Goal: Transaction & Acquisition: Purchase product/service

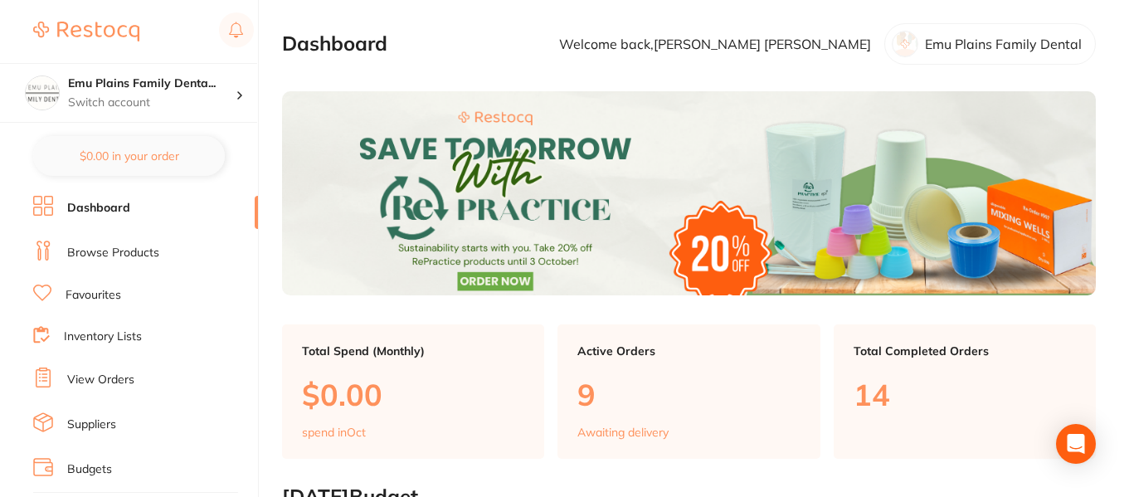
click at [111, 254] on link "Browse Products" at bounding box center [113, 253] width 92 height 17
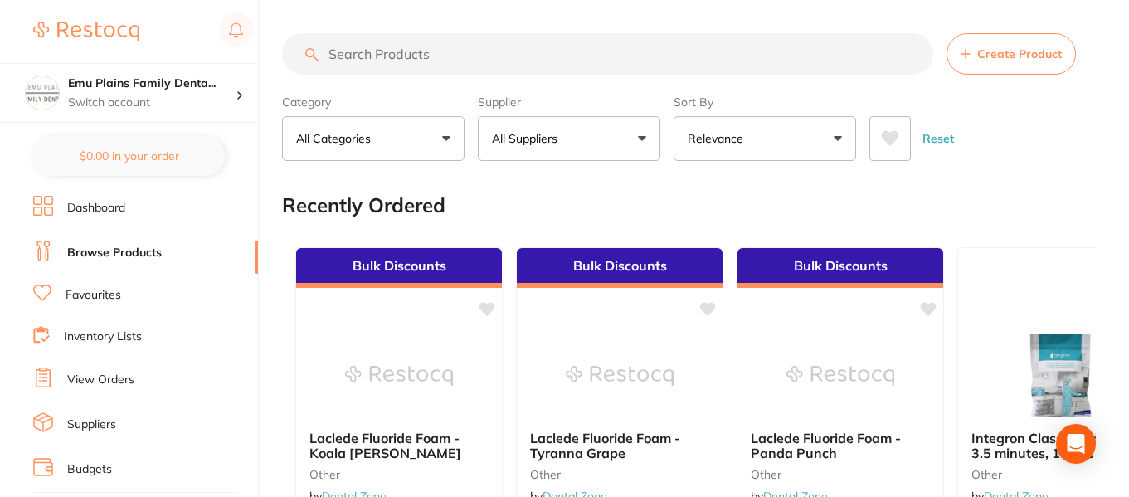
click at [378, 51] on input "search" at bounding box center [607, 53] width 651 height 41
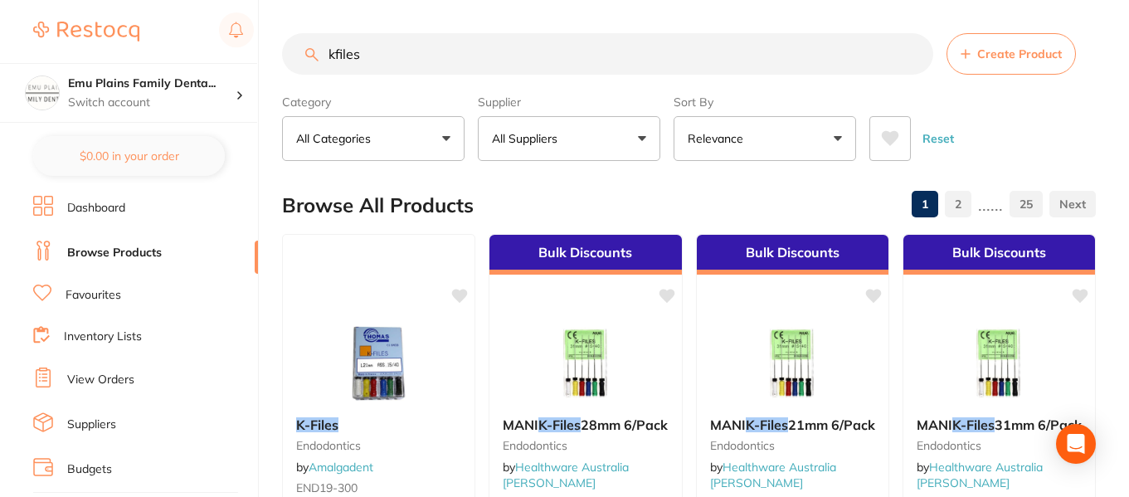
type input "kfiles"
click at [638, 135] on button "All Suppliers" at bounding box center [569, 138] width 183 height 45
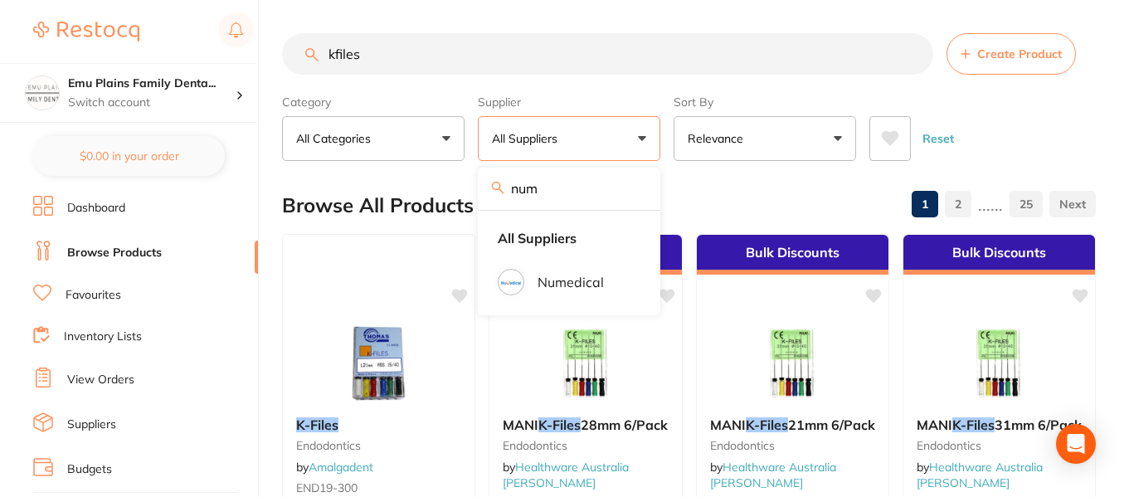
type input "num"
click at [529, 276] on li "Numedical" at bounding box center [569, 282] width 169 height 46
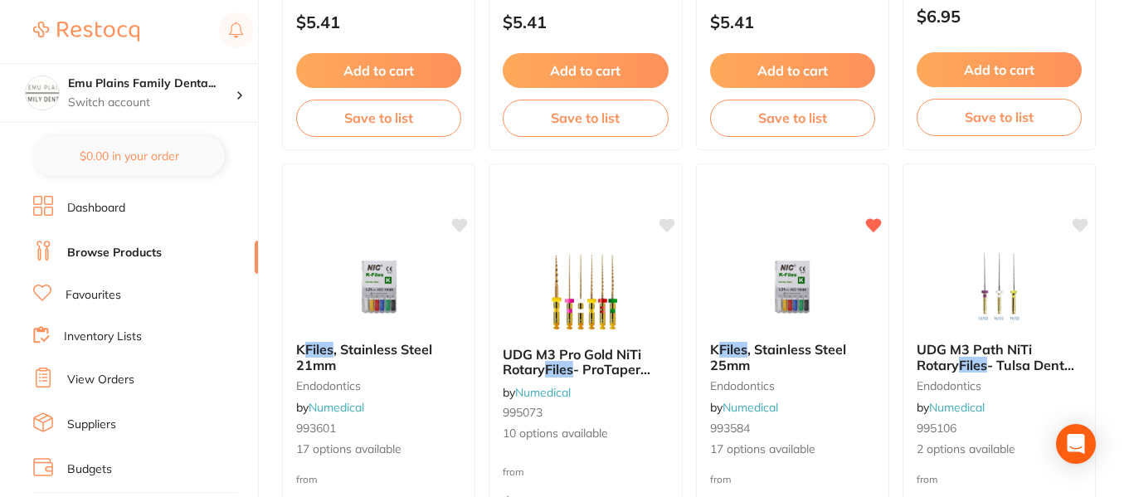
scroll to position [1547, 0]
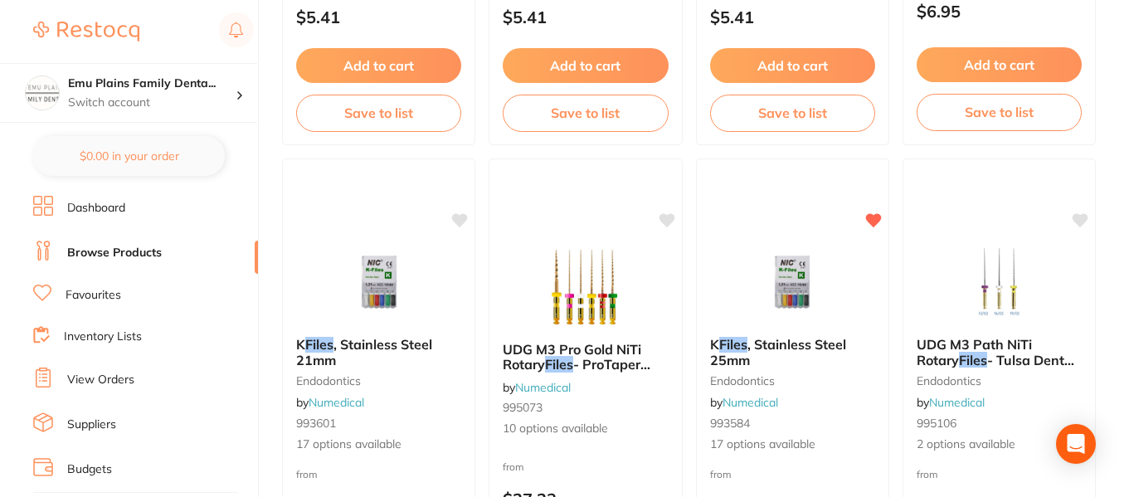
click at [382, 255] on img at bounding box center [379, 282] width 108 height 83
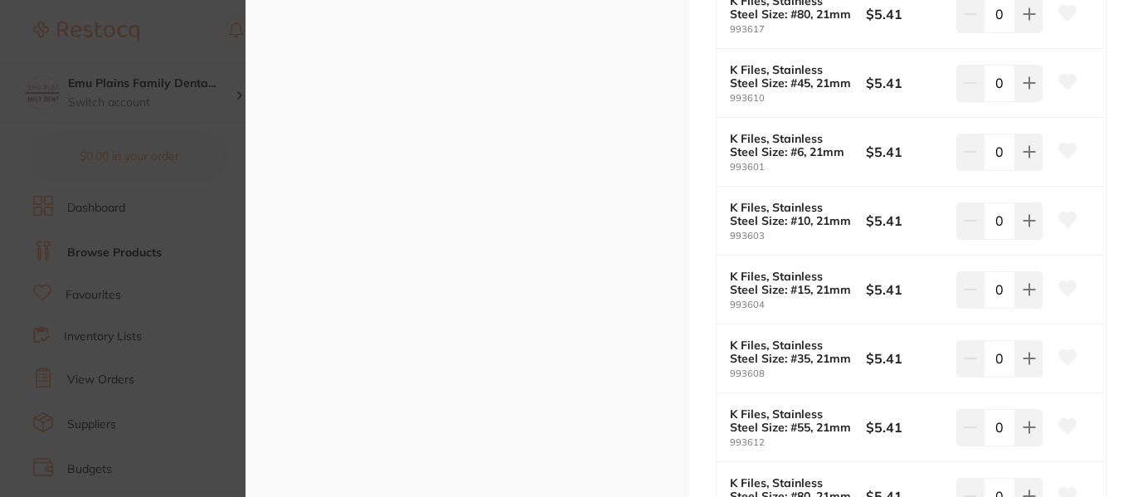
scroll to position [677, 0]
click at [1023, 285] on icon at bounding box center [1029, 287] width 13 height 13
type input "1"
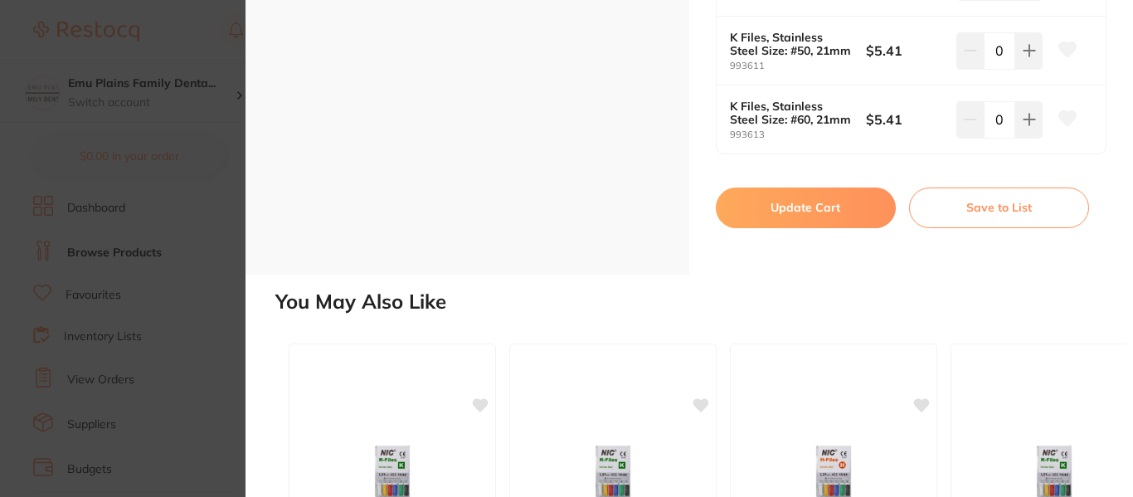
scroll to position [1397, 0]
click at [787, 204] on button "Update Cart" at bounding box center [806, 207] width 180 height 40
checkbox input "false"
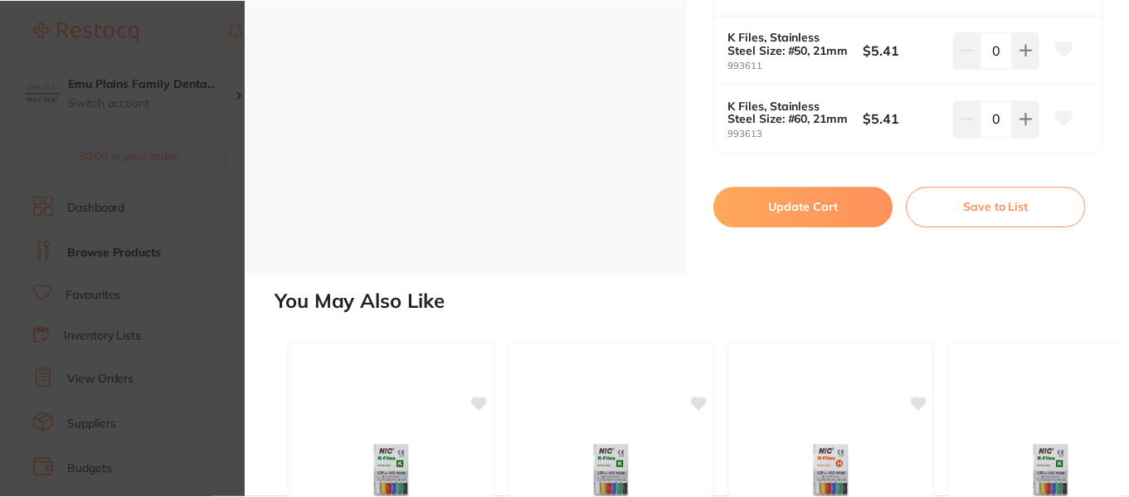
scroll to position [1547, 0]
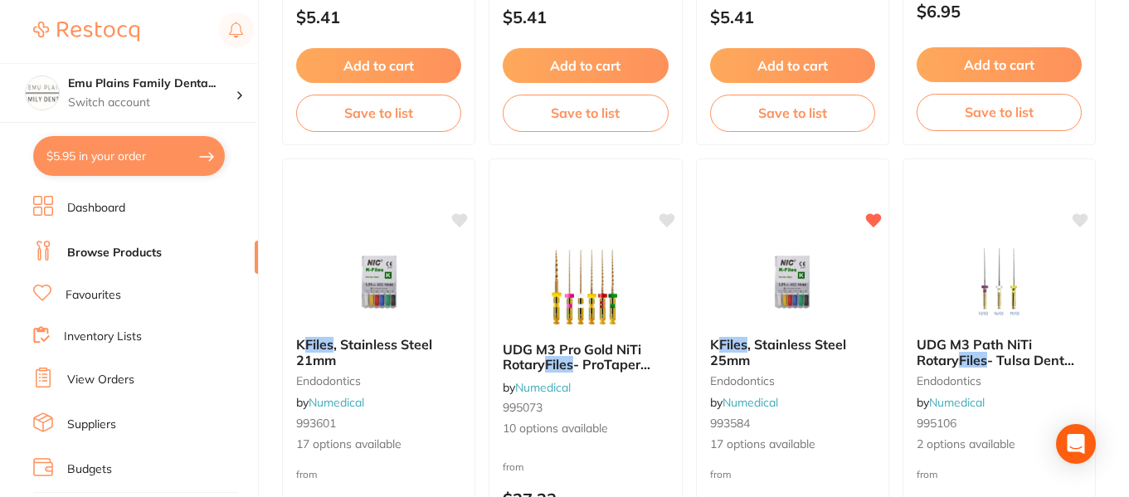
click at [797, 288] on img at bounding box center [792, 282] width 108 height 83
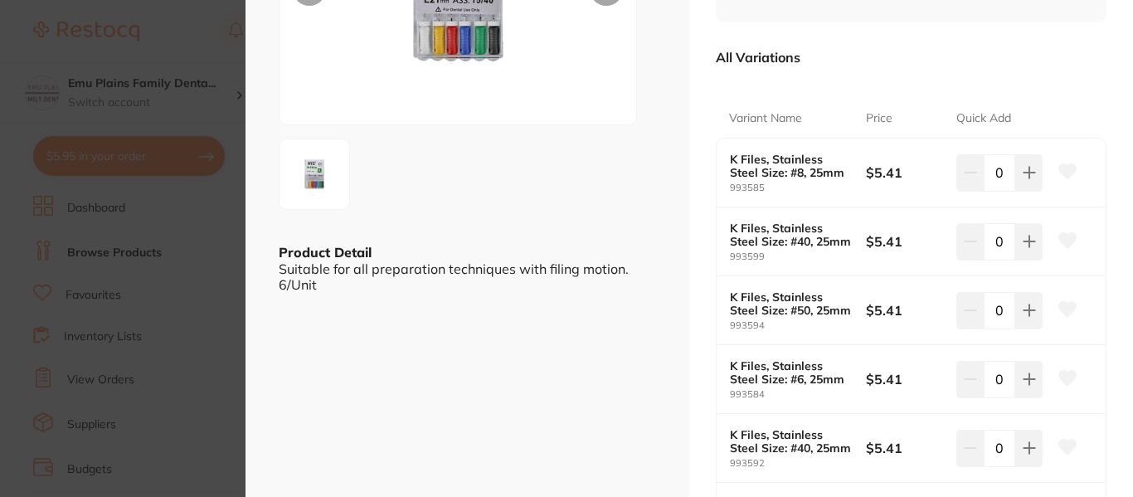
scroll to position [242, 0]
click at [1026, 373] on icon at bounding box center [1029, 378] width 11 height 11
type input "2"
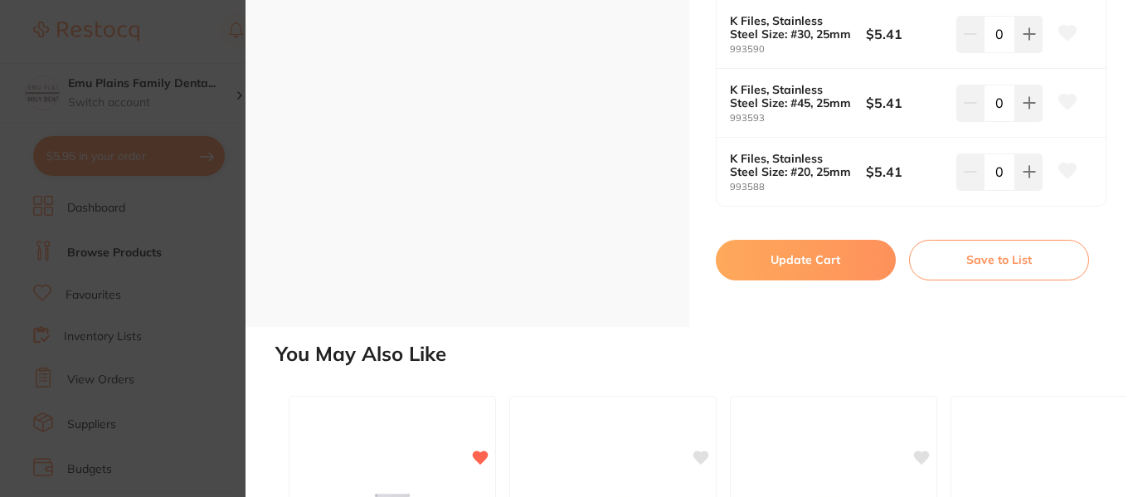
scroll to position [1345, 0]
click at [807, 259] on button "Update Cart" at bounding box center [806, 259] width 180 height 40
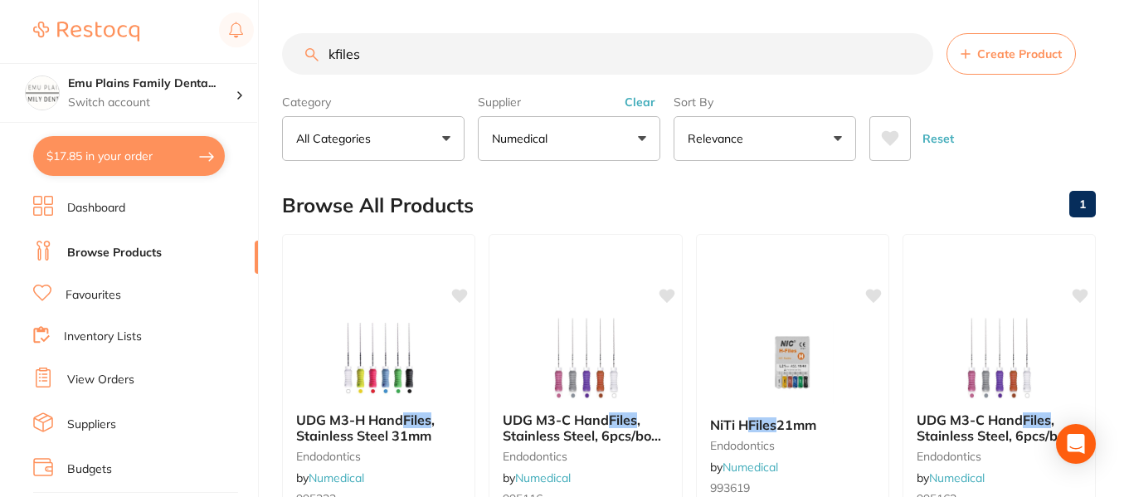
click at [646, 105] on button "Clear" at bounding box center [640, 102] width 41 height 15
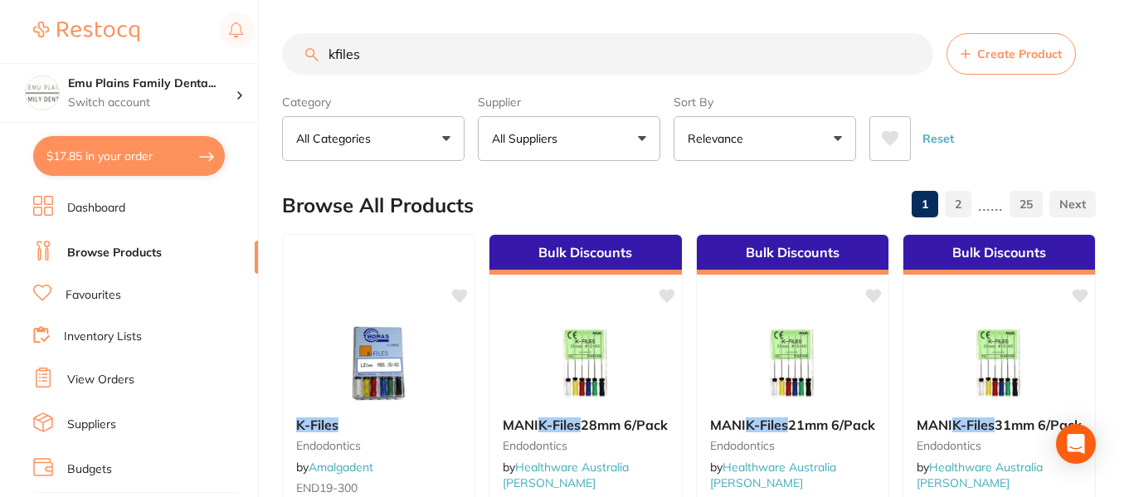
click at [410, 56] on input "kfiles" at bounding box center [607, 53] width 651 height 41
type input "k"
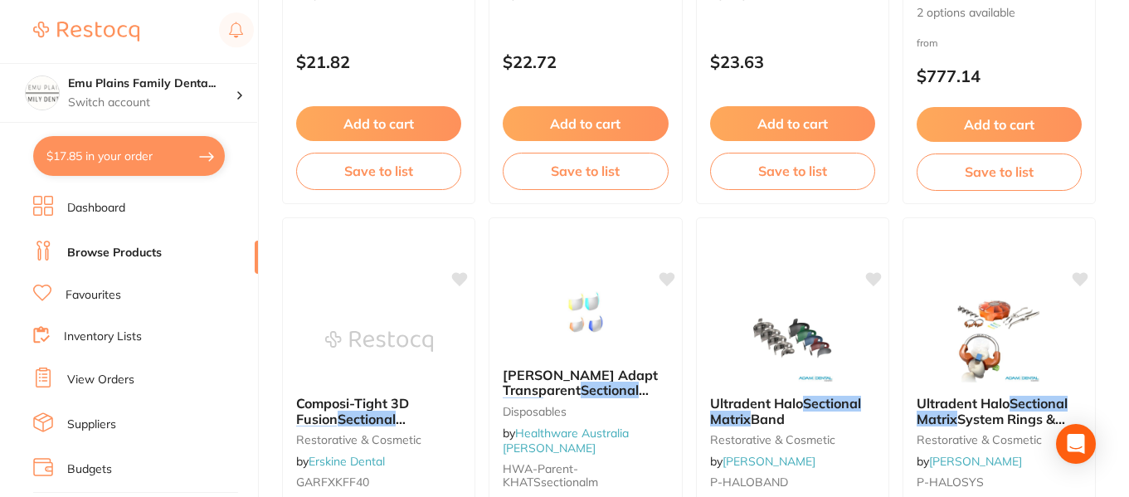
scroll to position [987, 0]
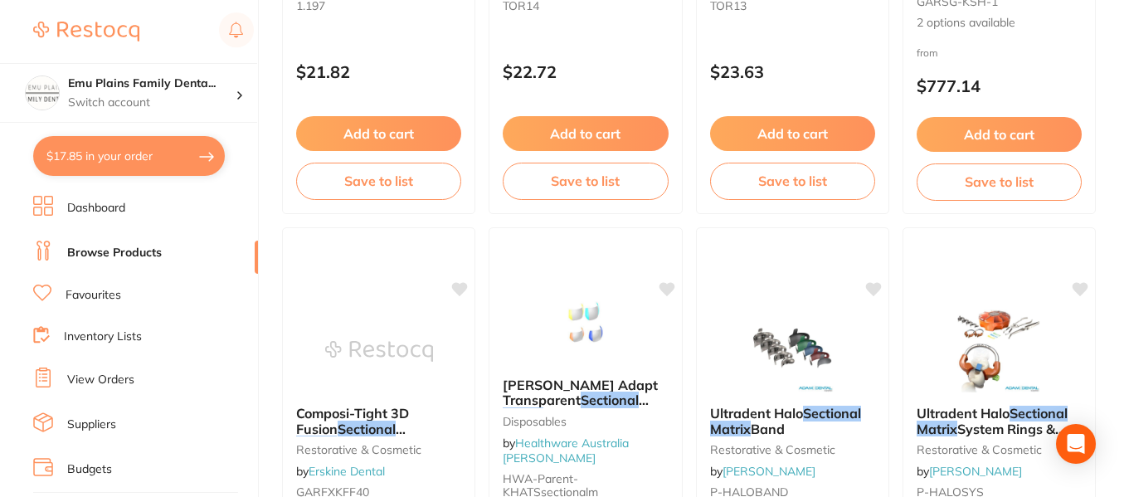
type input "Tor sectional matrix"
click at [110, 339] on link "Inventory Lists" at bounding box center [103, 337] width 78 height 17
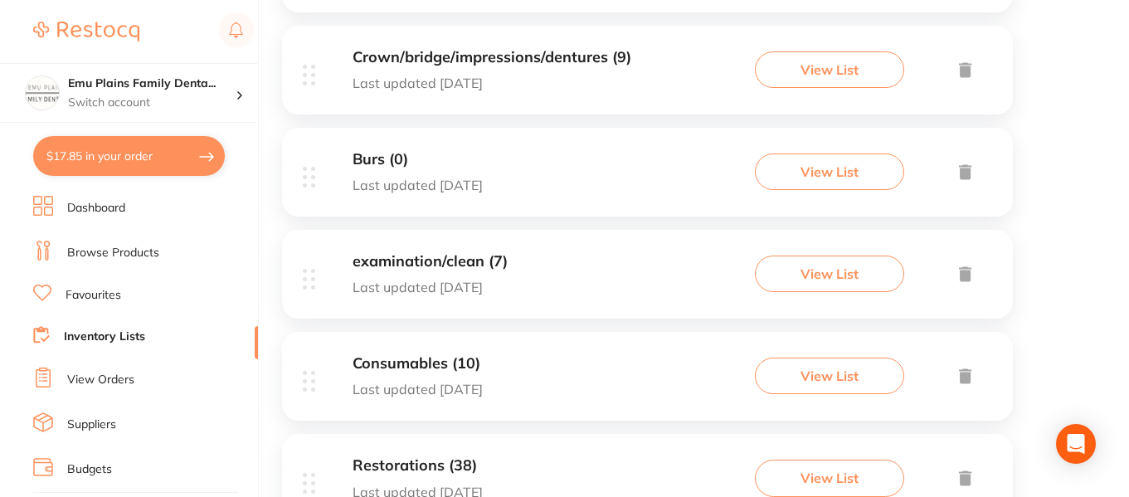
scroll to position [805, 0]
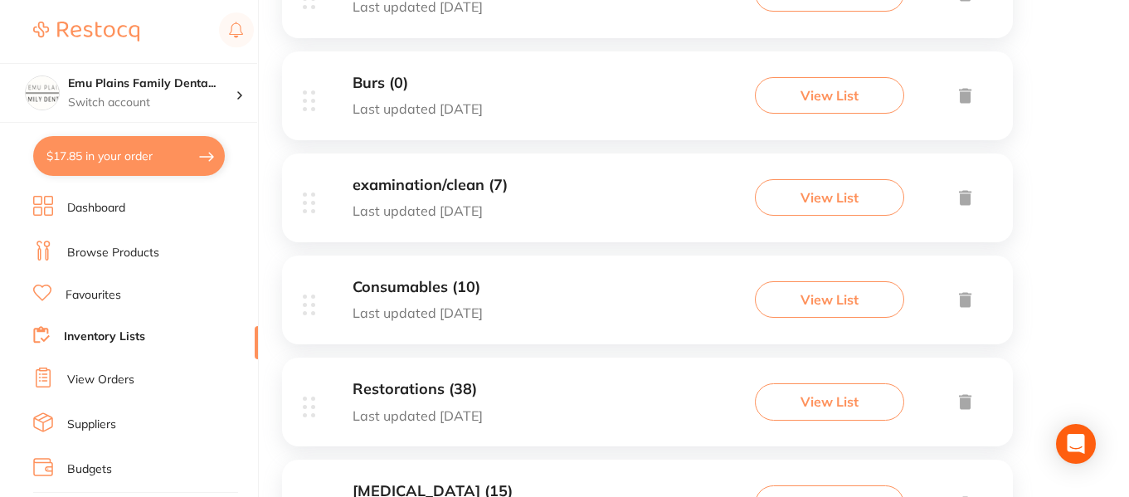
click at [456, 390] on h3 "Restorations (38)" at bounding box center [418, 389] width 130 height 17
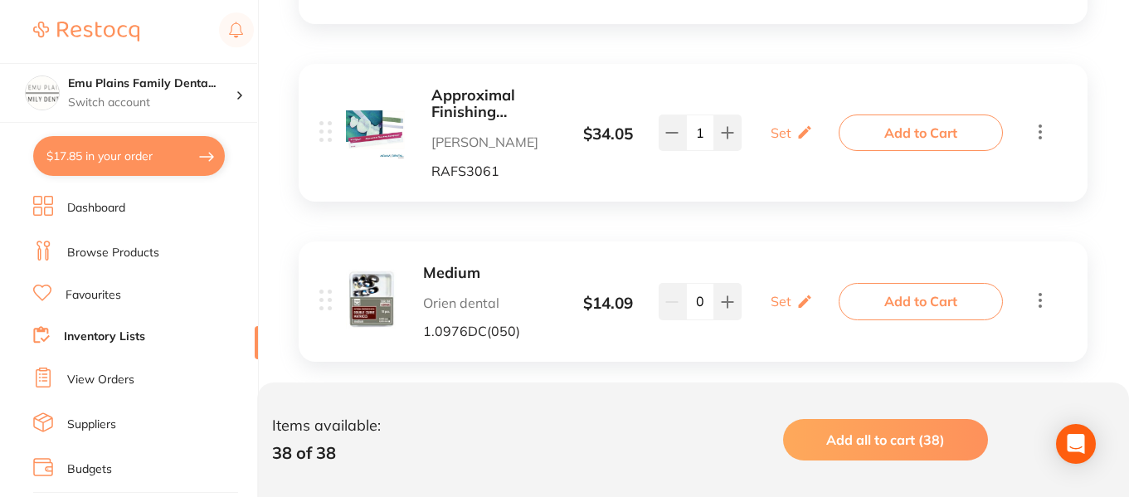
scroll to position [6710, 0]
click at [733, 295] on icon at bounding box center [727, 301] width 13 height 13
type input "1"
click at [927, 309] on button "Add to Cart" at bounding box center [921, 300] width 164 height 37
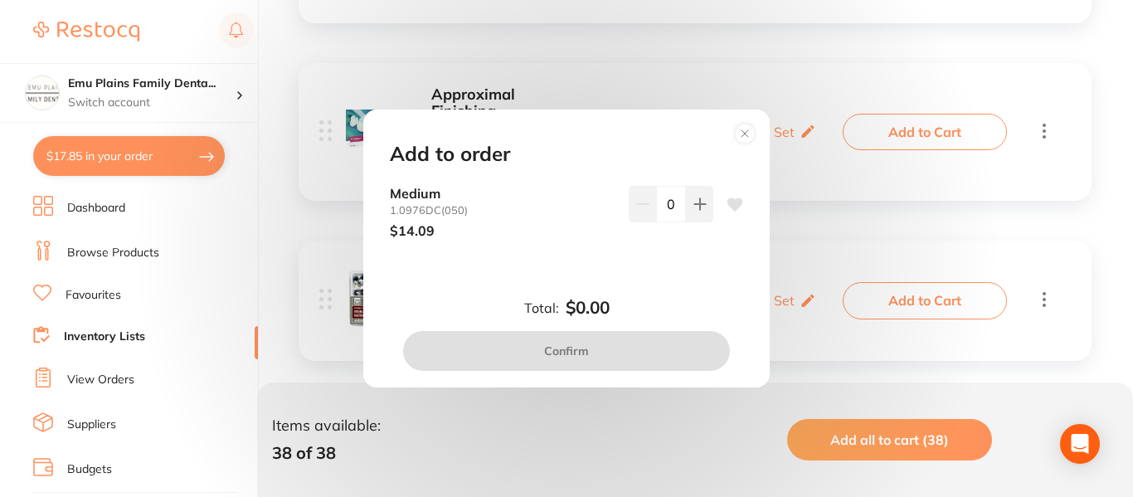
click at [701, 202] on icon at bounding box center [700, 203] width 13 height 13
type input "1"
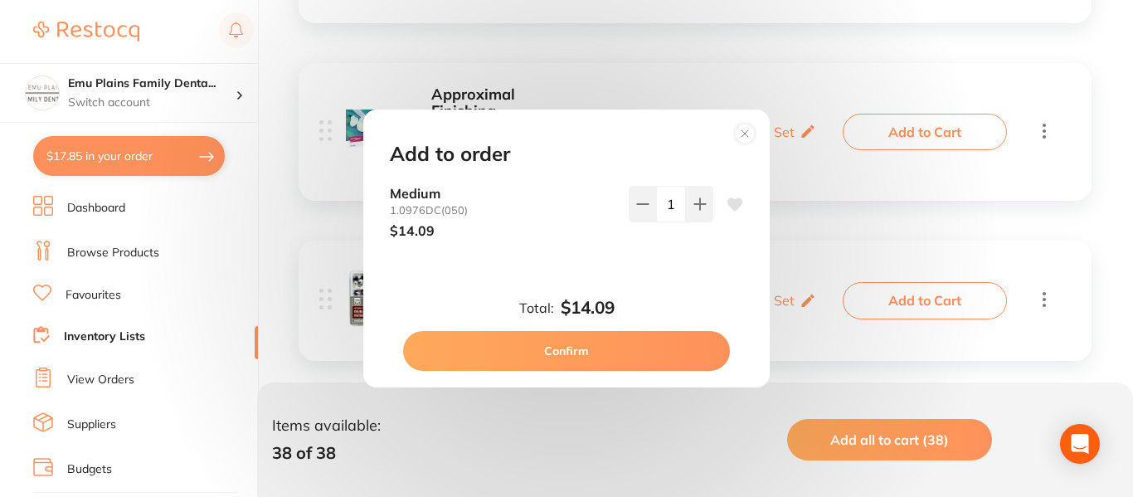
click at [551, 348] on button "Confirm" at bounding box center [566, 351] width 327 height 40
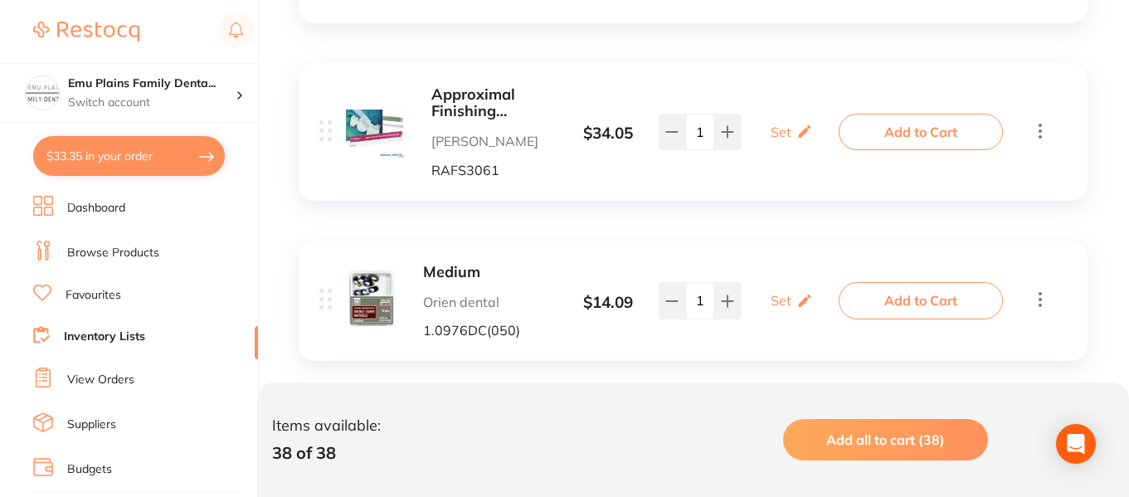
scroll to position [6736, 0]
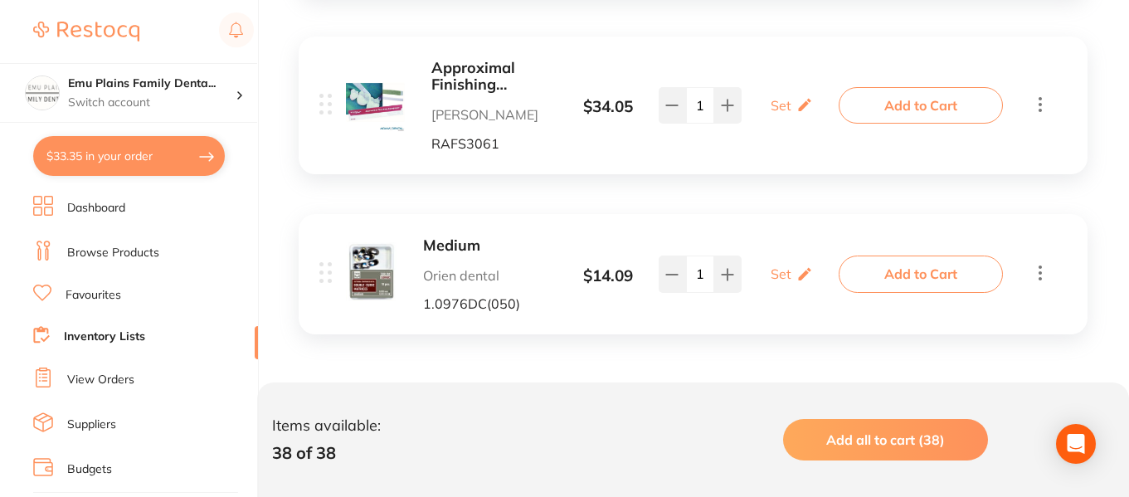
click at [448, 244] on b "Medium" at bounding box center [489, 245] width 132 height 17
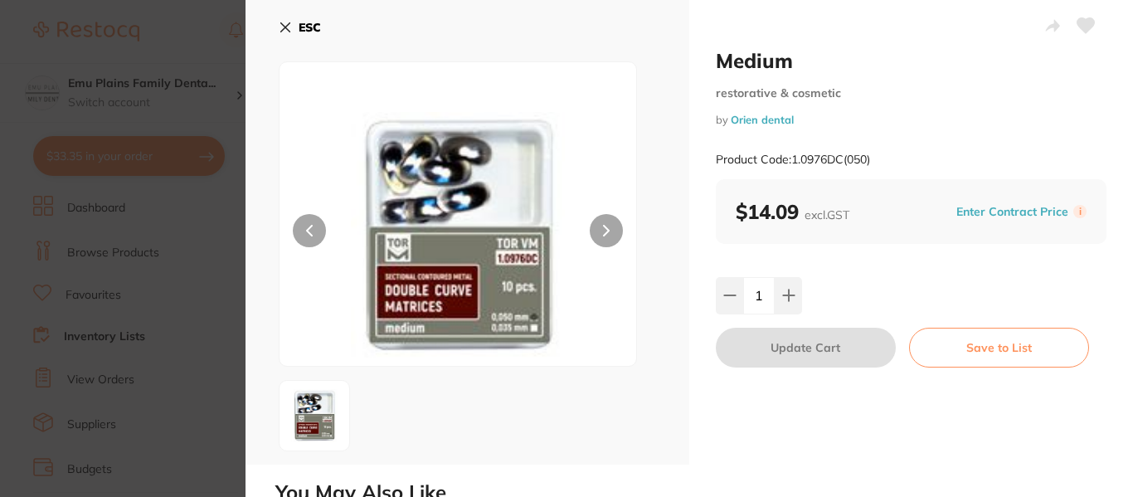
click at [285, 30] on icon at bounding box center [285, 27] width 13 height 13
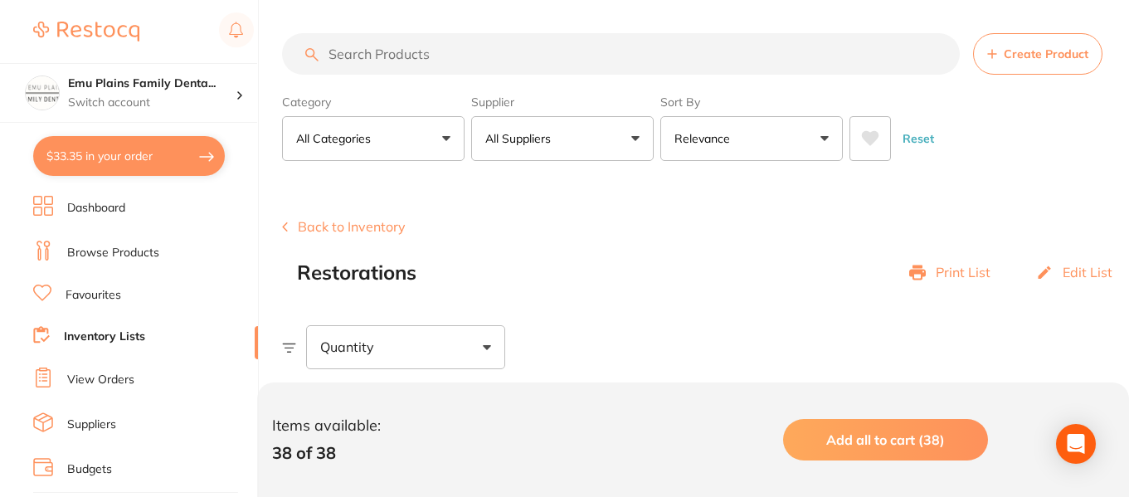
click at [107, 256] on link "Browse Products" at bounding box center [113, 253] width 92 height 17
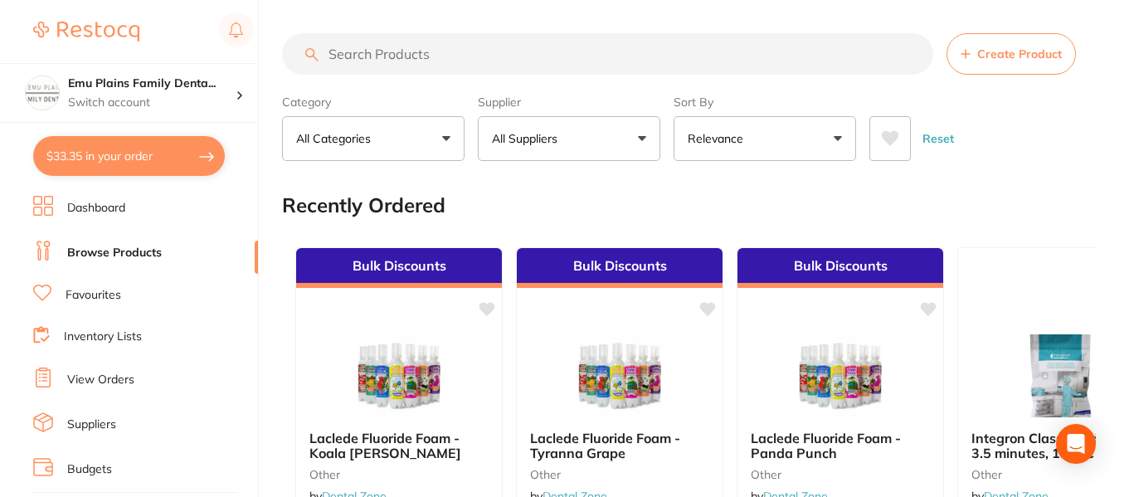
click at [372, 61] on input "search" at bounding box center [607, 53] width 651 height 41
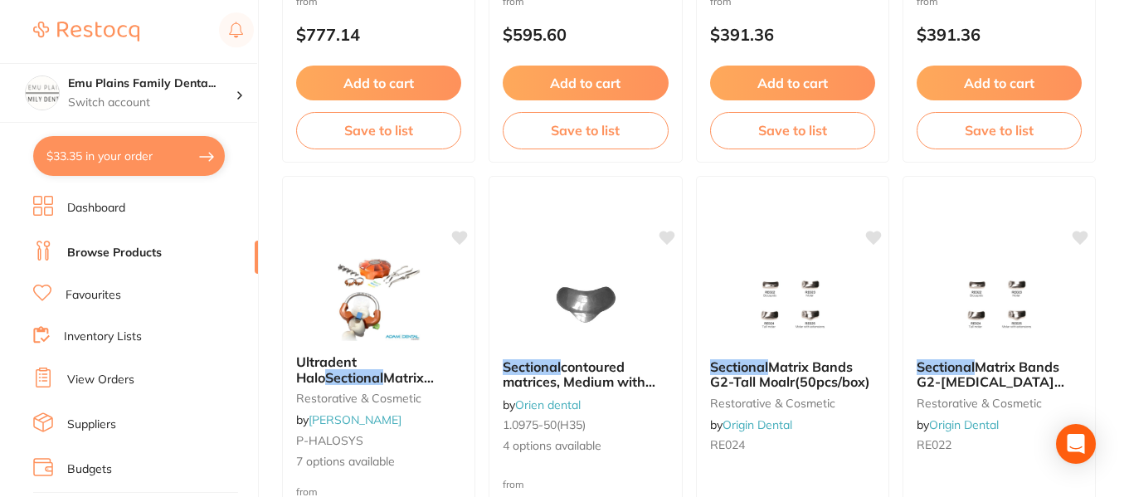
scroll to position [1530, 0]
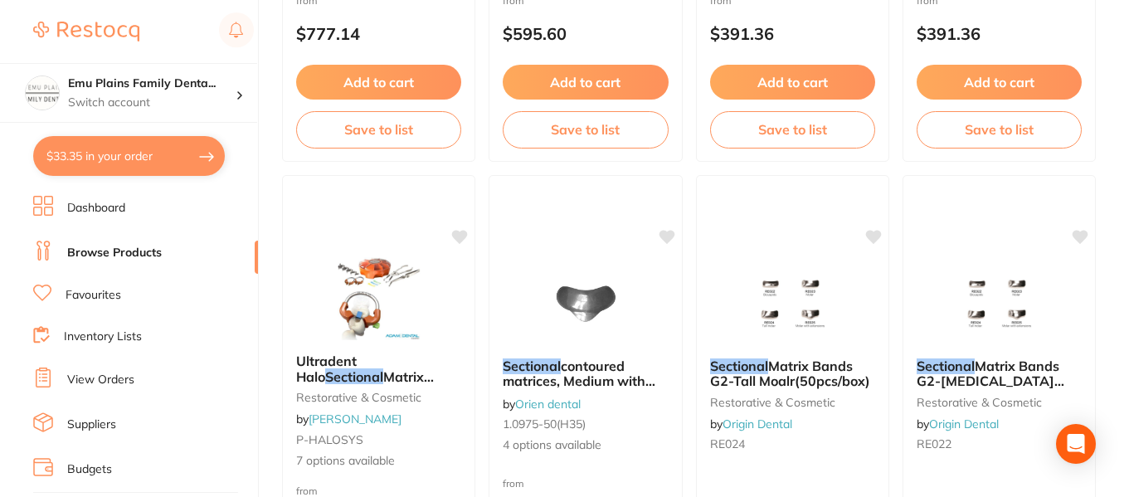
type input "TOR M sectional"
click at [610, 360] on span "contoured matrices, Medium with ledge, .035mm thick, Hard, 50pcs/pack" at bounding box center [579, 389] width 153 height 62
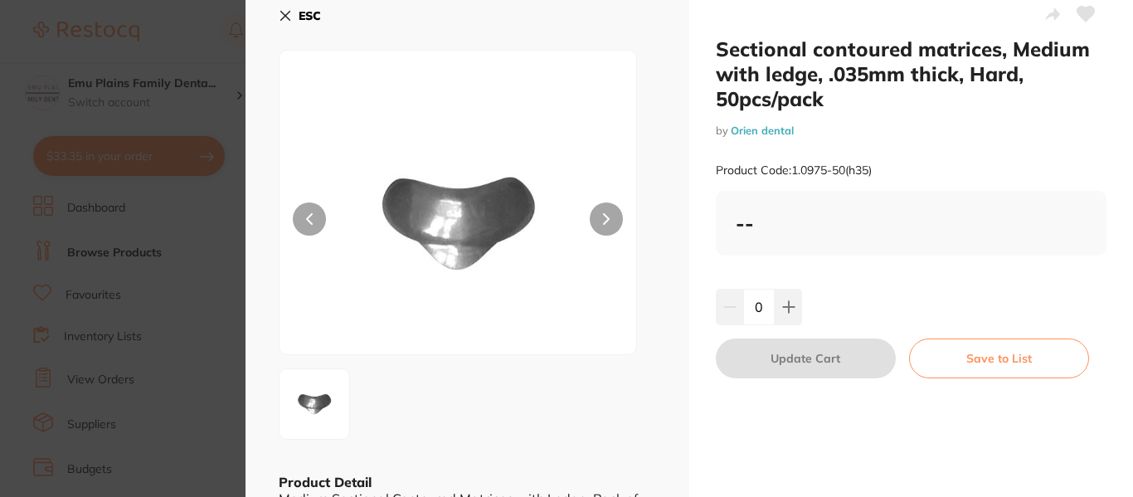
scroll to position [7, 0]
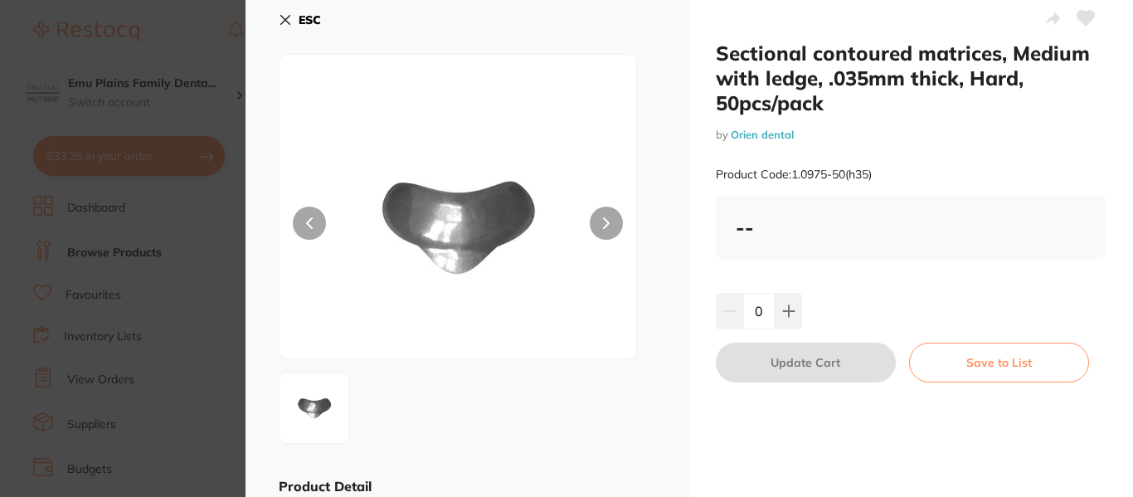
click at [784, 309] on icon at bounding box center [788, 311] width 13 height 13
type input "1"
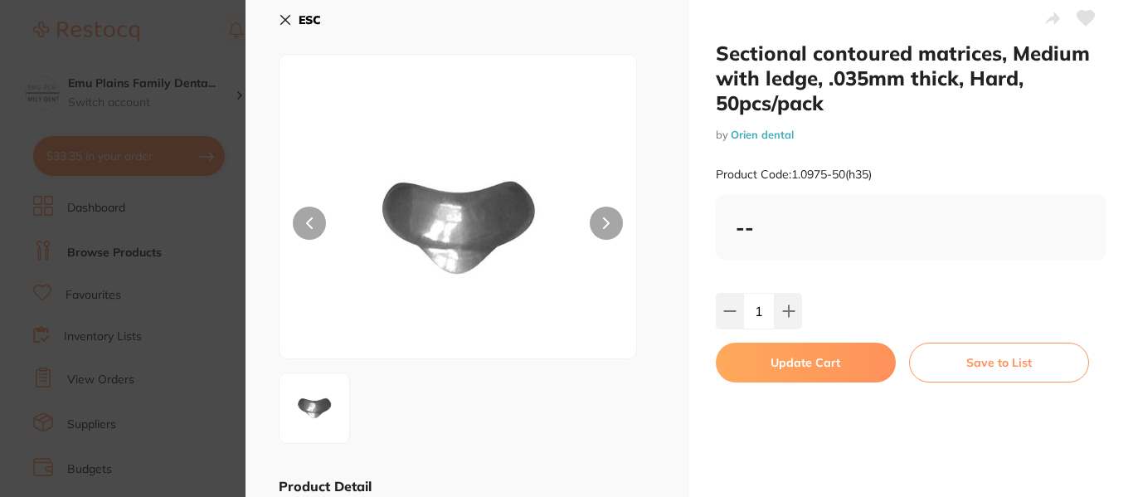
click at [809, 358] on button "Update Cart" at bounding box center [806, 363] width 180 height 40
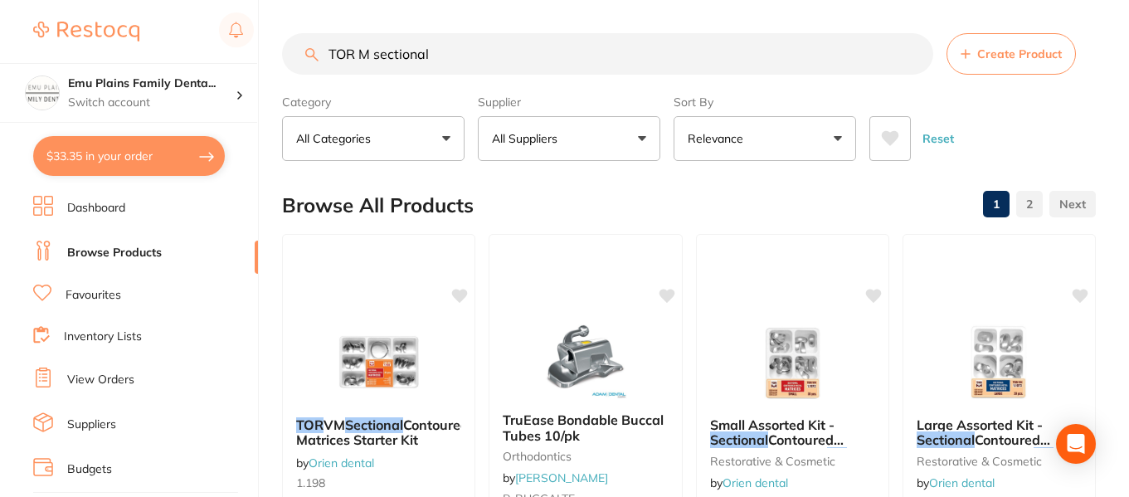
click at [911, 55] on input "TOR M sectional" at bounding box center [607, 53] width 651 height 41
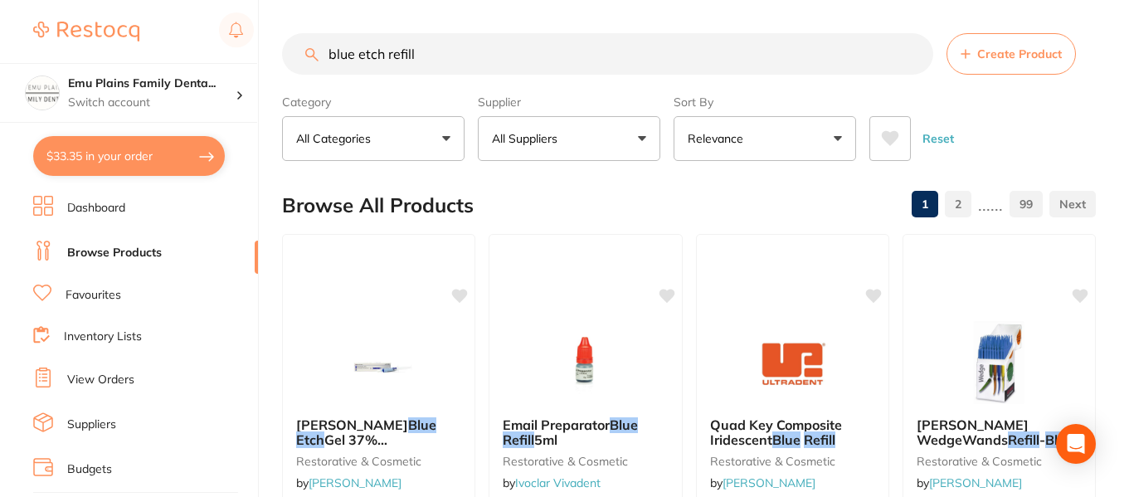
click at [326, 53] on input "blue etch refill" at bounding box center [607, 53] width 651 height 41
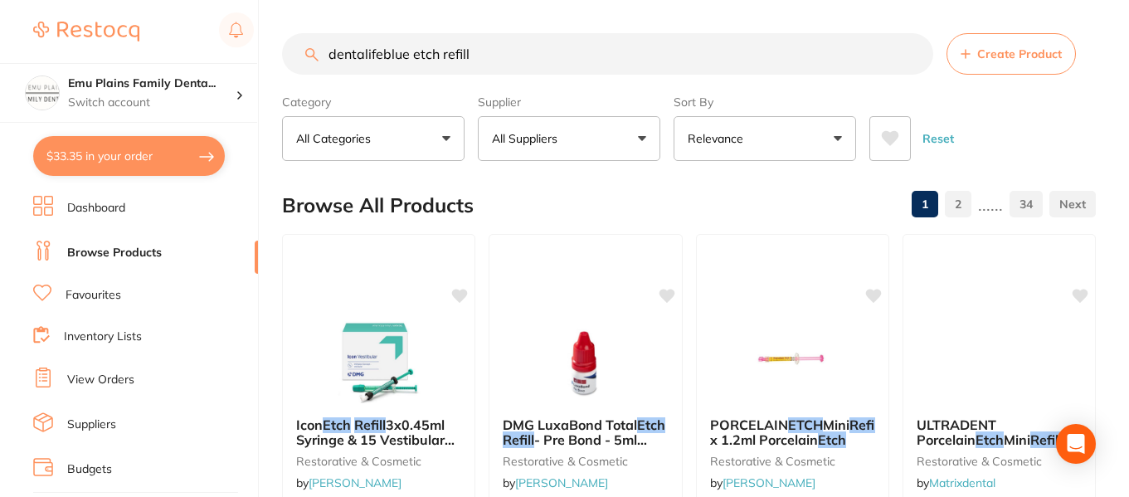
type input "dentalife blue etch refill"
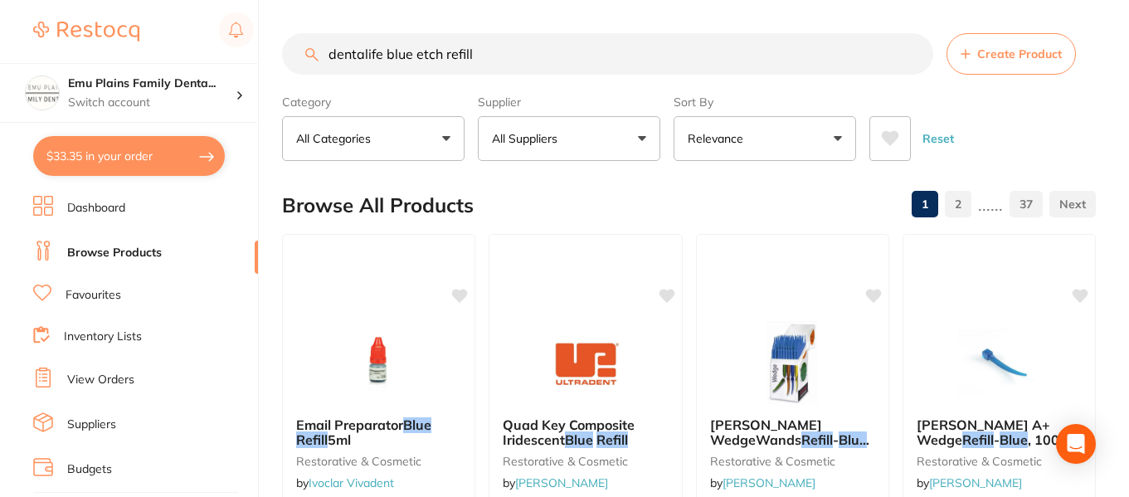
click at [909, 56] on input "dentalife blue etch refill" at bounding box center [607, 53] width 651 height 41
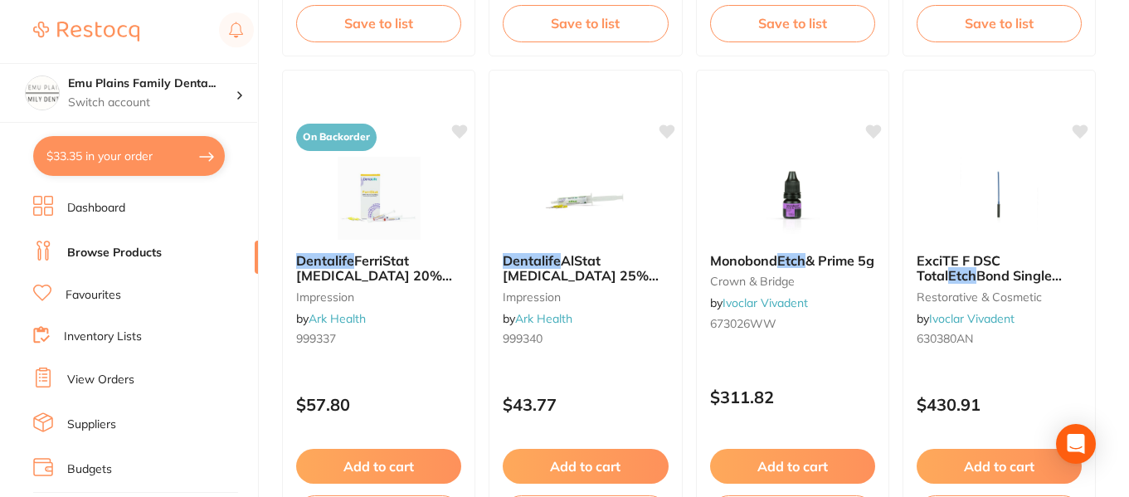
scroll to position [6049, 0]
type input "Dentalife active etch"
click at [103, 382] on link "View Orders" at bounding box center [100, 380] width 67 height 17
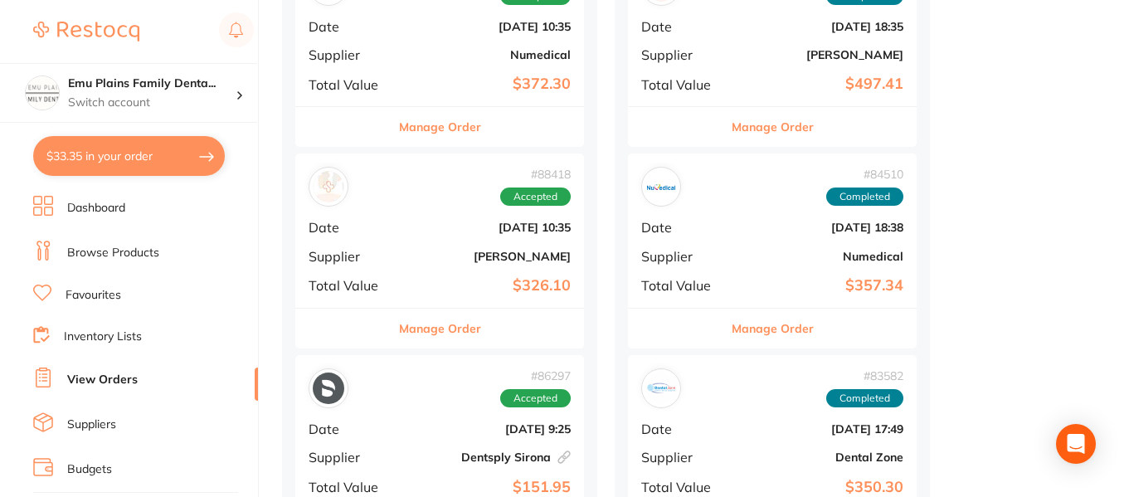
scroll to position [1085, 0]
click at [450, 238] on div "# 88418 Accepted Date Aug 1 2025, 10:35 Supplier Adam Dental Total Value $326.10" at bounding box center [439, 229] width 289 height 153
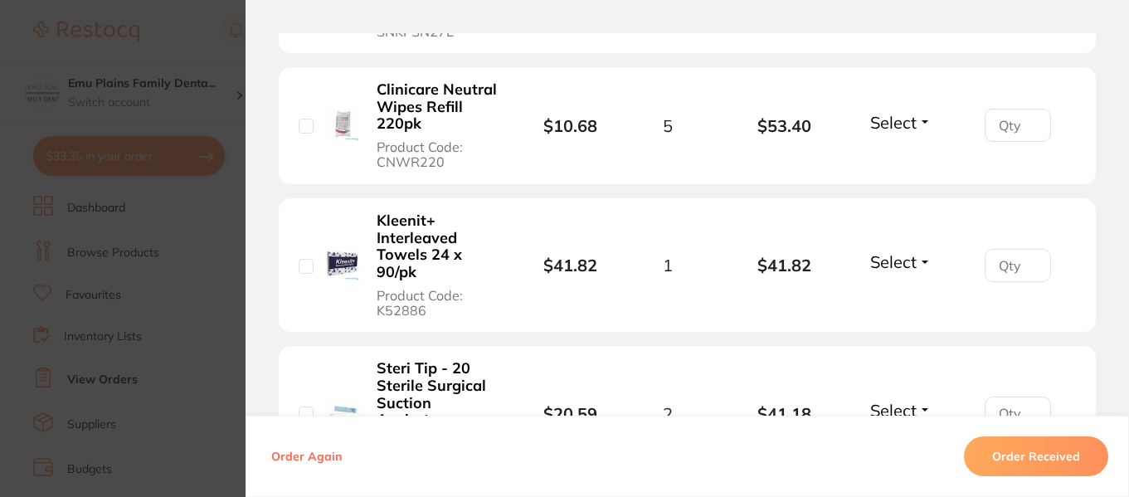
scroll to position [796, 0]
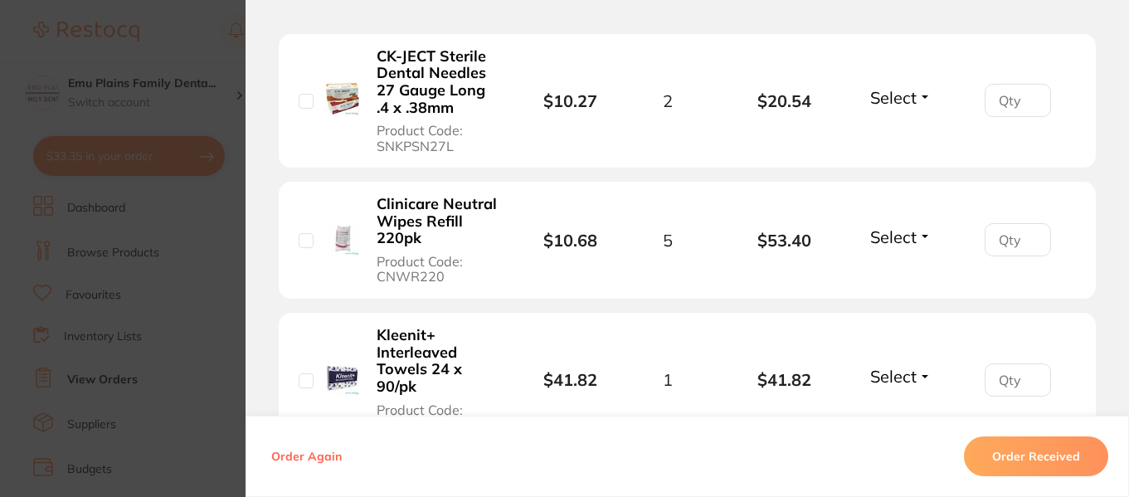
click at [188, 45] on section "Order ID: Restocq- 88418 Order Information Accepted Order Date Aug 1 2025, 10:3…" at bounding box center [564, 248] width 1129 height 497
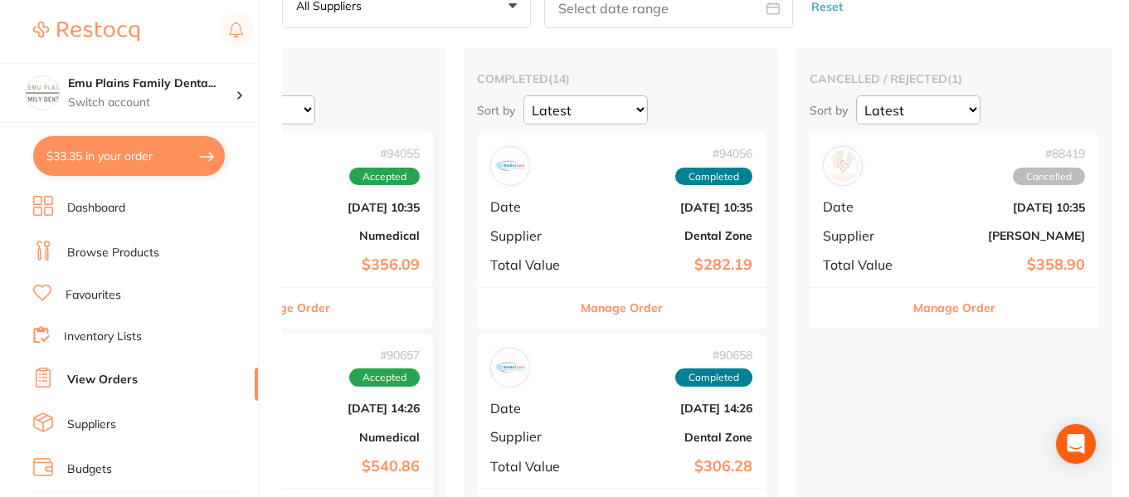
scroll to position [90, 0]
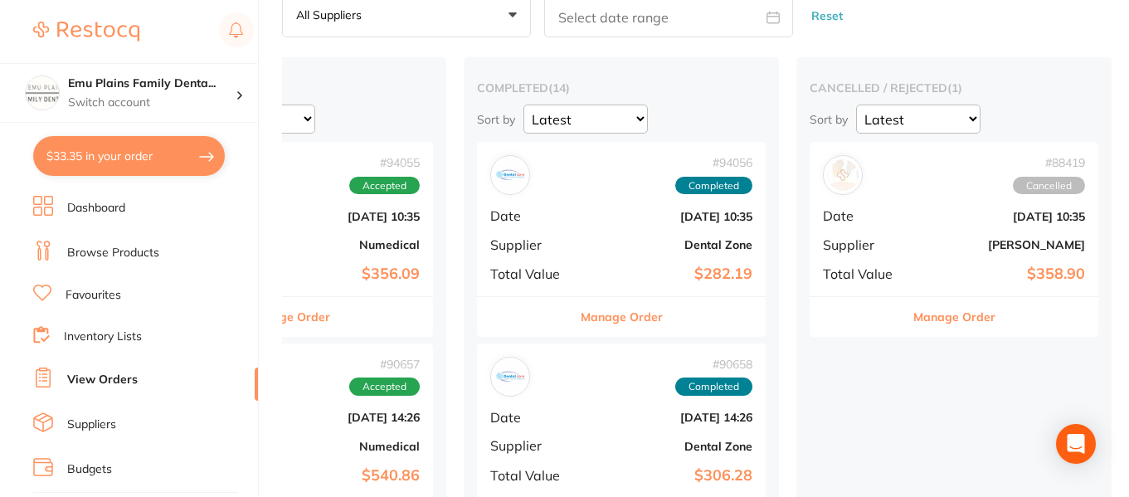
click at [593, 235] on div "# 94056 Completed Date Sept 18 2025, 10:35 Supplier Dental Zone Total Value $28…" at bounding box center [621, 218] width 289 height 153
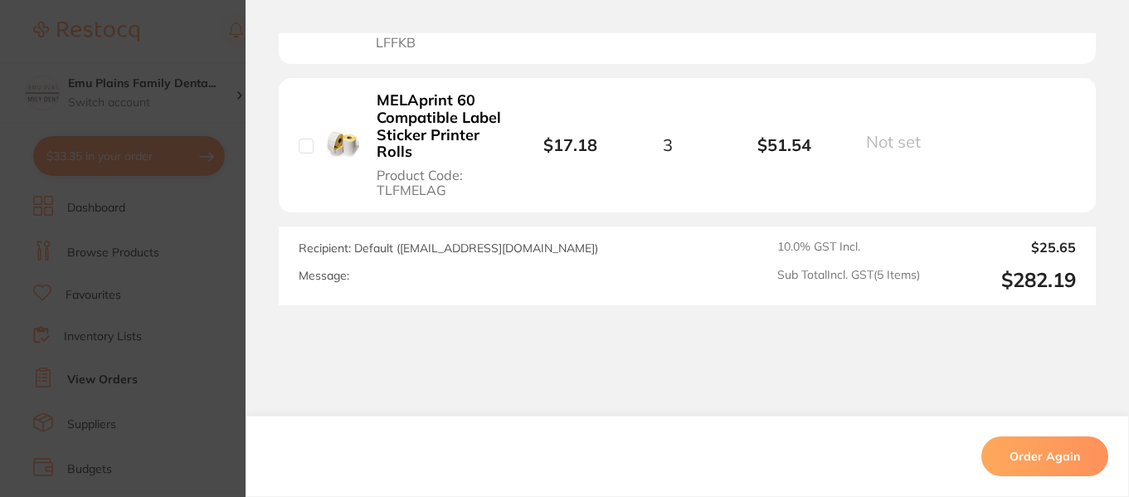
scroll to position [1014, 0]
click at [213, 110] on section "Order ID: Restocq- 94056 Order Information Completed Order Order Date Sept 18 2…" at bounding box center [564, 248] width 1129 height 497
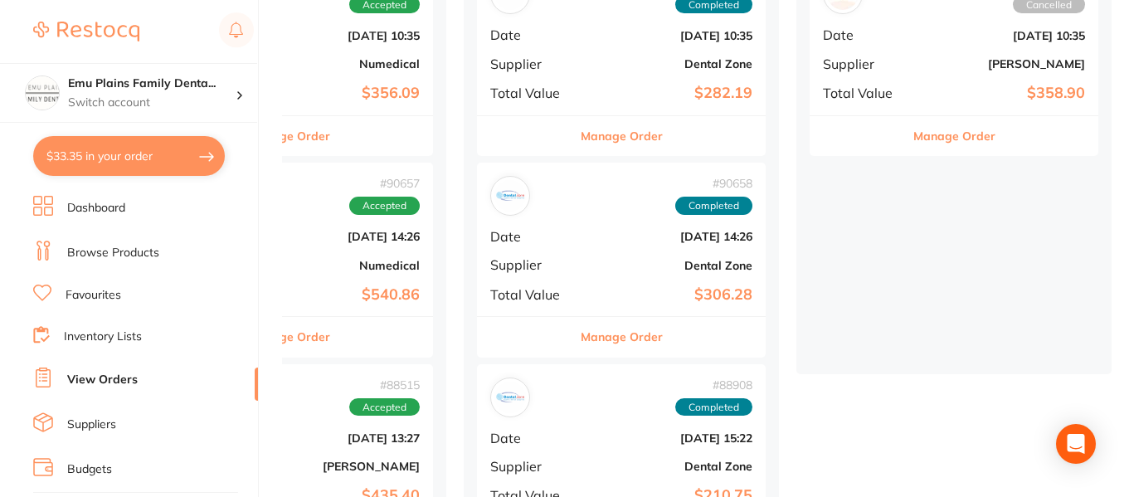
scroll to position [271, 0]
click at [601, 253] on div "# 90658 Completed Date Aug 19 2025, 14:26 Supplier Dental Zone Total Value $306…" at bounding box center [621, 238] width 289 height 153
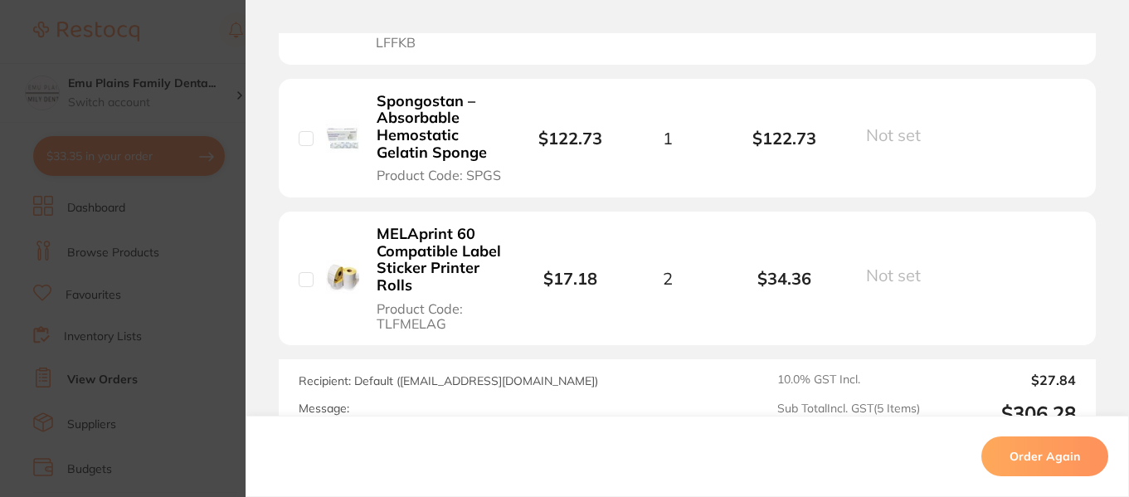
scroll to position [898, 0]
click at [203, 219] on section "Order ID: Restocq- 90658 Order Information Completed Order Order Date Aug 19 20…" at bounding box center [564, 248] width 1129 height 497
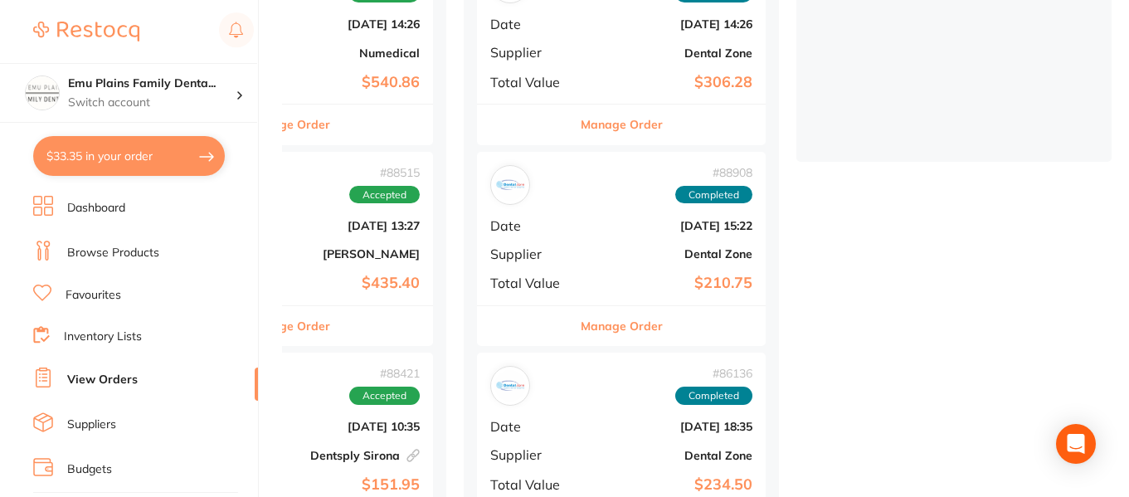
scroll to position [484, 0]
click at [595, 241] on div "# 88908 Completed Date Aug 4 2025, 15:22 Supplier Dental Zone Total Value $210.…" at bounding box center [621, 227] width 289 height 153
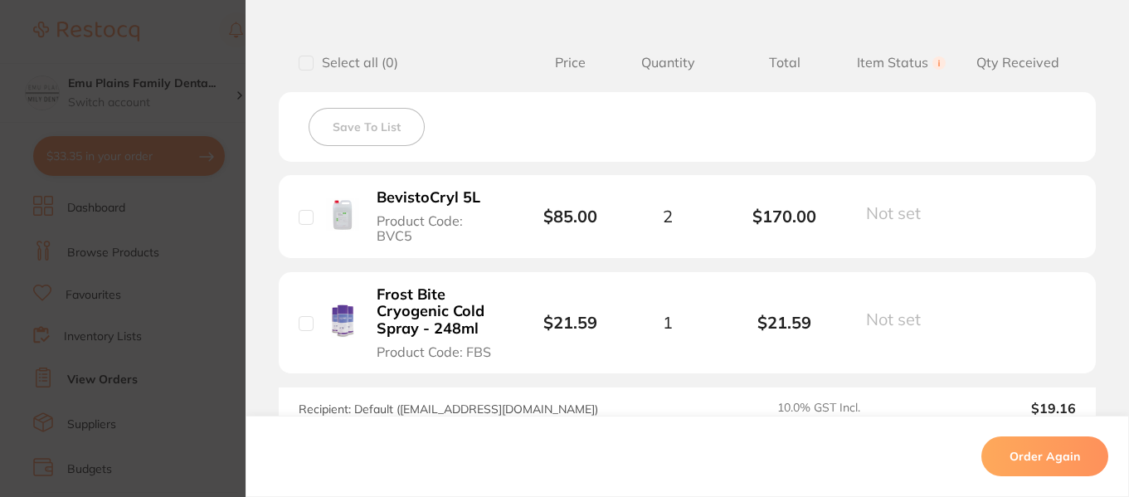
scroll to position [407, 0]
click at [224, 231] on section "Order ID: Restocq- 88908 Order Information Completed Order Order Date Aug 4 202…" at bounding box center [564, 248] width 1129 height 497
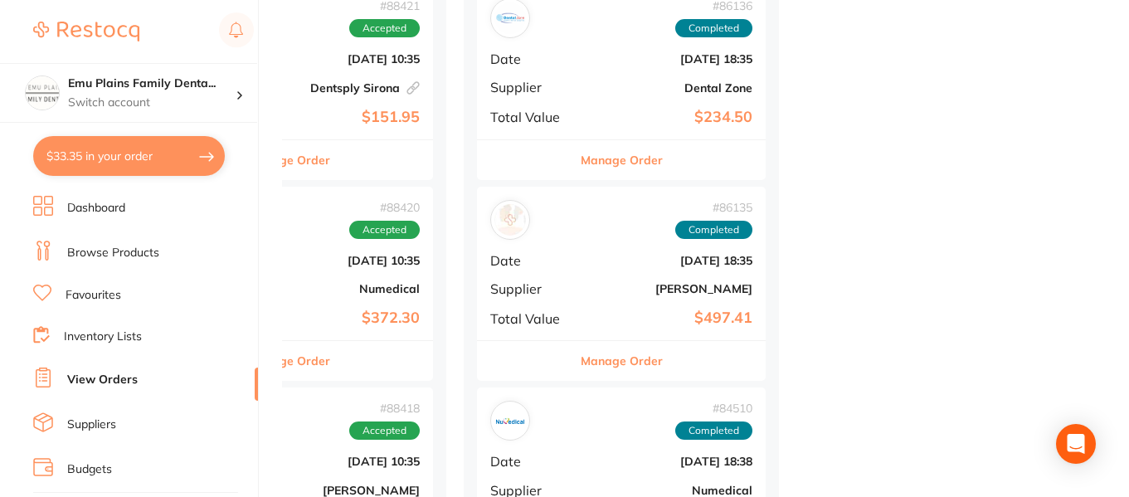
scroll to position [944, 0]
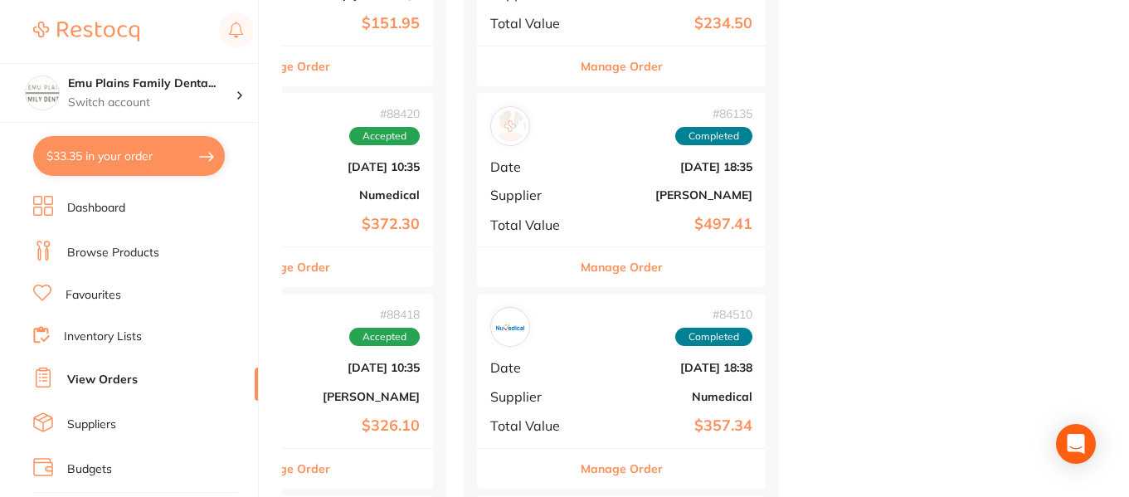
click at [585, 192] on div "# 86135 Completed Date Jul 9 2025, 18:35 Supplier Adam Dental Total Value $497.…" at bounding box center [621, 169] width 289 height 153
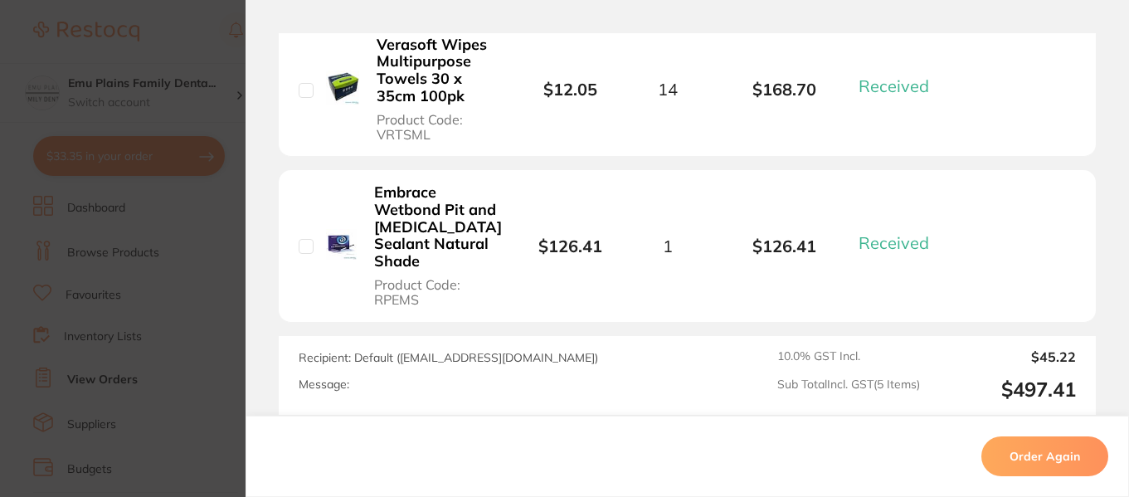
click at [585, 192] on li "Embrace Wetbond Pit and Fissure Sealant Natural Shade Product Code: RPEMS $126.…" at bounding box center [687, 246] width 817 height 152
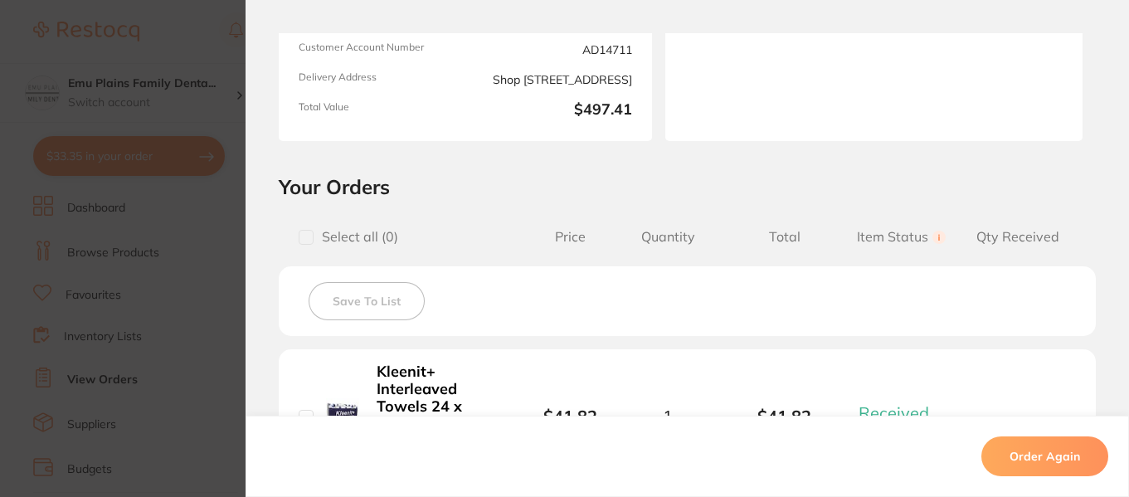
scroll to position [232, 0]
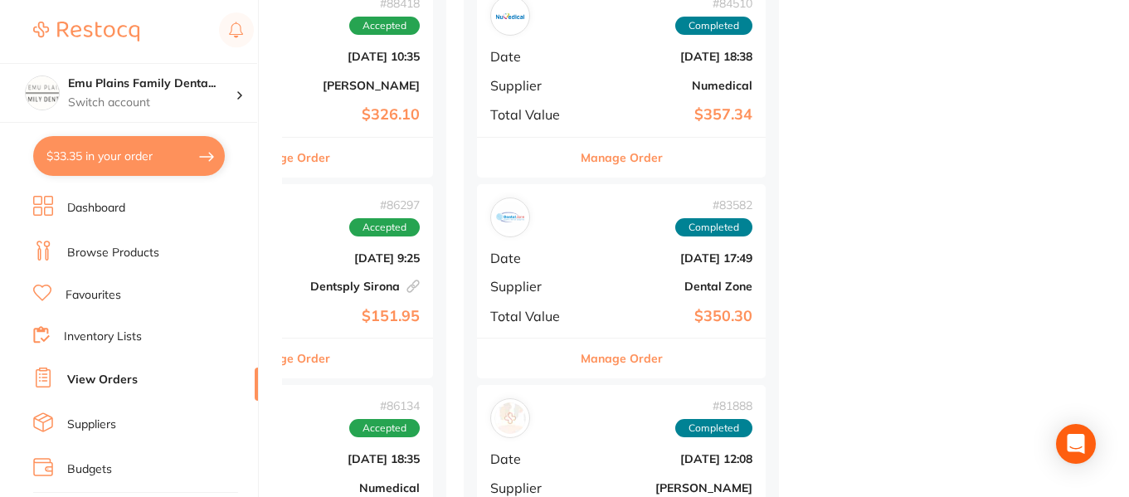
scroll to position [1256, 0]
click at [602, 287] on b "Dental Zone" at bounding box center [670, 285] width 166 height 13
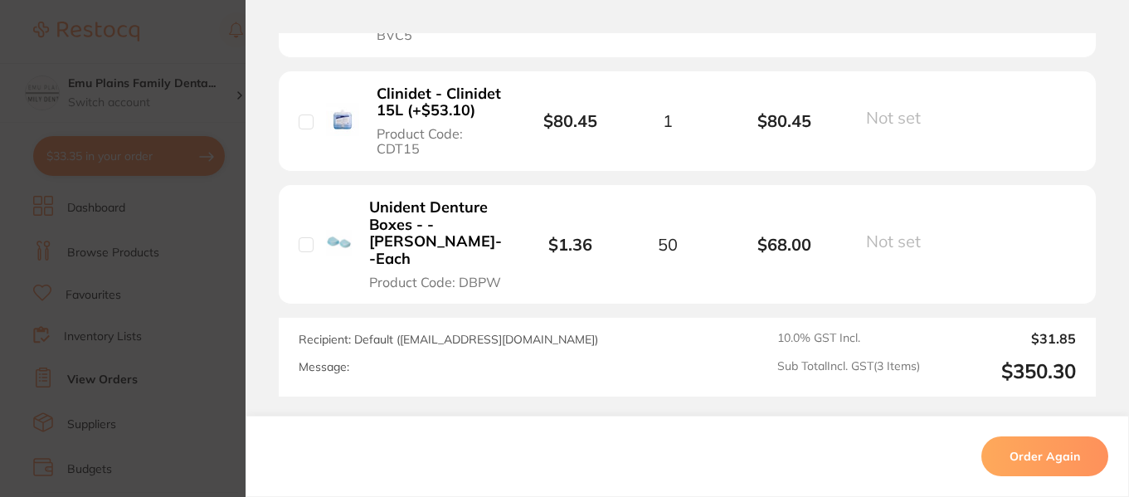
scroll to position [609, 0]
click at [197, 223] on section "Order ID: Restocq- 83582 Order Information Completed Order Order Date Jun 17 20…" at bounding box center [564, 248] width 1129 height 497
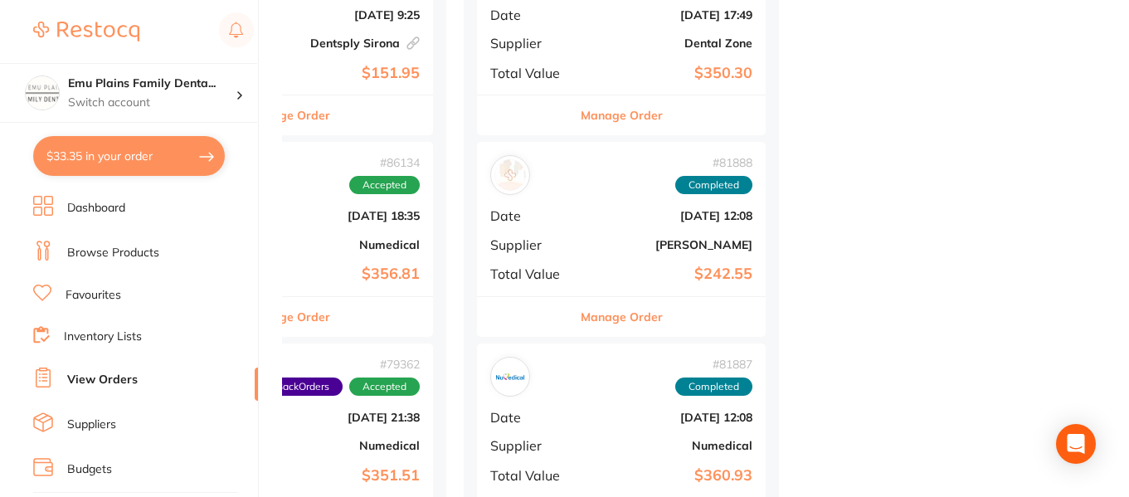
scroll to position [1500, 0]
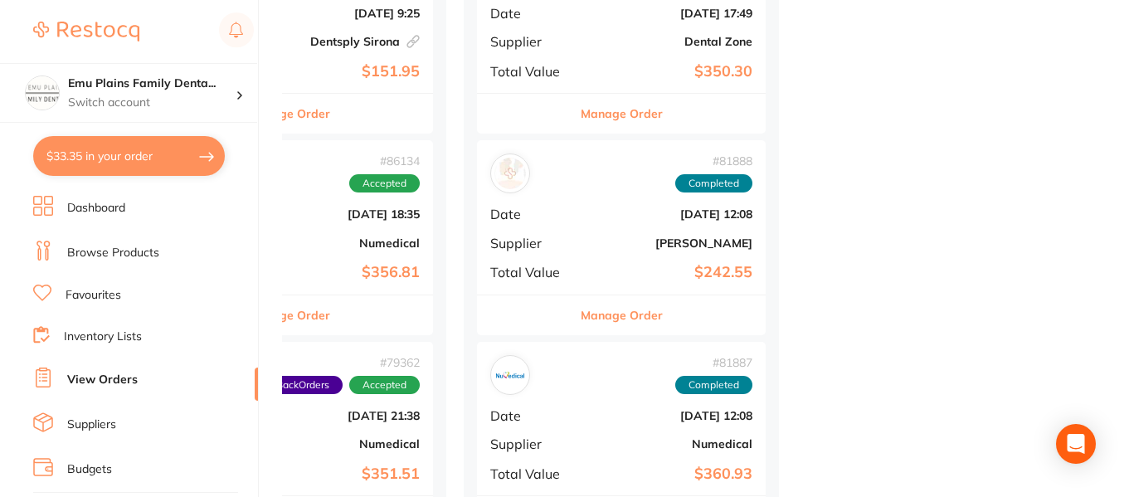
click at [609, 236] on b "[PERSON_NAME]" at bounding box center [670, 242] width 166 height 13
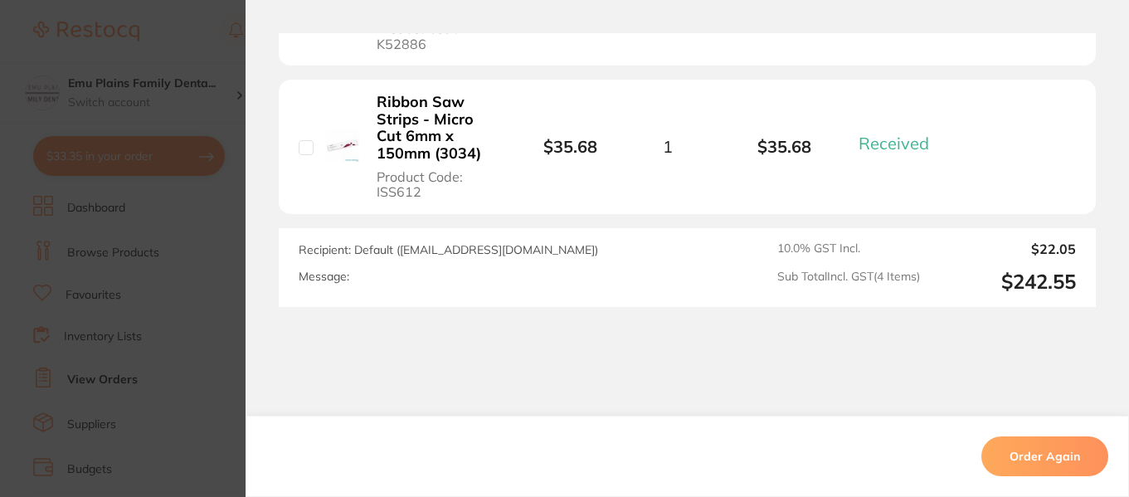
scroll to position [931, 0]
click at [186, 243] on section "Order ID: Restocq- 81888 Order Information 4 Received Completed Order Date Jun …" at bounding box center [564, 248] width 1129 height 497
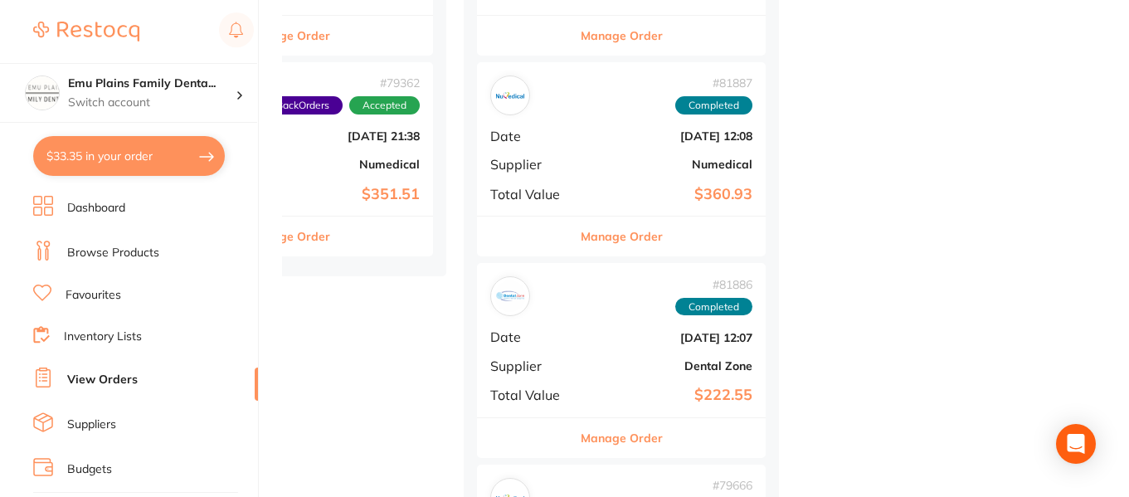
scroll to position [1784, 0]
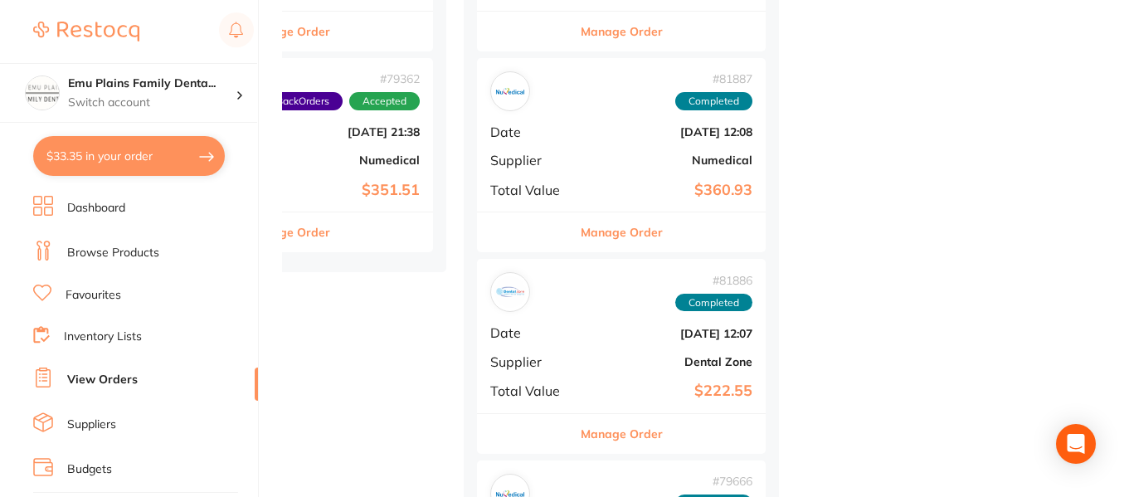
click at [604, 339] on b "Jun 3 2025, 12:07" at bounding box center [670, 333] width 166 height 13
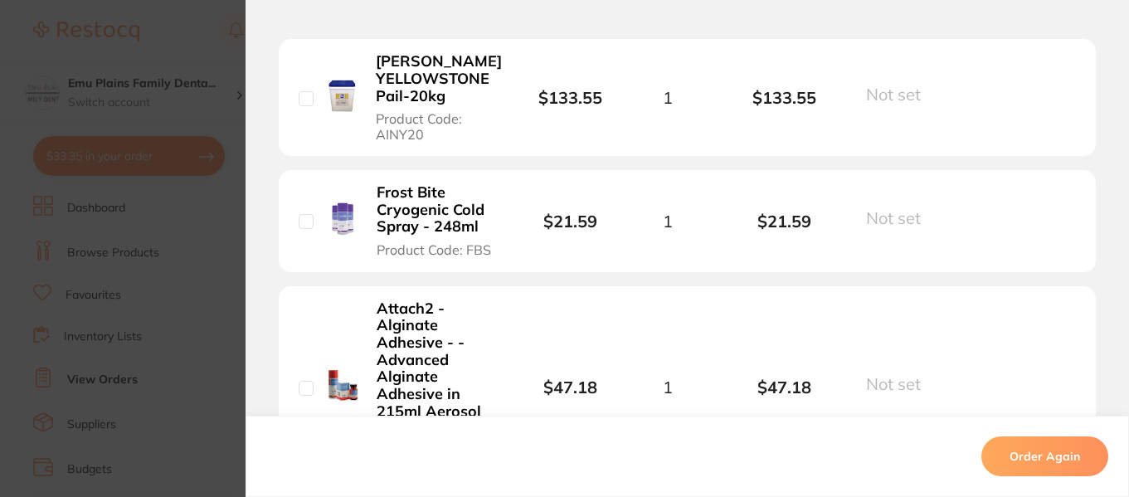
scroll to position [538, 0]
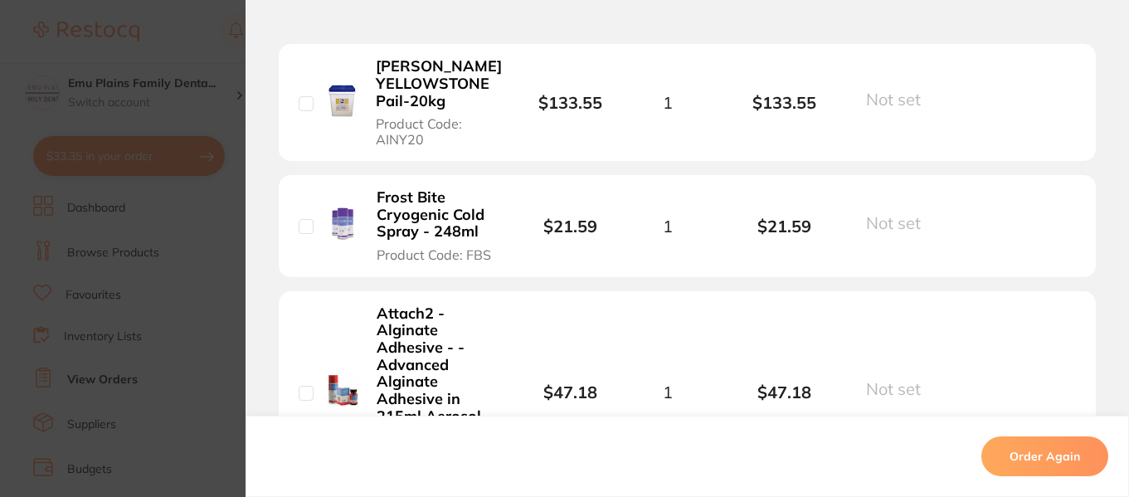
click at [398, 212] on b "Frost Bite Cryogenic Cold Spray - 248ml" at bounding box center [439, 214] width 125 height 51
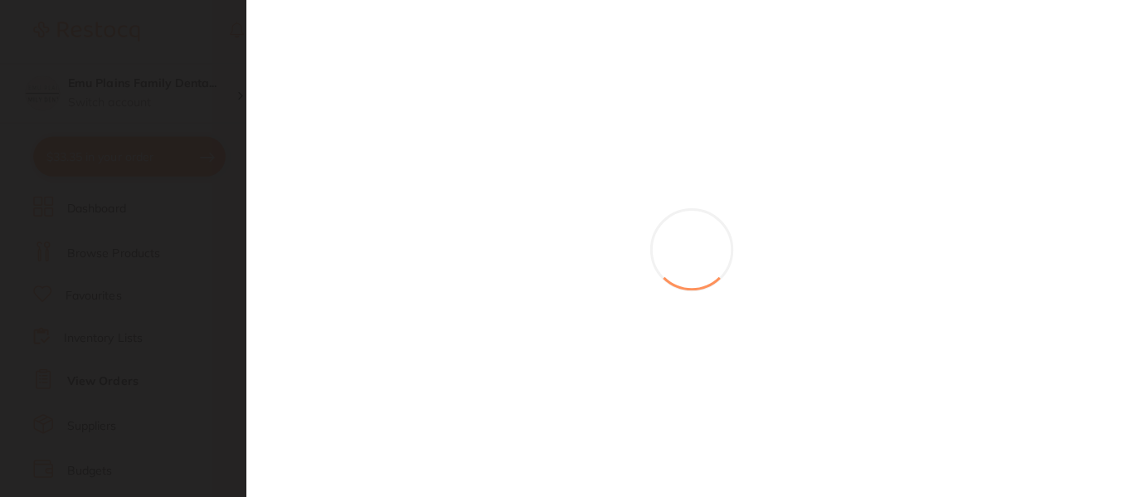
scroll to position [0, 147]
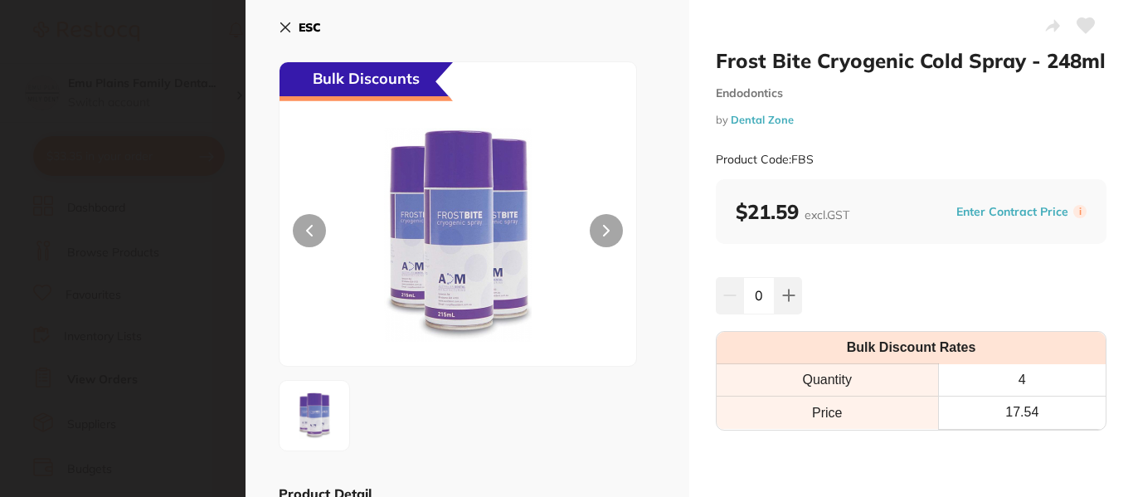
click at [786, 290] on icon at bounding box center [788, 295] width 13 height 13
type input "3"
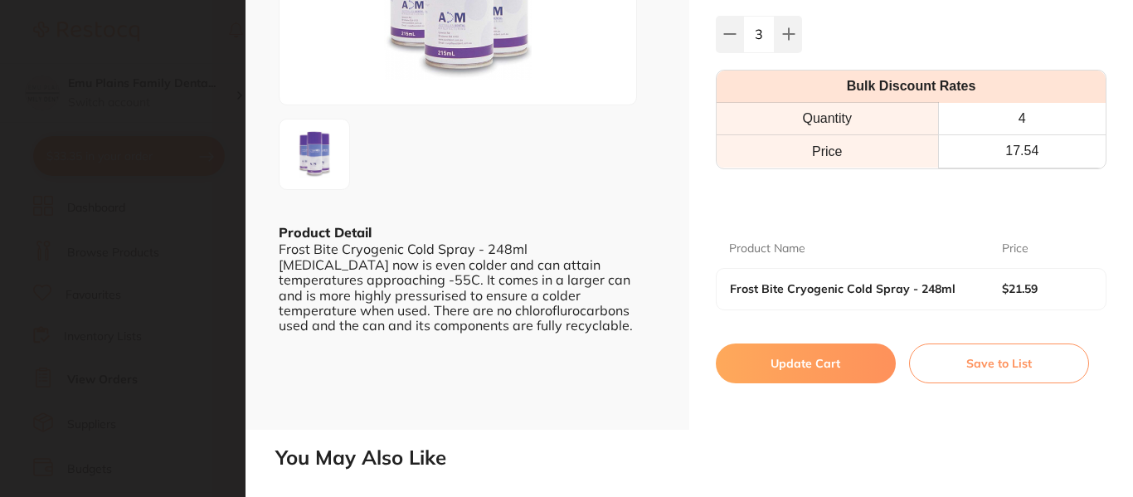
scroll to position [268, 0]
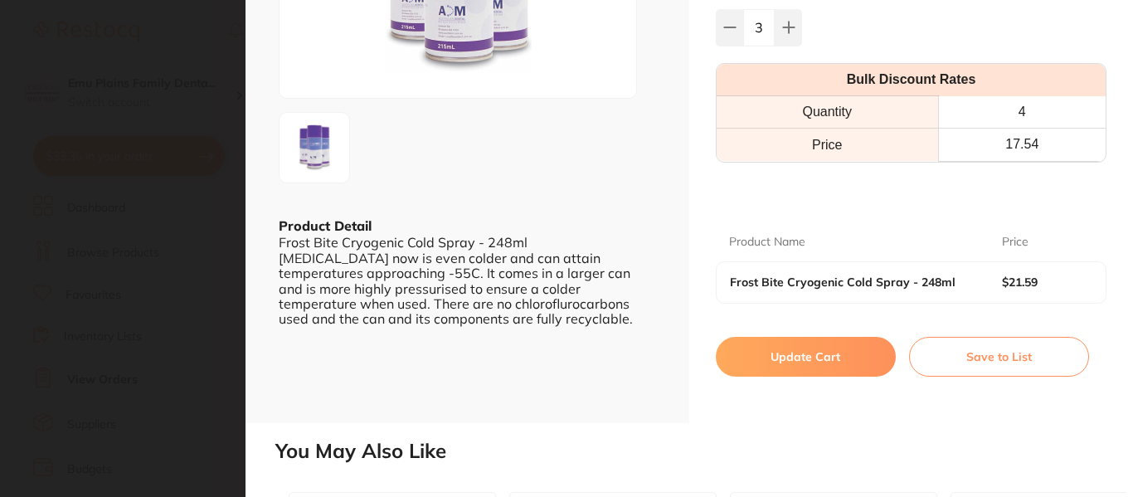
click at [799, 351] on button "Update Cart" at bounding box center [806, 357] width 180 height 40
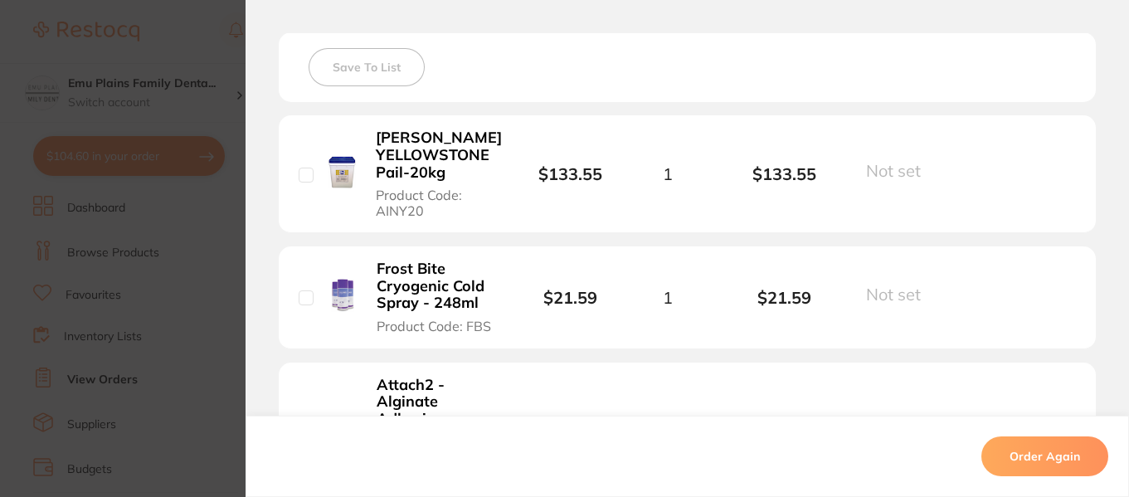
scroll to position [414, 0]
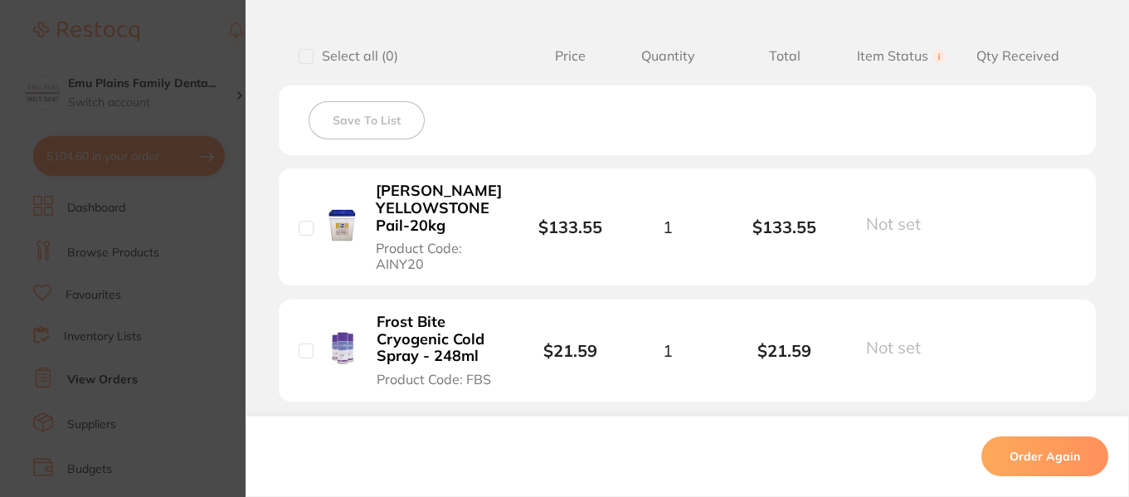
click at [202, 29] on section "Order ID: Restocq- 81886 Order Information Completed Order Order Date Jun 3 202…" at bounding box center [564, 248] width 1129 height 497
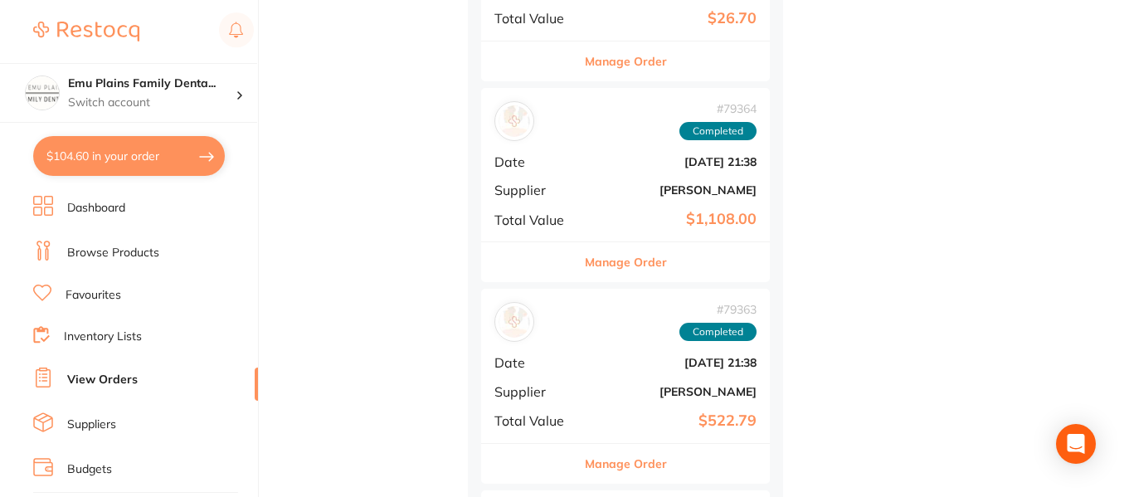
scroll to position [2359, 0]
click at [643, 292] on div "# 79363 Completed Date May 10 2025, 21:38 Supplier Adam Dental Total Value $522…" at bounding box center [625, 364] width 289 height 153
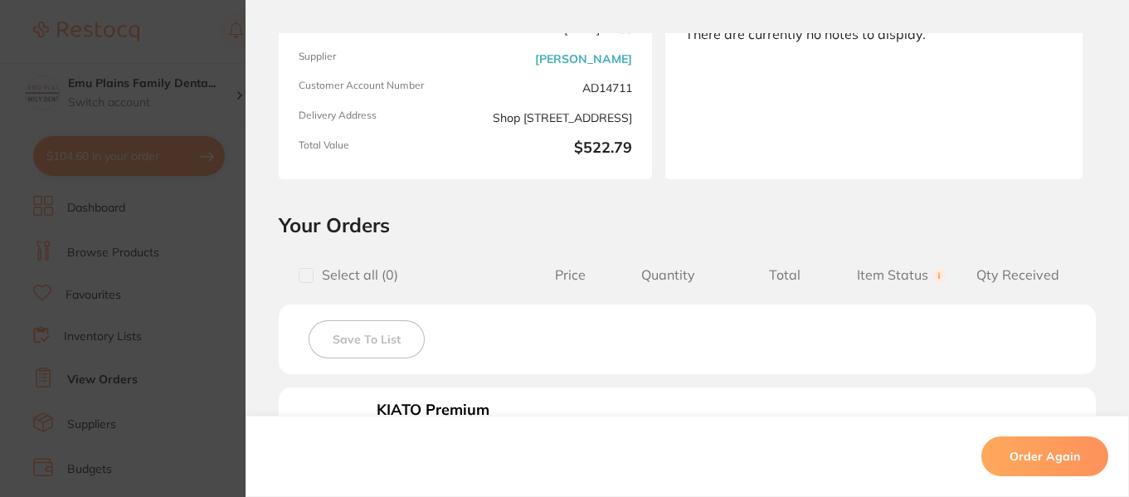
scroll to position [192, 0]
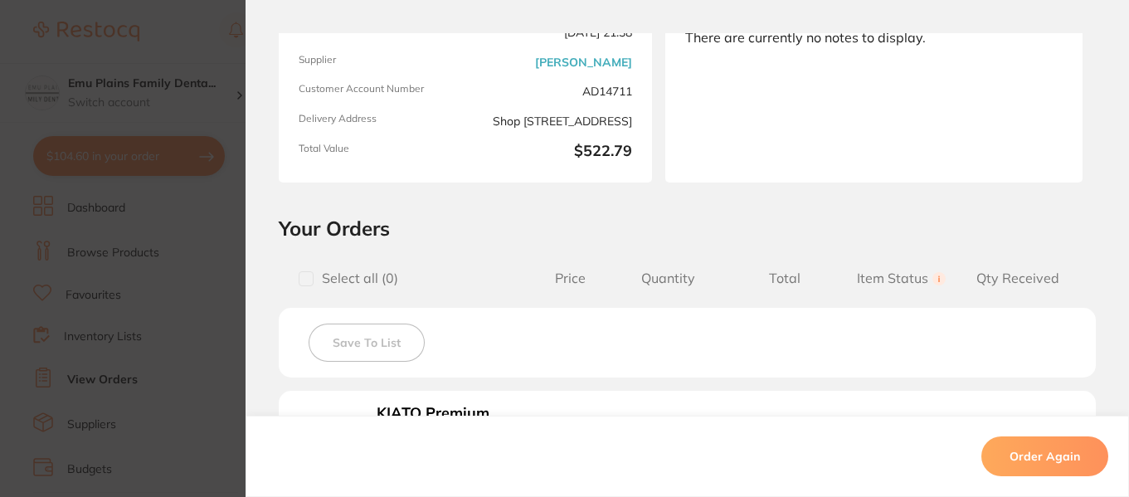
click at [228, 266] on section "Order ID: Restocq- 79363 Order Information 6 Received Completed Order Date May …" at bounding box center [564, 248] width 1129 height 497
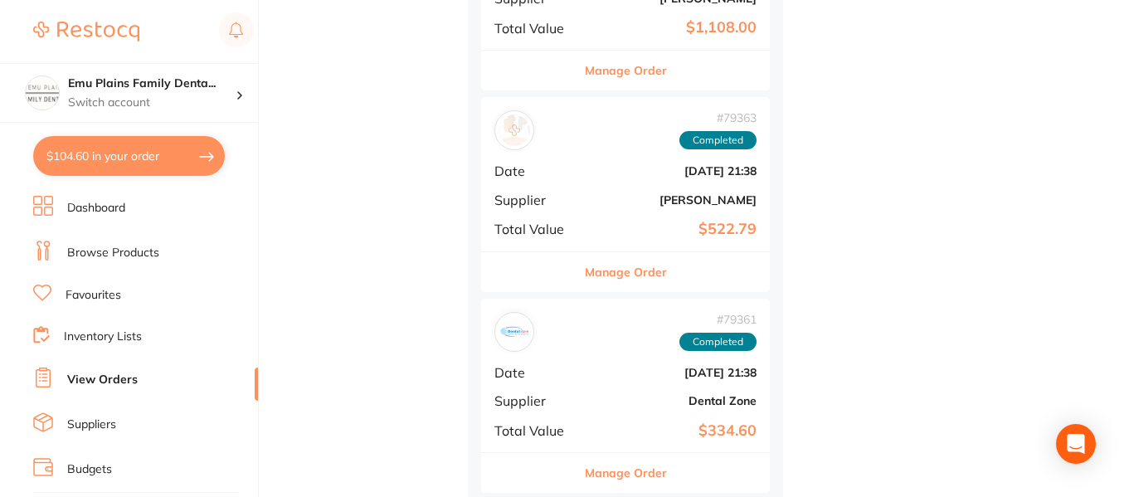
scroll to position [2574, 0]
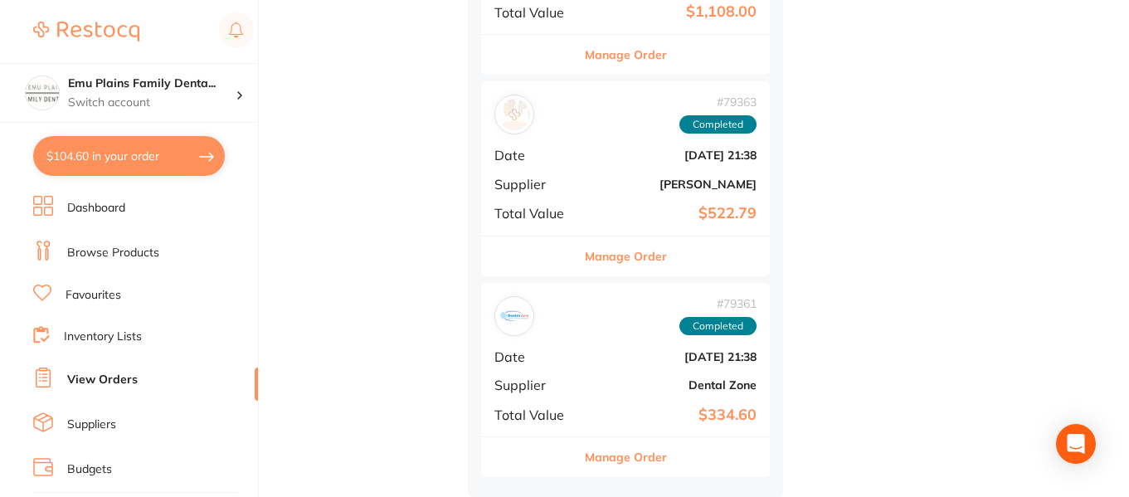
click at [613, 353] on b "May 10 2025, 21:38" at bounding box center [674, 356] width 166 height 13
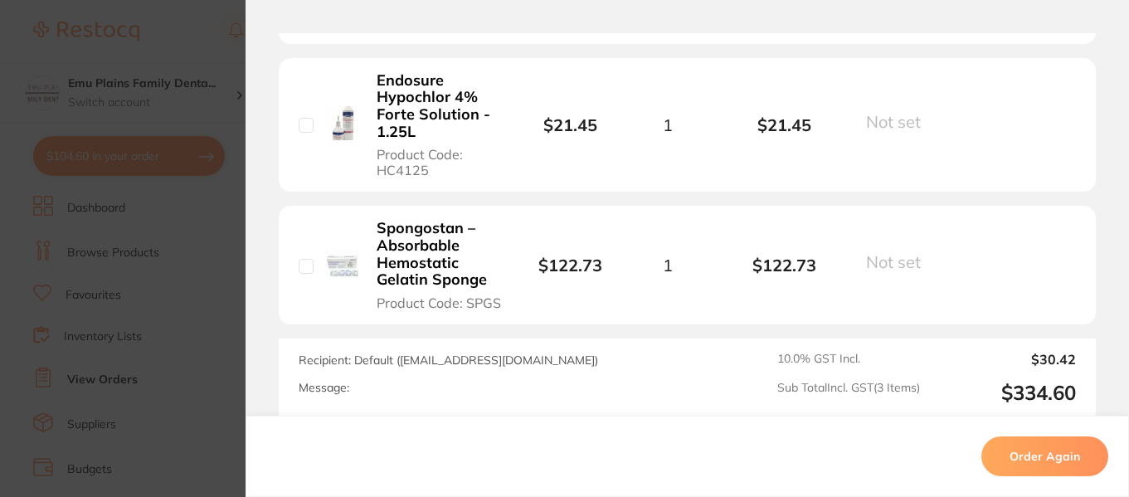
scroll to position [626, 0]
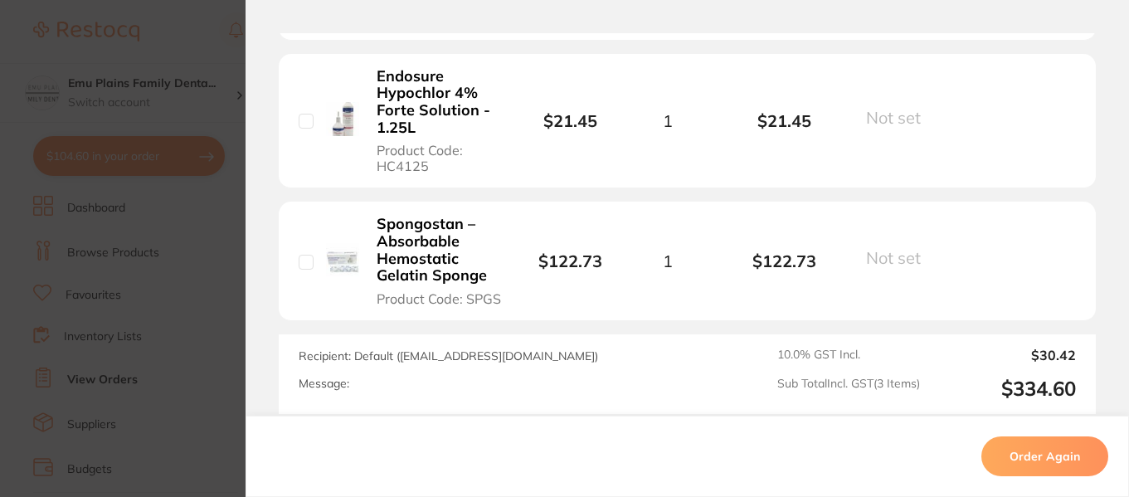
click at [214, 258] on section "Order ID: Restocq- 79361 Order Information Completed Order Order Date May 10 20…" at bounding box center [564, 248] width 1129 height 497
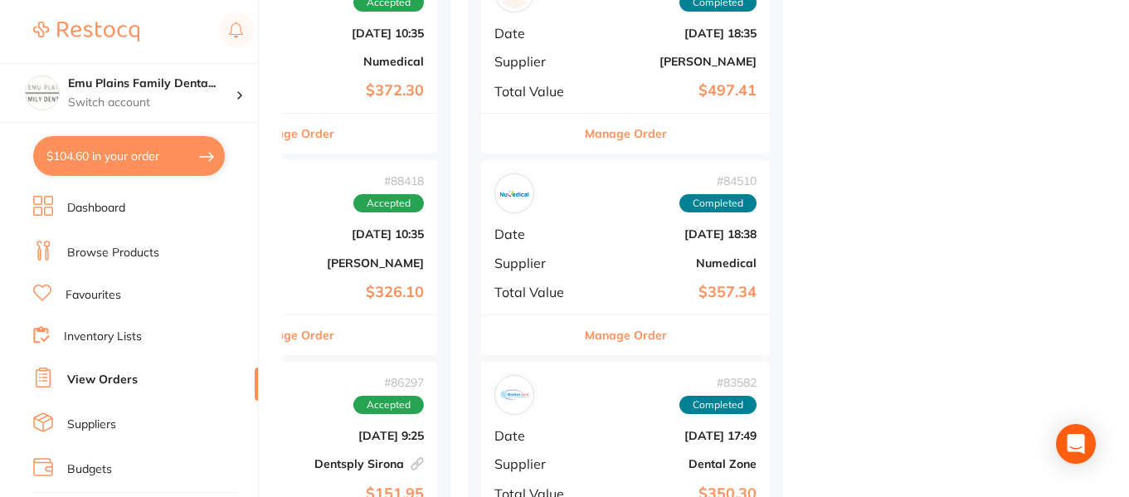
scroll to position [1060, 0]
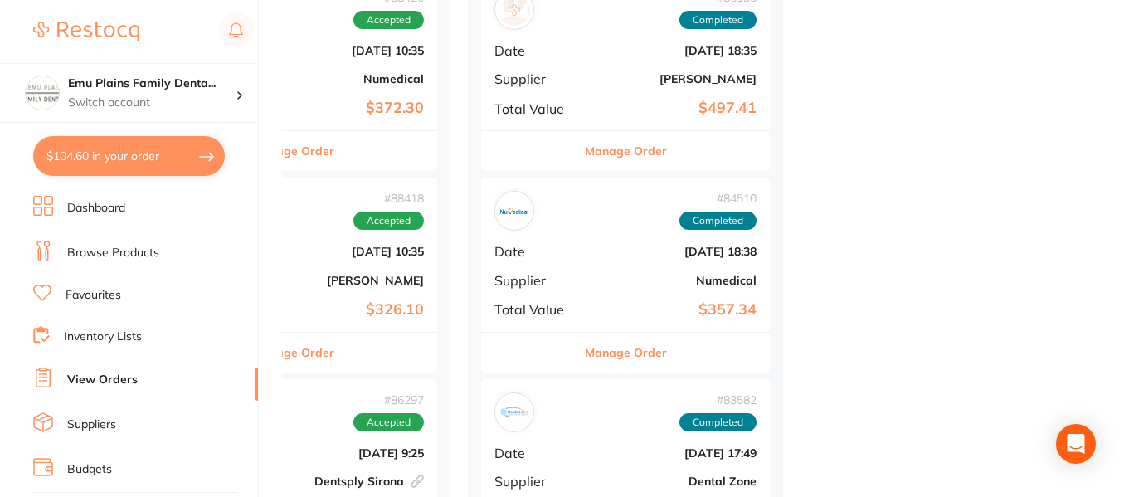
click at [314, 313] on b "$326.10" at bounding box center [341, 309] width 166 height 17
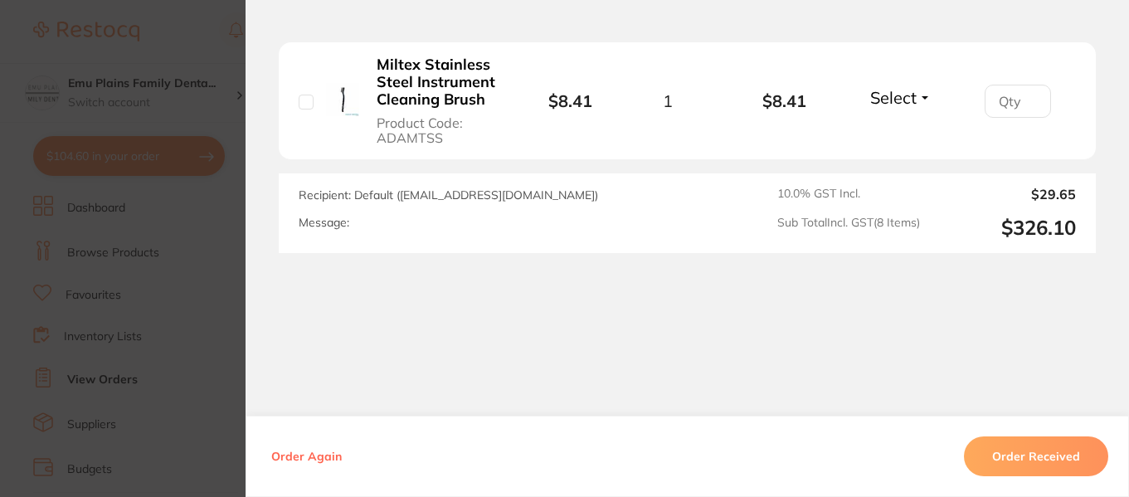
scroll to position [1516, 0]
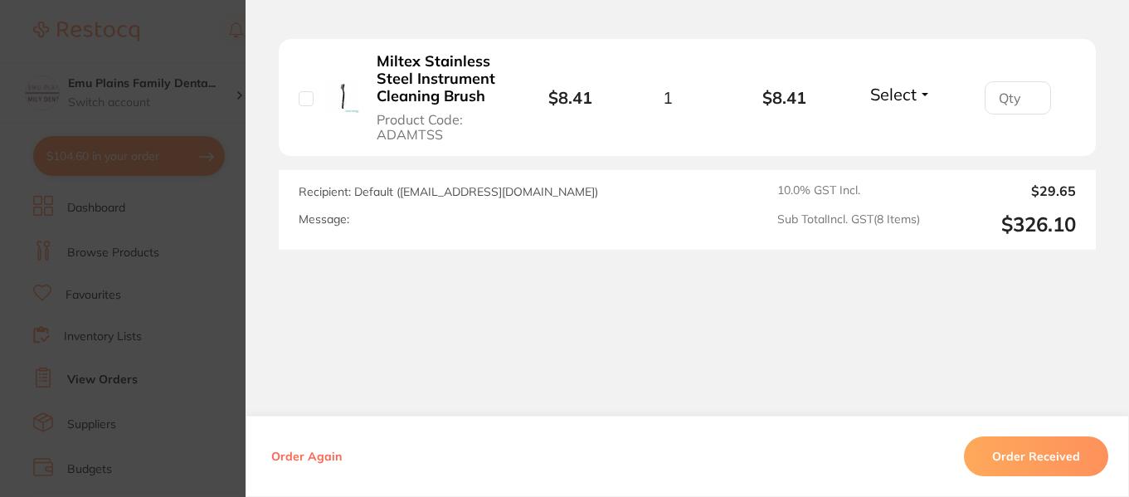
click at [210, 272] on section "Order ID: Restocq- 88418 Order Information Accepted Order Date Aug 1 2025, 10:3…" at bounding box center [564, 248] width 1129 height 497
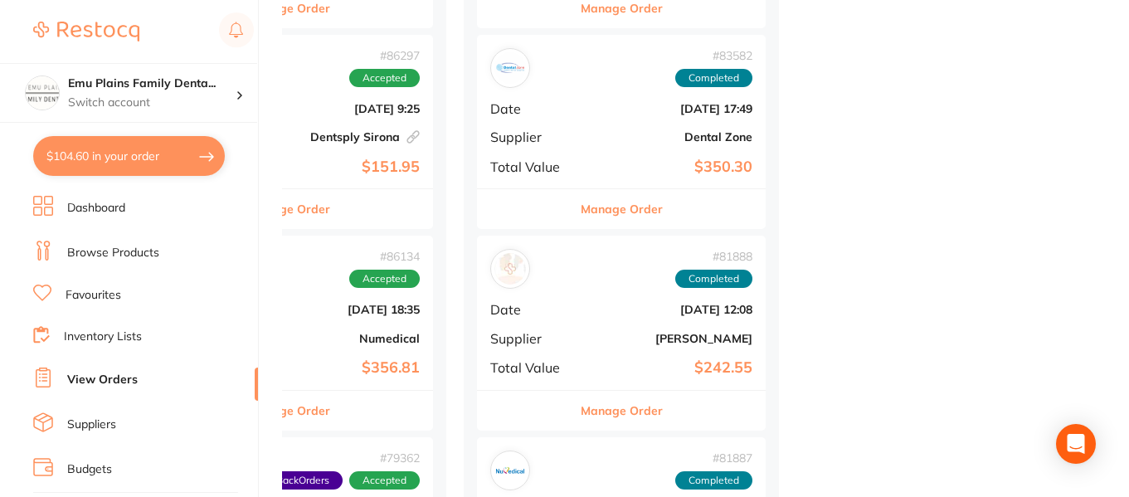
scroll to position [1404, 0]
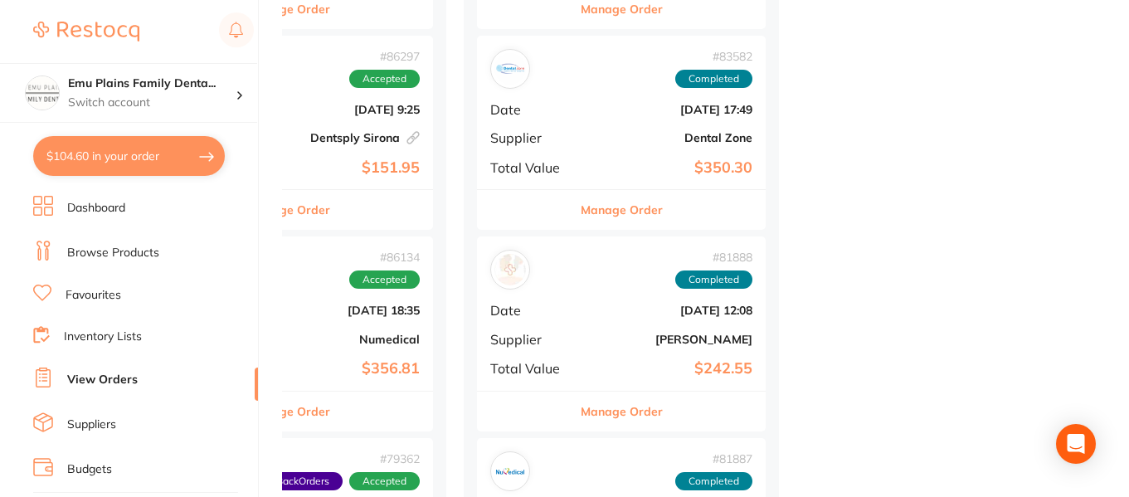
click at [602, 126] on div "# 83582 Completed Date Jun 17 2025, 17:49 Supplier Dental Zone Total Value $350…" at bounding box center [621, 112] width 289 height 153
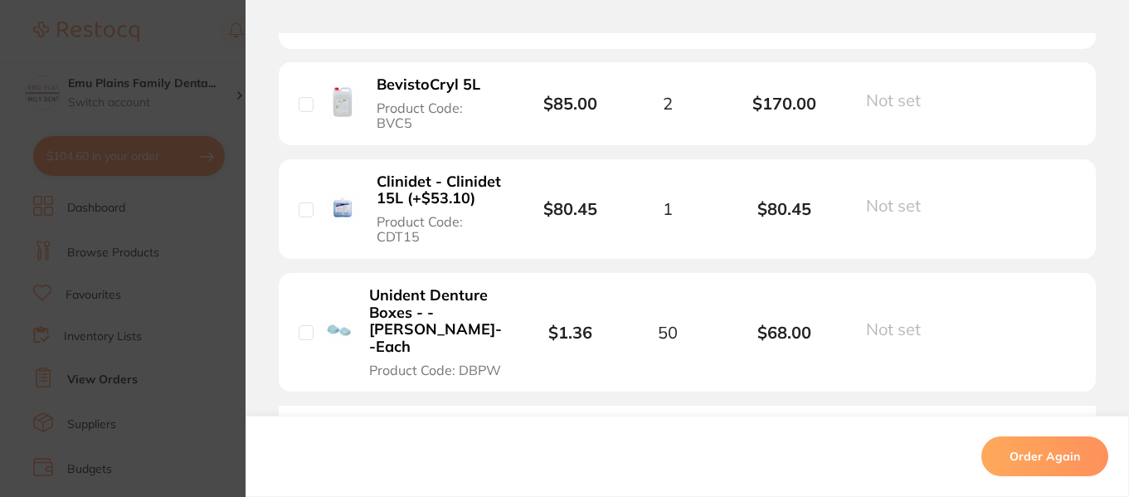
scroll to position [519, 0]
click at [221, 227] on section "Order ID: Restocq- 83582 Order Information Completed Order Order Date Jun 17 20…" at bounding box center [564, 248] width 1129 height 497
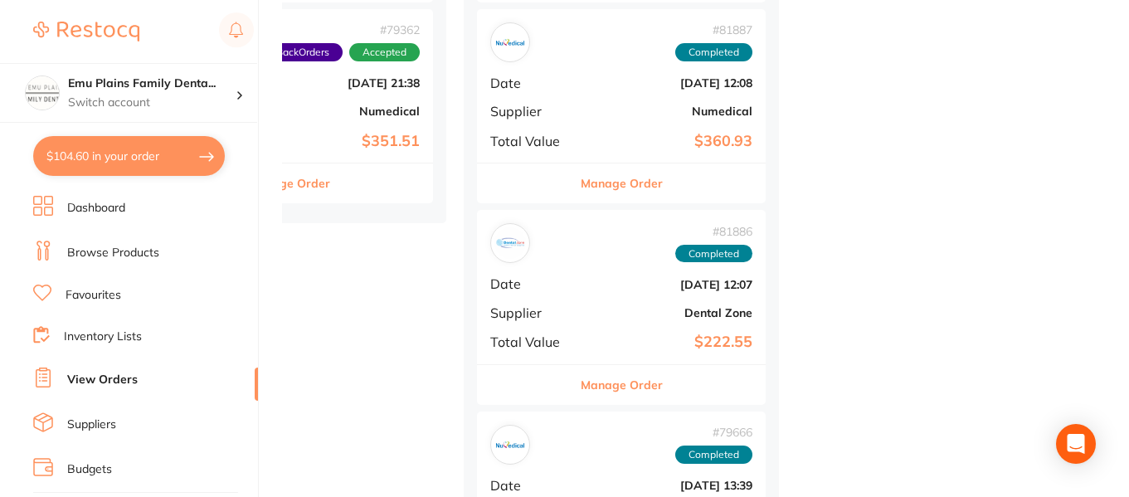
scroll to position [1834, 0]
click at [598, 312] on b "Dental Zone" at bounding box center [670, 311] width 166 height 13
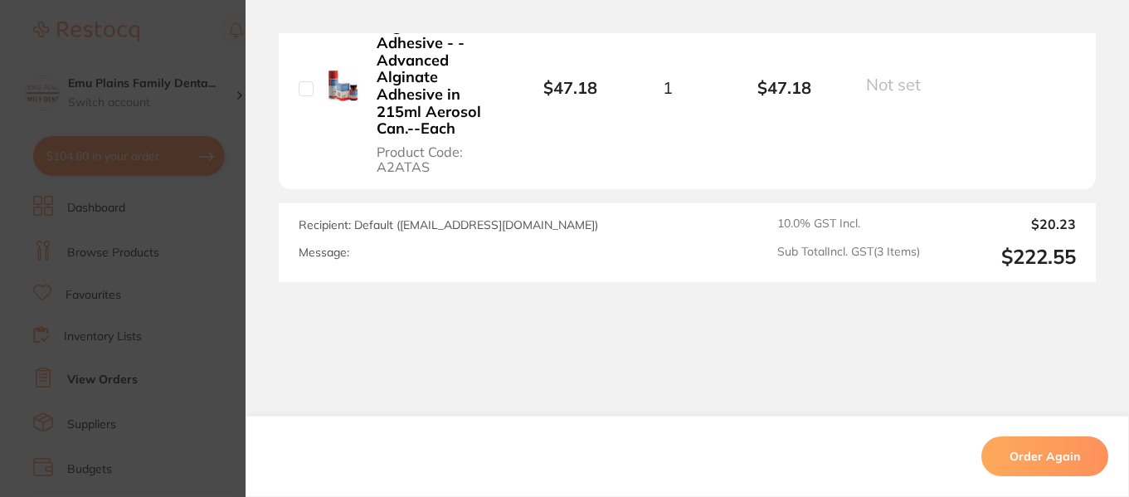
scroll to position [878, 0]
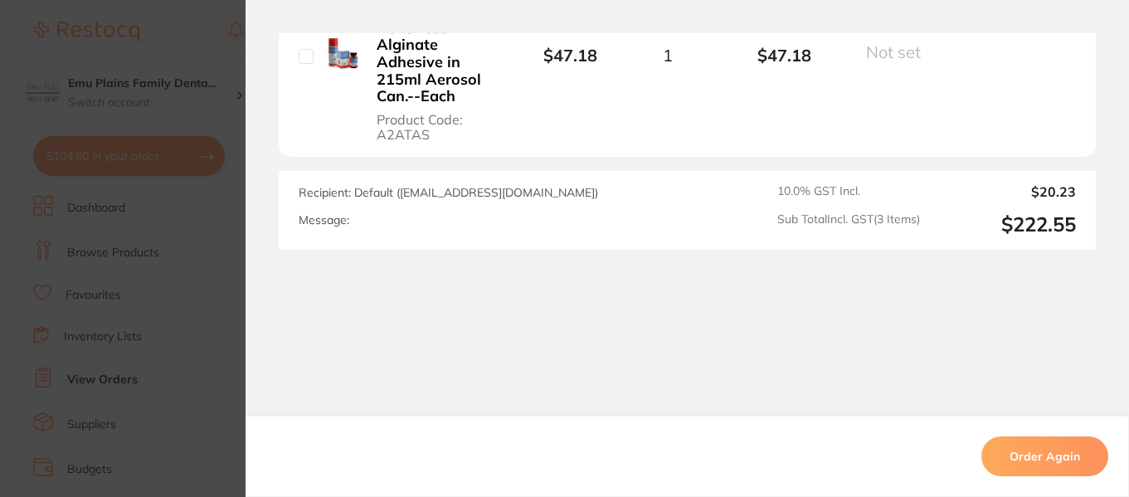
click at [206, 240] on section "Order ID: Restocq- 81886 Order Information Completed Order Order Date Jun 3 202…" at bounding box center [564, 248] width 1129 height 497
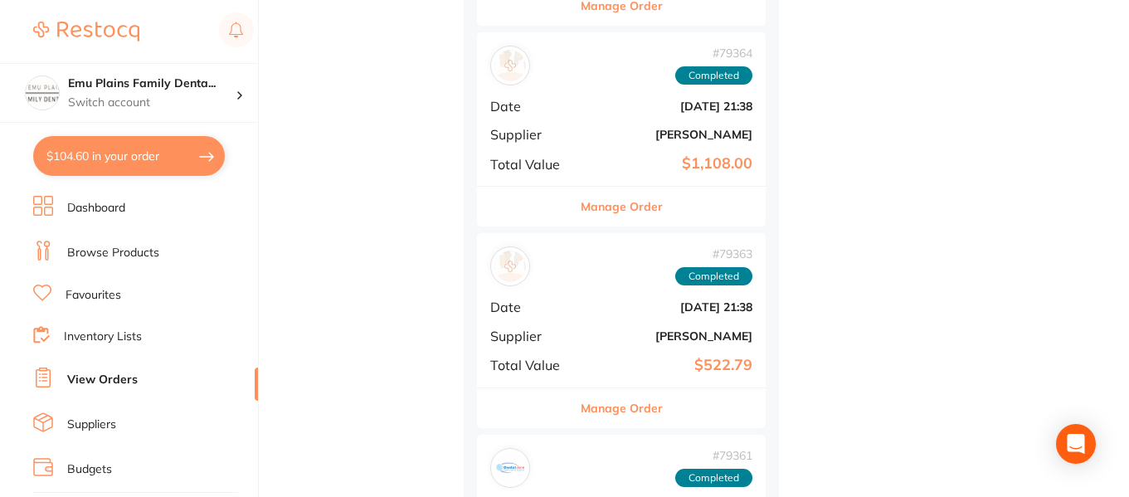
scroll to position [2414, 0]
click at [590, 326] on div "# 79363 Completed Date May 10 2025, 21:38 Supplier Adam Dental Total Value $522…" at bounding box center [621, 308] width 289 height 153
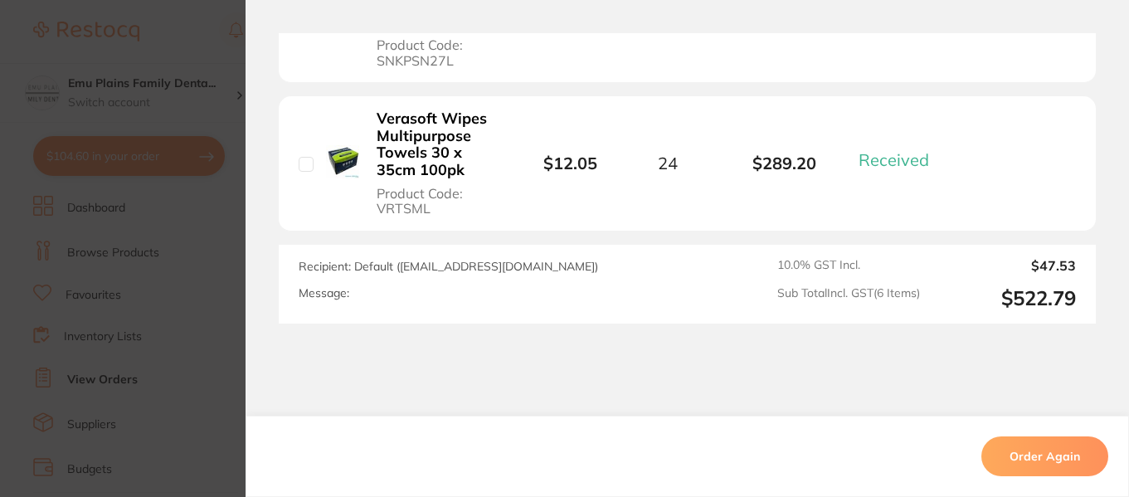
scroll to position [1178, 0]
click at [213, 248] on section "Order ID: Restocq- 79363 Order Information 6 Received Completed Order Date May …" at bounding box center [564, 248] width 1129 height 497
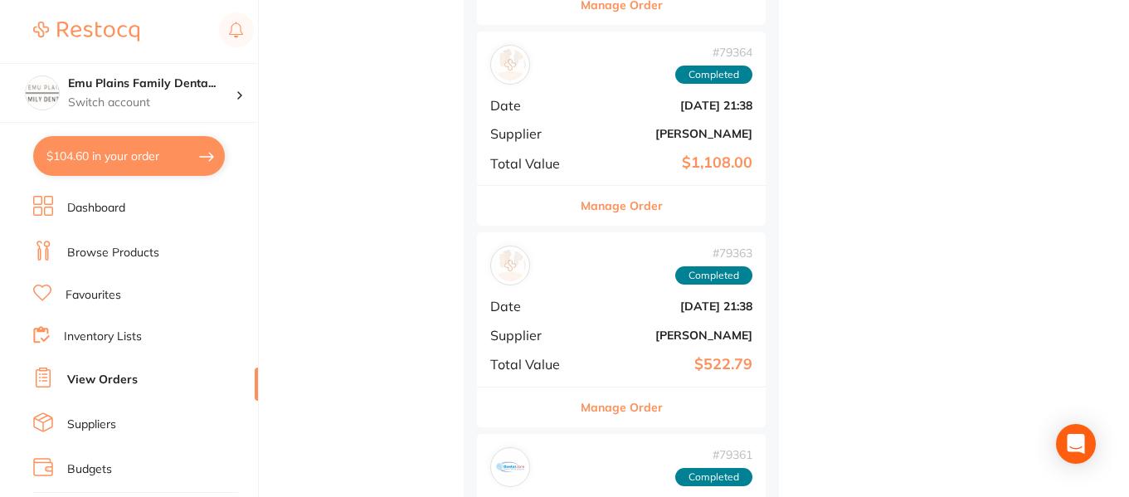
scroll to position [2574, 0]
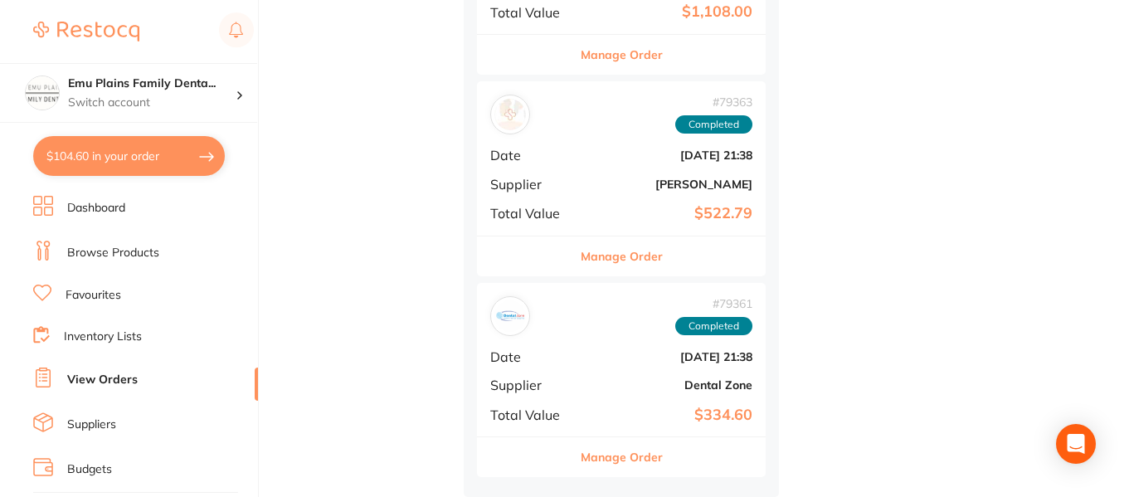
click at [604, 397] on div "# 79361 Completed Date May 10 2025, 21:38 Supplier Dental Zone Total Value $334…" at bounding box center [621, 359] width 289 height 153
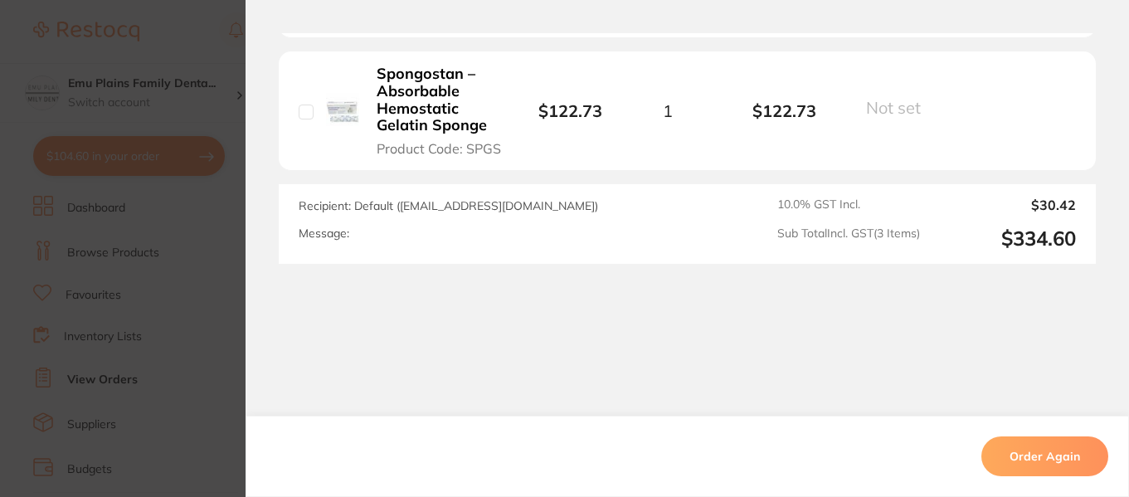
scroll to position [777, 0]
click at [234, 291] on section "Order ID: Restocq- 79361 Order Information Completed Order Order Date May 10 20…" at bounding box center [564, 248] width 1129 height 497
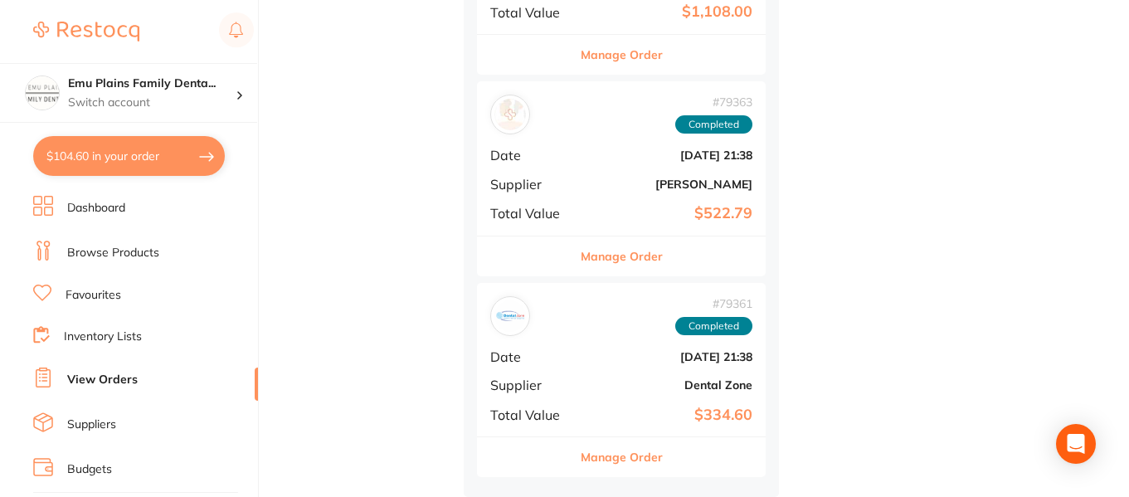
click at [135, 246] on link "Browse Products" at bounding box center [113, 253] width 92 height 17
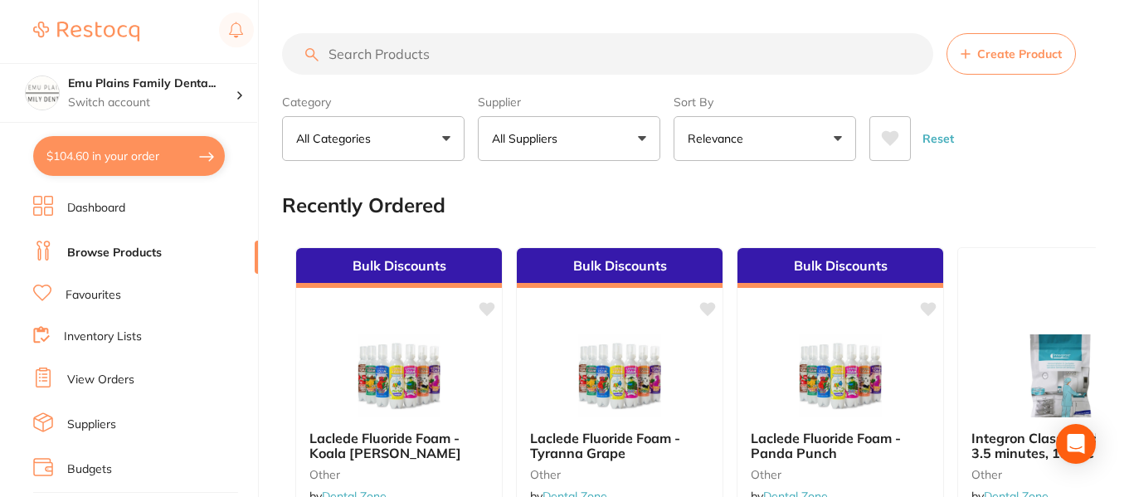
click at [94, 339] on link "Inventory Lists" at bounding box center [103, 337] width 78 height 17
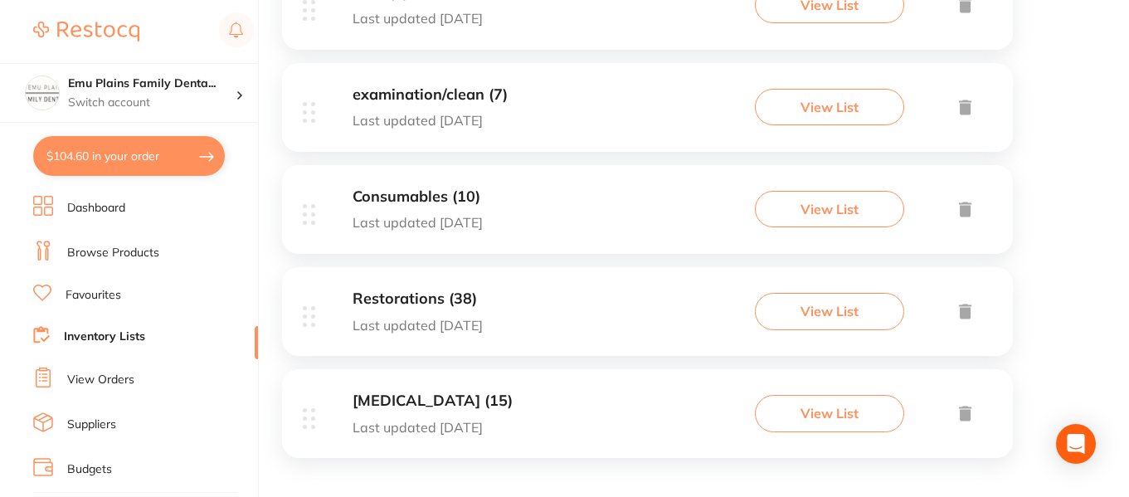
scroll to position [903, 0]
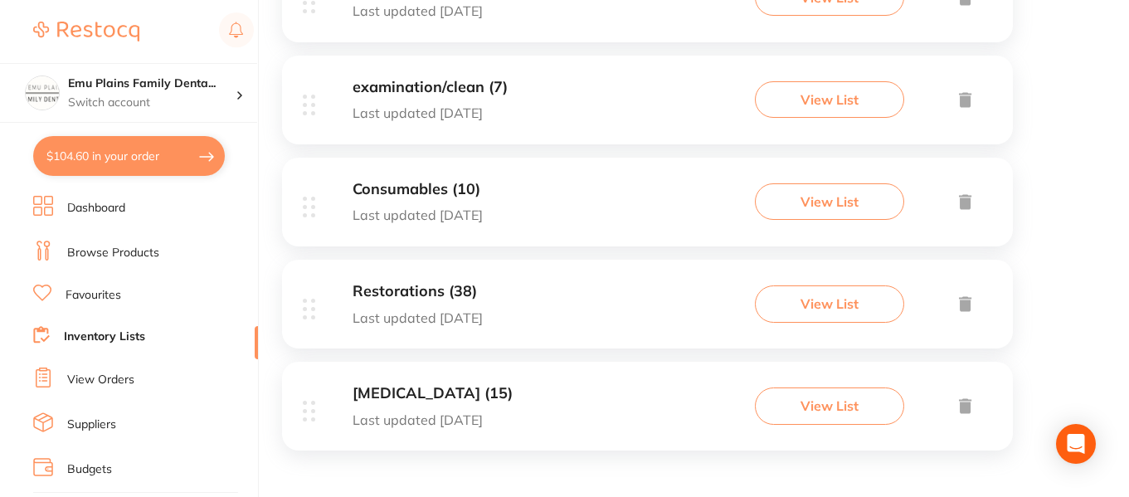
click at [537, 290] on div "Restorations (38) Last updated 63 days ago View List" at bounding box center [647, 304] width 731 height 89
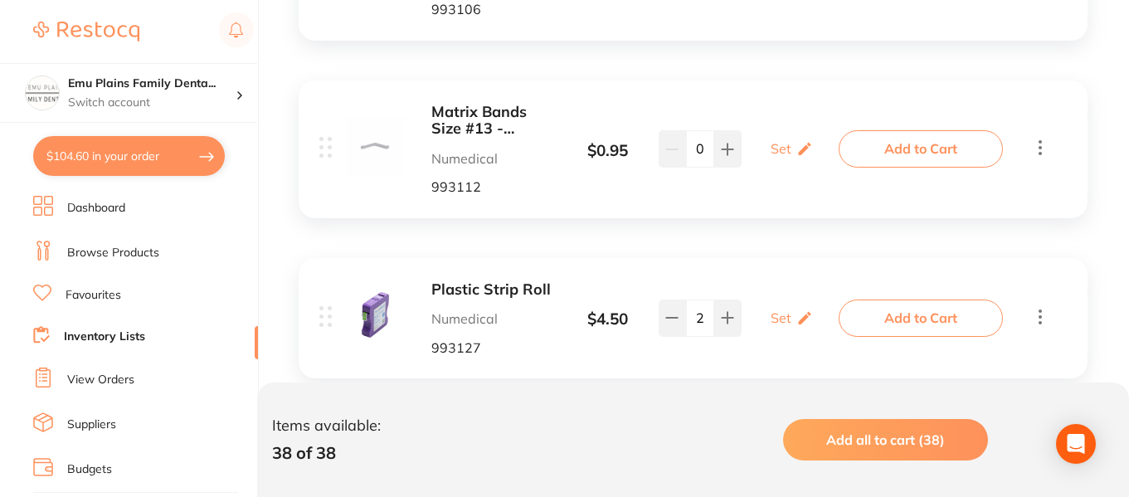
scroll to position [889, 0]
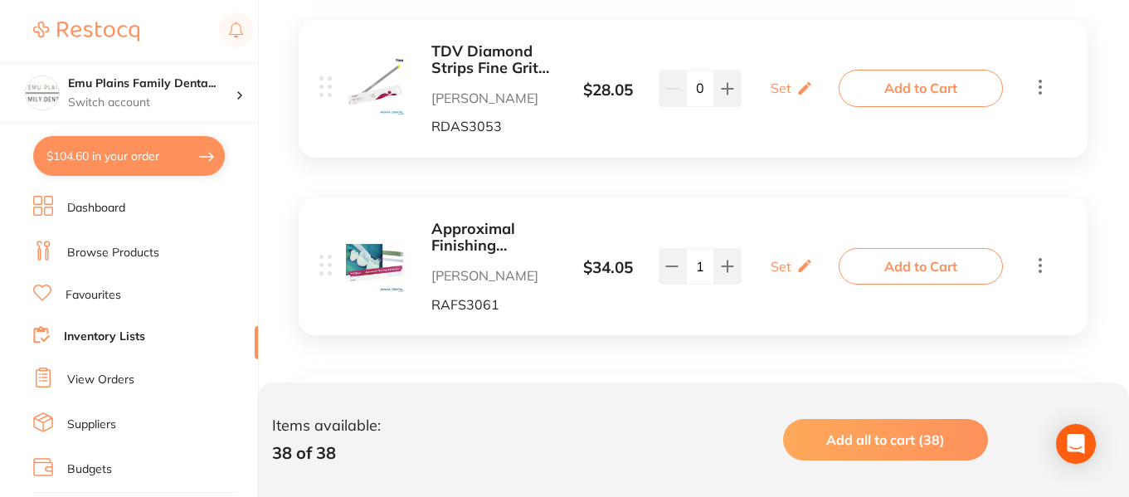
scroll to position [6736, 0]
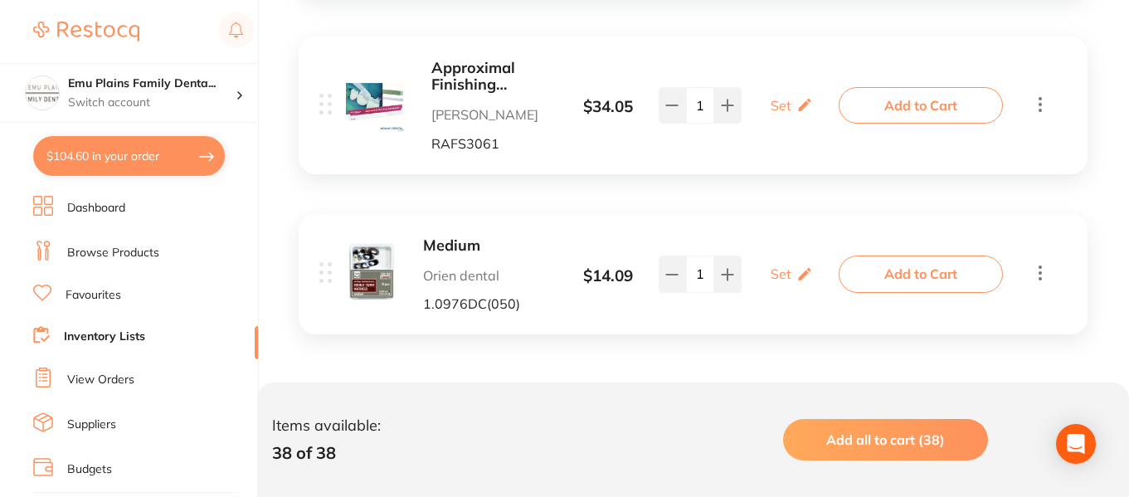
click at [222, 247] on li "Browse Products" at bounding box center [145, 253] width 225 height 25
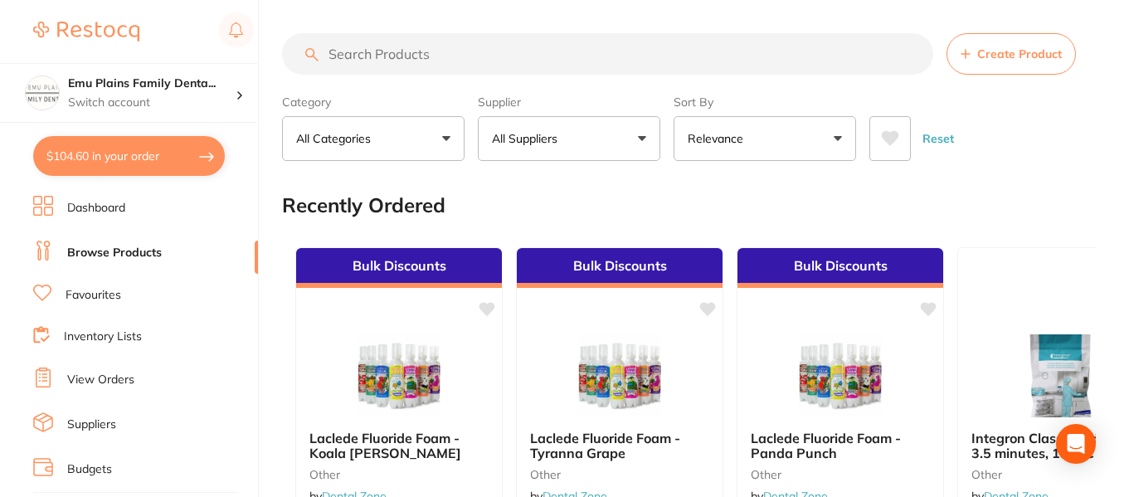
click at [504, 48] on input "search" at bounding box center [607, 53] width 651 height 41
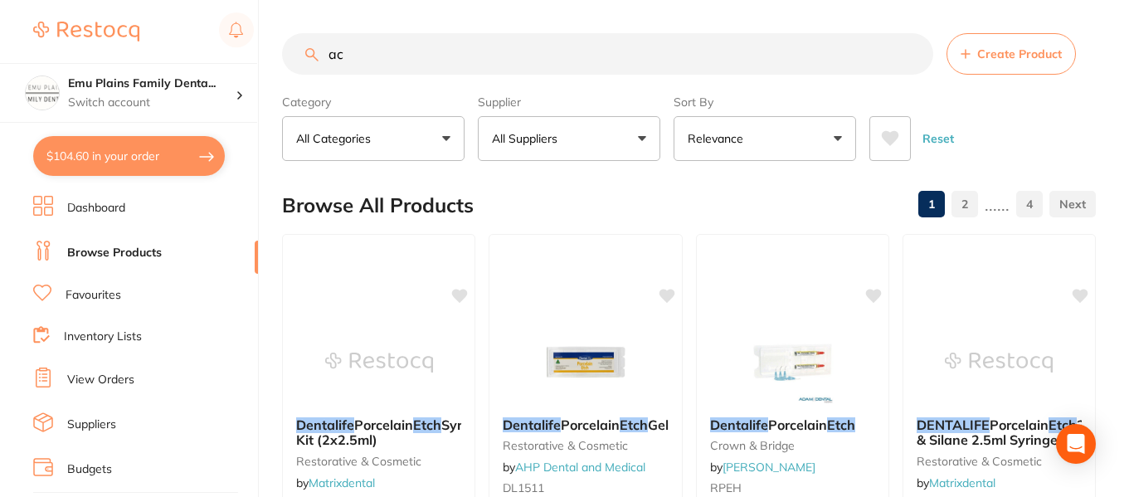
type input "a"
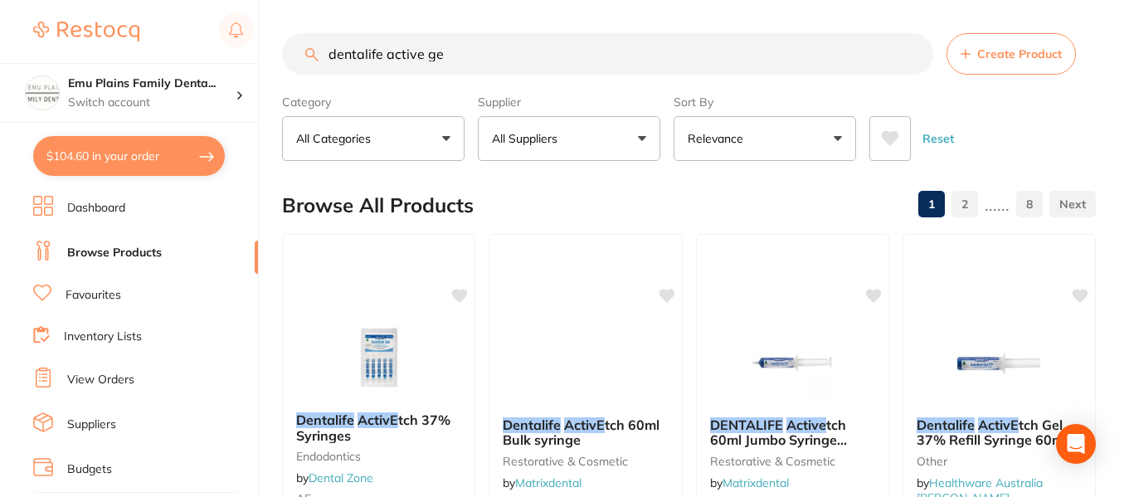
type input "dentalife active gel"
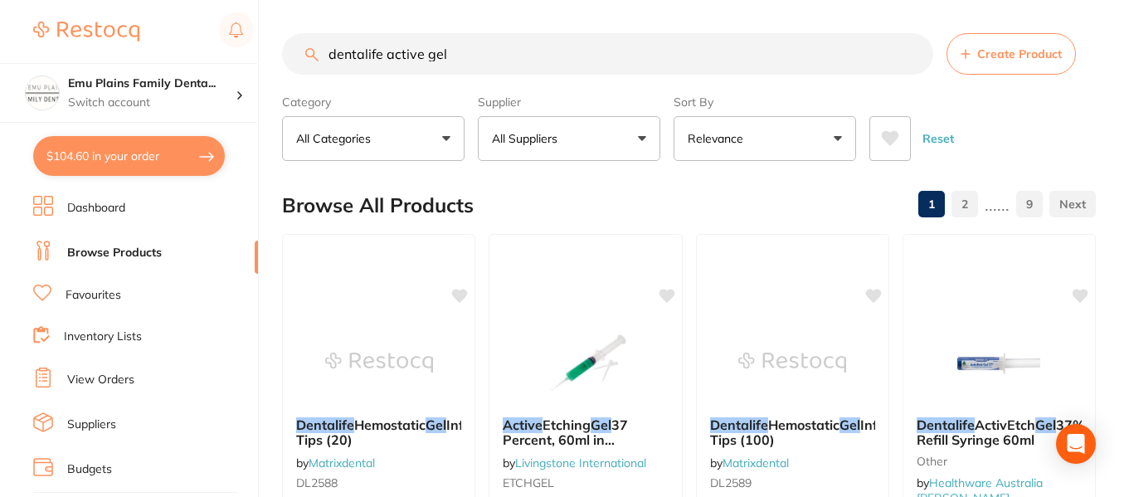
click at [912, 56] on input "dentalife active gel" at bounding box center [607, 53] width 651 height 41
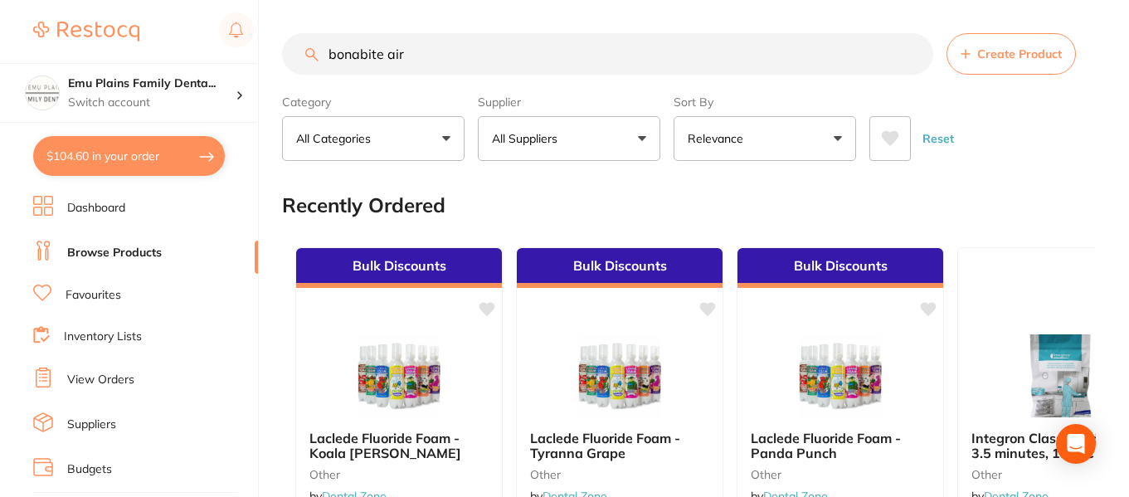
type input "bonabite air"
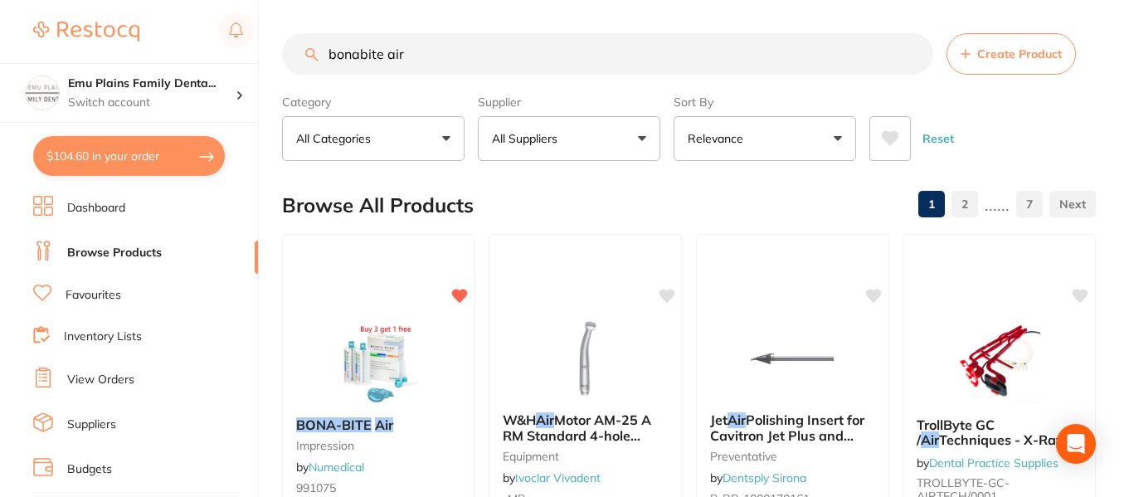
click at [378, 337] on img at bounding box center [379, 362] width 108 height 83
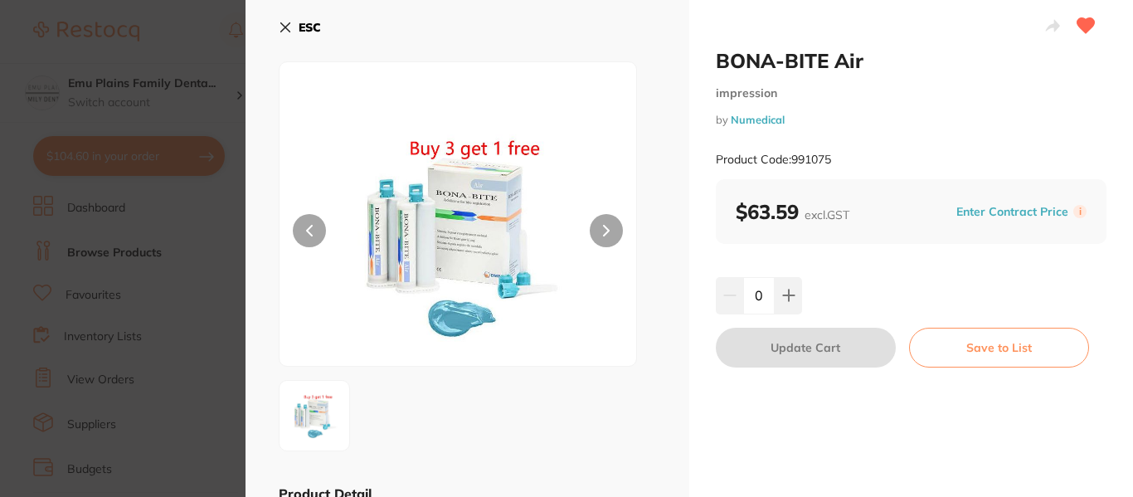
click at [787, 299] on icon at bounding box center [788, 295] width 11 height 11
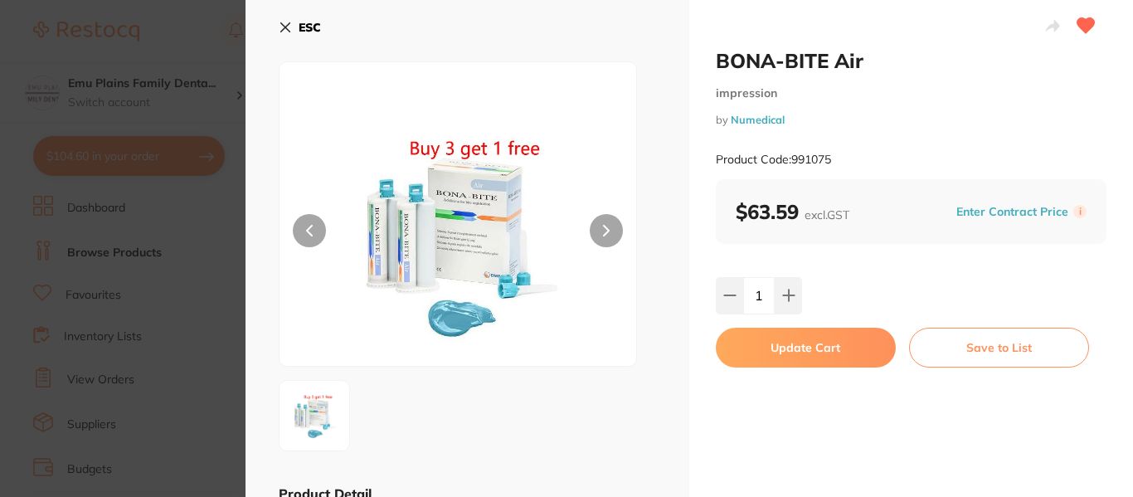
click at [787, 299] on icon at bounding box center [788, 295] width 11 height 11
type input "3"
click at [804, 346] on button "Update Cart" at bounding box center [806, 348] width 180 height 40
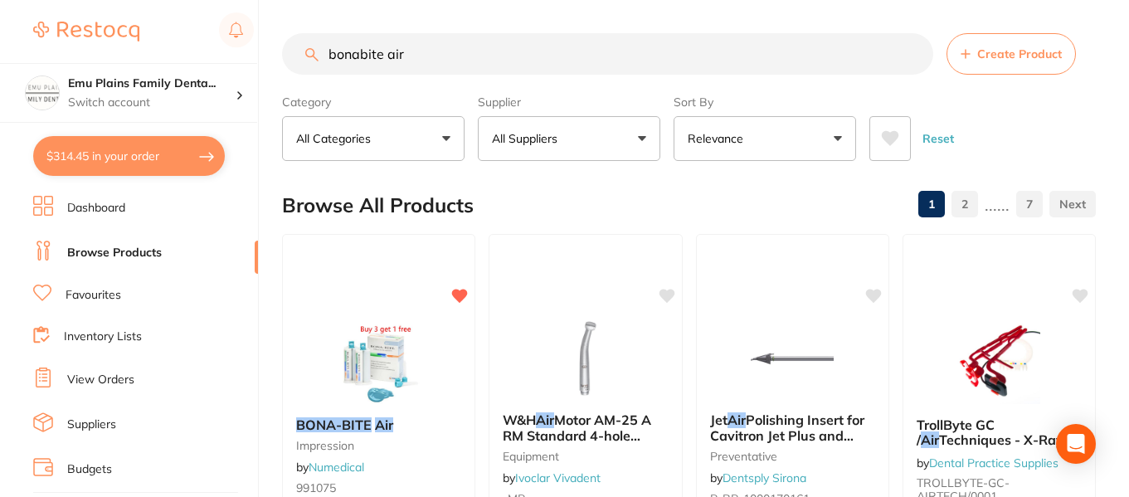
click at [158, 156] on button "$314.45 in your order" at bounding box center [129, 156] width 192 height 40
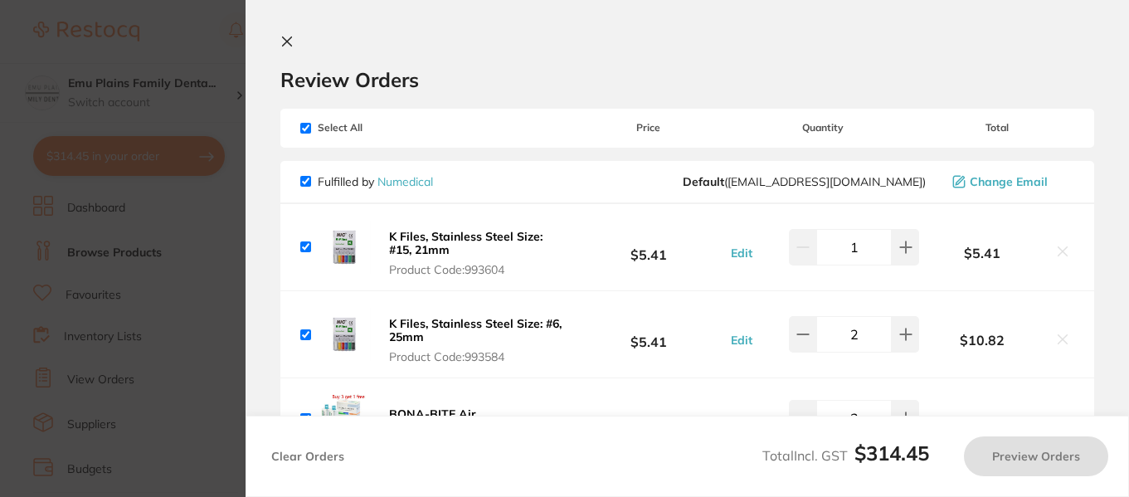
checkbox input "true"
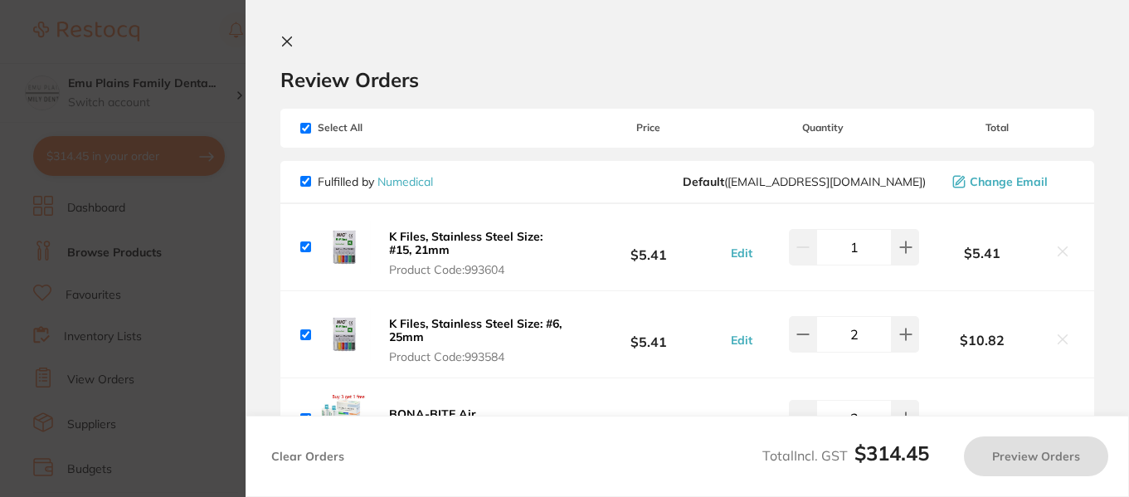
checkbox input "true"
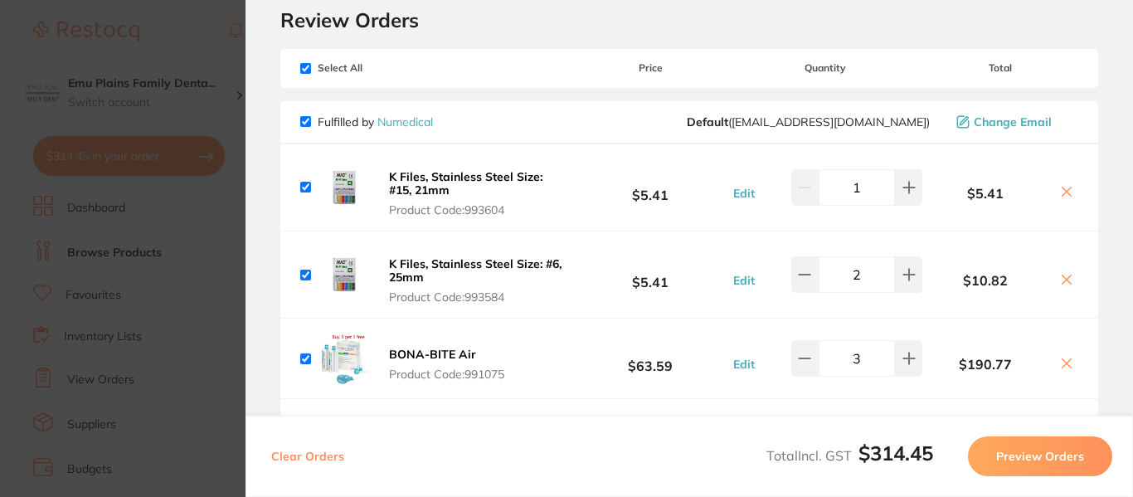
scroll to position [59, 0]
click at [224, 238] on section "Update RRP Set your pre negotiated price for this item. Item Agreed RRP (excl. …" at bounding box center [566, 248] width 1133 height 497
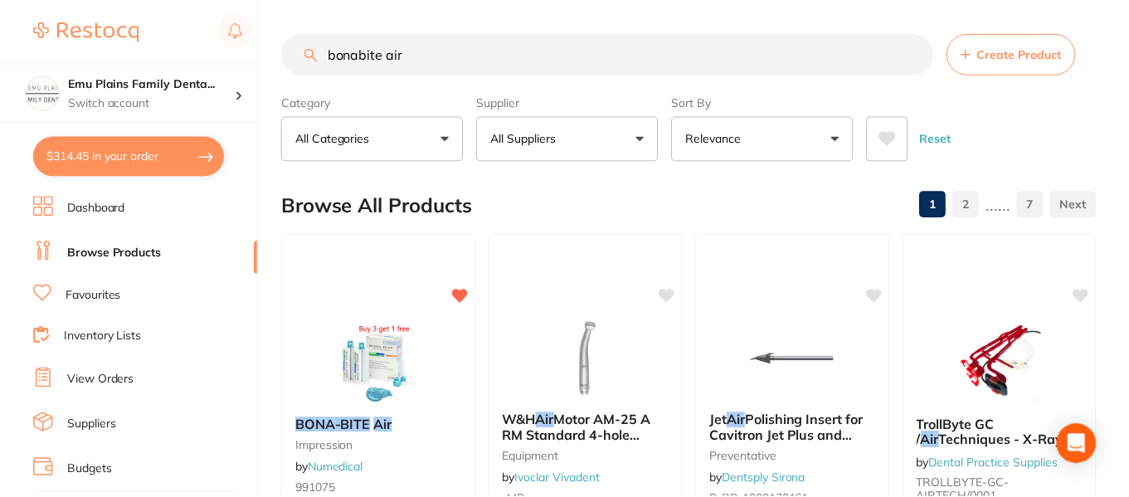
scroll to position [8, 0]
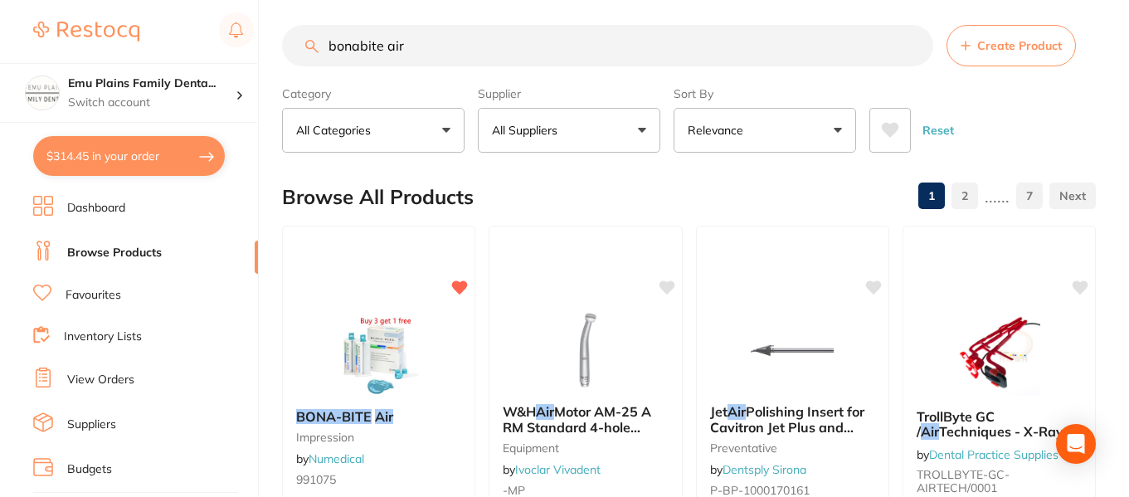
click at [914, 43] on input "bonabite air" at bounding box center [607, 45] width 651 height 41
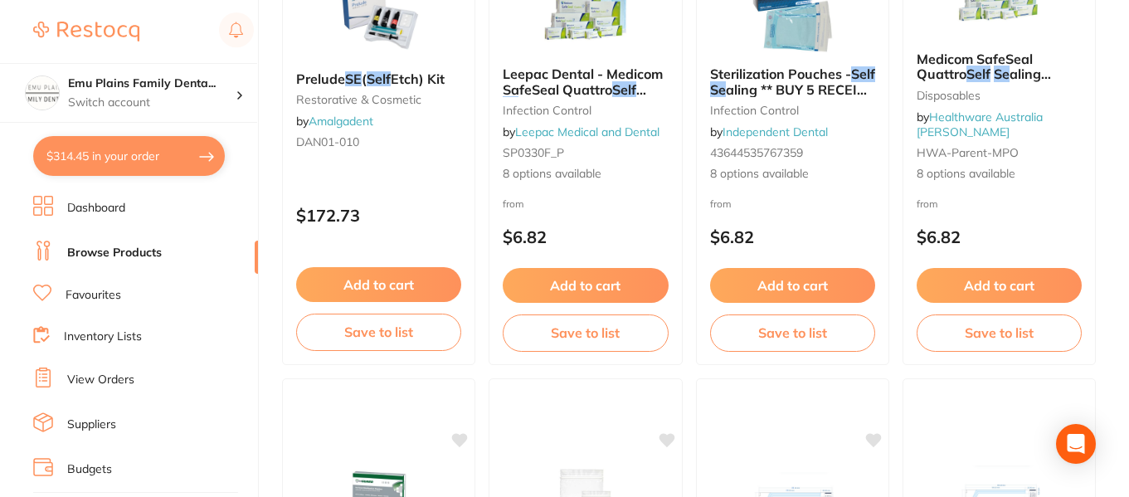
scroll to position [0, 0]
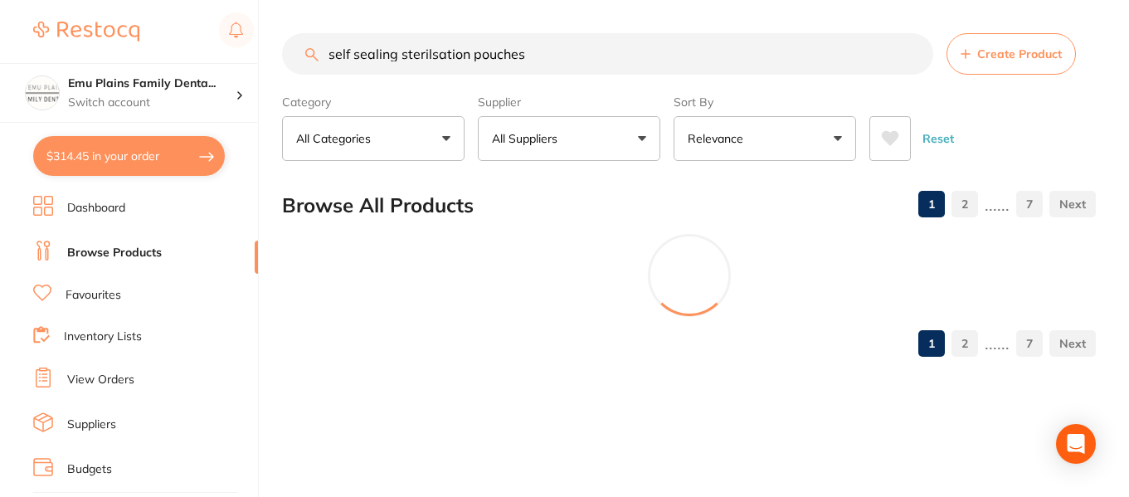
type input "self sealing sterilsation pouches"
click at [644, 134] on button "All Suppliers" at bounding box center [569, 138] width 183 height 45
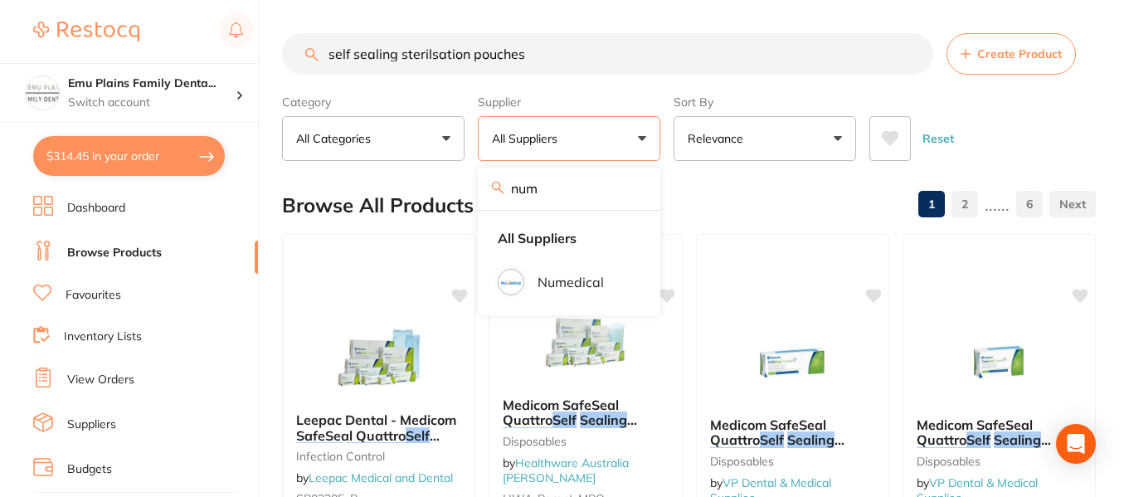
type input "num"
click at [519, 280] on img at bounding box center [511, 282] width 22 height 22
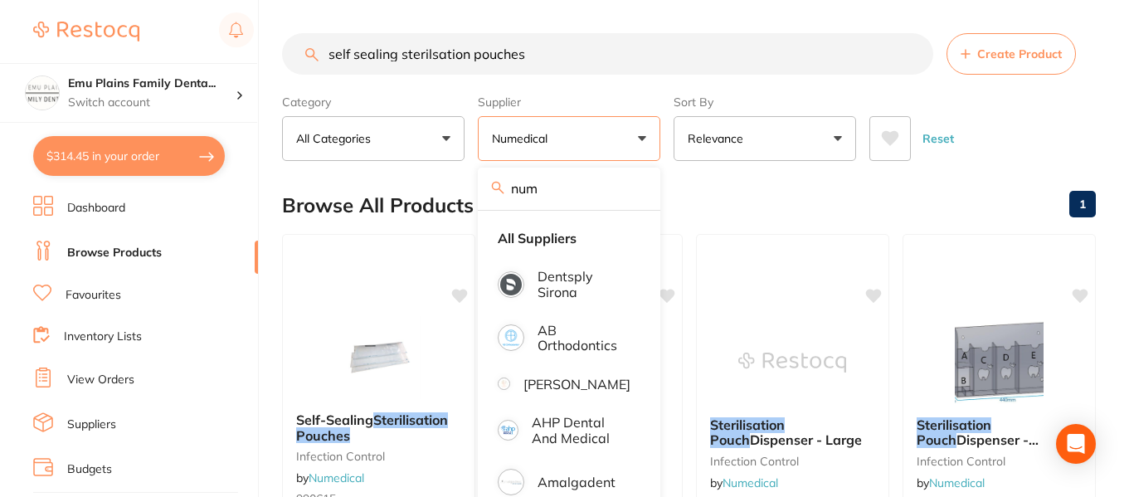
click at [733, 202] on div "Browse All Products 1" at bounding box center [689, 206] width 814 height 56
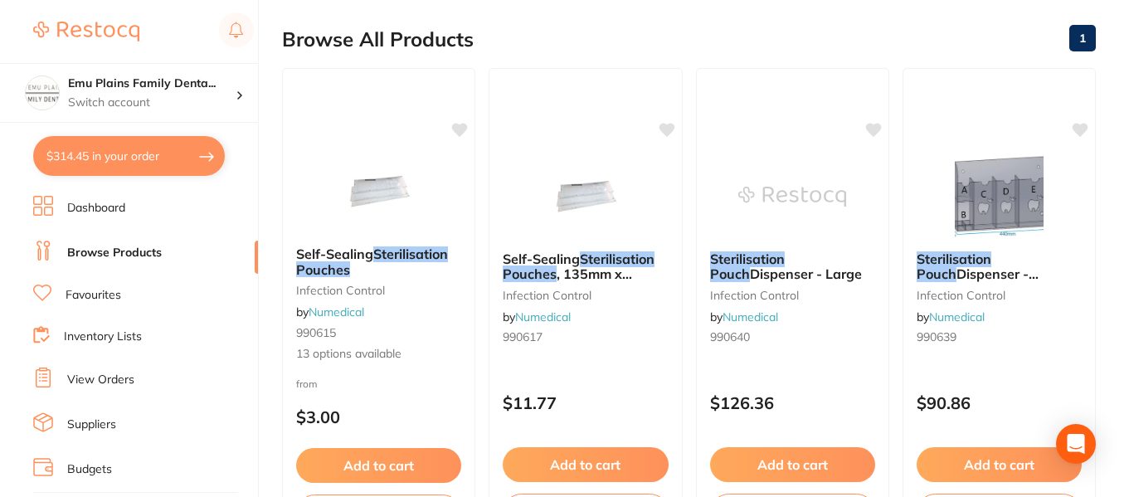
scroll to position [165, 0]
click at [379, 253] on em "Sterilisation" at bounding box center [410, 254] width 75 height 17
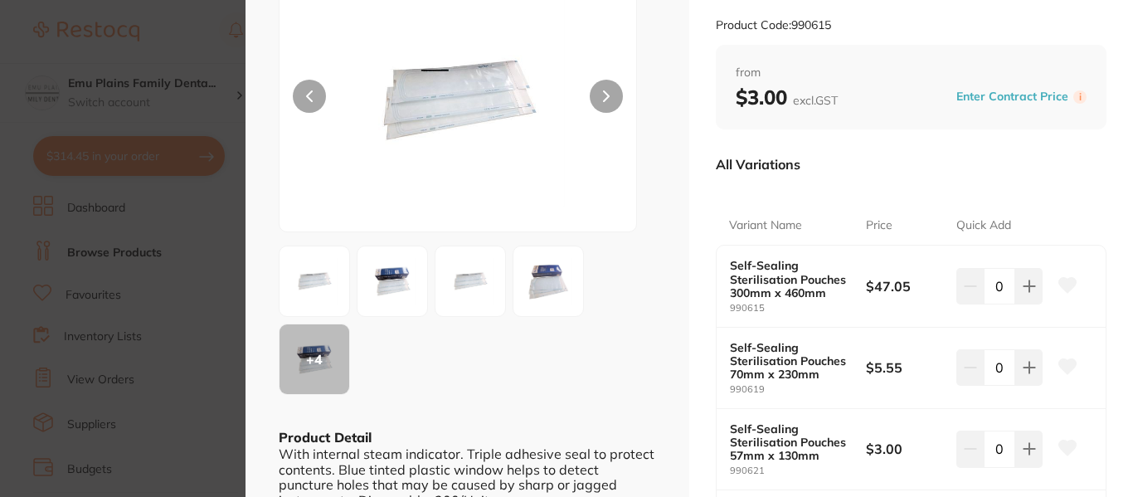
scroll to position [170, 0]
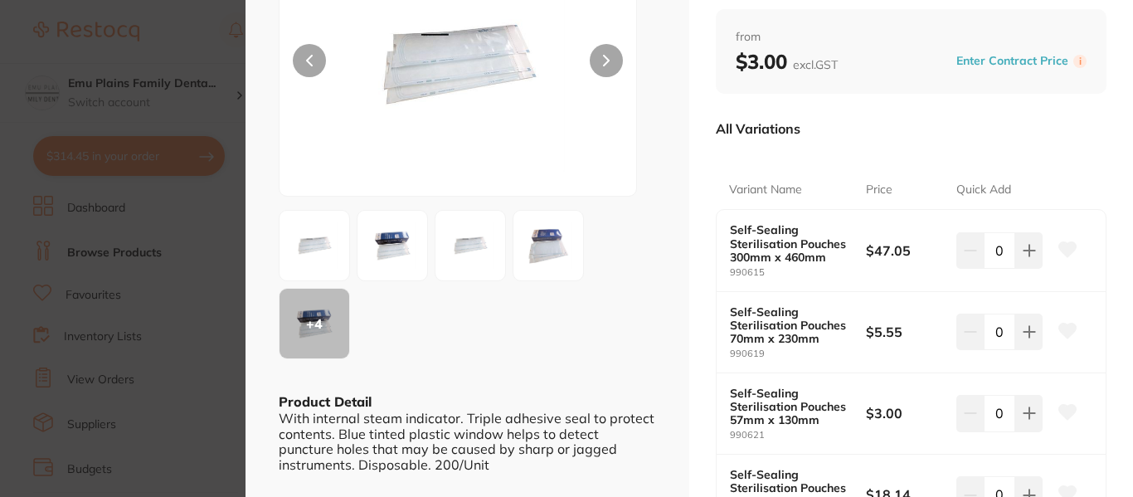
click at [1030, 330] on icon at bounding box center [1029, 331] width 13 height 13
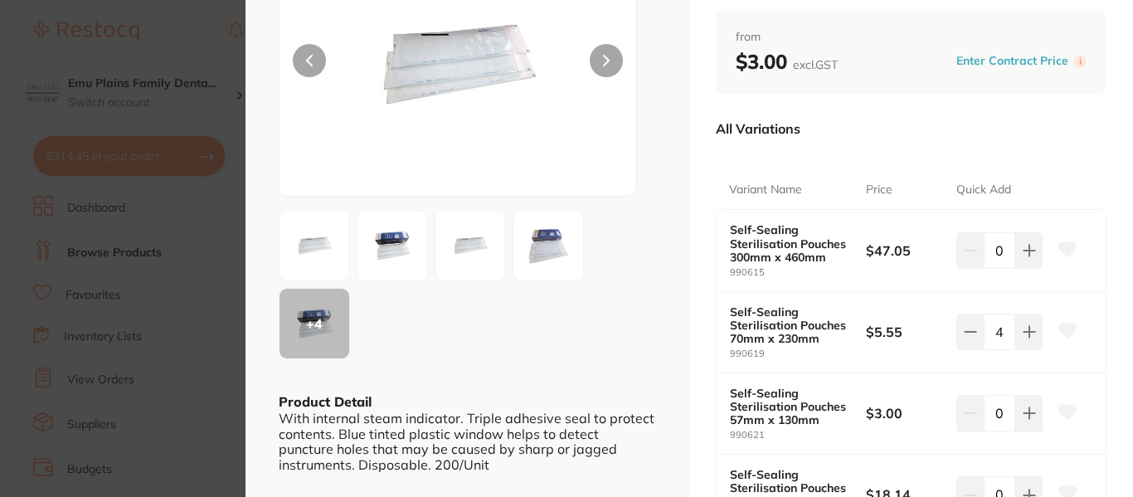
type input "5"
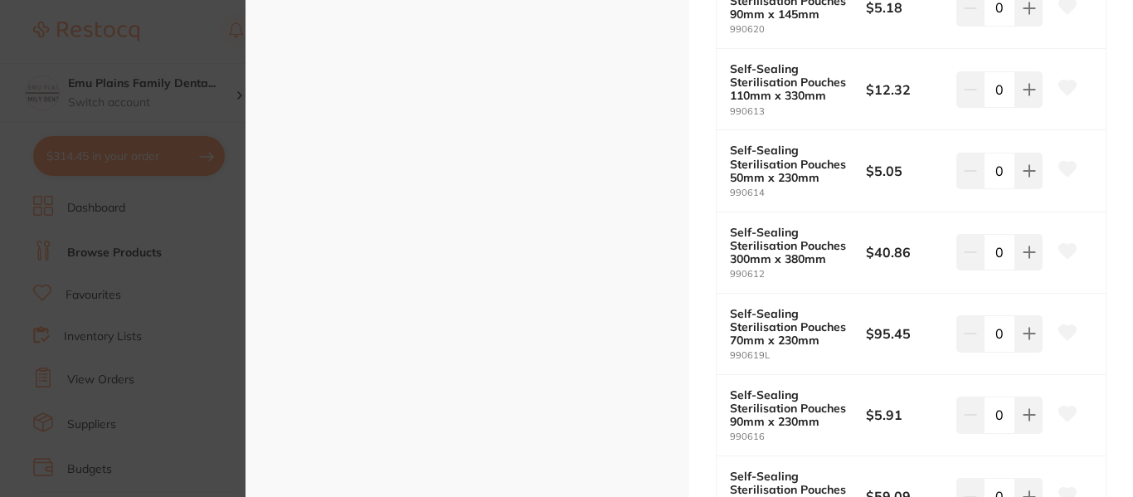
scroll to position [848, 0]
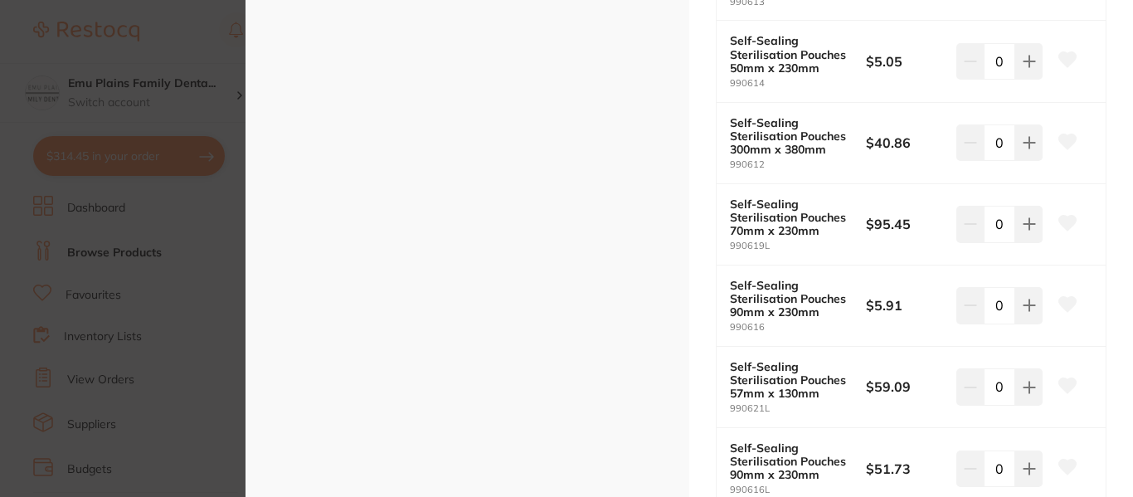
click at [1026, 306] on icon at bounding box center [1029, 305] width 11 height 11
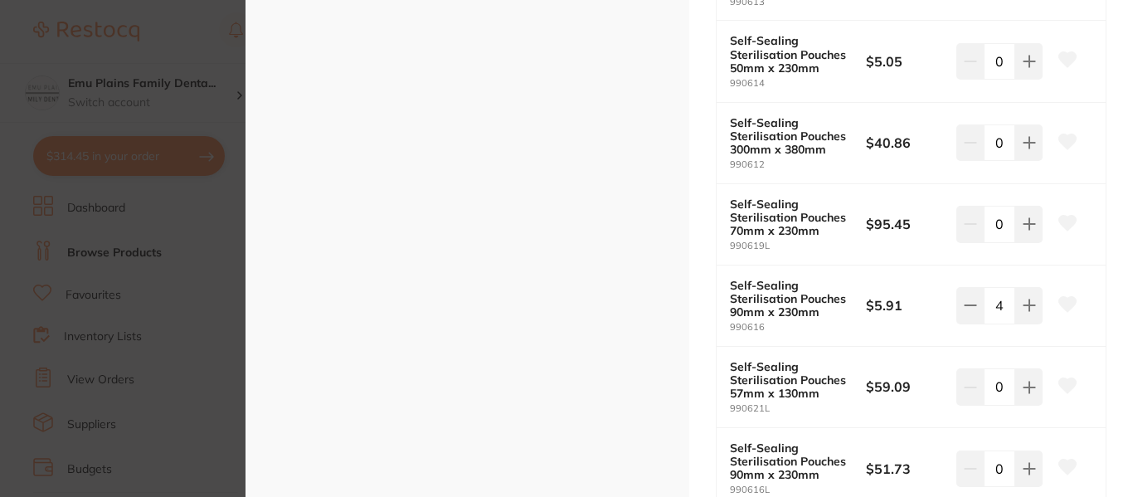
type input "5"
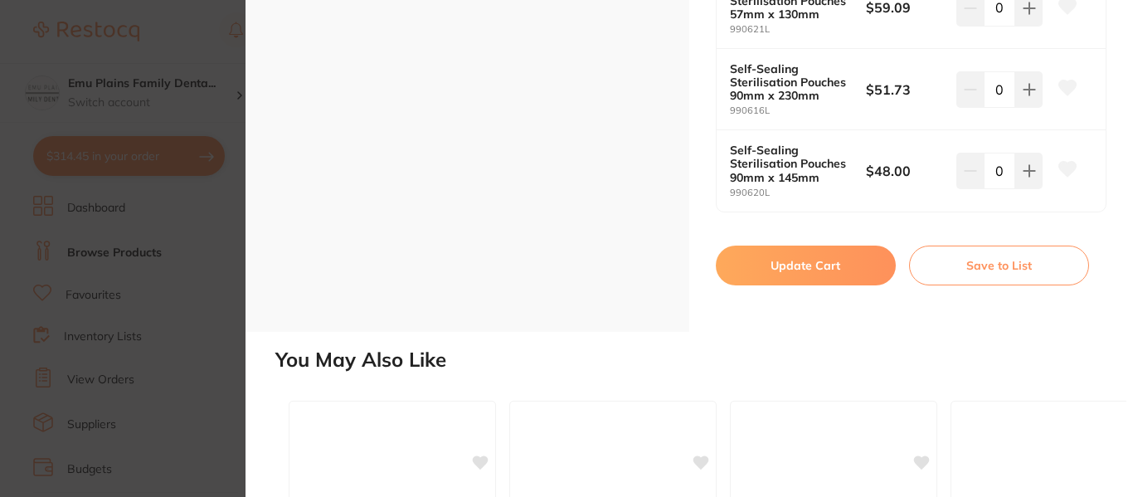
scroll to position [1228, 0]
click at [808, 263] on button "Update Cart" at bounding box center [806, 265] width 180 height 40
checkbox input "false"
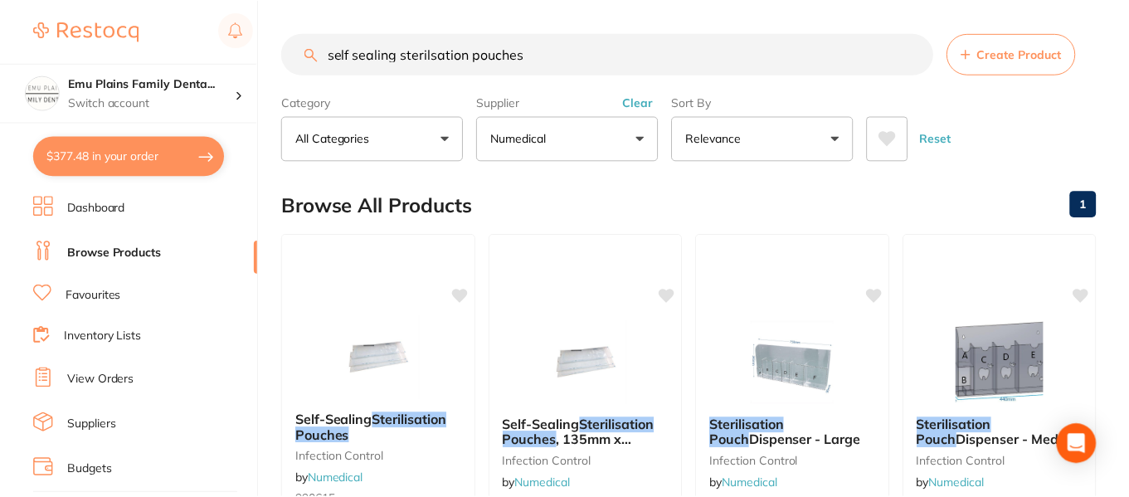
scroll to position [165, 0]
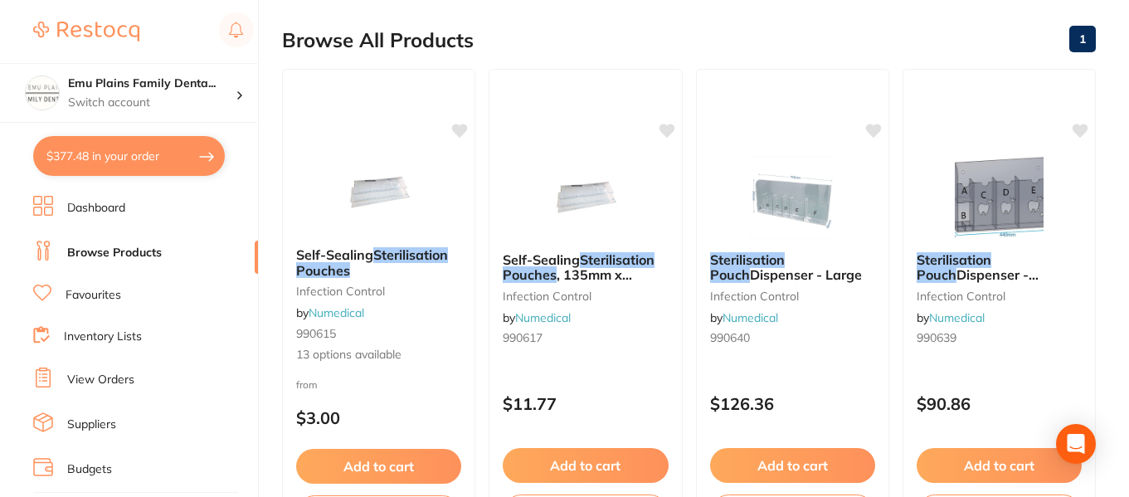
click at [146, 155] on button "$377.48 in your order" at bounding box center [129, 156] width 192 height 40
checkbox input "true"
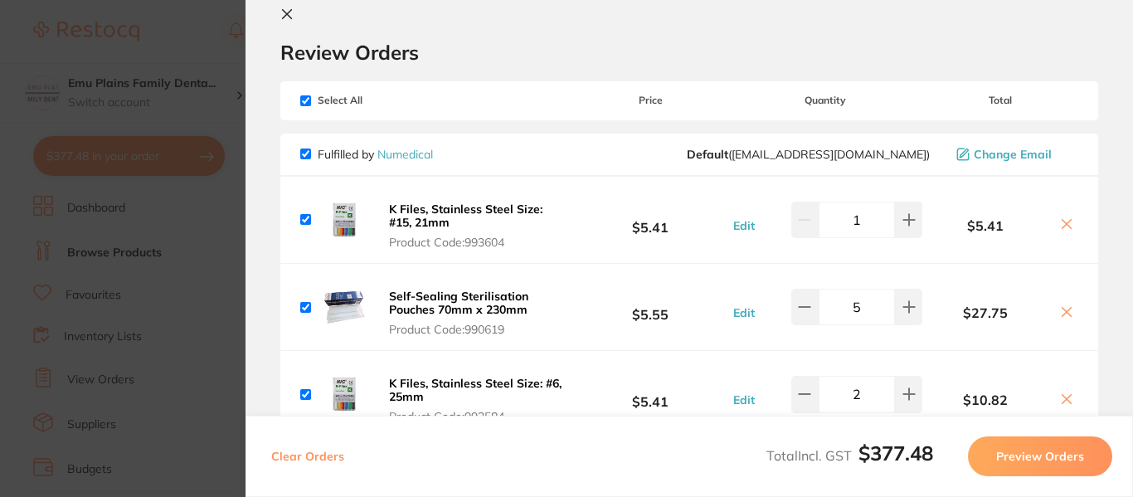
scroll to position [0, 0]
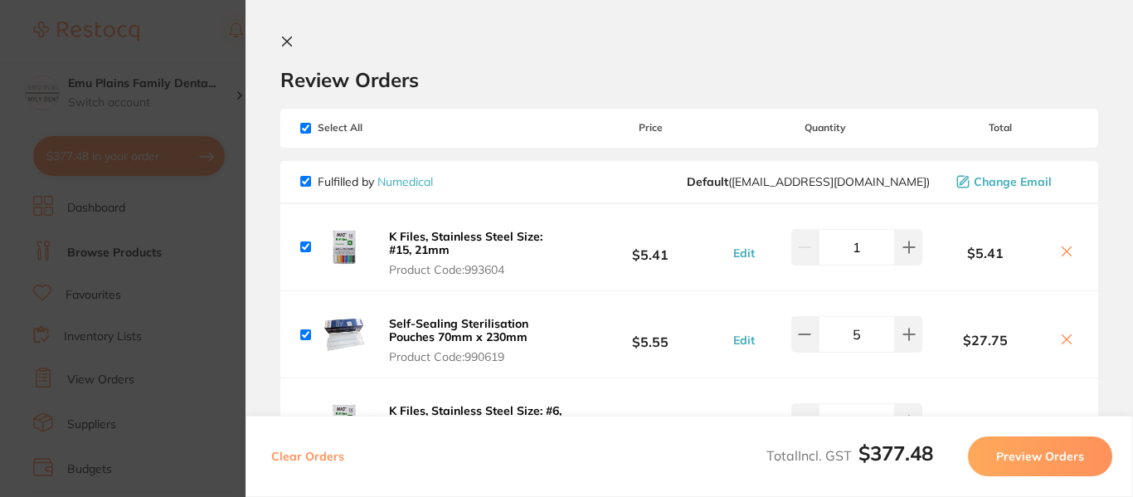
click at [284, 40] on icon at bounding box center [286, 41] width 13 height 13
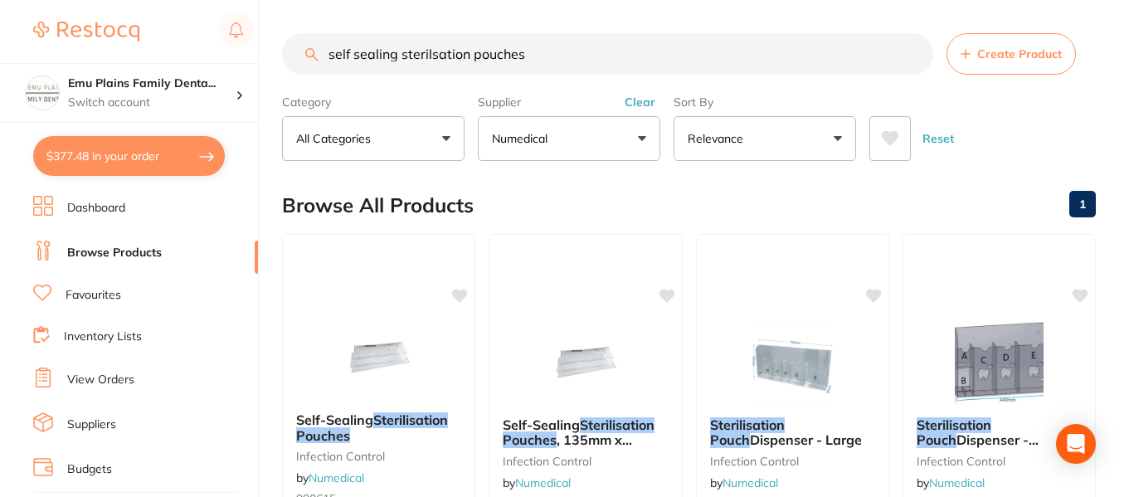
click at [913, 54] on input "self sealing sterilsation pouches" at bounding box center [607, 53] width 651 height 41
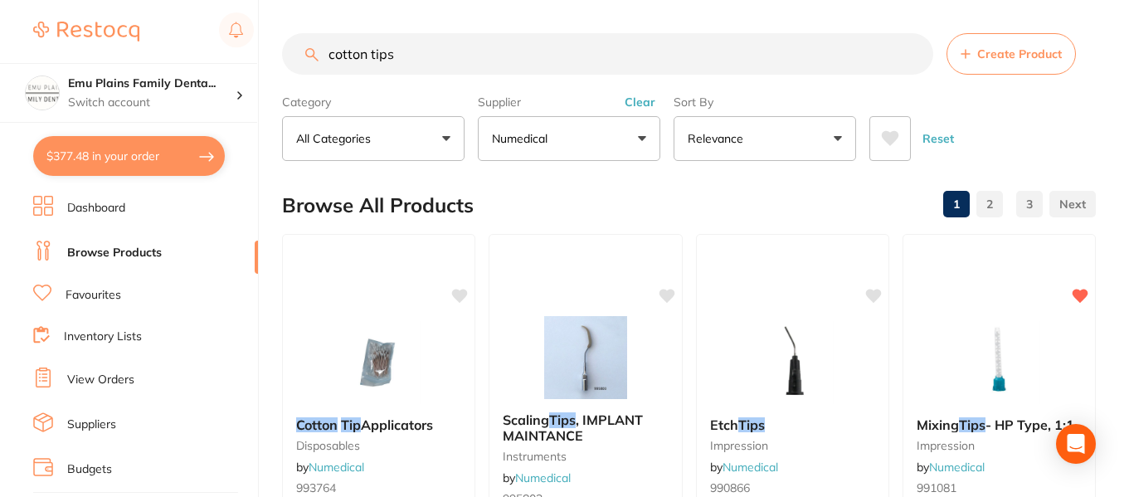
click at [400, 343] on img at bounding box center [379, 362] width 108 height 83
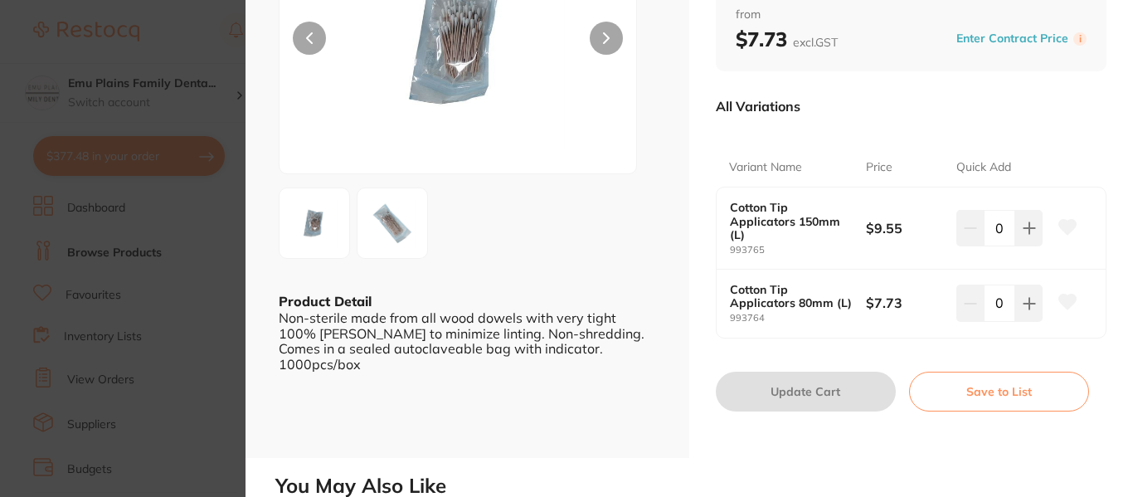
scroll to position [193, 0]
click at [204, 29] on section "Cotton Tip Applicators disposables by Numedical Product Code: 993764 ESC Produc…" at bounding box center [566, 248] width 1133 height 497
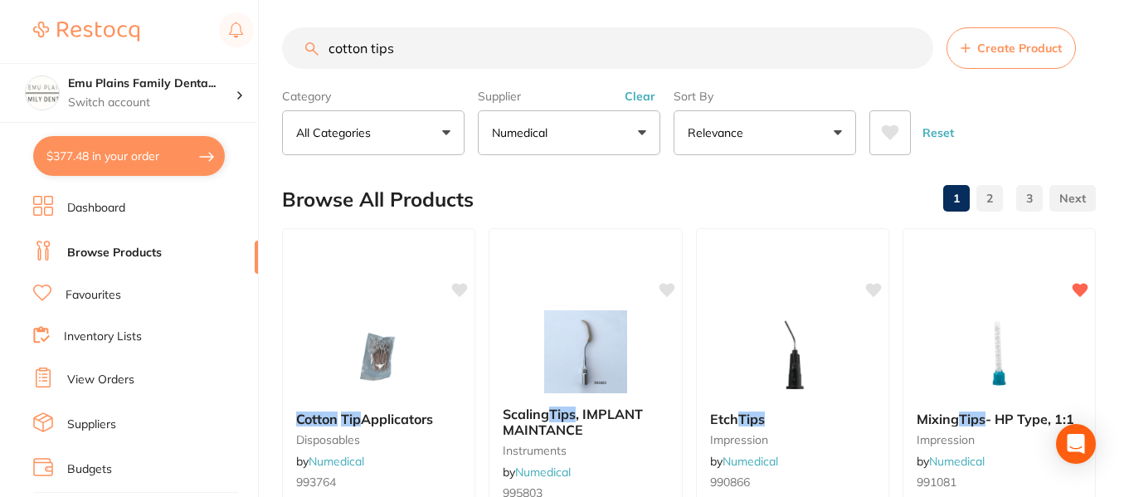
click at [464, 47] on input "cotton tips" at bounding box center [607, 47] width 651 height 41
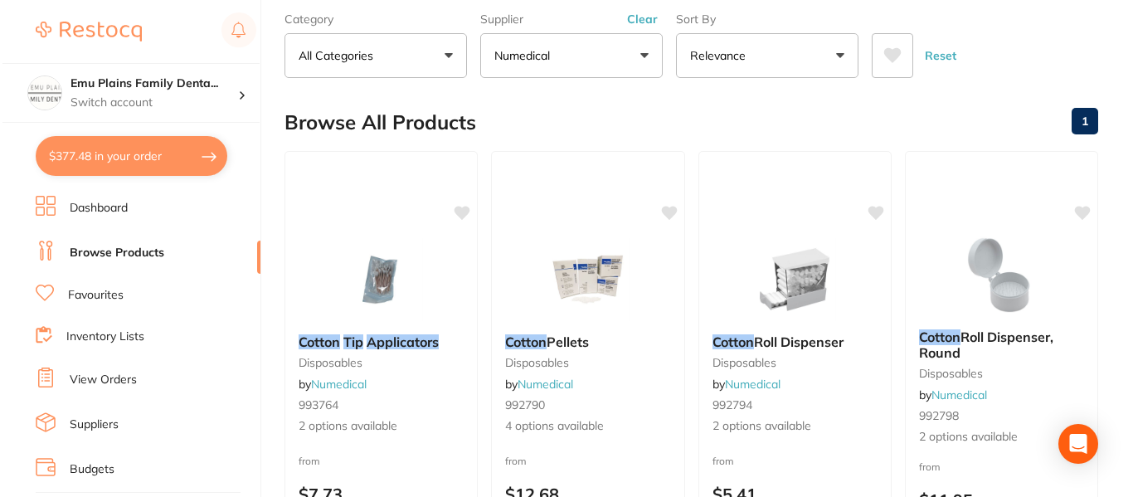
scroll to position [0, 0]
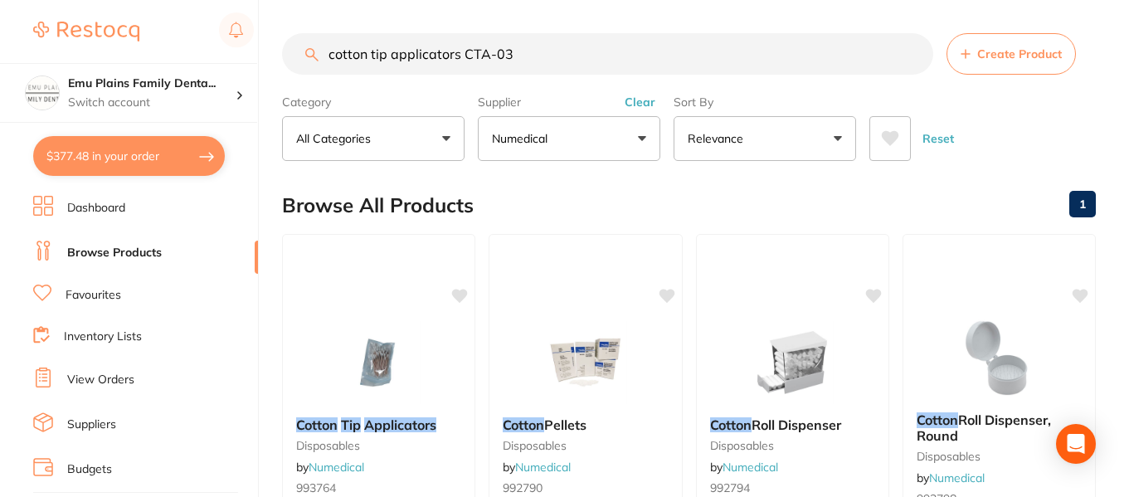
type input "cotton tip applicators CTA-03"
click at [387, 358] on img at bounding box center [379, 362] width 108 height 83
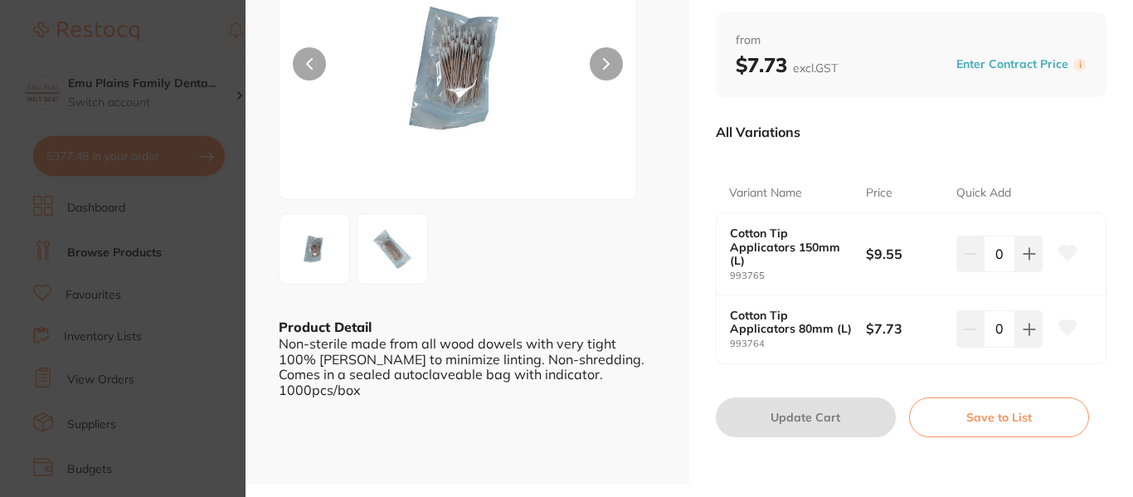
scroll to position [168, 0]
click at [1030, 327] on icon at bounding box center [1029, 328] width 13 height 13
type input "1"
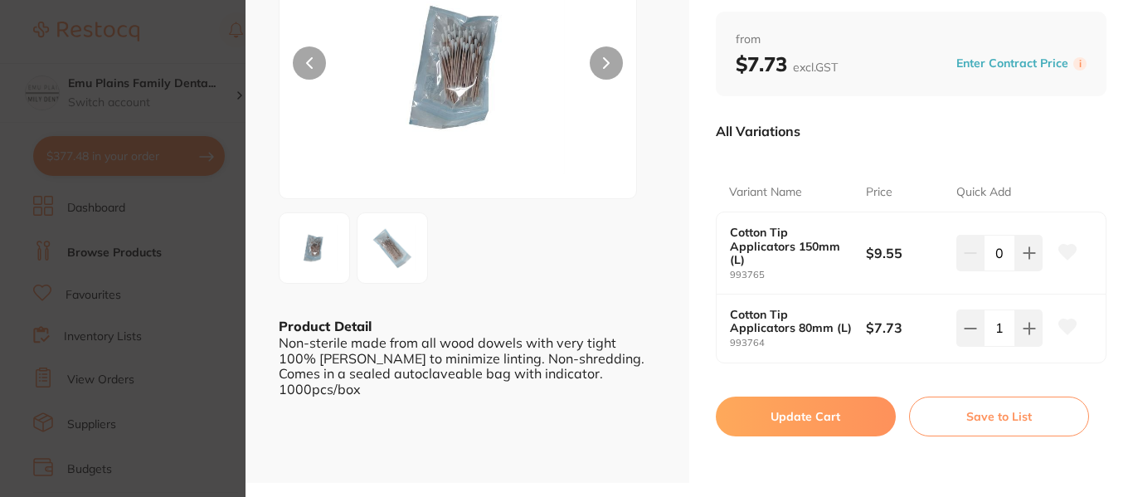
click at [797, 420] on button "Update Cart" at bounding box center [806, 417] width 180 height 40
checkbox input "false"
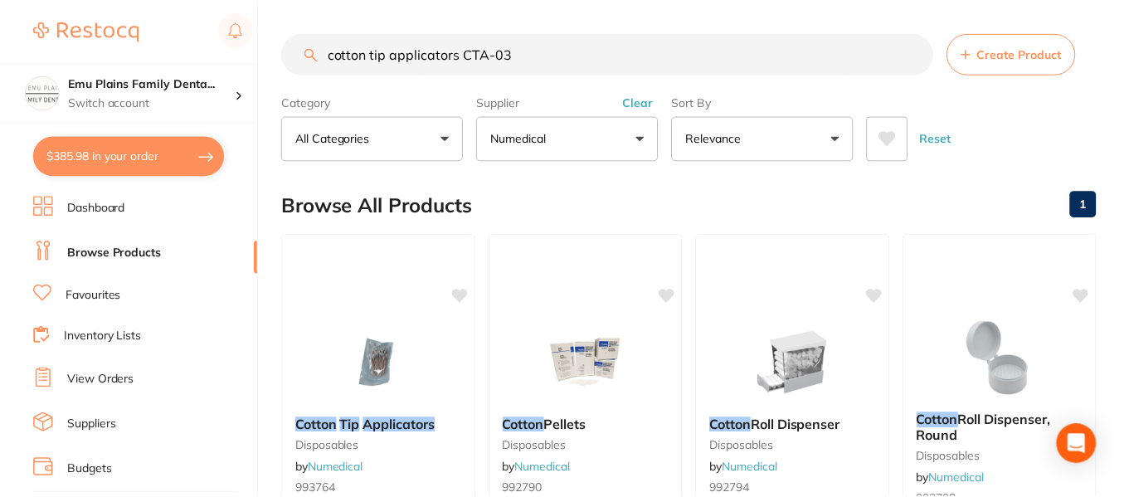
scroll to position [7, 0]
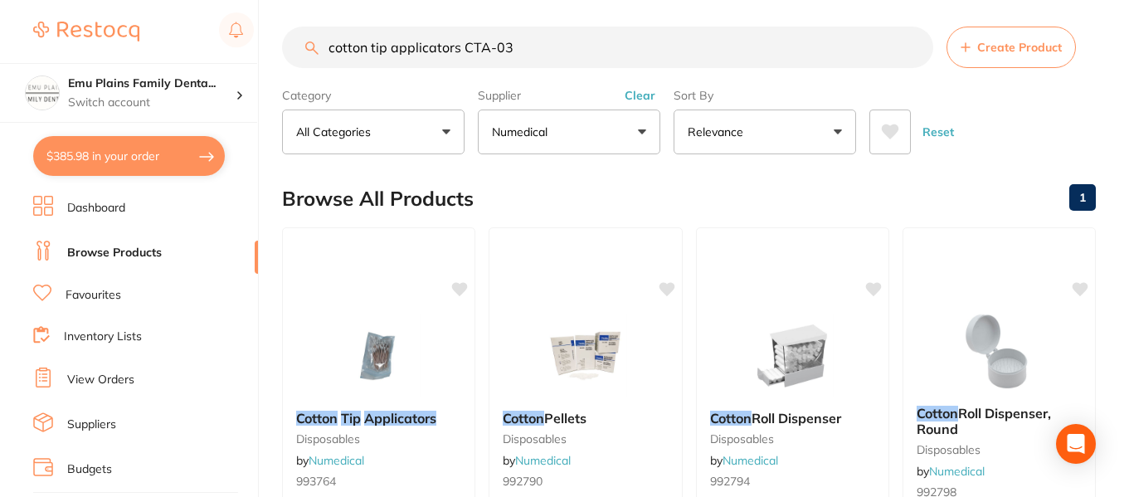
click at [910, 48] on input "cotton tip applicators CTA-03" at bounding box center [607, 47] width 651 height 41
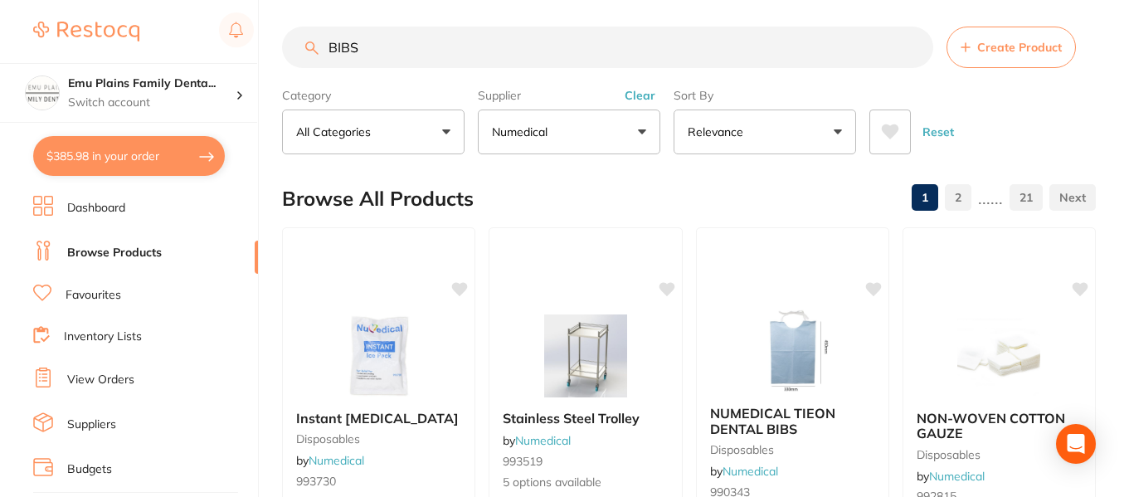
type input "BIBS"
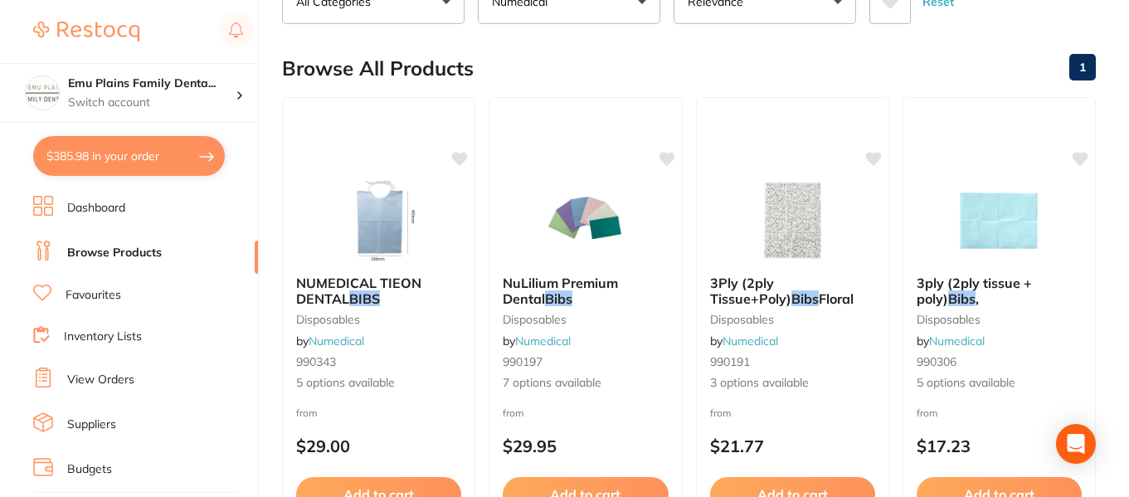
scroll to position [136, 0]
click at [1014, 209] on img at bounding box center [999, 221] width 108 height 83
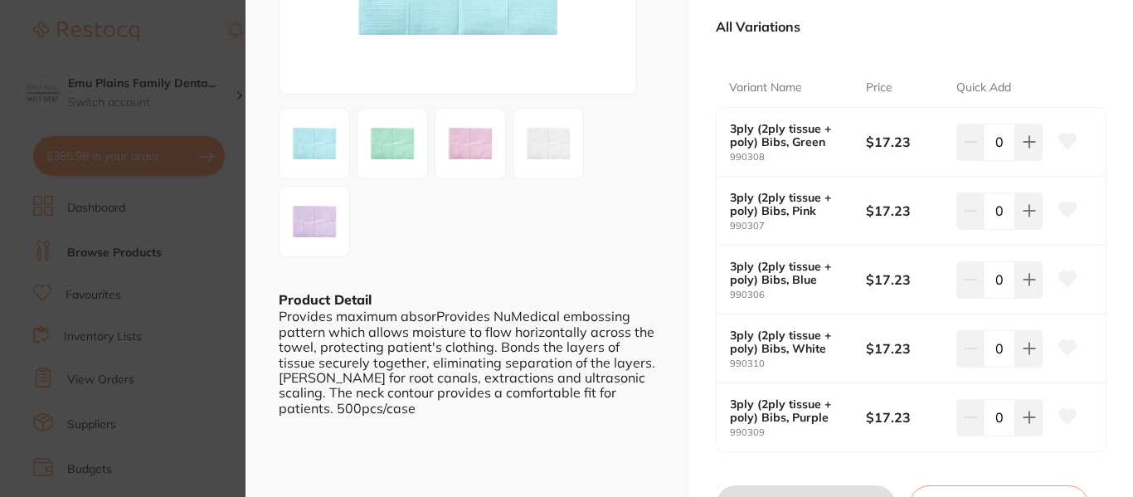
scroll to position [275, 0]
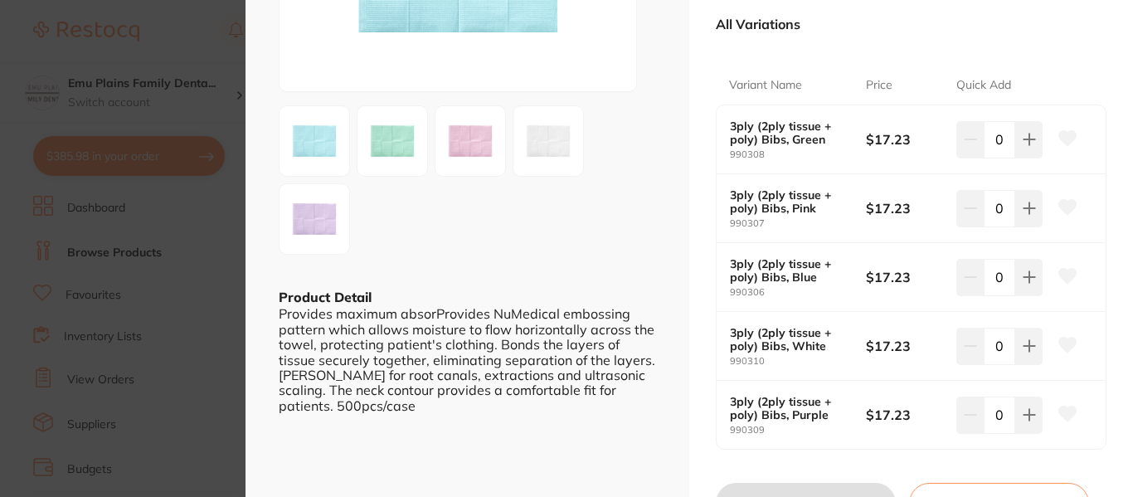
click at [1029, 272] on icon at bounding box center [1029, 276] width 13 height 13
type input "1"
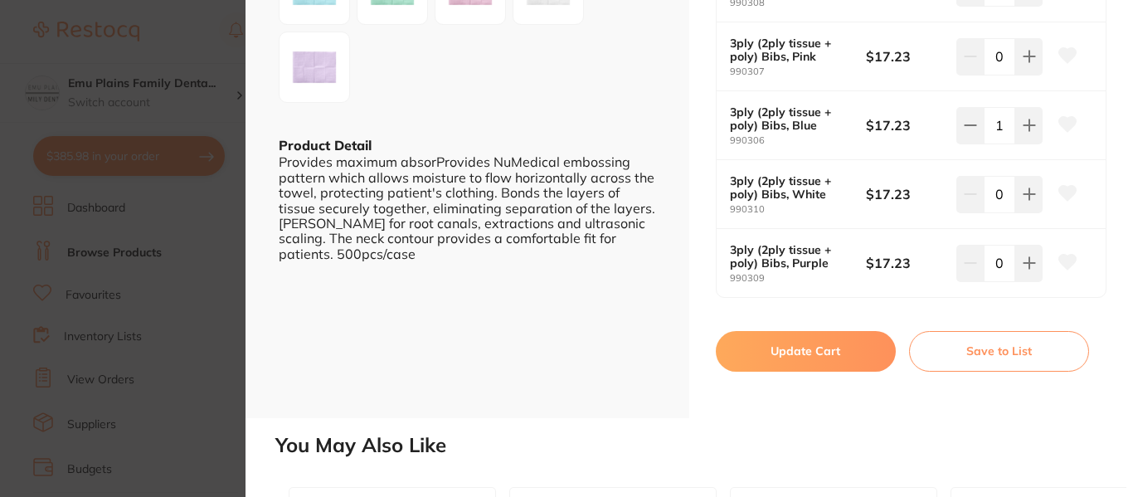
scroll to position [427, 0]
click at [796, 352] on button "Update Cart" at bounding box center [806, 350] width 180 height 40
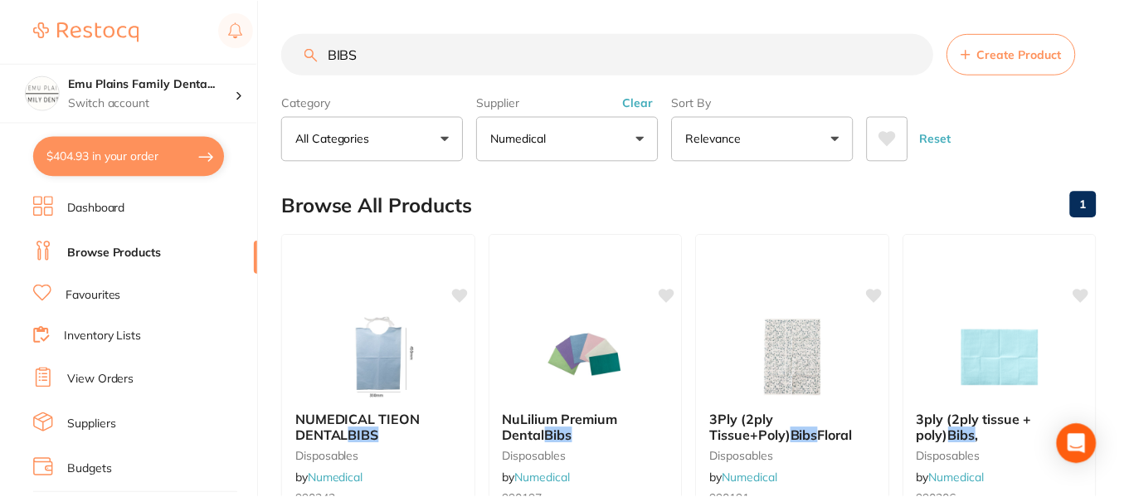
scroll to position [136, 0]
click at [913, 51] on input "BIBS" at bounding box center [607, 53] width 651 height 41
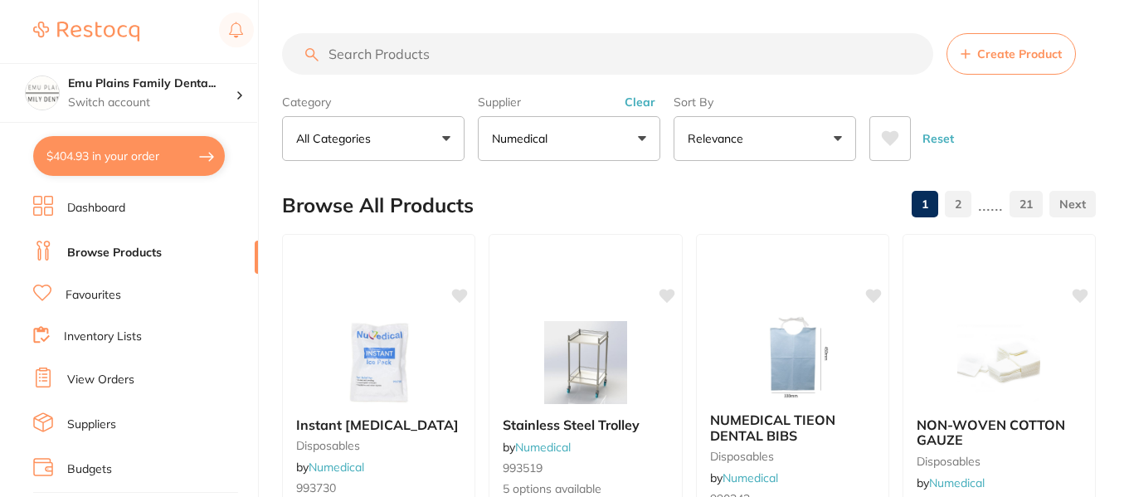
click at [157, 159] on button "$404.93 in your order" at bounding box center [129, 156] width 192 height 40
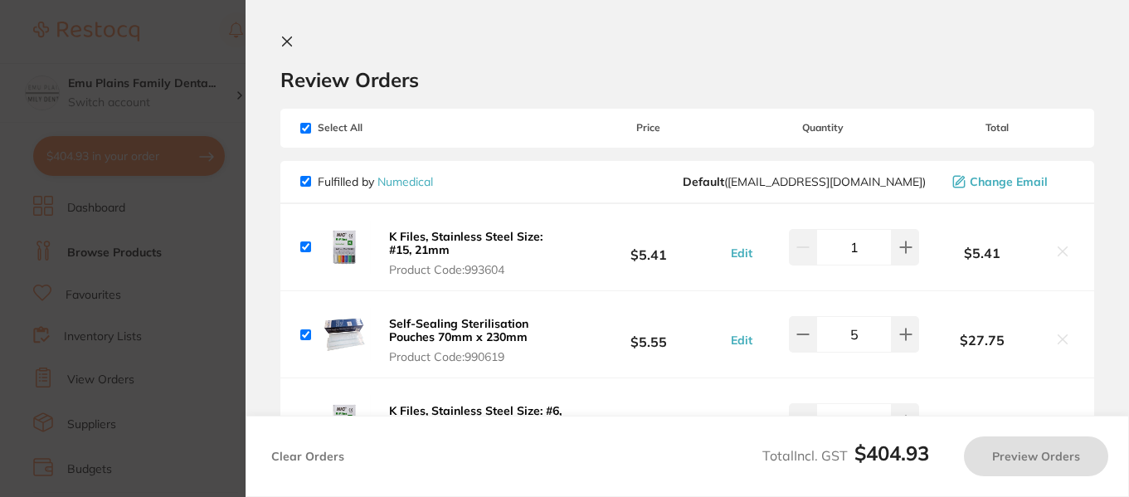
checkbox input "true"
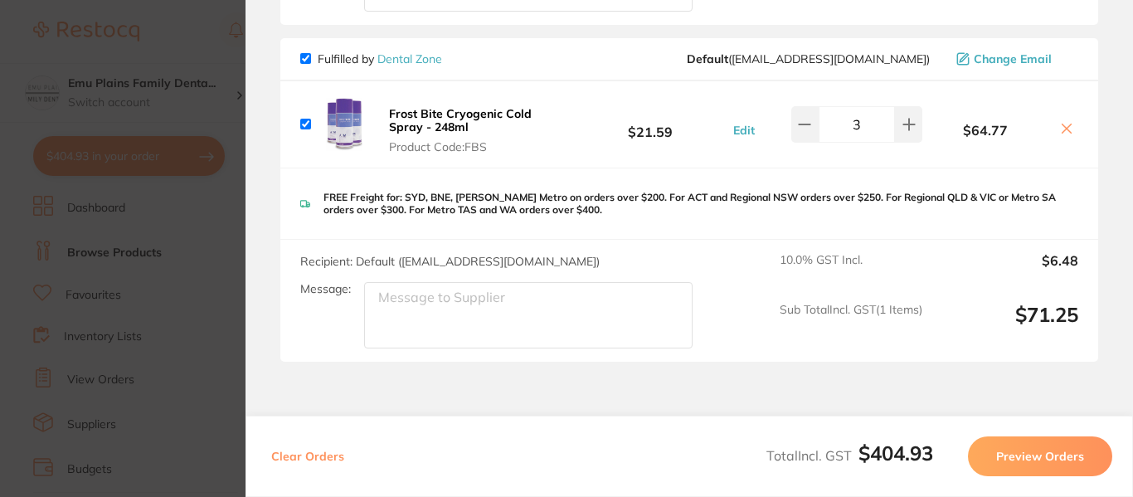
scroll to position [1392, 0]
click at [461, 120] on button "Frost Bite Cryogenic Cold Spray - 248ml Product Code: FBS" at bounding box center [478, 129] width 188 height 48
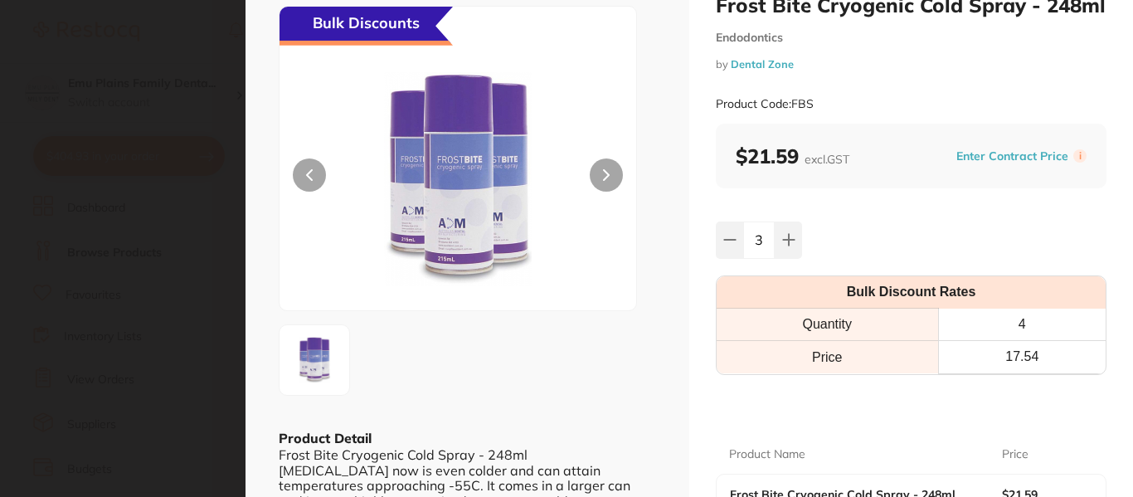
scroll to position [55, 0]
click at [735, 236] on button at bounding box center [729, 240] width 27 height 37
type input "0"
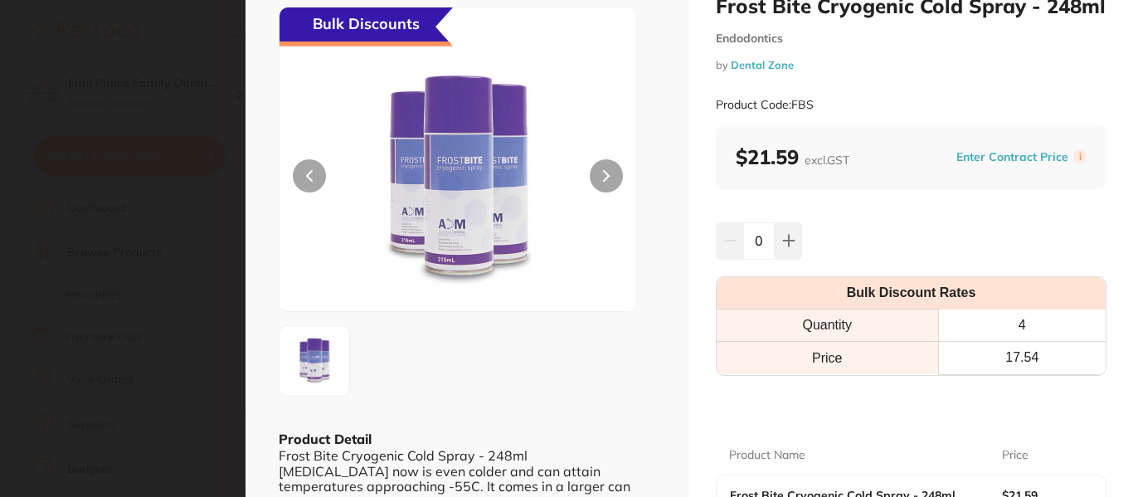
scroll to position [0, 0]
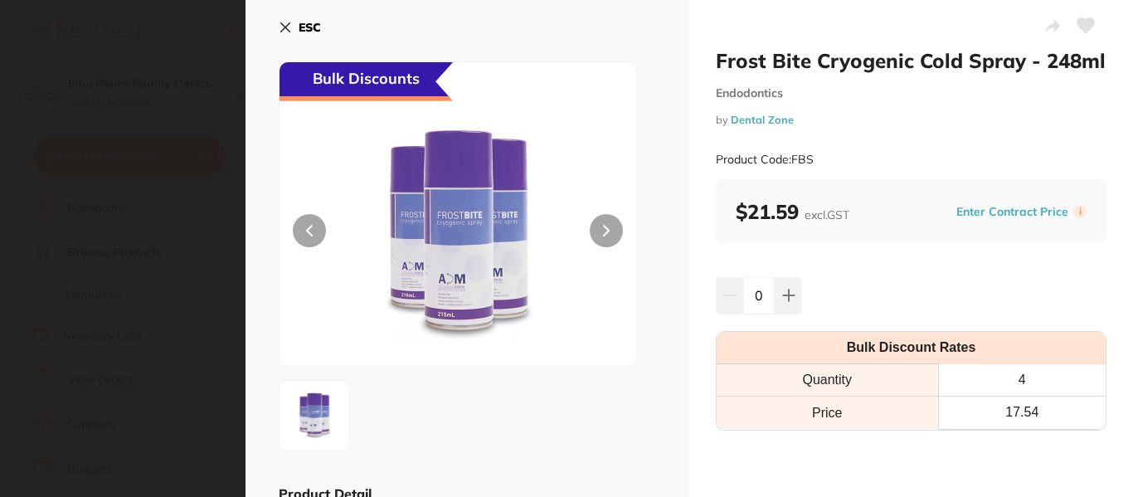
click at [288, 26] on icon at bounding box center [285, 27] width 9 height 9
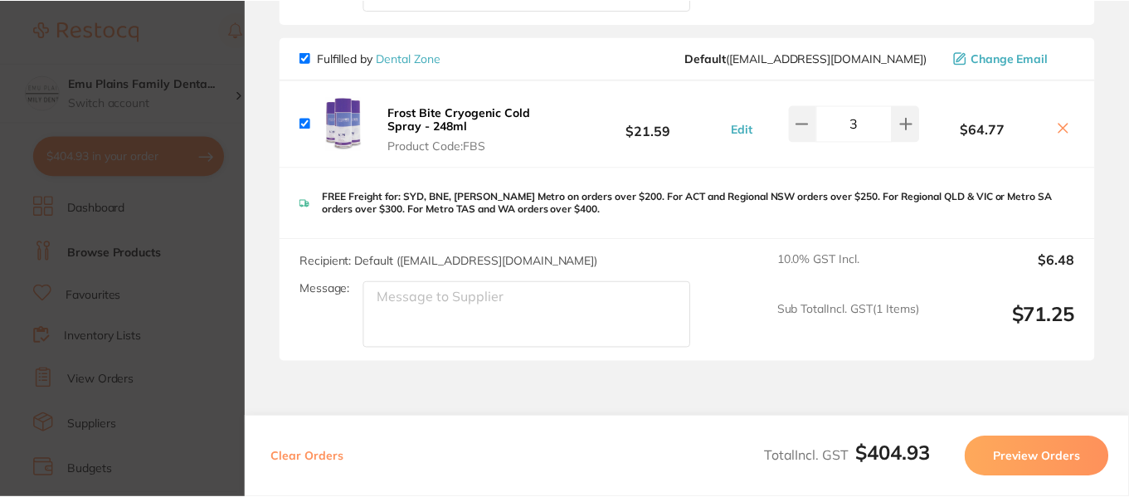
scroll to position [37, 0]
click at [1056, 127] on icon at bounding box center [1062, 127] width 13 height 13
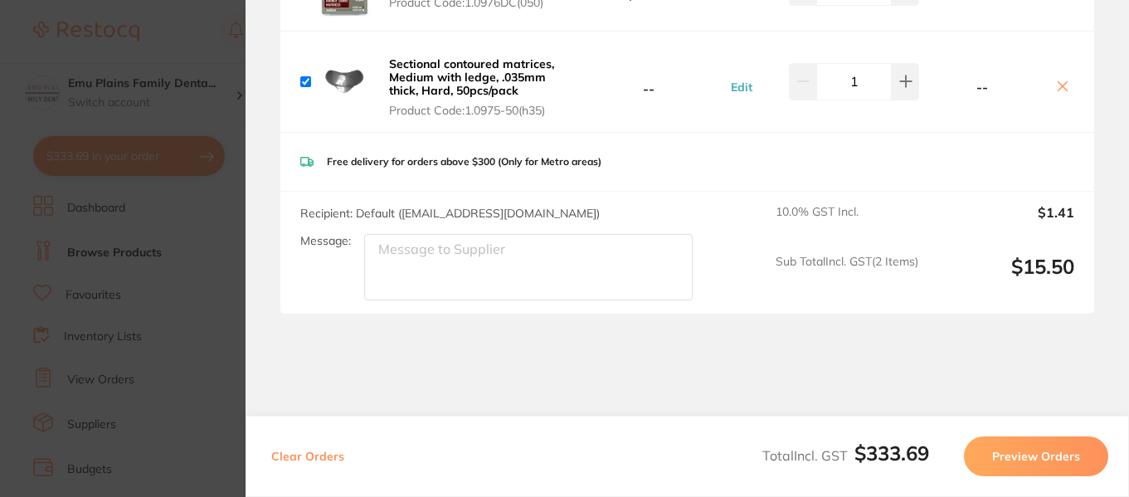
scroll to position [1103, 0]
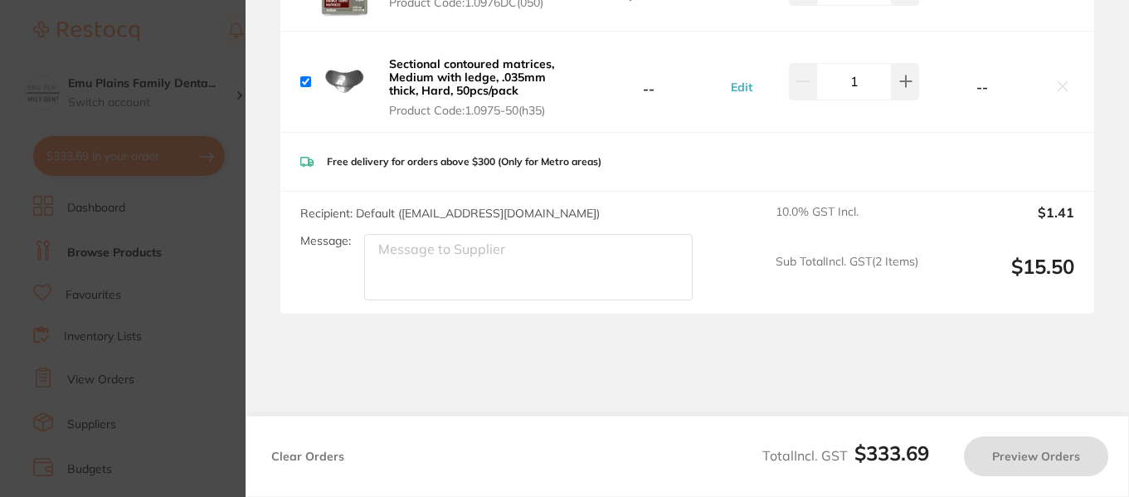
checkbox input "true"
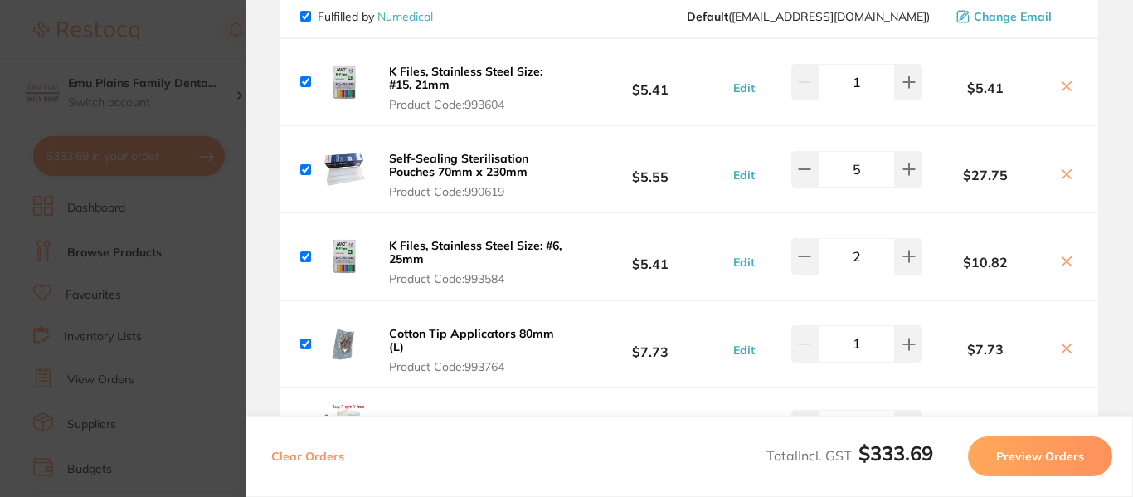
scroll to position [161, 0]
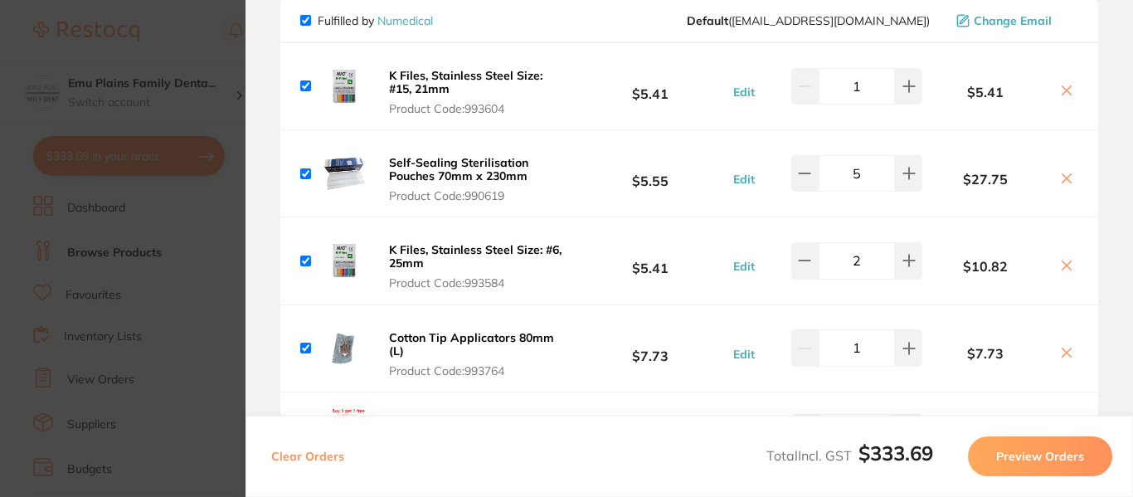
click at [904, 173] on icon at bounding box center [909, 173] width 13 height 13
type input "6"
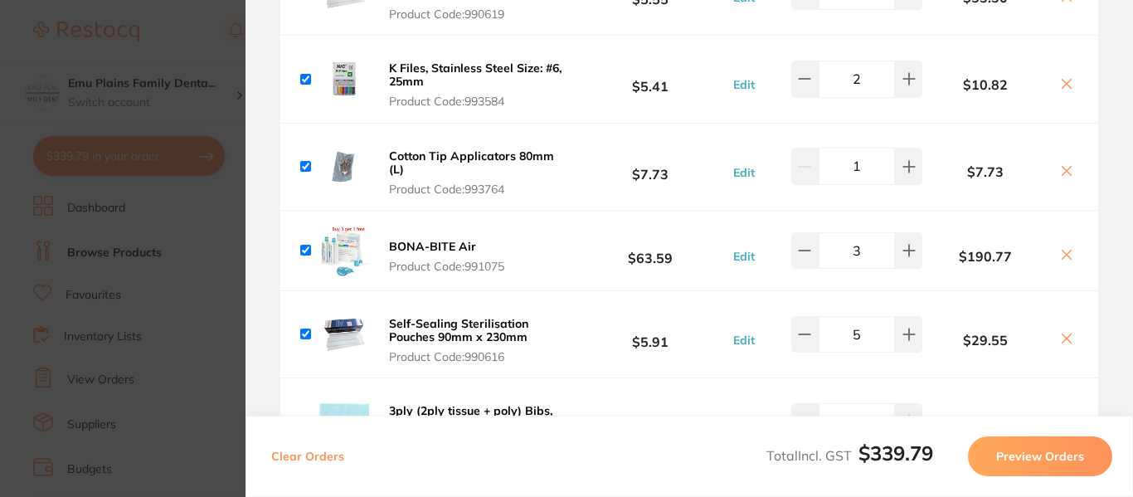
scroll to position [418, 0]
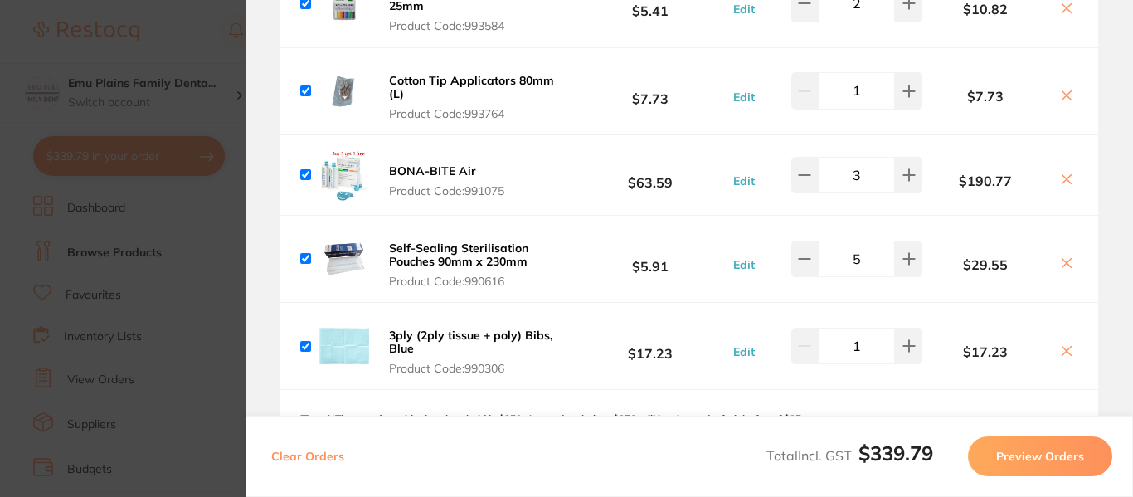
click at [914, 259] on button at bounding box center [908, 259] width 27 height 37
type input "6"
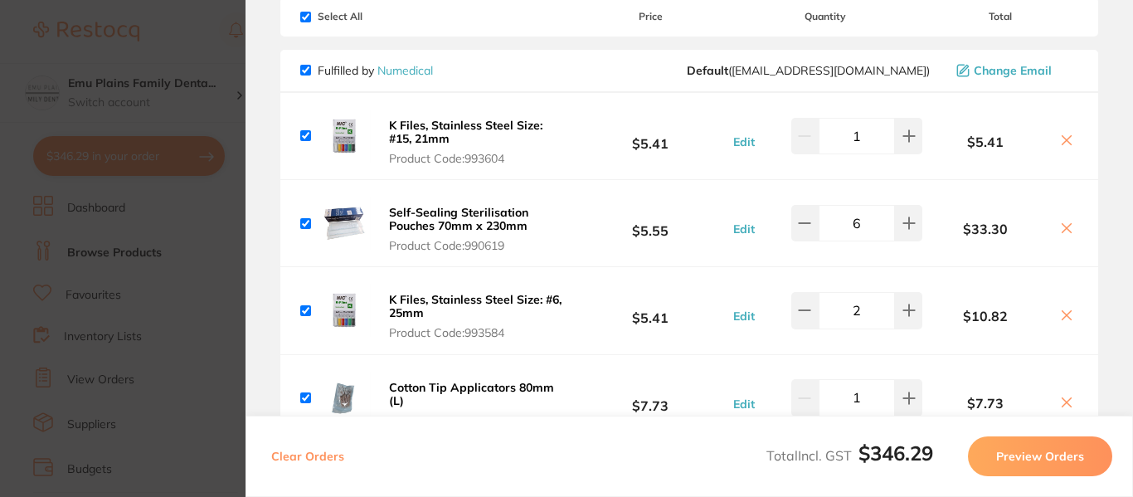
scroll to position [241, 0]
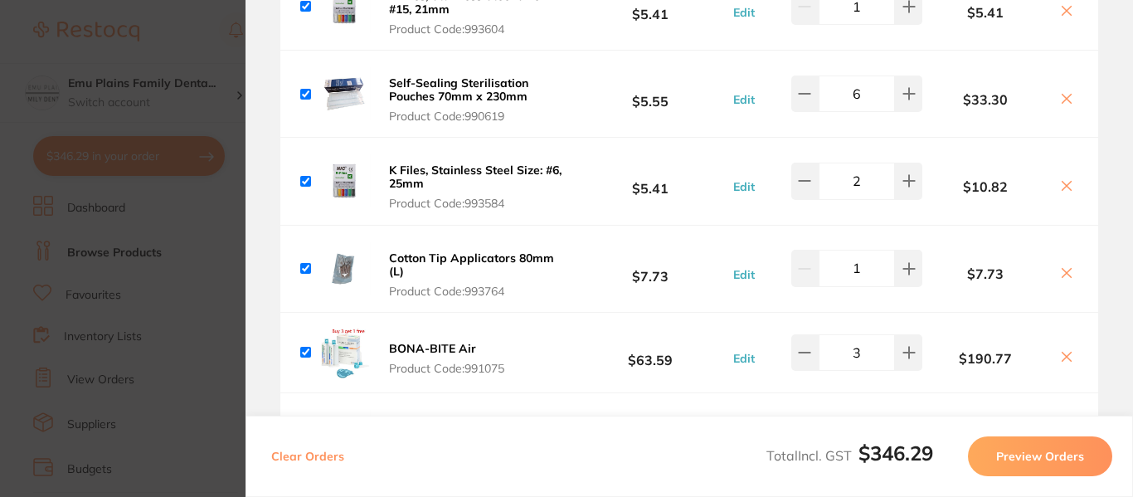
click at [442, 168] on b "K Files, Stainless Steel Size: #6, 25mm" at bounding box center [475, 177] width 173 height 28
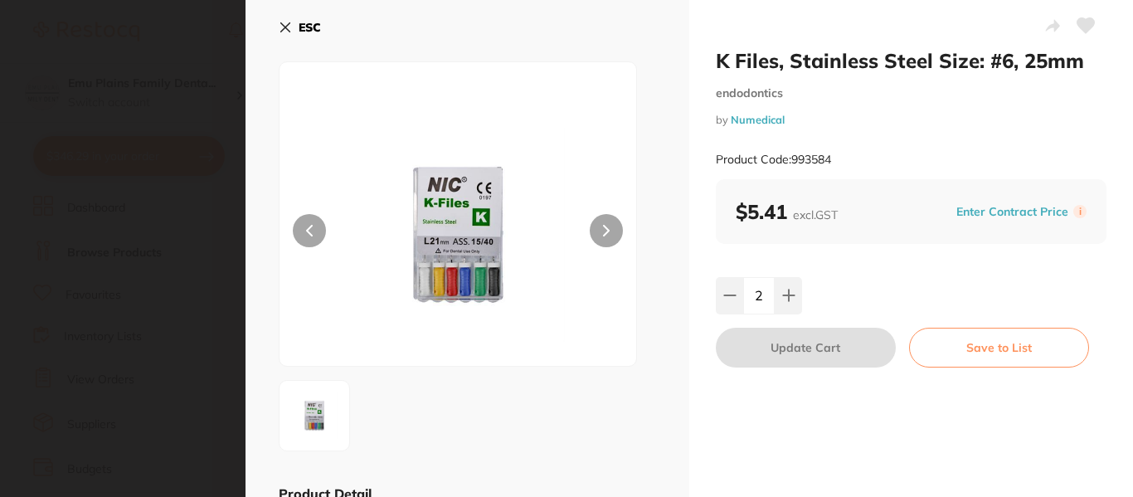
click at [287, 27] on icon at bounding box center [285, 27] width 9 height 9
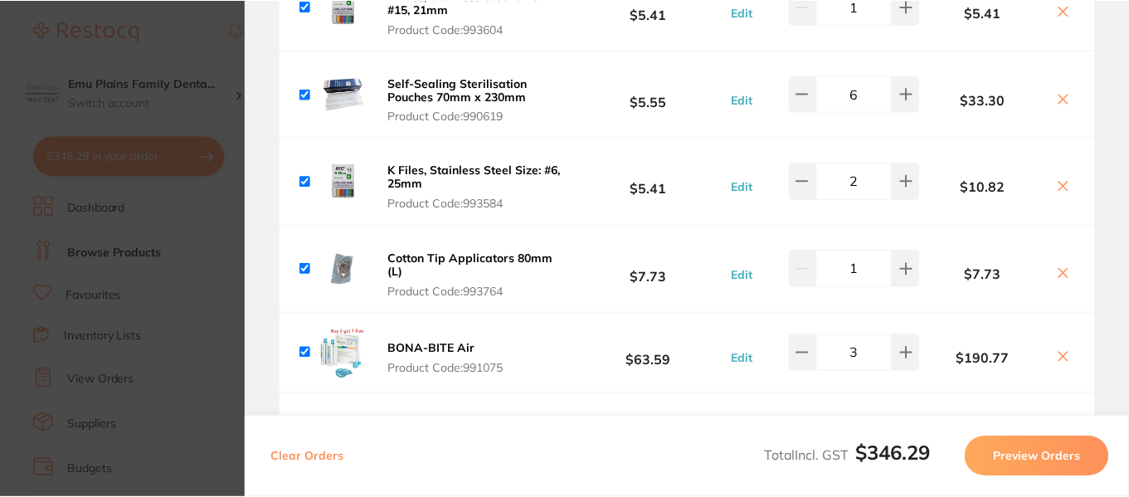
scroll to position [37, 0]
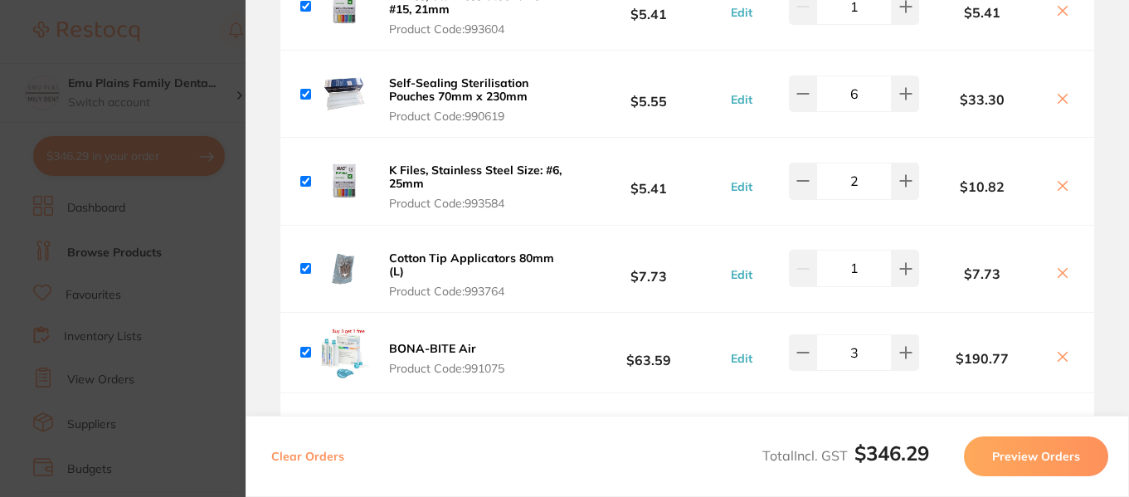
click at [220, 60] on section "Update RRP Set your pre negotiated price for this item. Item Agreed RRP (excl. …" at bounding box center [564, 248] width 1129 height 497
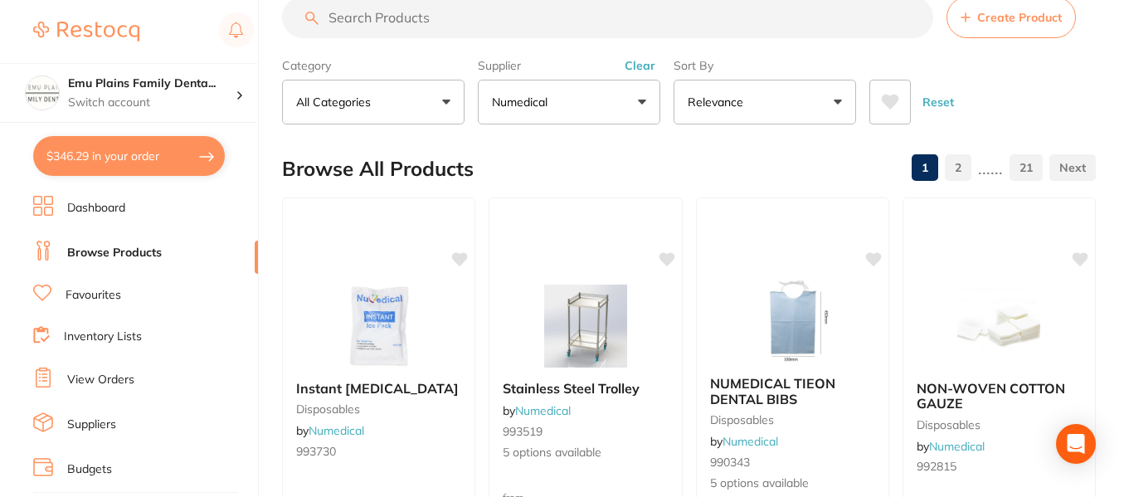
click at [517, 23] on input "search" at bounding box center [607, 17] width 651 height 41
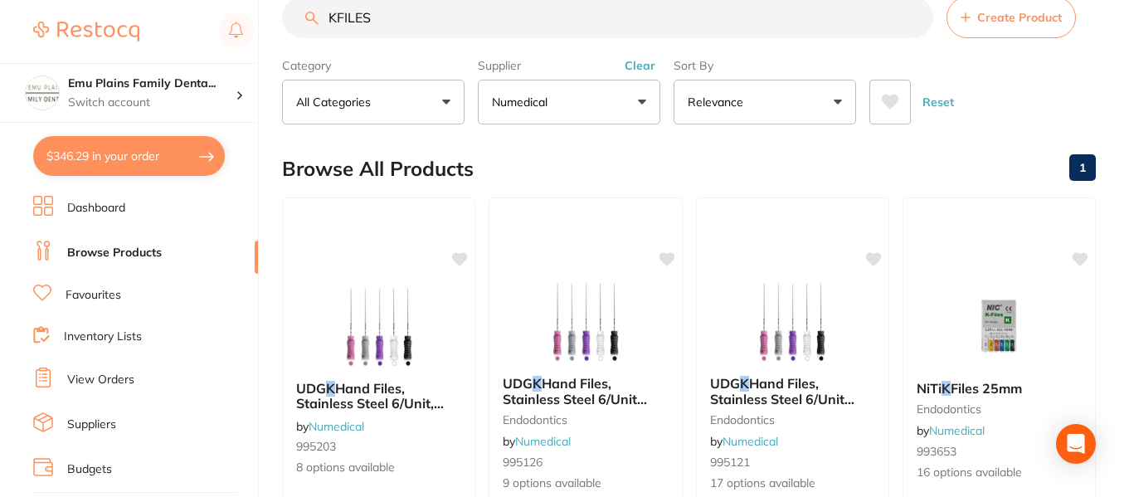
type input "KFILES"
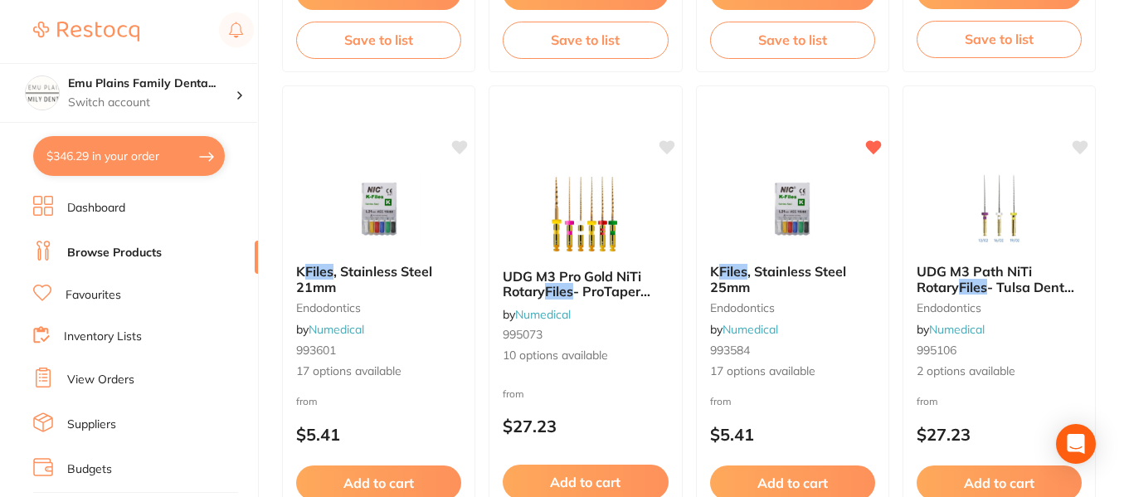
scroll to position [1620, 0]
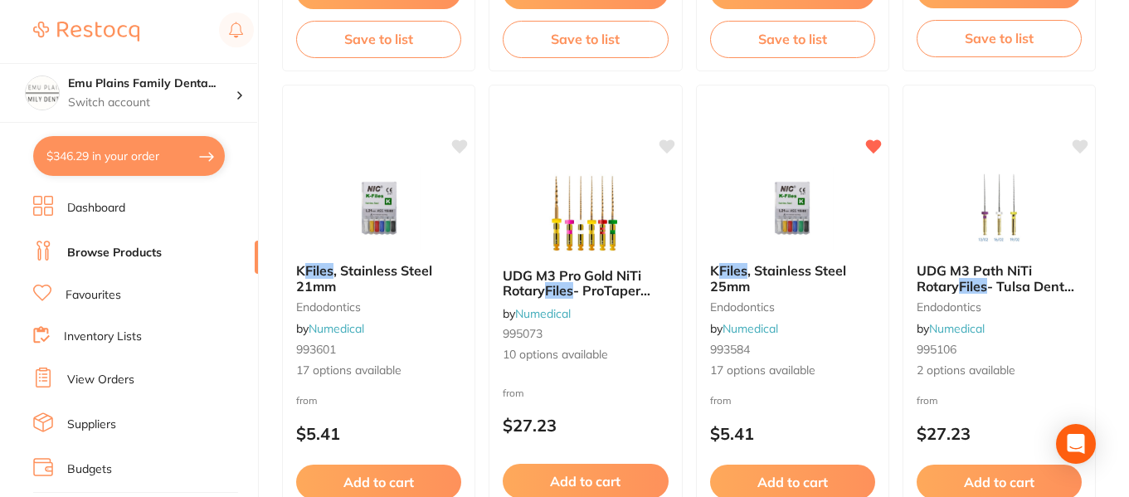
click at [777, 167] on img at bounding box center [792, 208] width 108 height 83
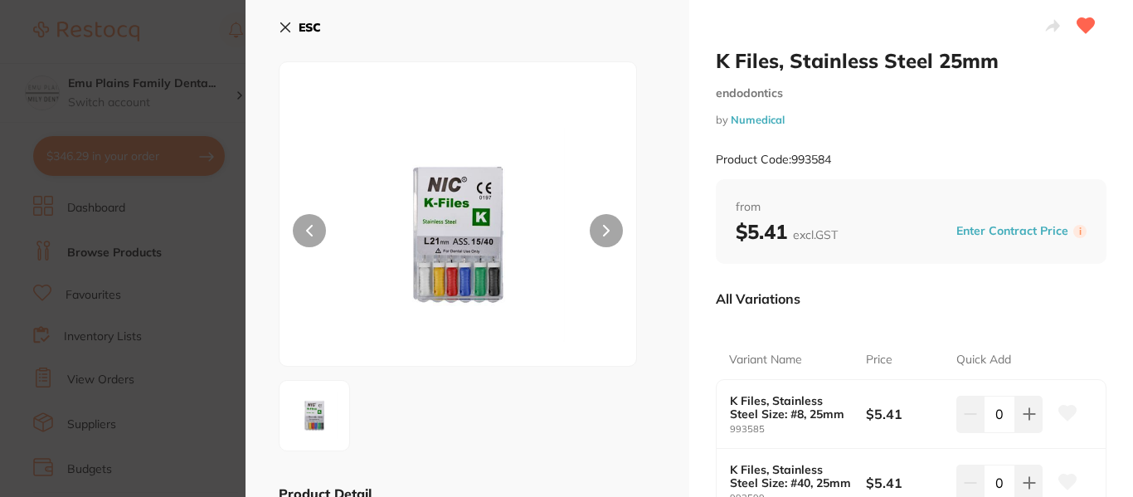
scroll to position [207, 0]
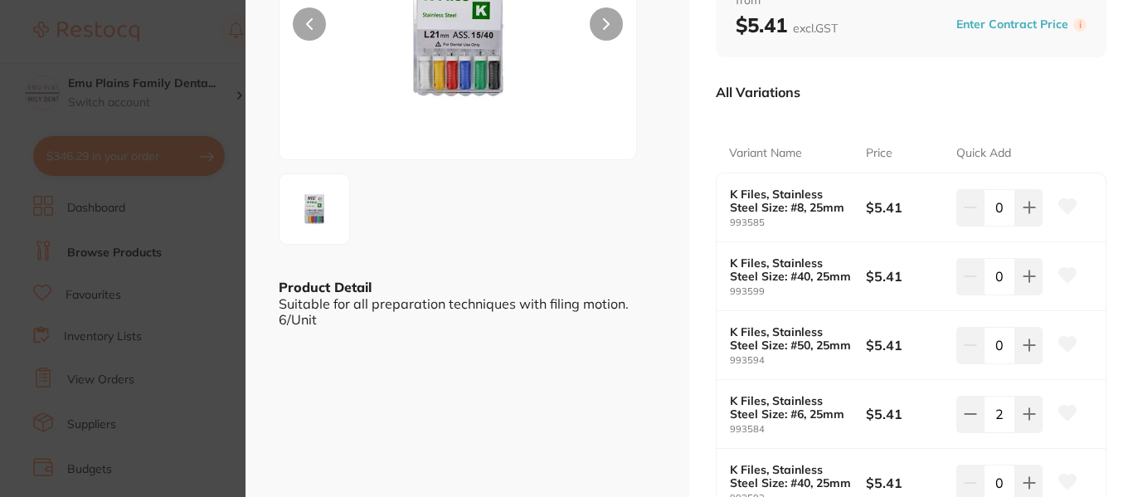
click at [1026, 204] on icon at bounding box center [1029, 207] width 11 height 11
type input "2"
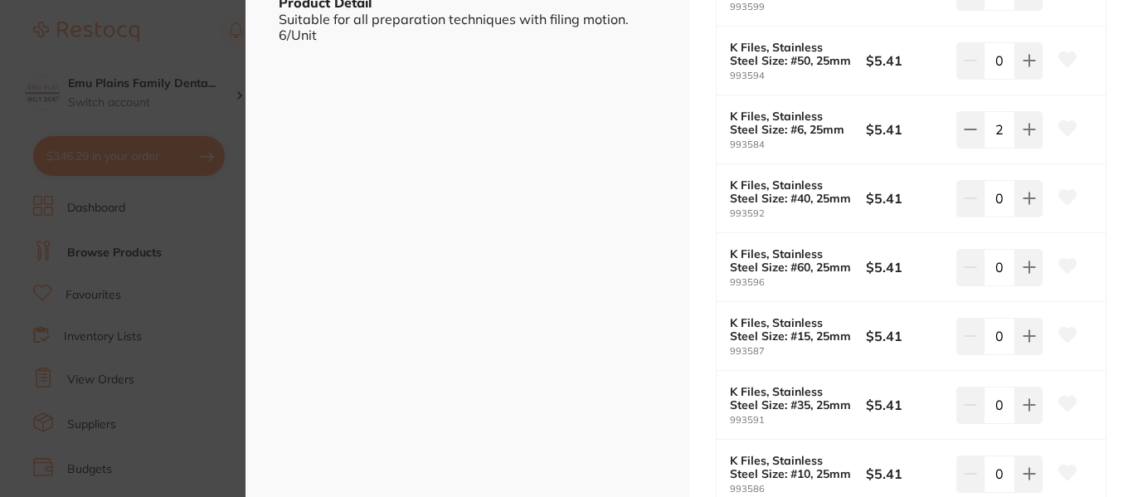
scroll to position [502, 0]
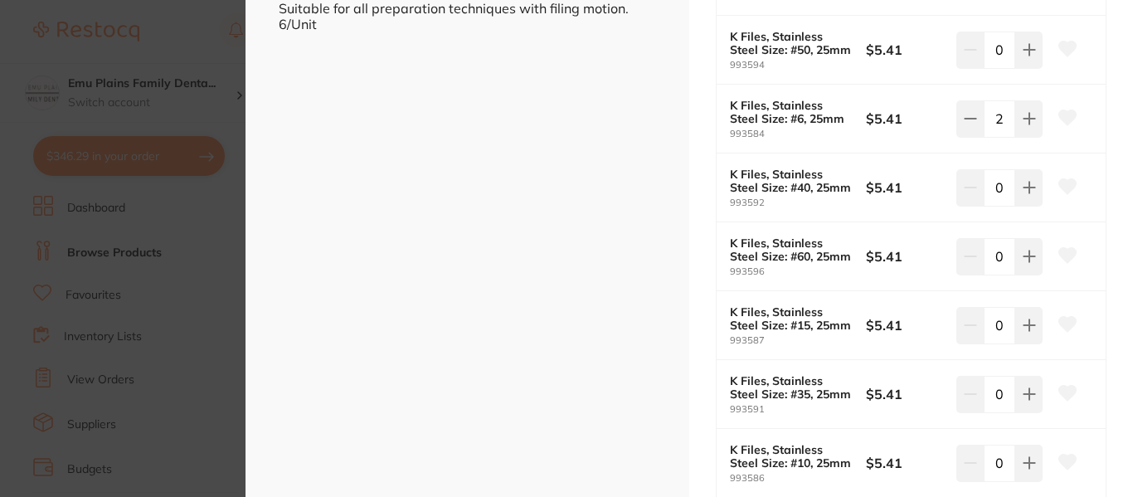
click at [1027, 329] on icon at bounding box center [1029, 325] width 13 height 13
type input "2"
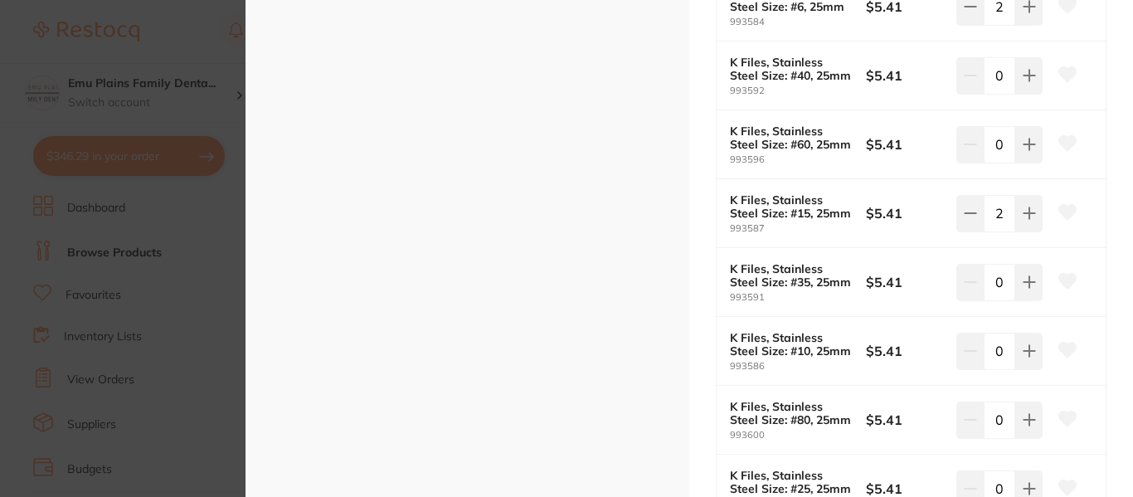
scroll to position [621, 0]
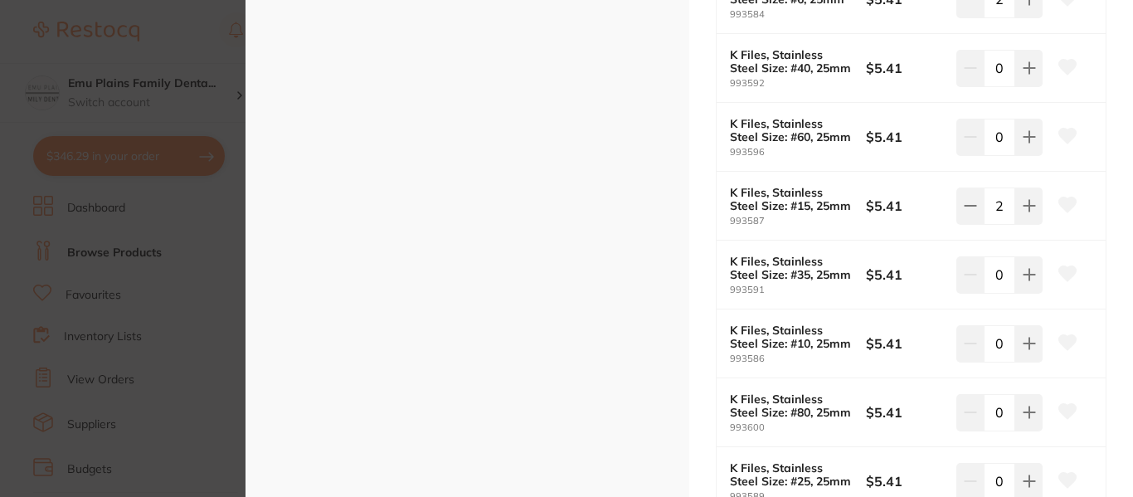
click at [1033, 346] on button at bounding box center [1029, 343] width 27 height 37
type input "2"
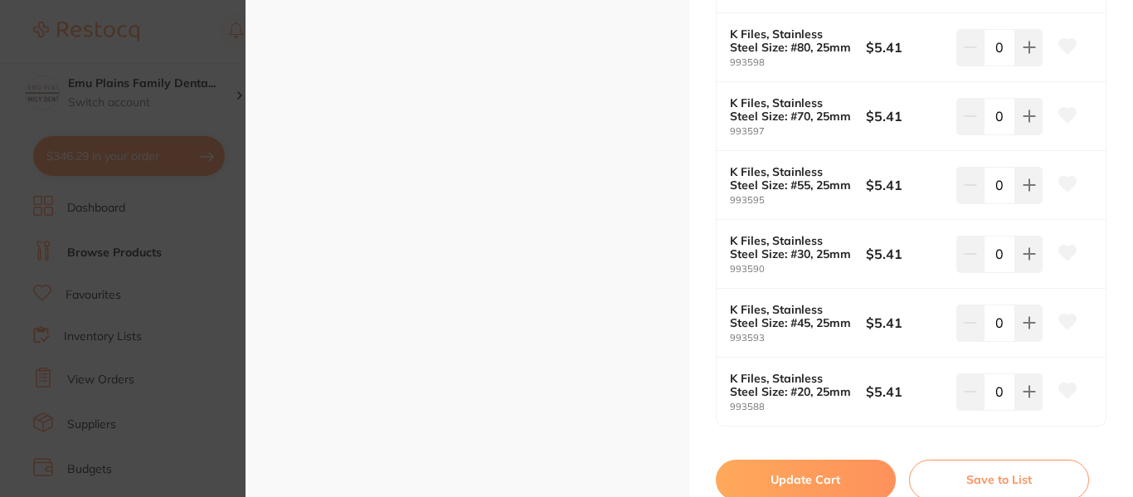
scroll to position [1125, 0]
click at [1027, 402] on button at bounding box center [1029, 391] width 27 height 37
type input "2"
click at [831, 474] on button "Update Cart" at bounding box center [806, 479] width 180 height 40
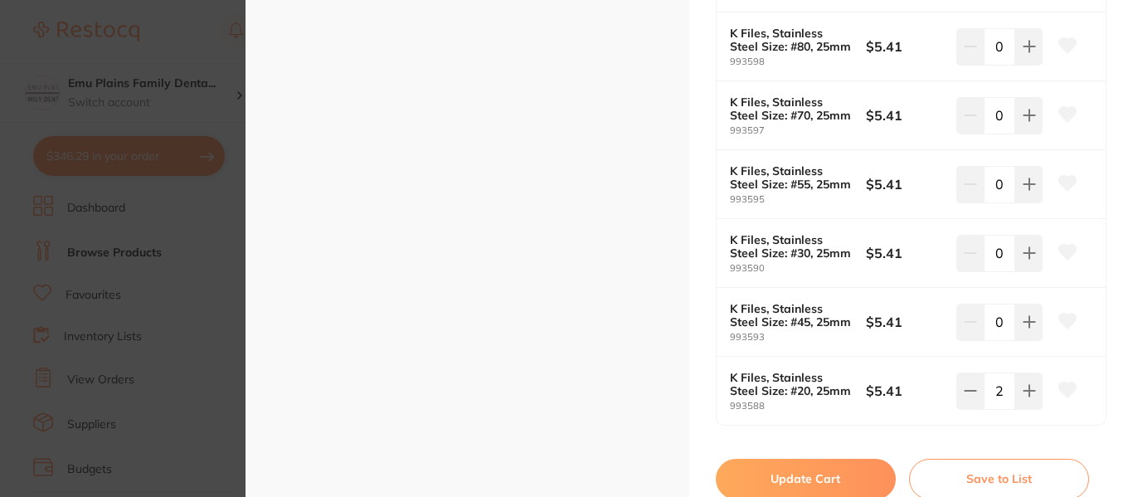
checkbox input "false"
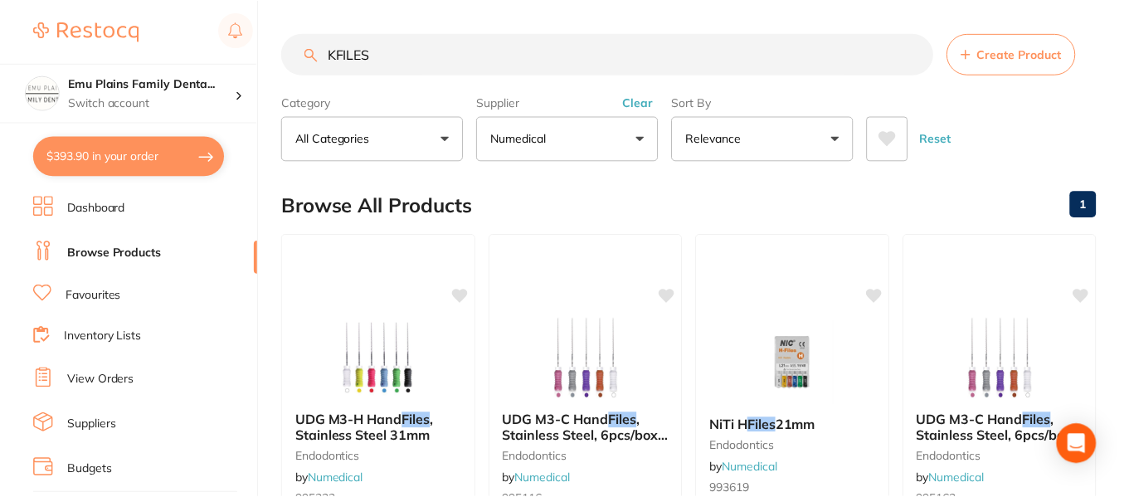
scroll to position [1620, 0]
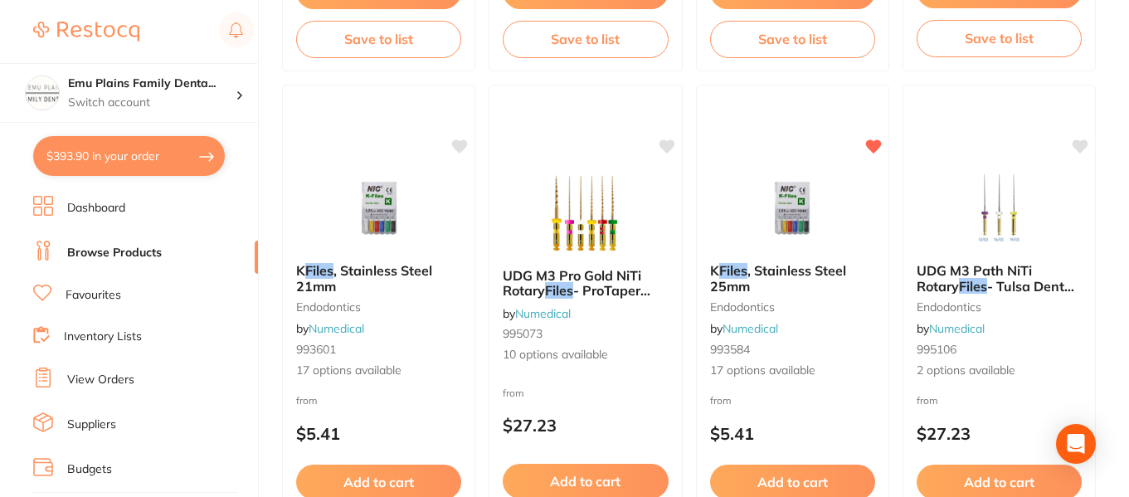
click at [160, 152] on button "$393.90 in your order" at bounding box center [129, 156] width 192 height 40
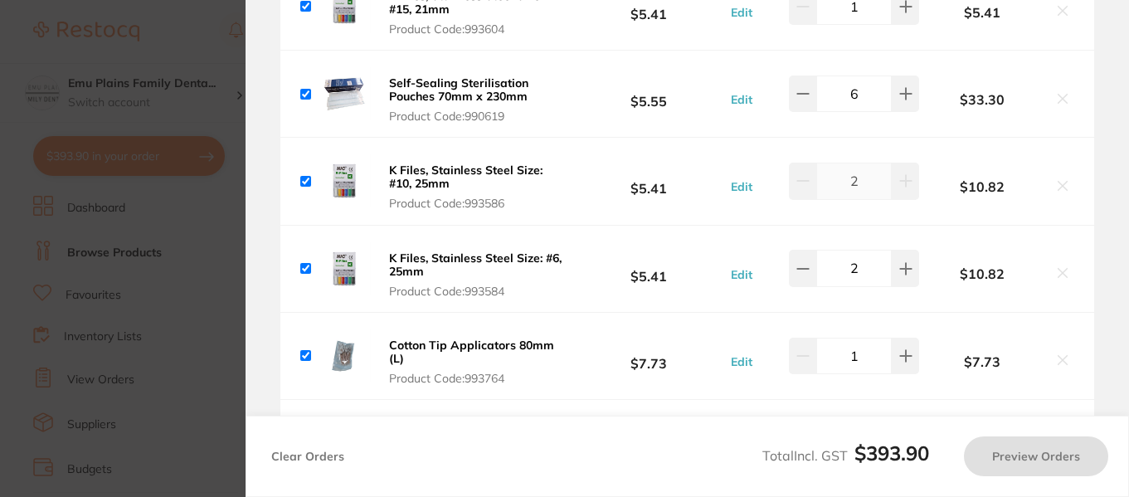
checkbox input "true"
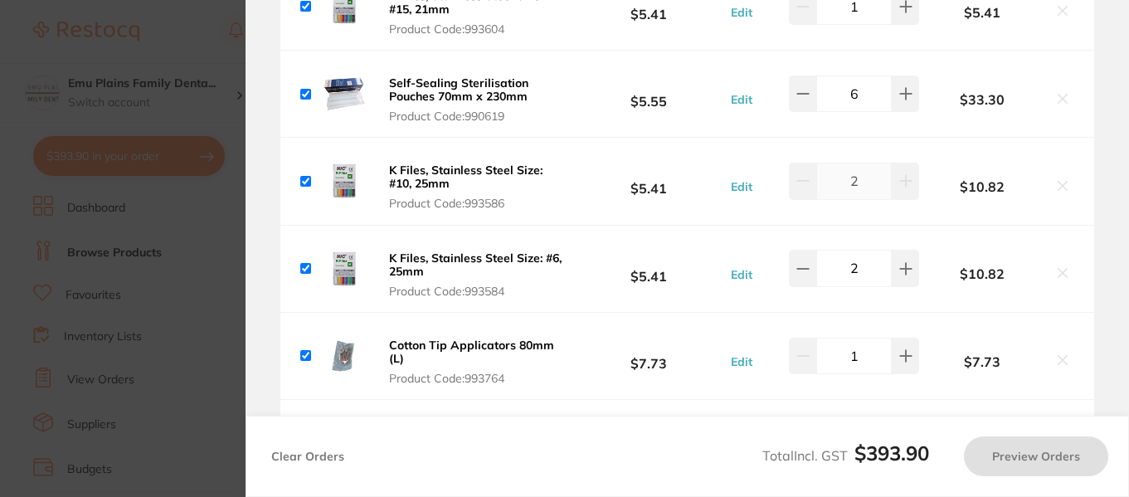
checkbox input "true"
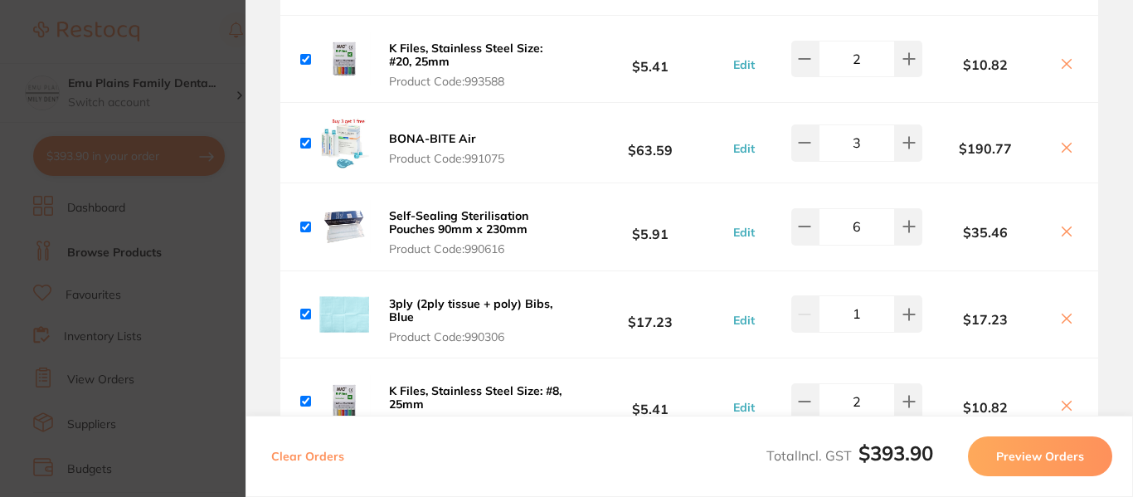
scroll to position [624, 0]
click at [811, 227] on button at bounding box center [805, 227] width 27 height 37
type input "5"
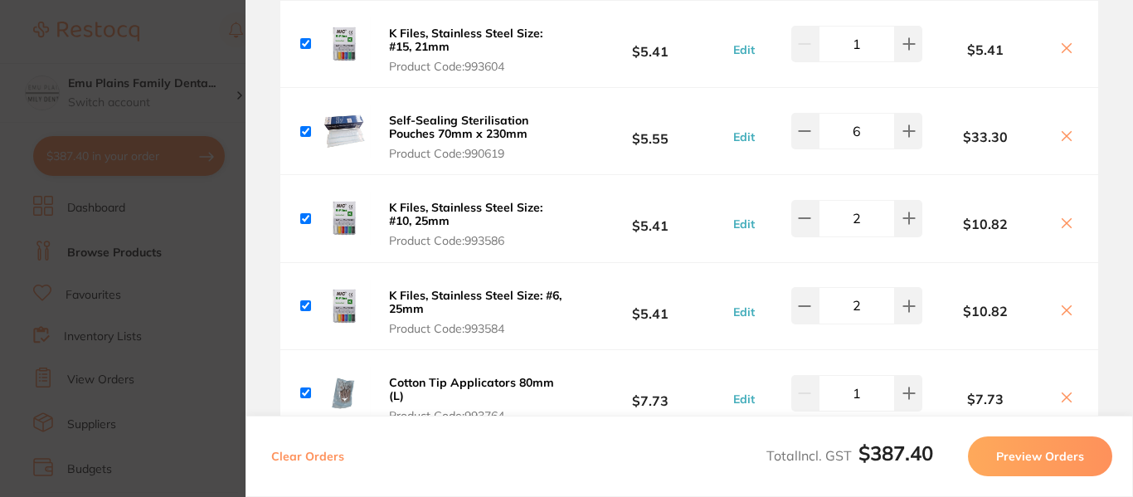
scroll to position [188, 0]
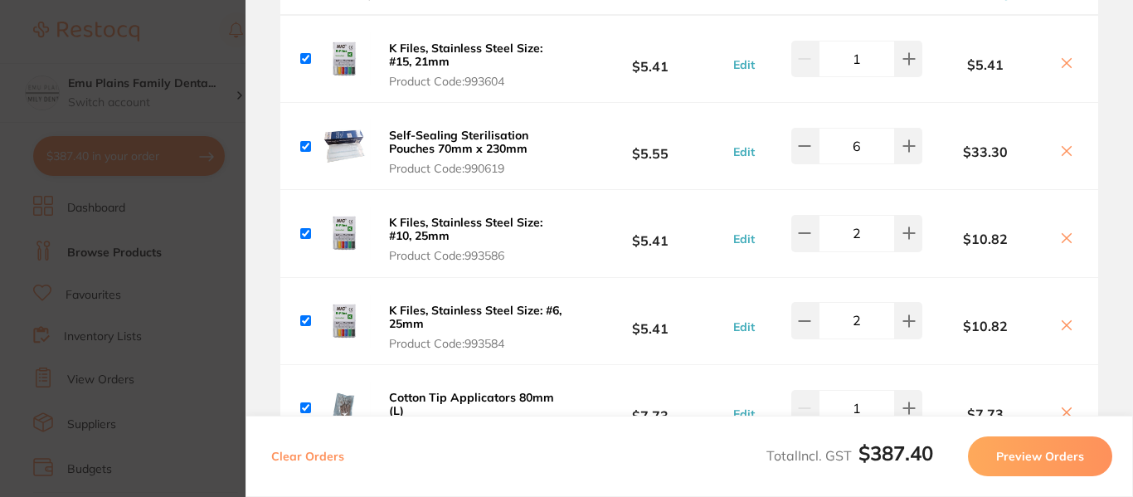
click at [810, 143] on button at bounding box center [805, 146] width 27 height 37
type input "5"
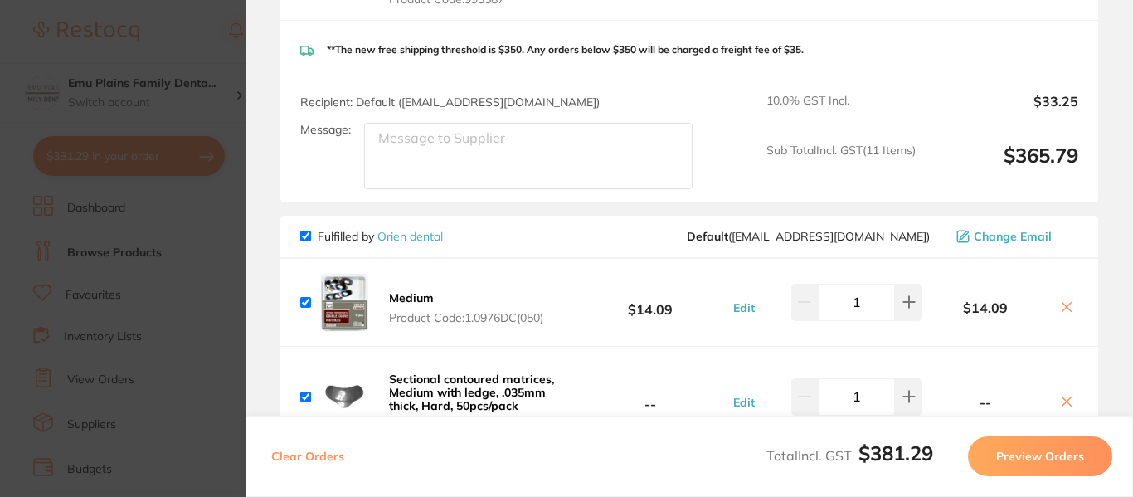
scroll to position [1138, 0]
click at [1055, 451] on button "Preview Orders" at bounding box center [1040, 456] width 144 height 40
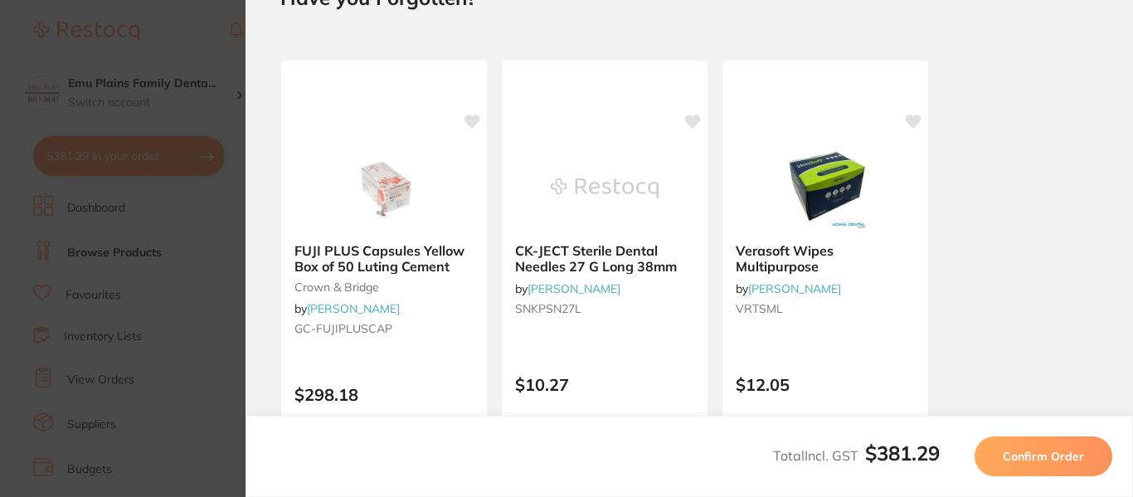
scroll to position [0, 0]
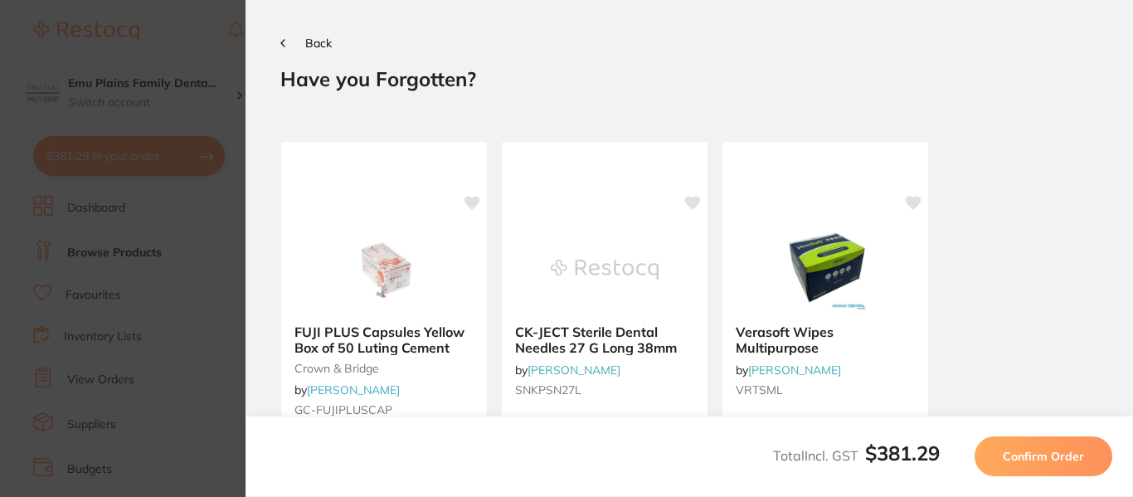
click at [1047, 453] on span "Confirm Order" at bounding box center [1043, 456] width 81 height 15
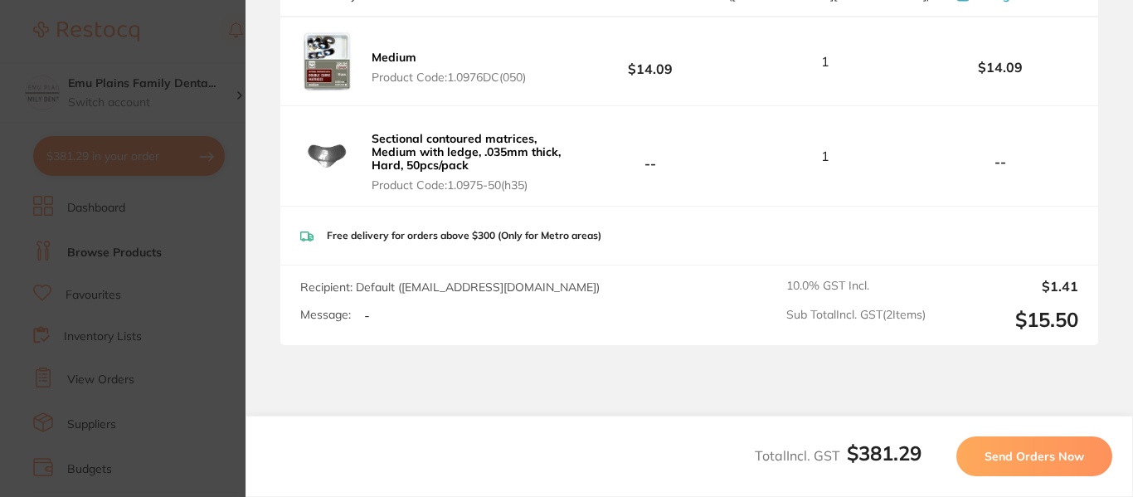
scroll to position [1462, 0]
click at [1044, 458] on span "Send Orders Now" at bounding box center [1035, 456] width 100 height 15
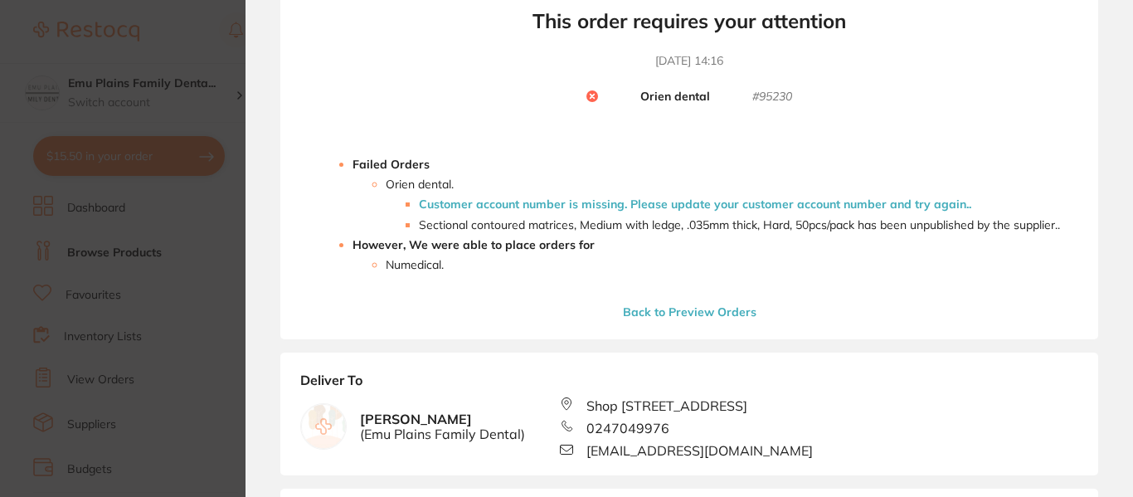
scroll to position [0, 0]
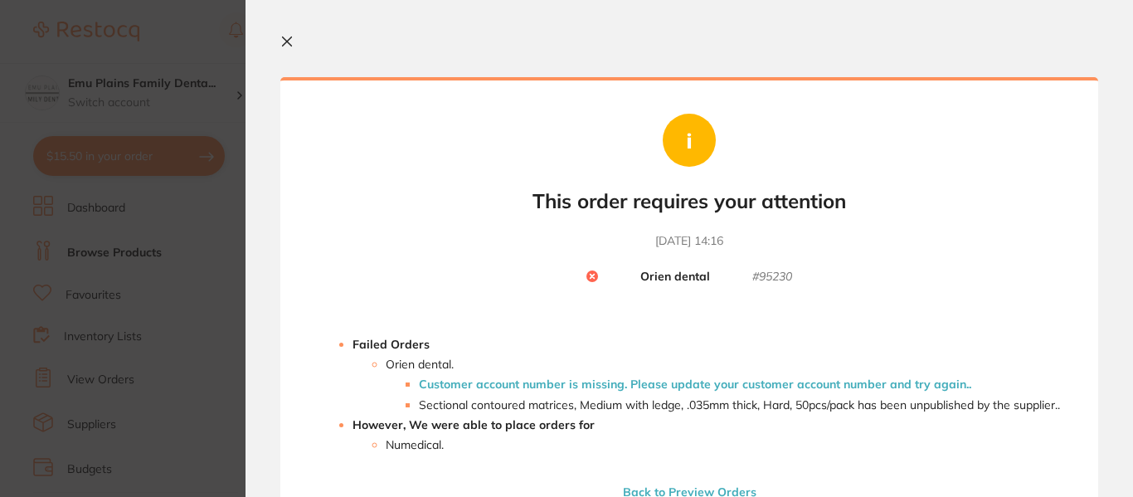
click at [289, 44] on icon at bounding box center [287, 41] width 9 height 9
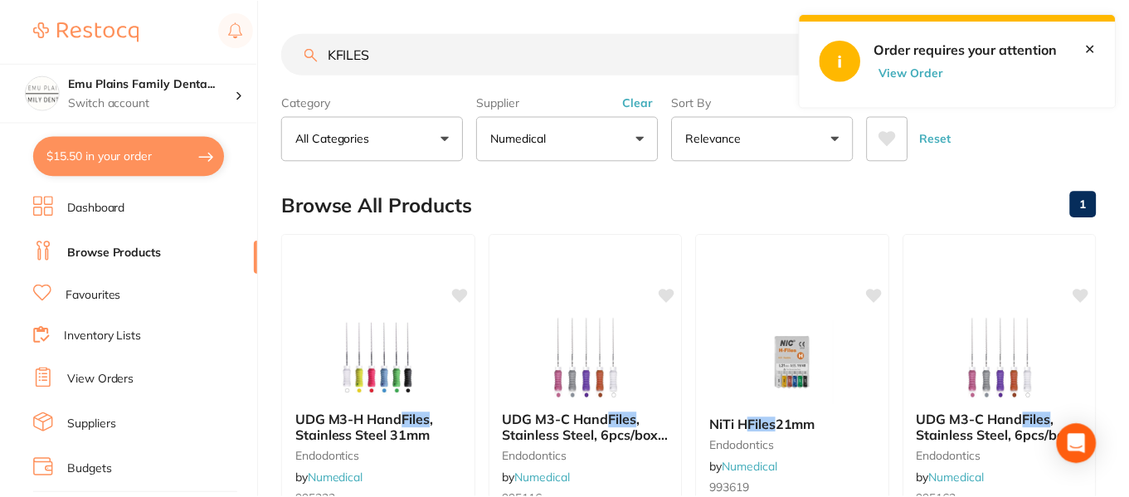
scroll to position [1620, 0]
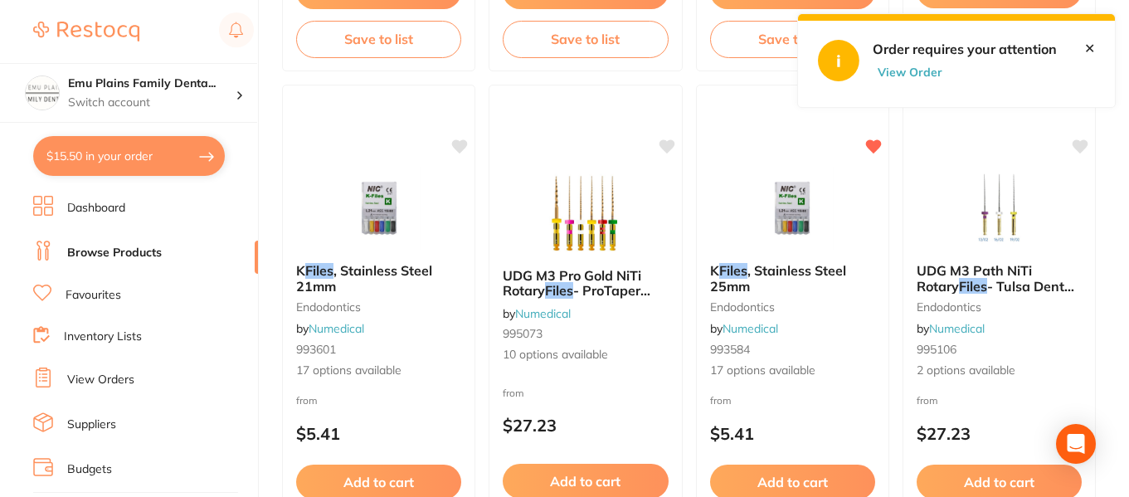
click at [153, 149] on button "$15.50 in your order" at bounding box center [129, 156] width 192 height 40
checkbox input "true"
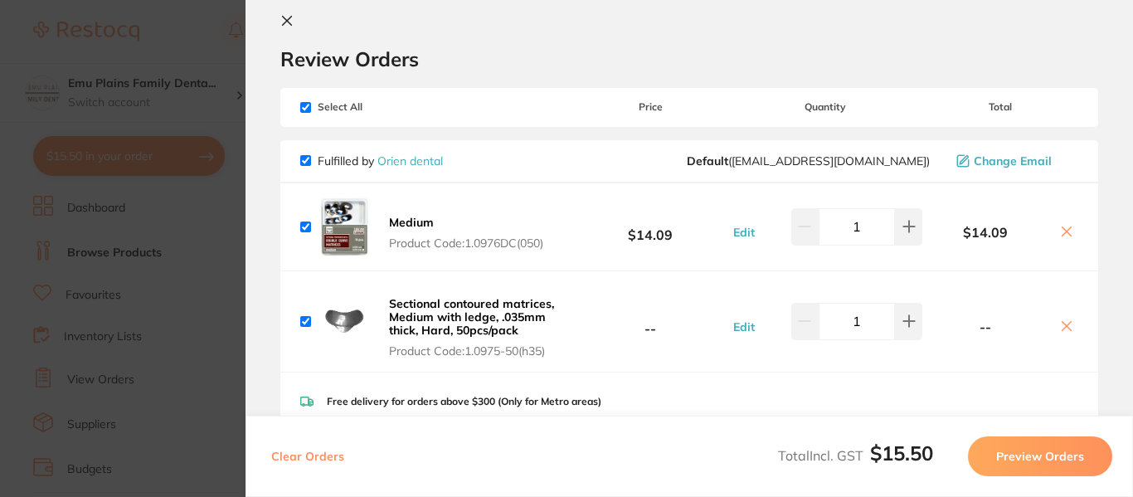
scroll to position [0, 0]
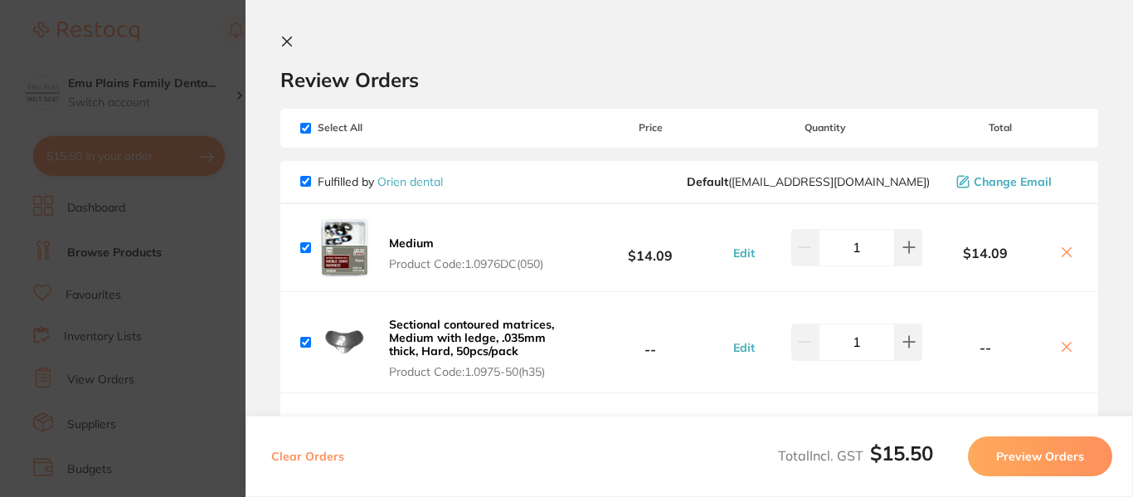
click at [289, 41] on icon at bounding box center [287, 41] width 9 height 9
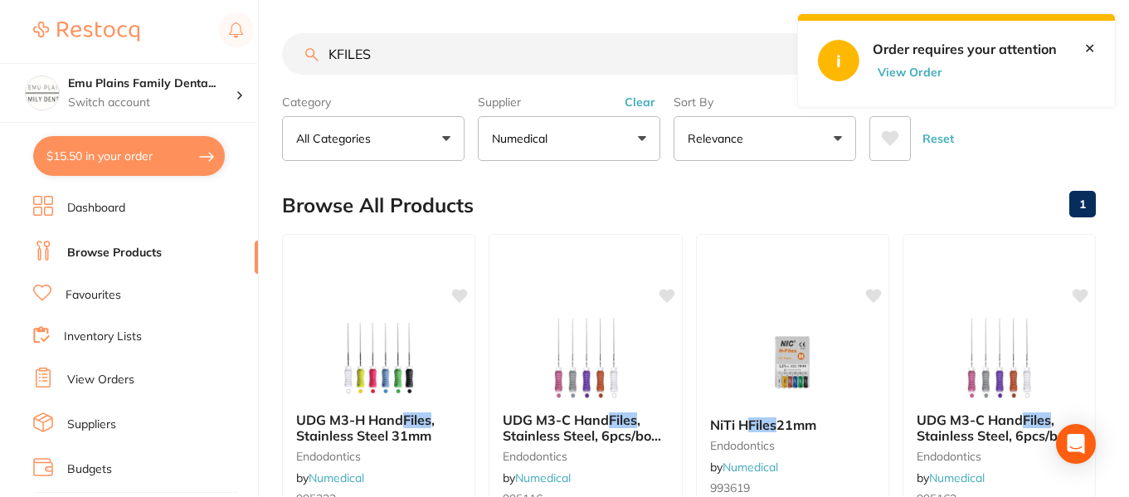
click at [1093, 52] on link "✕" at bounding box center [1089, 48] width 11 height 15
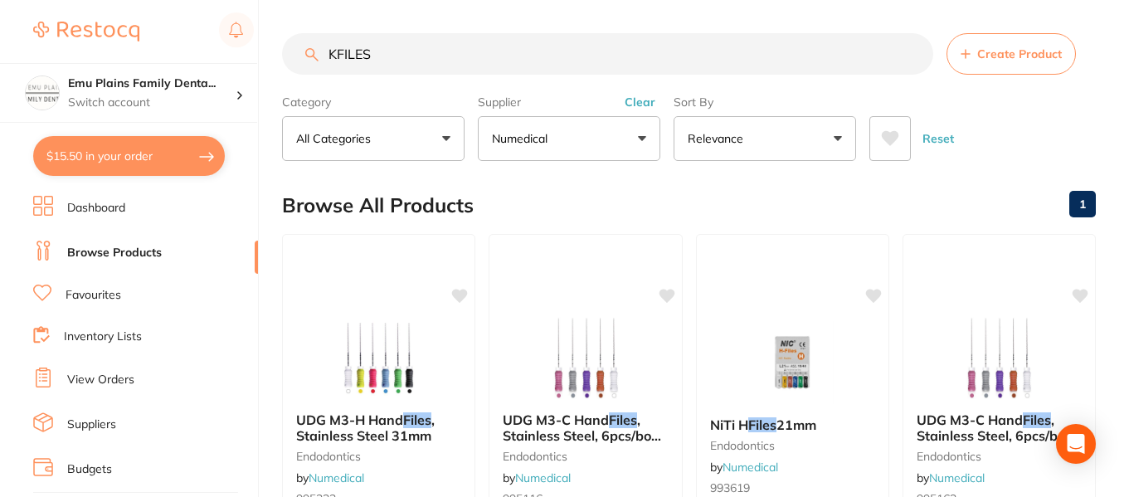
click at [118, 381] on link "View Orders" at bounding box center [100, 380] width 67 height 17
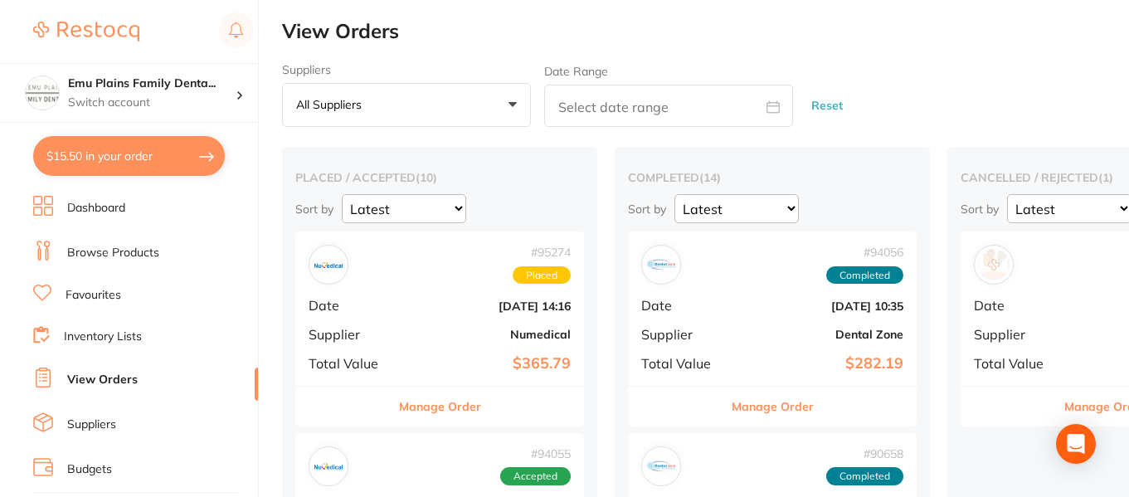
click at [418, 312] on b "[DATE] 14:16" at bounding box center [488, 306] width 166 height 13
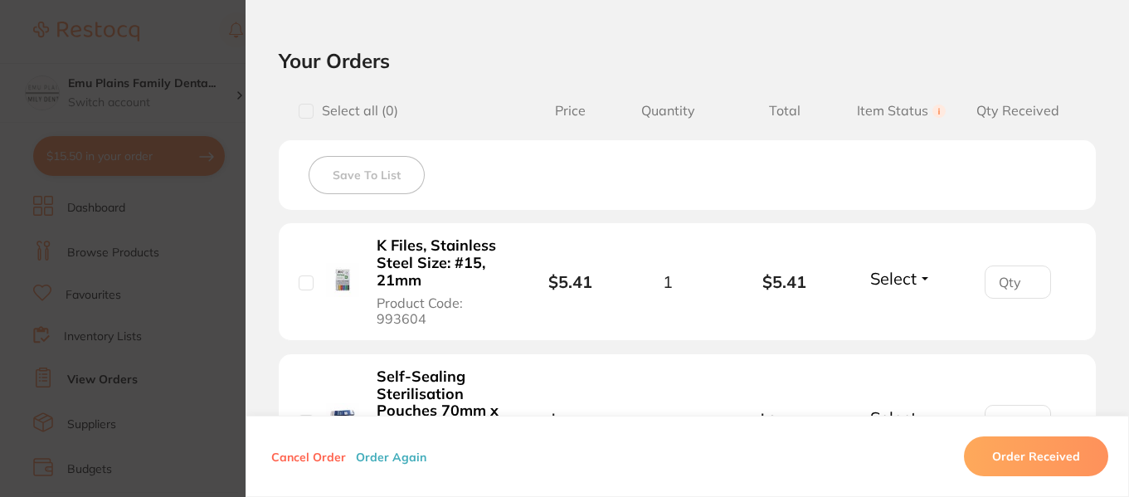
scroll to position [360, 0]
click at [314, 457] on button "Cancel Order" at bounding box center [308, 456] width 85 height 15
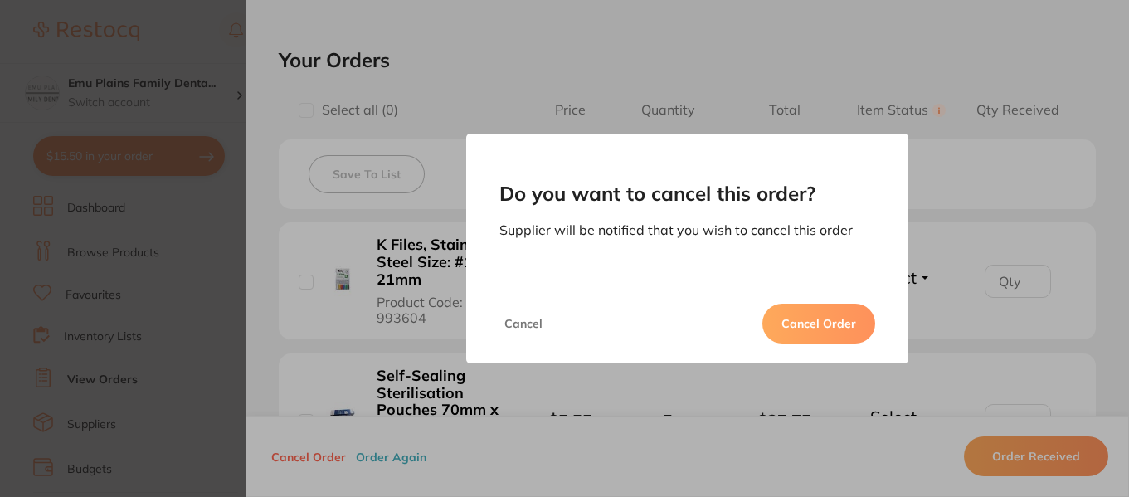
click at [828, 318] on button "Cancel Order" at bounding box center [819, 324] width 113 height 40
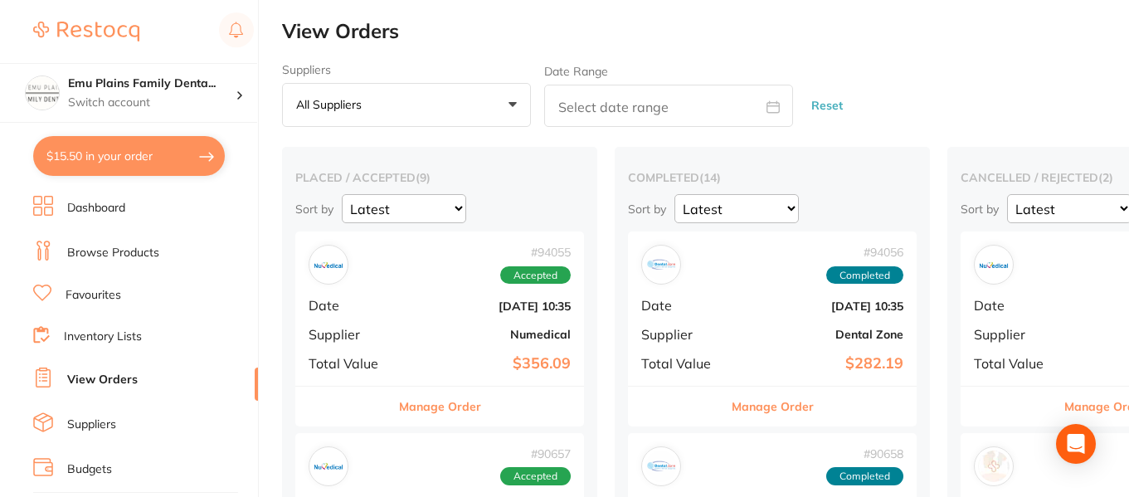
click at [144, 149] on button "$15.50 in your order" at bounding box center [129, 156] width 192 height 40
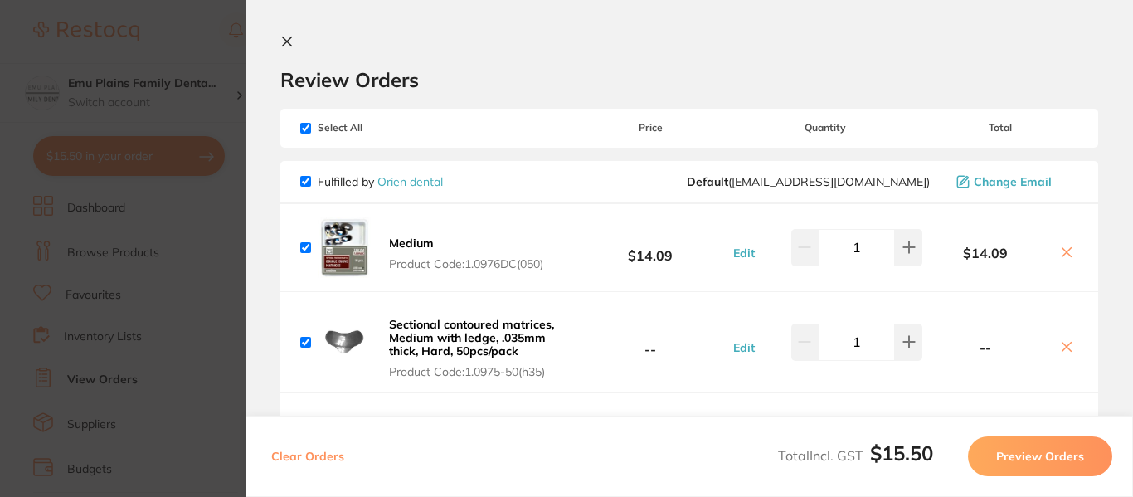
click at [284, 40] on icon at bounding box center [286, 41] width 13 height 13
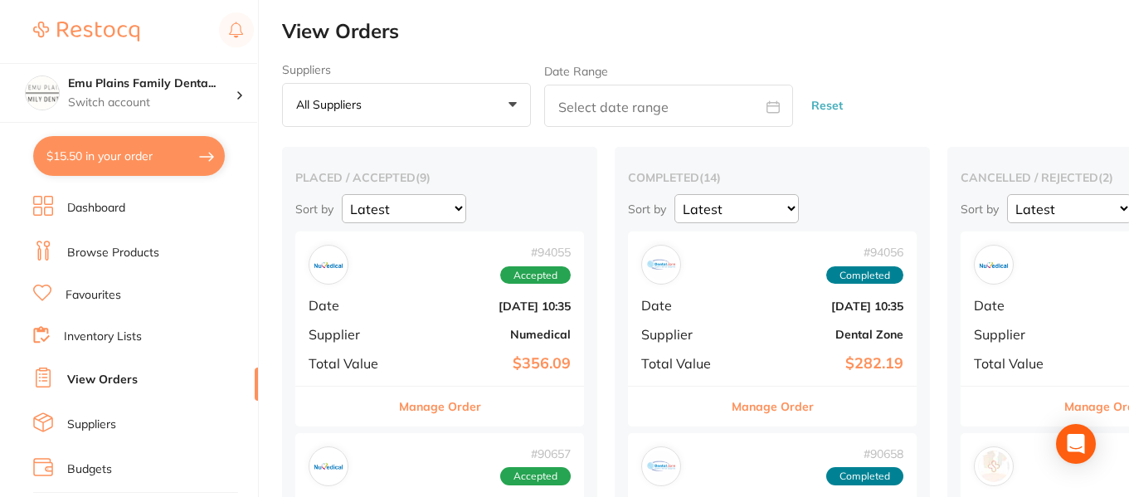
click at [114, 251] on link "Browse Products" at bounding box center [113, 253] width 92 height 17
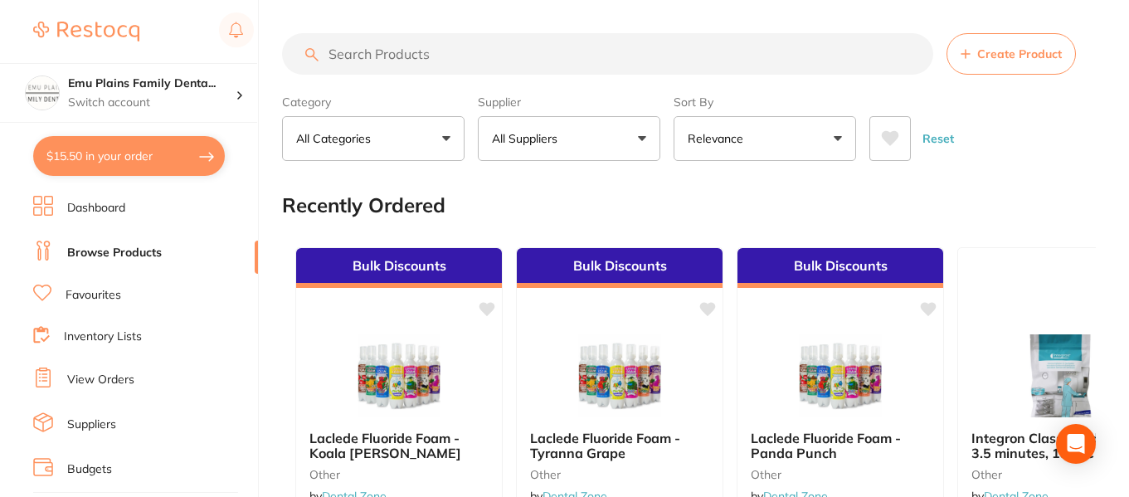
click at [412, 52] on input "search" at bounding box center [607, 53] width 651 height 41
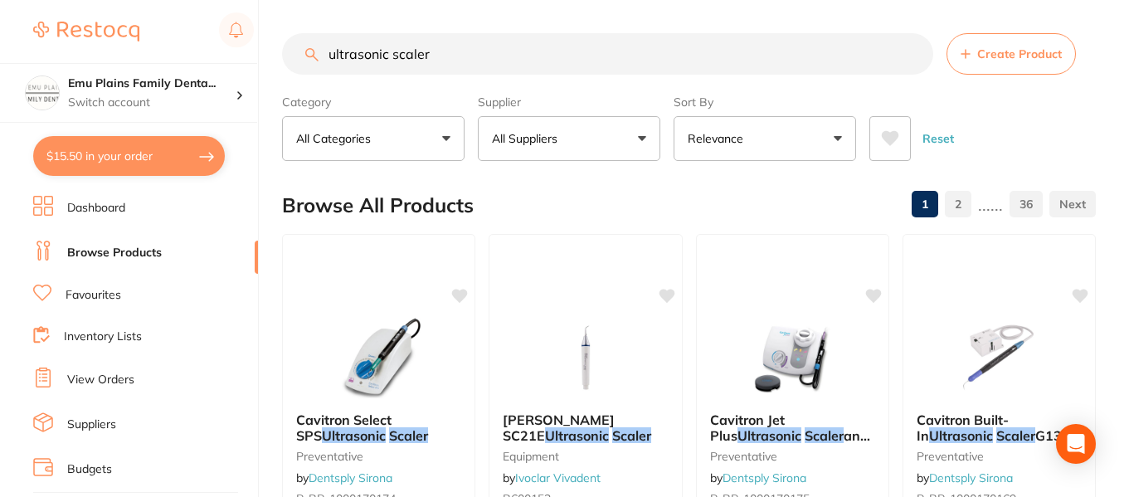
type input "ultrasonic scaler"
click at [108, 378] on link "View Orders" at bounding box center [100, 380] width 67 height 17
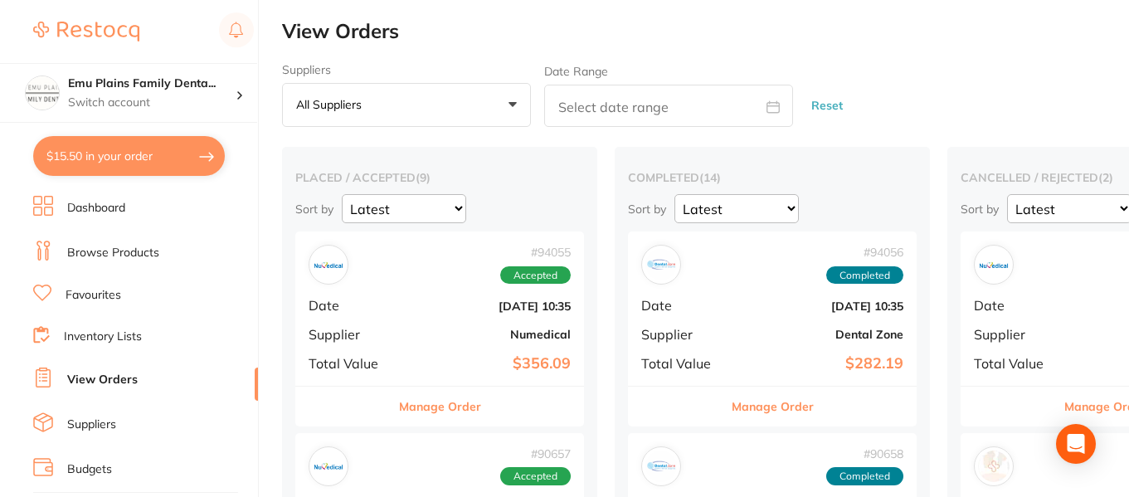
click at [119, 376] on link "View Orders" at bounding box center [102, 380] width 71 height 17
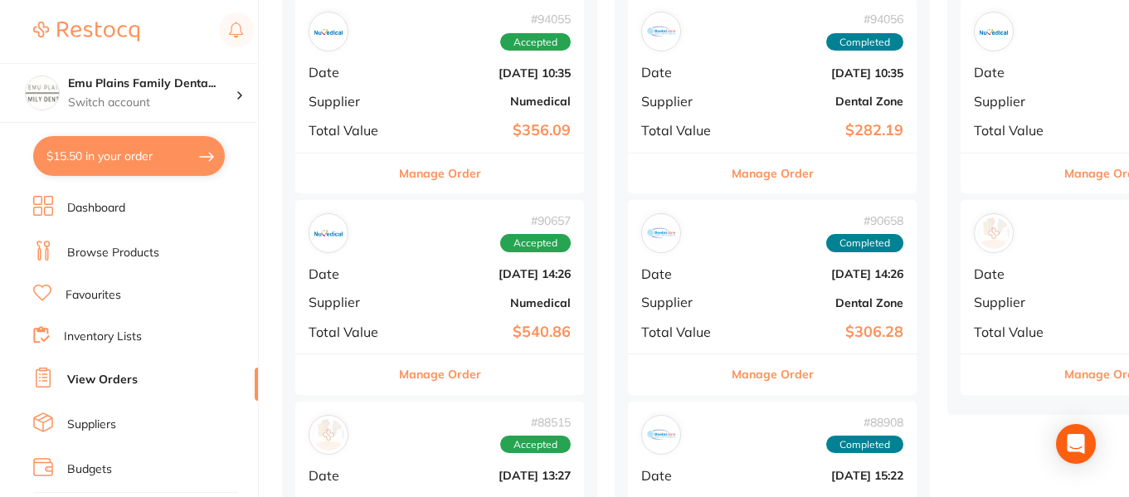
scroll to position [234, 0]
click at [423, 270] on b "[DATE] 14:26" at bounding box center [488, 272] width 166 height 13
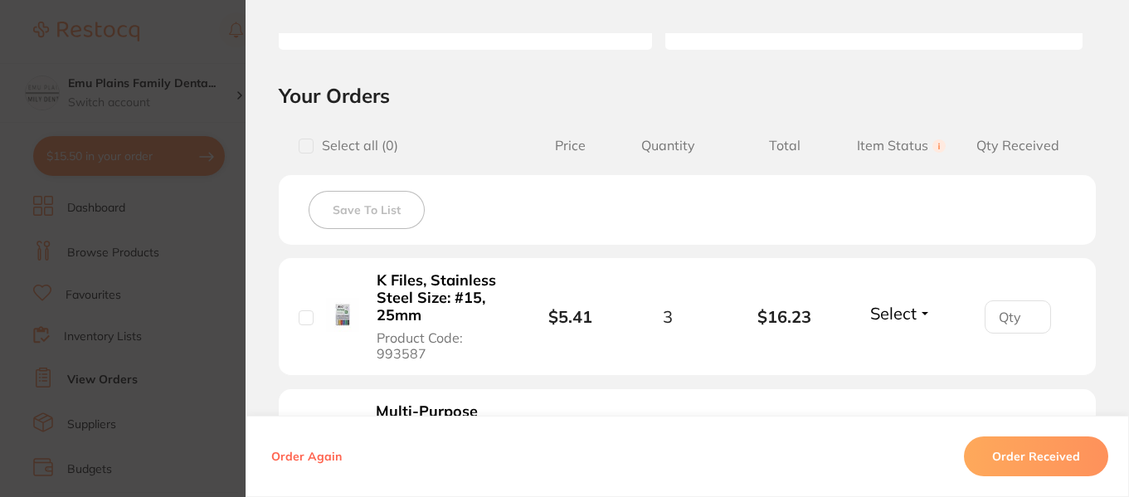
scroll to position [324, 0]
click at [198, 250] on section "Order ID: Restocq- 90657 Order Information Accepted Order Order Date Aug 19 202…" at bounding box center [564, 248] width 1129 height 497
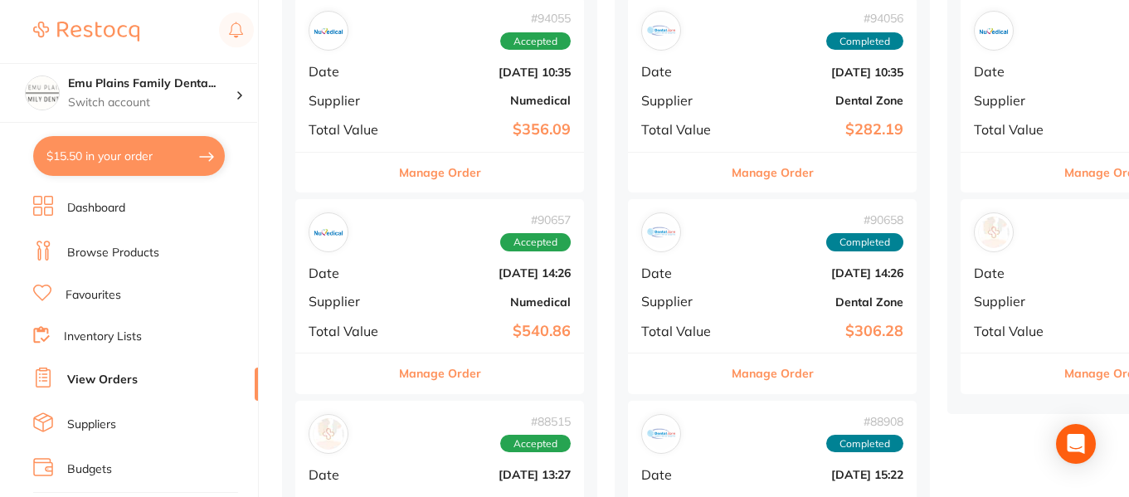
click at [408, 51] on div "# 94055 Accepted Date Sept 18 2025, 10:35 Supplier Numedical Total Value $356.09" at bounding box center [439, 74] width 289 height 153
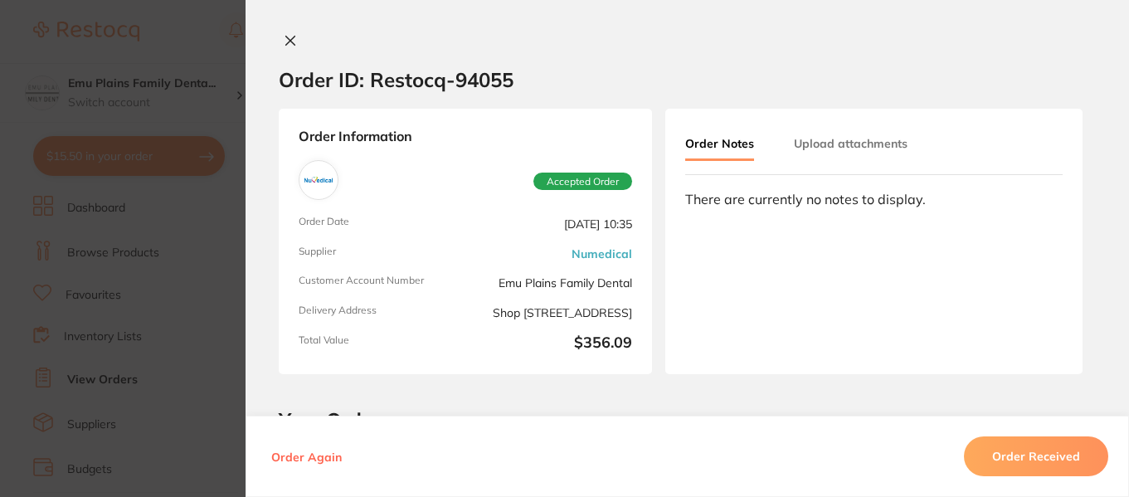
click at [288, 38] on icon at bounding box center [290, 41] width 9 height 9
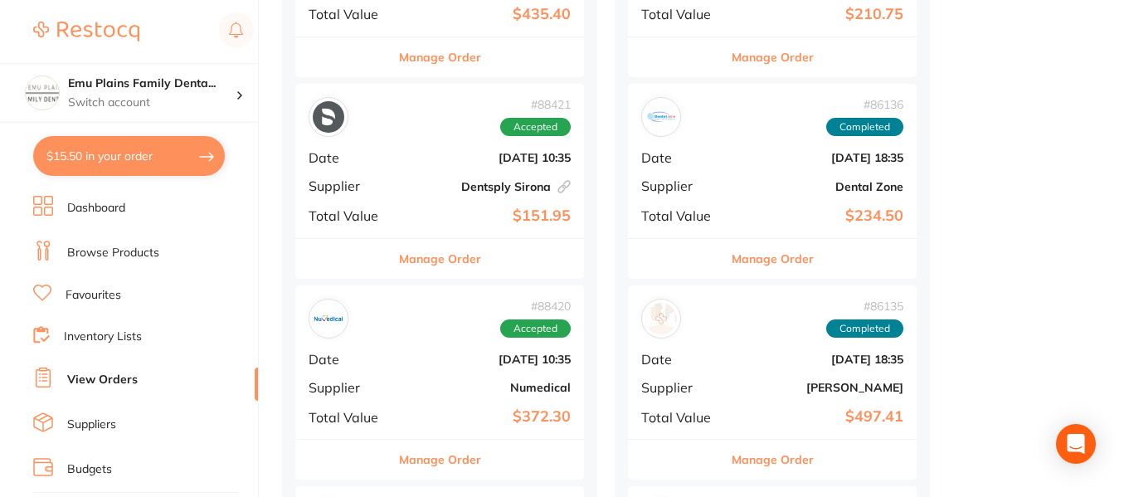
scroll to position [782, 0]
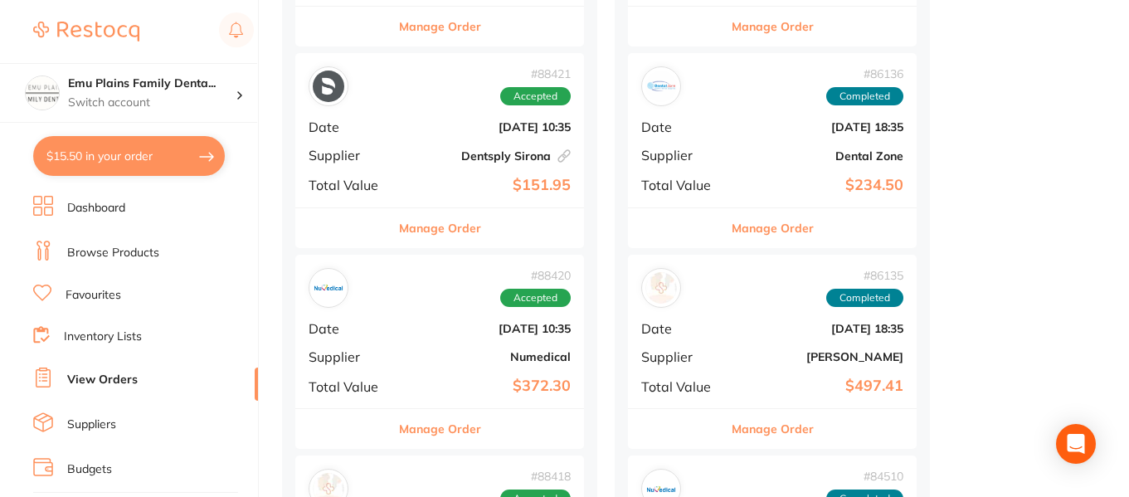
click at [398, 321] on div "# 88420 Accepted Date Aug 1 2025, 10:35 Supplier Numedical Total Value $372.30" at bounding box center [439, 331] width 289 height 153
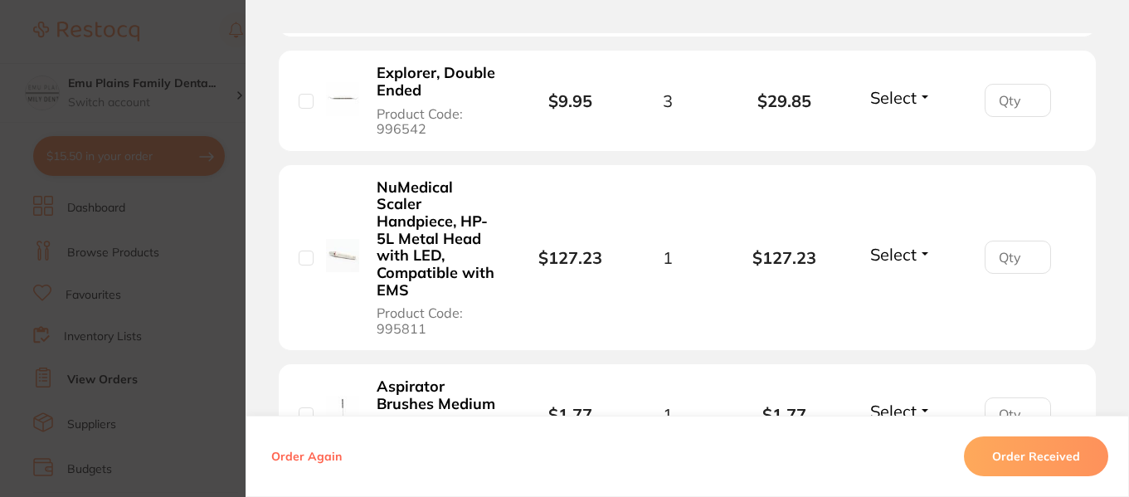
scroll to position [1625, 0]
click at [422, 196] on b "NuMedical Scaler Handpiece, HP-5L Metal Head with LED, Compatible with EMS" at bounding box center [439, 238] width 125 height 120
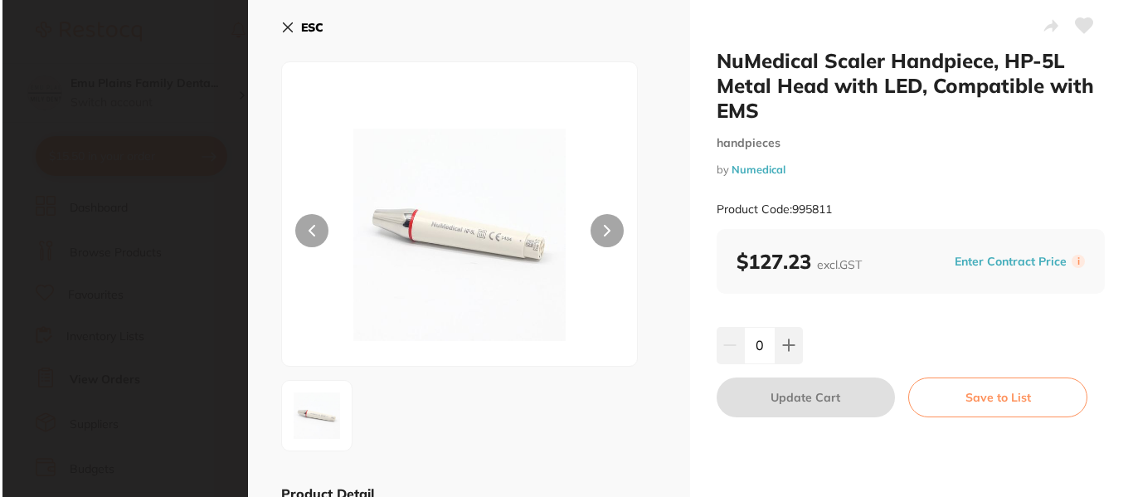
scroll to position [0, 0]
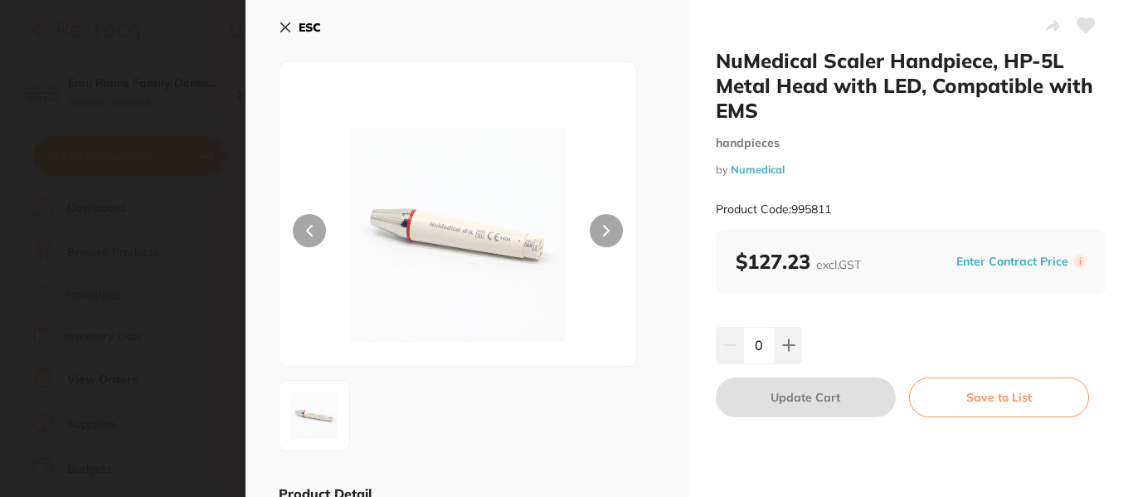
click at [796, 352] on icon at bounding box center [788, 345] width 13 height 13
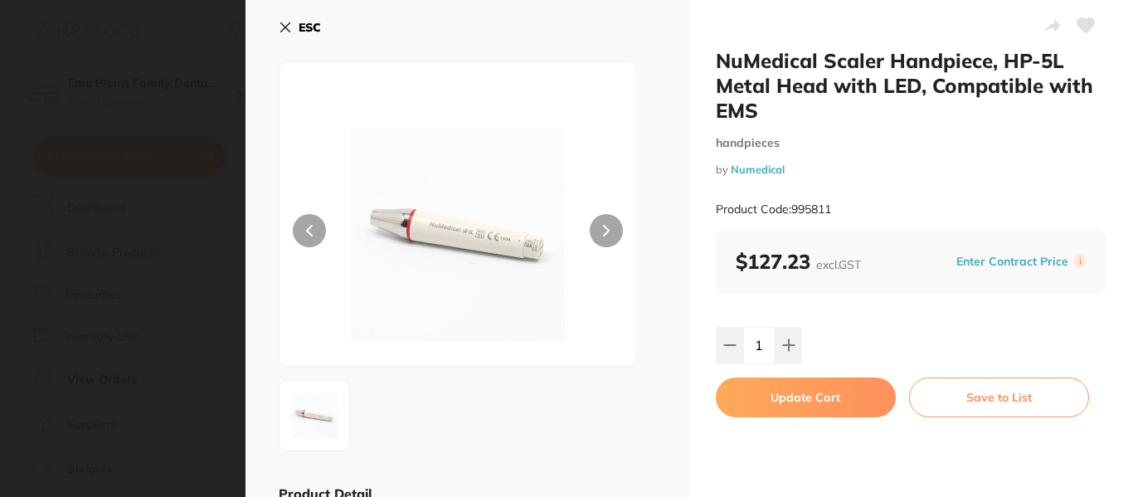
click at [796, 352] on icon at bounding box center [788, 345] width 13 height 13
type input "3"
click at [885, 417] on button "Update Cart" at bounding box center [806, 398] width 180 height 40
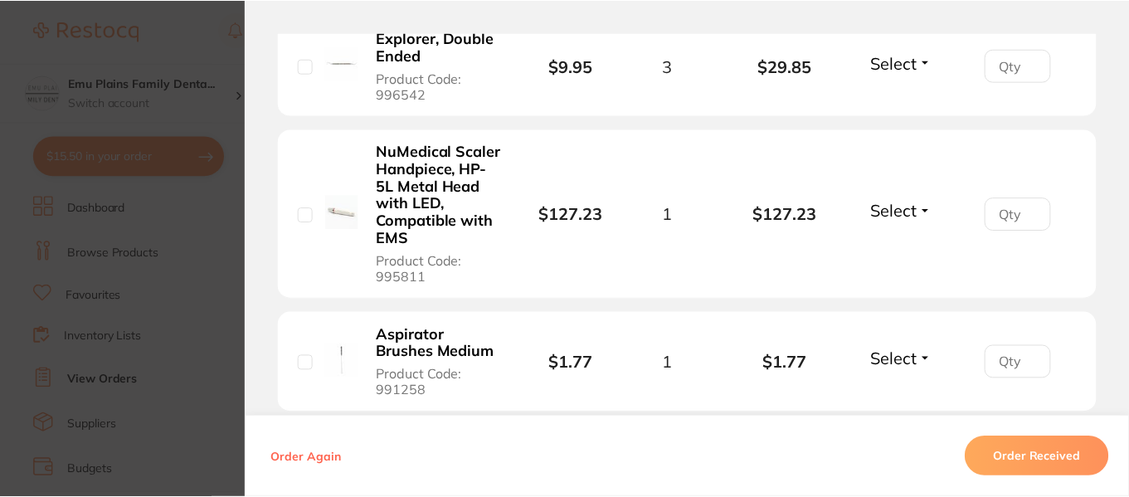
scroll to position [782, 0]
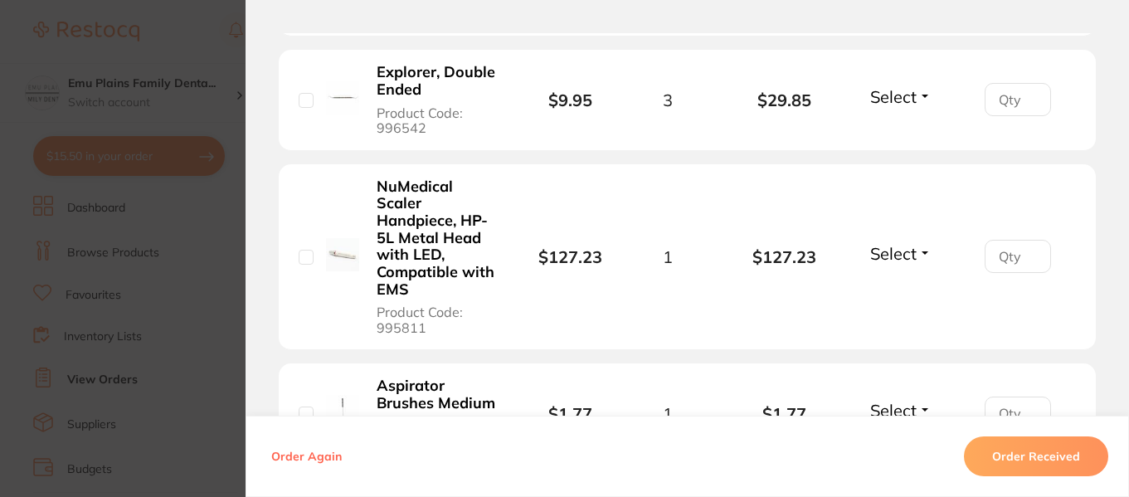
click at [188, 115] on section "Order ID: Restocq- 88420 Order Information Accepted Order Order Date Aug 1 2025…" at bounding box center [564, 248] width 1129 height 497
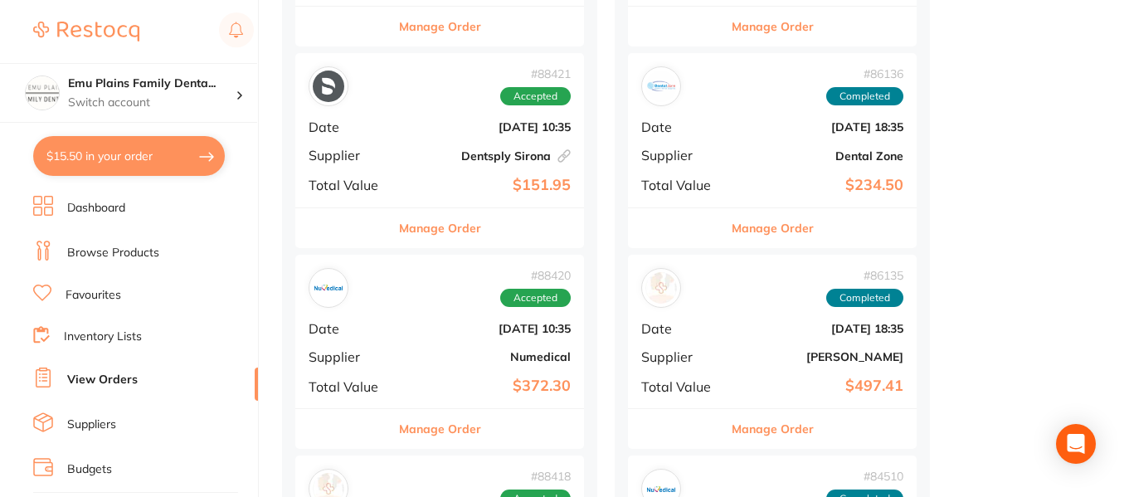
click at [170, 159] on button "$15.50 in your order" at bounding box center [129, 156] width 192 height 40
checkbox input "true"
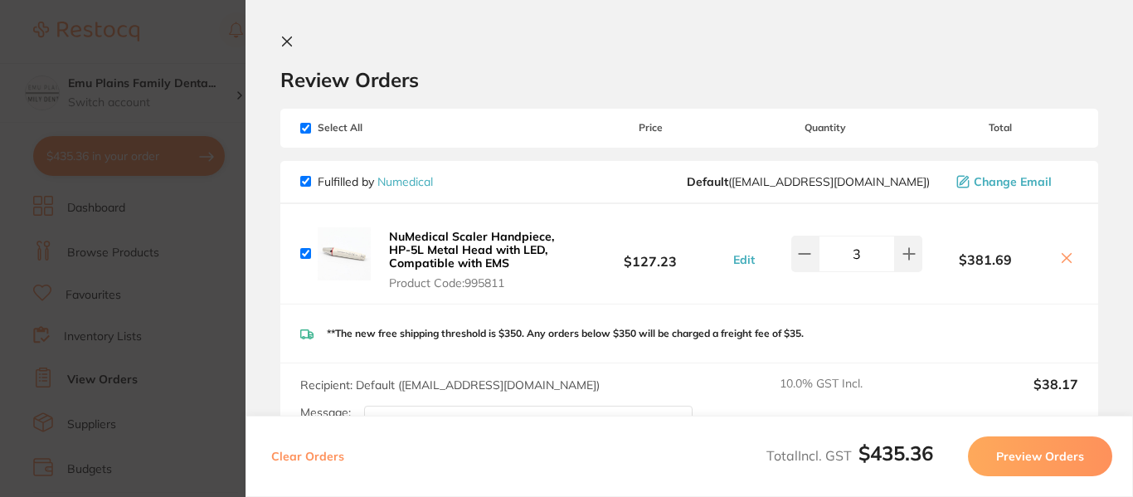
click at [183, 202] on section "Update RRP Set your pre negotiated price for this item. Item Agreed RRP (excl. …" at bounding box center [566, 248] width 1133 height 497
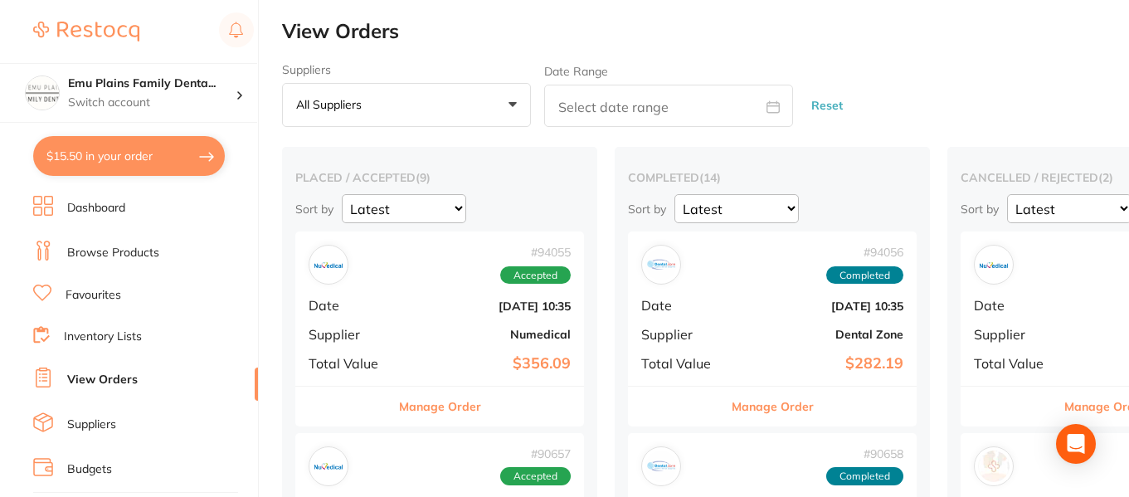
click at [140, 248] on link "Browse Products" at bounding box center [113, 253] width 92 height 17
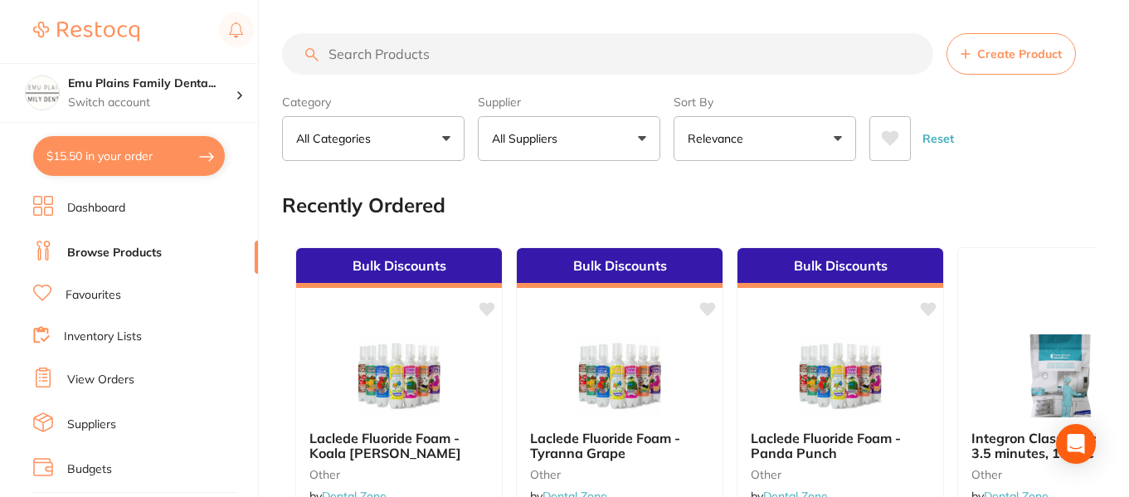
click at [483, 51] on input "search" at bounding box center [607, 53] width 651 height 41
click at [648, 139] on button "All Suppliers" at bounding box center [569, 138] width 183 height 45
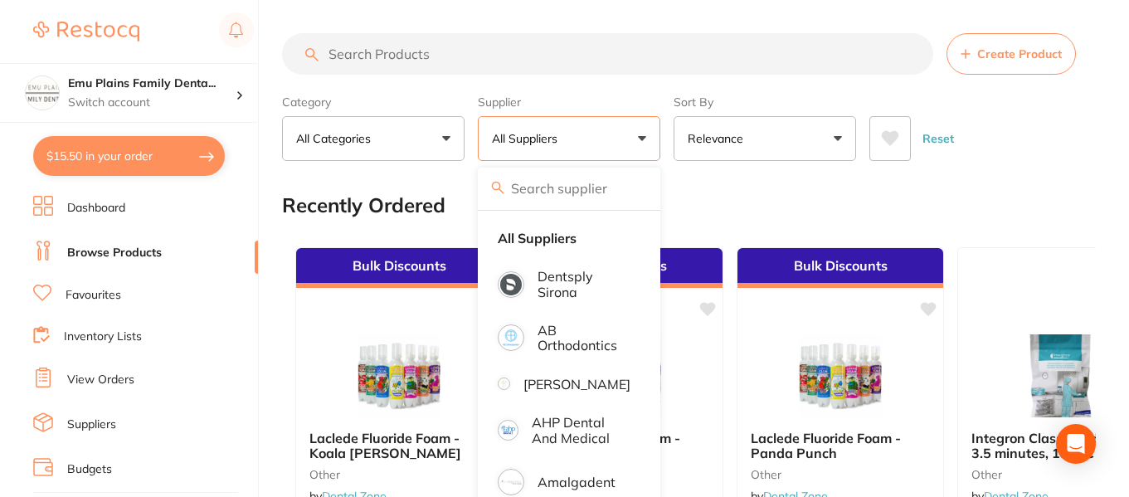
type input "n"
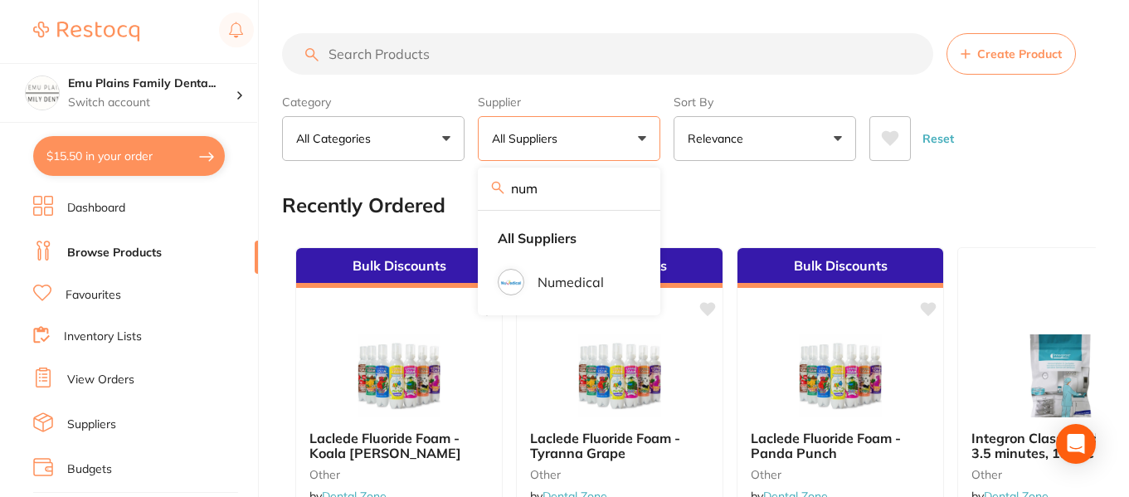
type input "num"
click at [517, 277] on img at bounding box center [511, 282] width 22 height 22
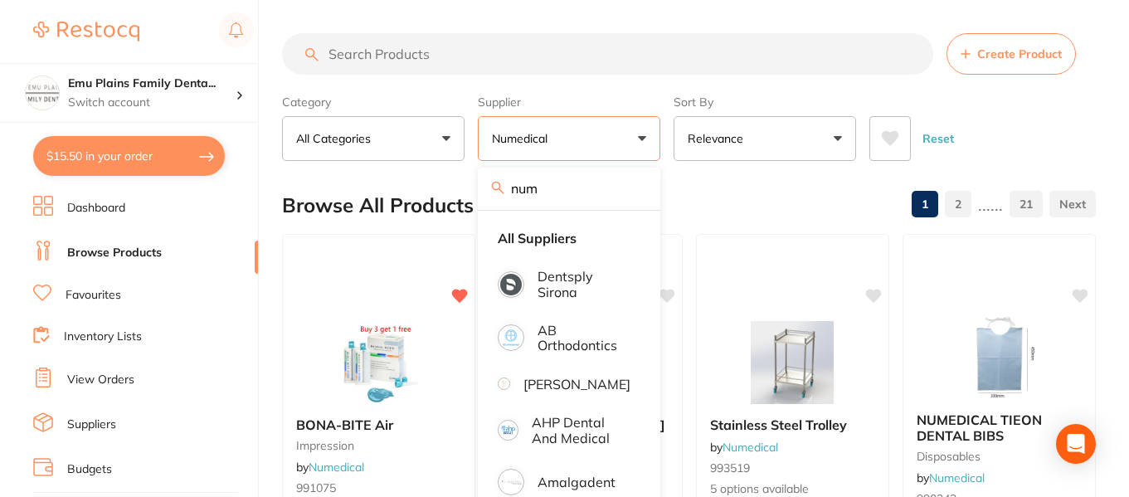
click at [436, 56] on input "search" at bounding box center [607, 53] width 651 height 41
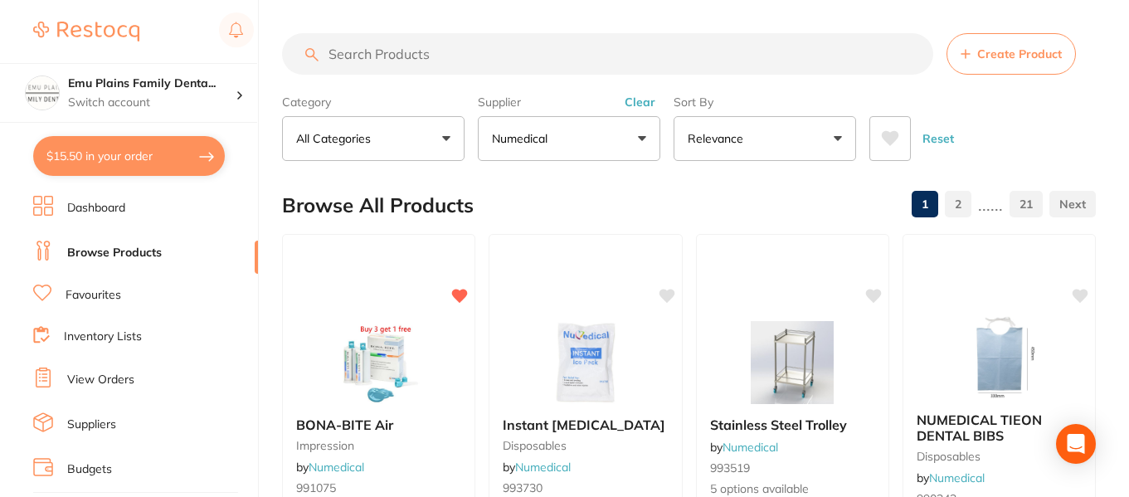
click at [443, 62] on input "search" at bounding box center [607, 53] width 651 height 41
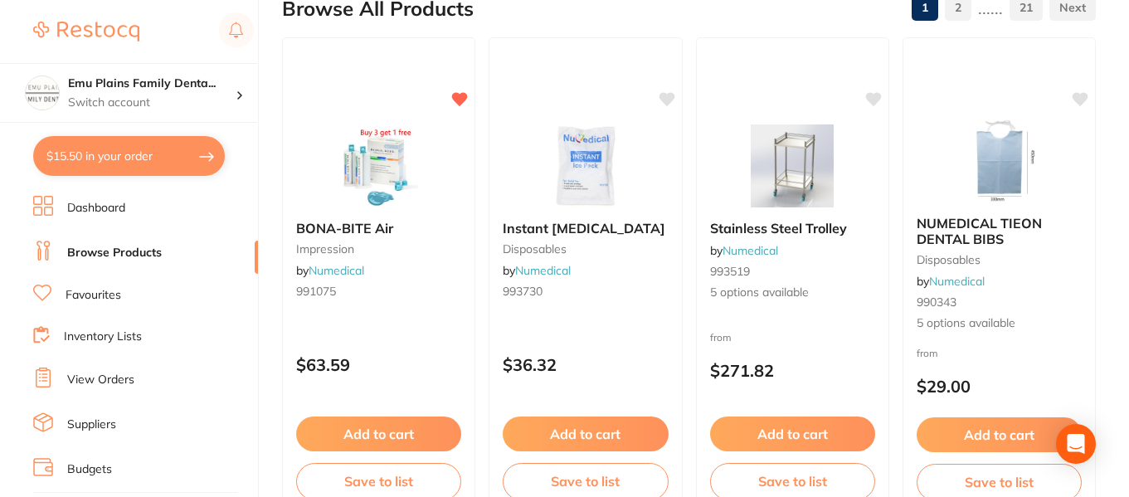
scroll to position [245, 0]
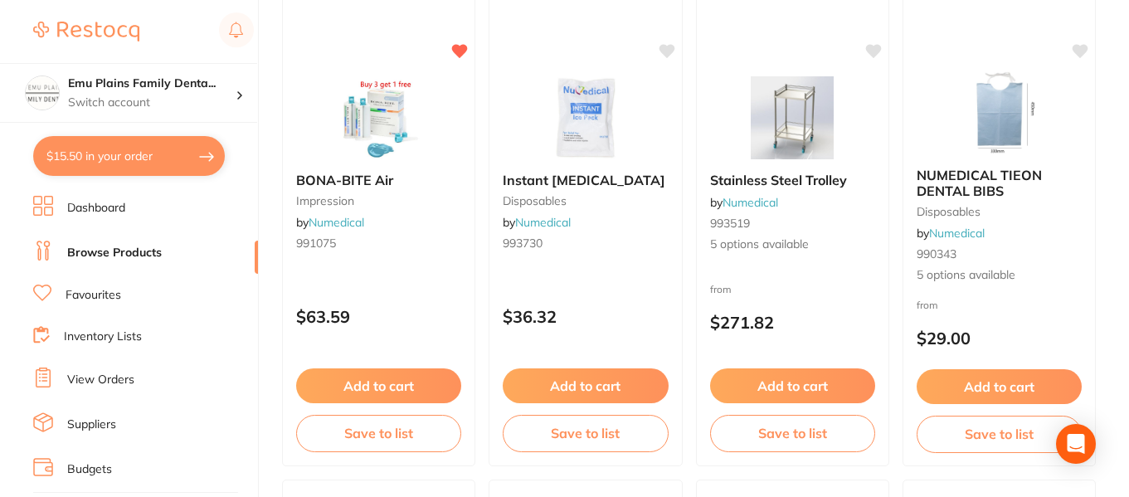
click at [383, 239] on small "991075" at bounding box center [378, 242] width 165 height 13
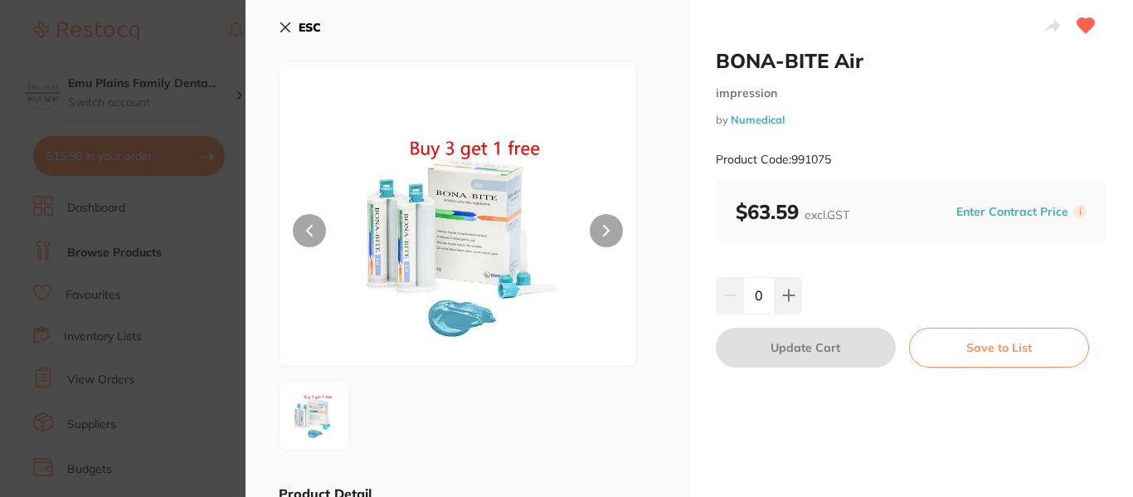
click at [793, 294] on button at bounding box center [788, 295] width 27 height 37
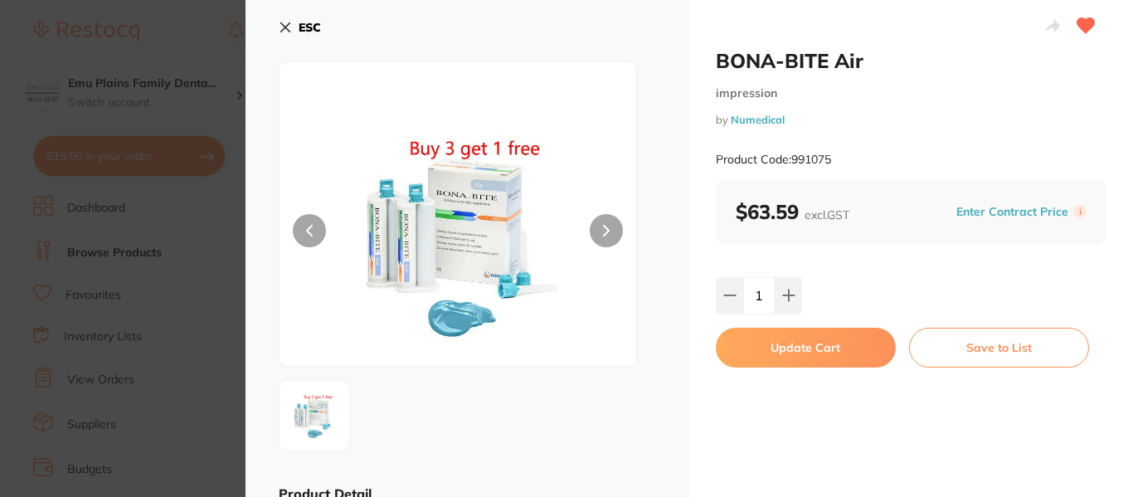
click at [793, 294] on button at bounding box center [788, 295] width 27 height 37
type input "3"
click at [819, 359] on button "Update Cart" at bounding box center [806, 348] width 180 height 40
checkbox input "false"
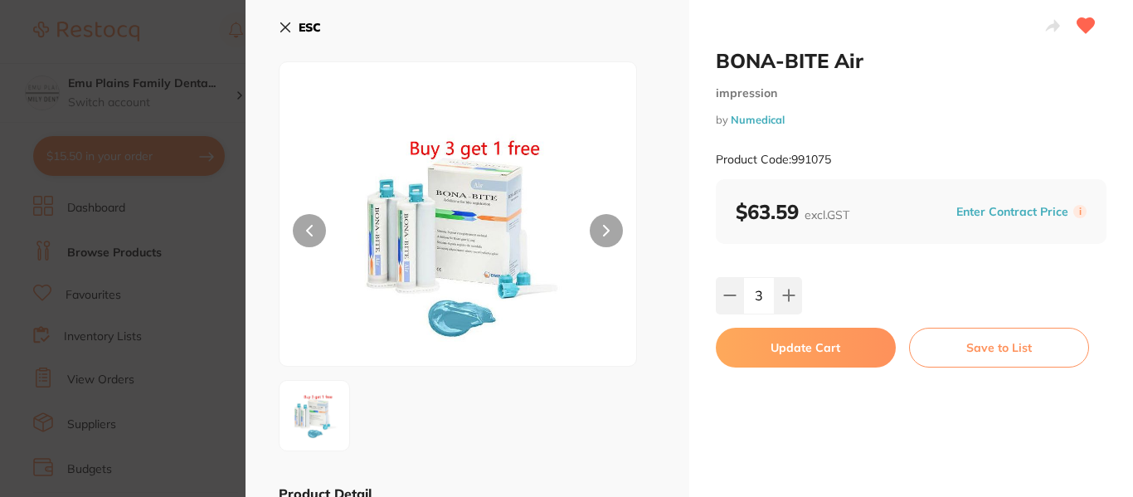
checkbox input "false"
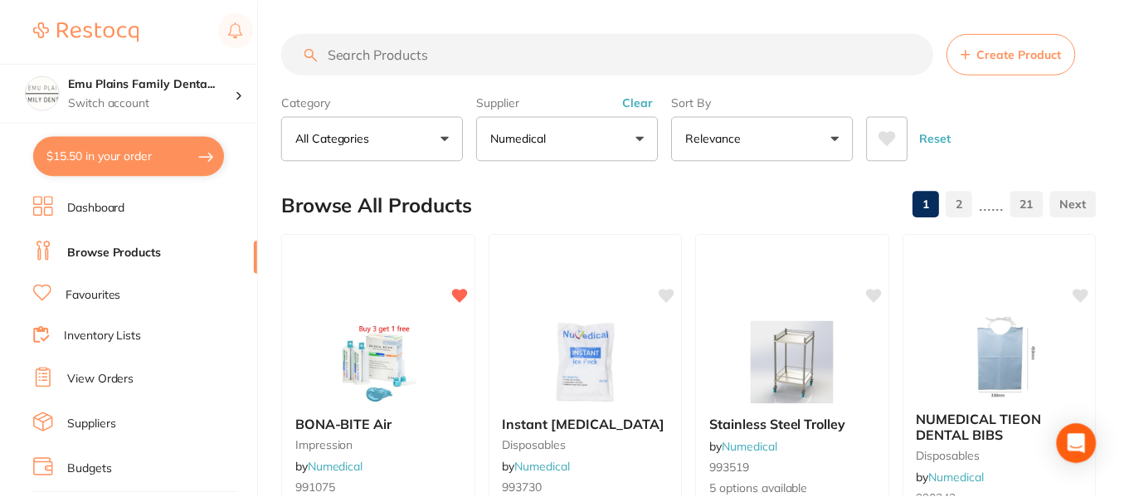
scroll to position [245, 0]
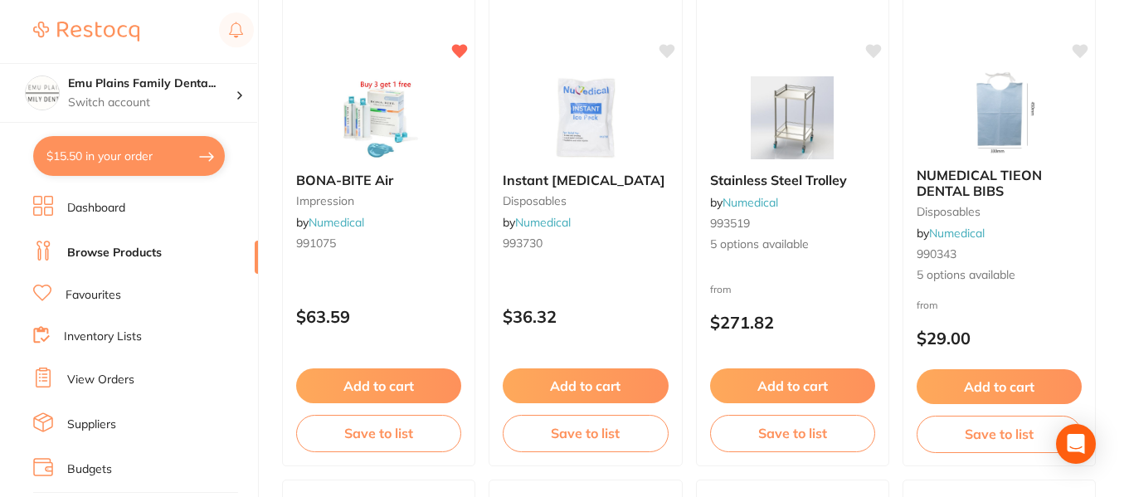
click at [181, 158] on button "$15.50 in your order" at bounding box center [129, 156] width 192 height 40
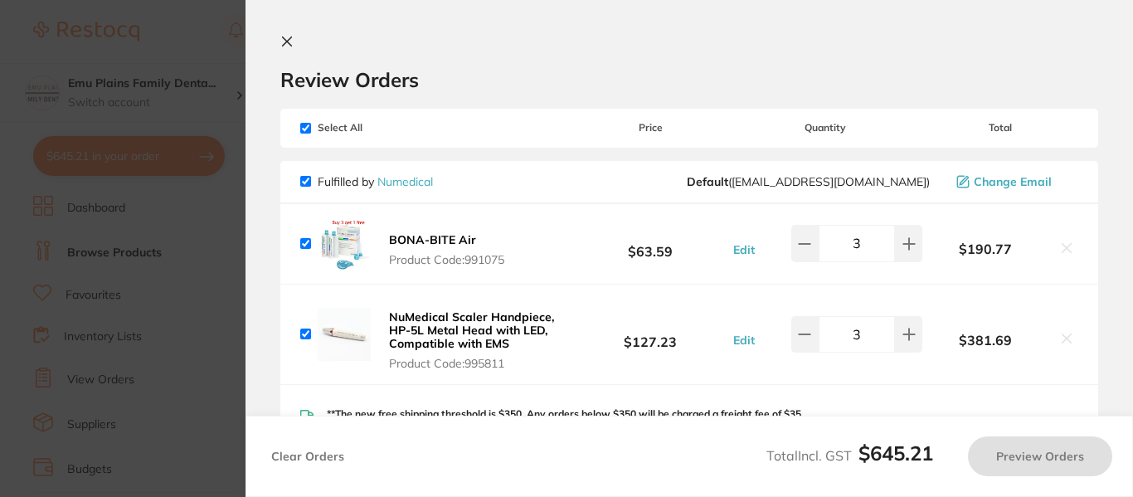
checkbox input "true"
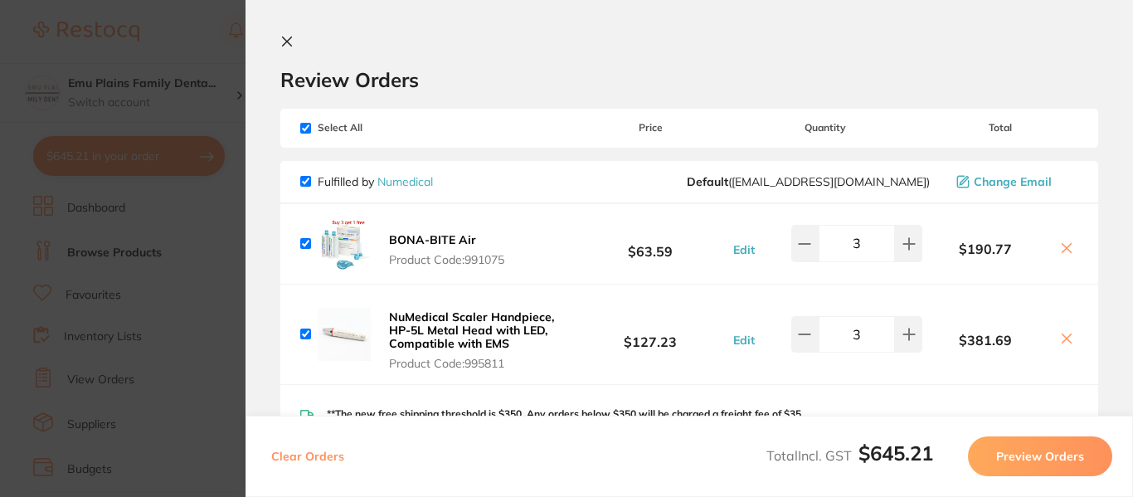
click at [209, 39] on section "Update RRP Set your pre negotiated price for this item. Item Agreed RRP (excl. …" at bounding box center [566, 248] width 1133 height 497
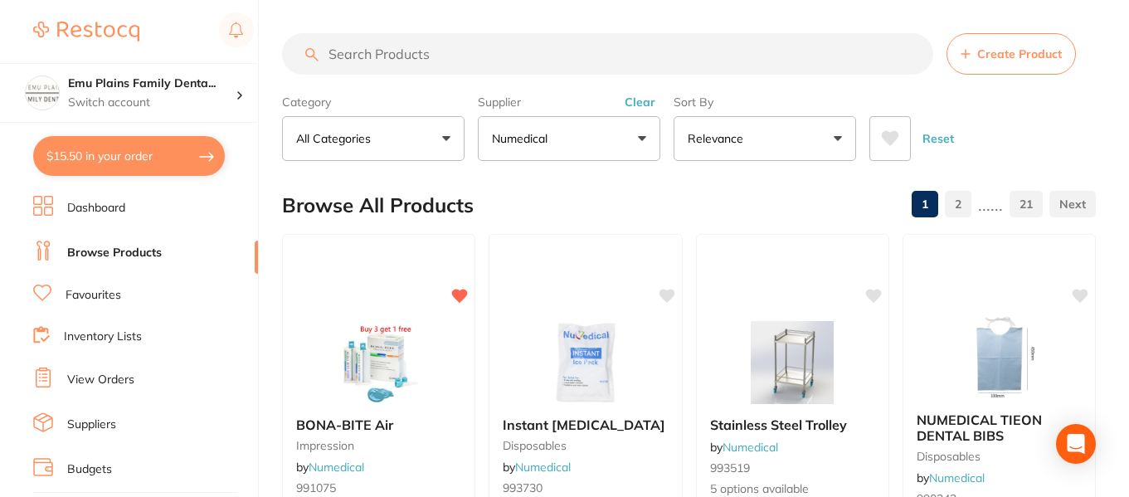
click at [442, 57] on input "search" at bounding box center [607, 53] width 651 height 41
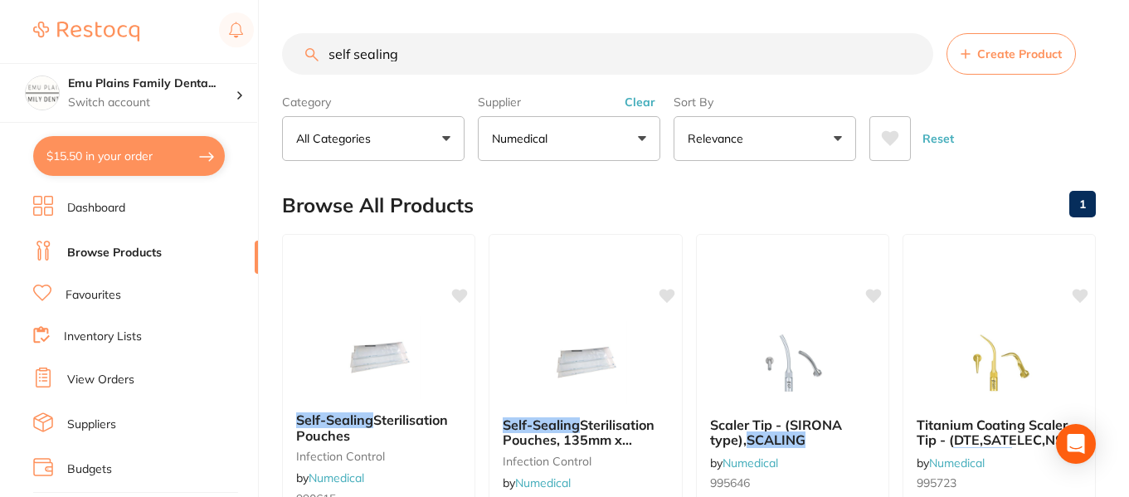
type input "self sealing"
click at [402, 362] on img at bounding box center [379, 357] width 108 height 83
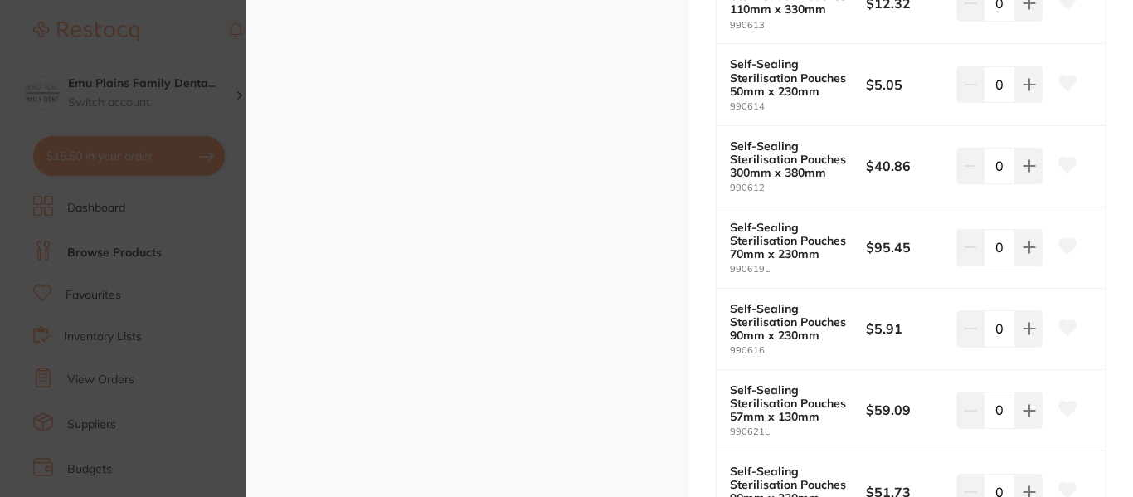
scroll to position [826, 0]
click at [1018, 328] on button at bounding box center [1029, 327] width 27 height 37
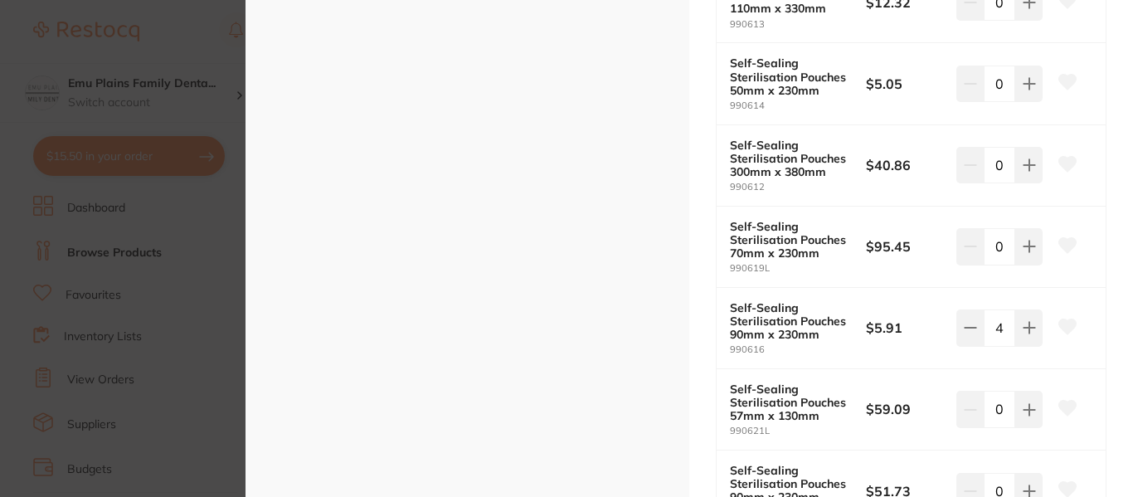
click at [1018, 328] on button at bounding box center [1029, 327] width 27 height 37
type input "5"
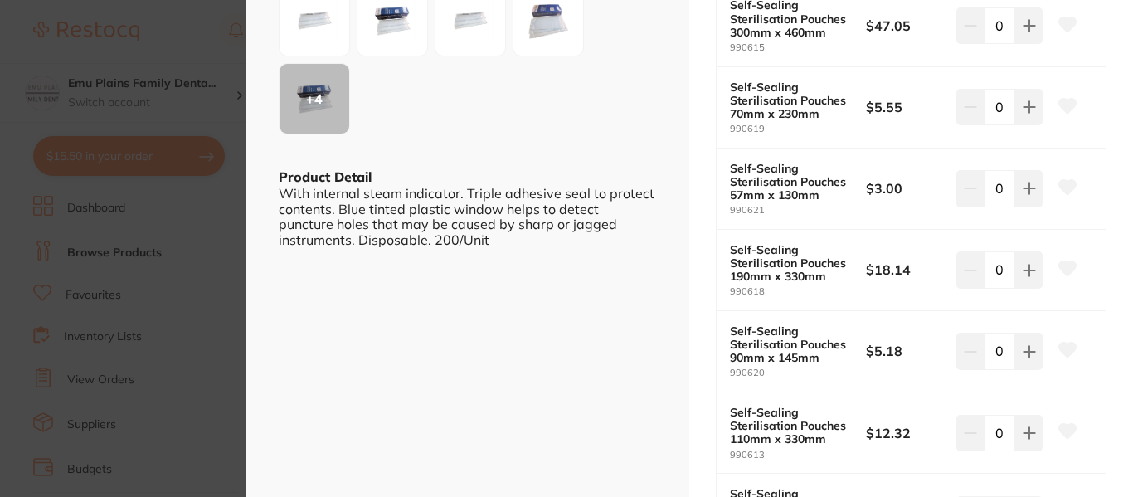
scroll to position [392, 0]
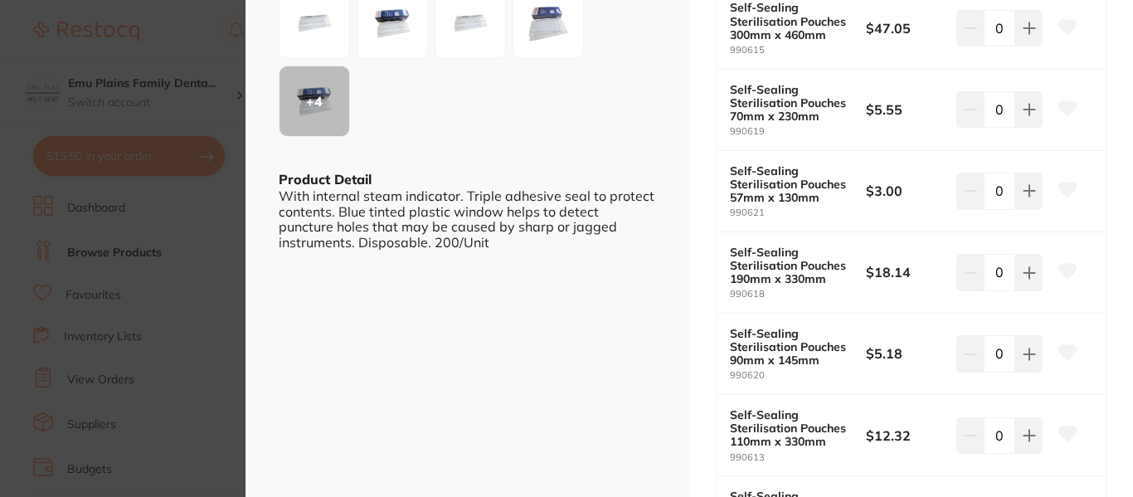
click at [1024, 111] on icon at bounding box center [1029, 109] width 13 height 13
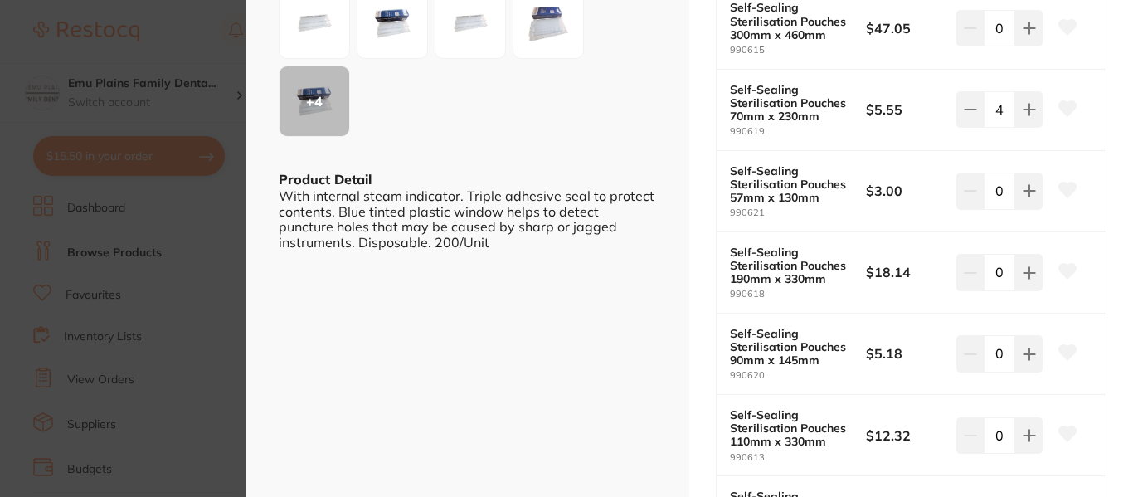
type input "5"
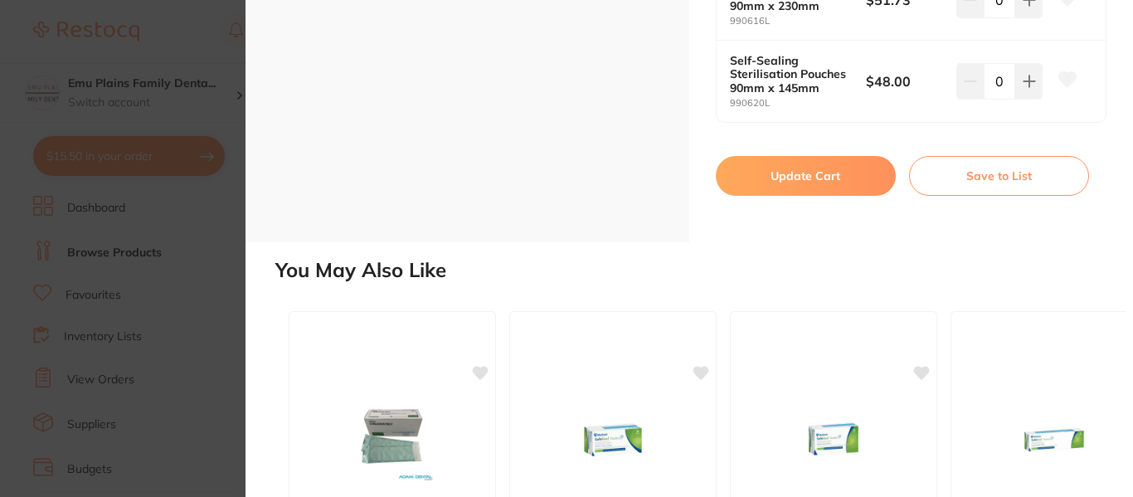
scroll to position [1318, 0]
click at [811, 178] on button "Update Cart" at bounding box center [806, 175] width 180 height 40
checkbox input "false"
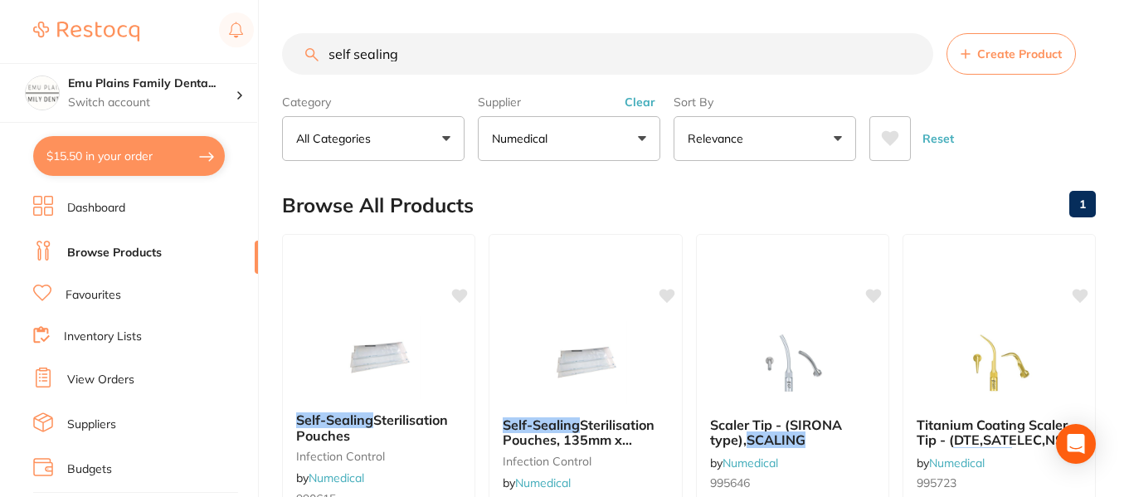
click at [916, 55] on input "self sealing" at bounding box center [607, 53] width 651 height 41
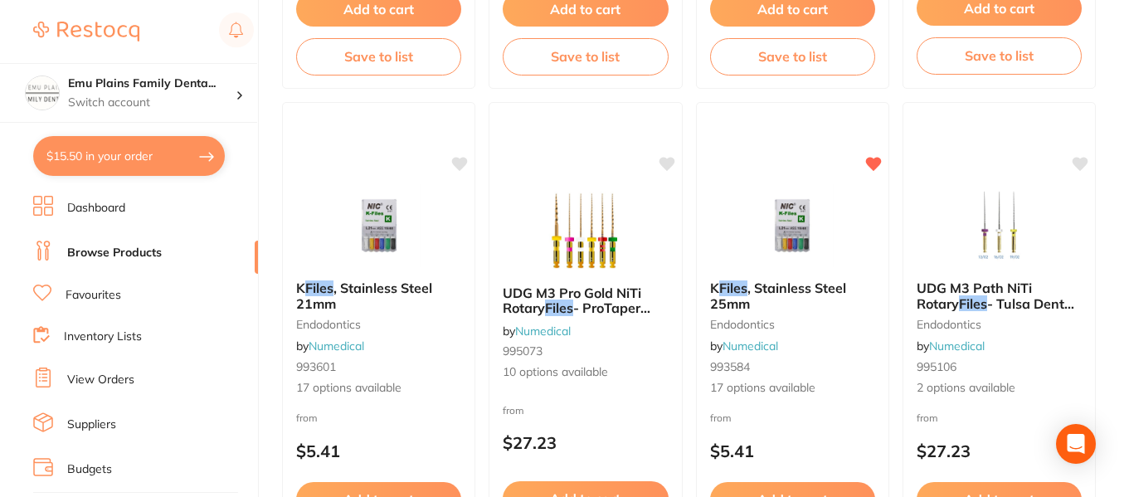
scroll to position [1607, 0]
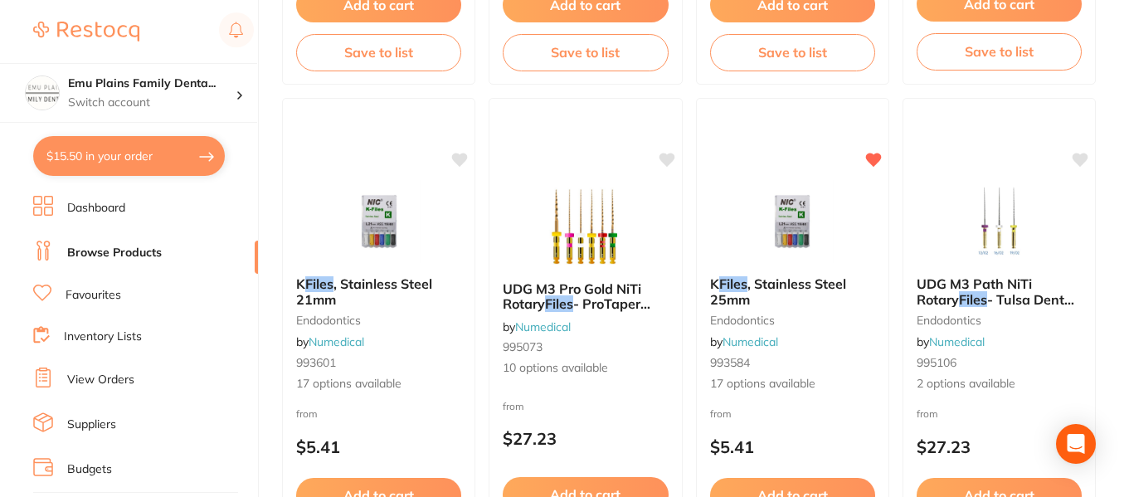
type input "k-files"
click at [792, 225] on img at bounding box center [792, 221] width 108 height 83
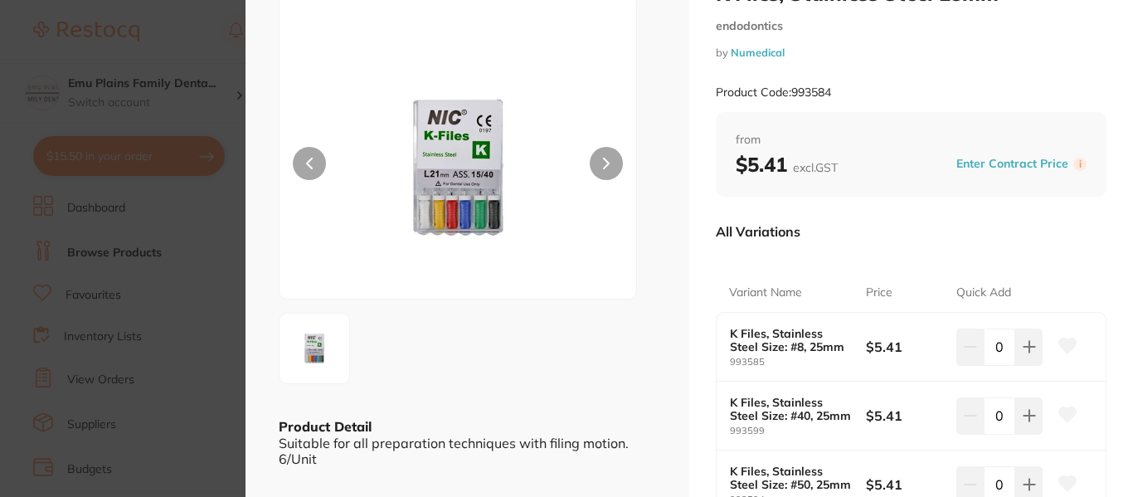
scroll to position [68, 0]
click at [1025, 350] on icon at bounding box center [1029, 345] width 13 height 13
type input "2"
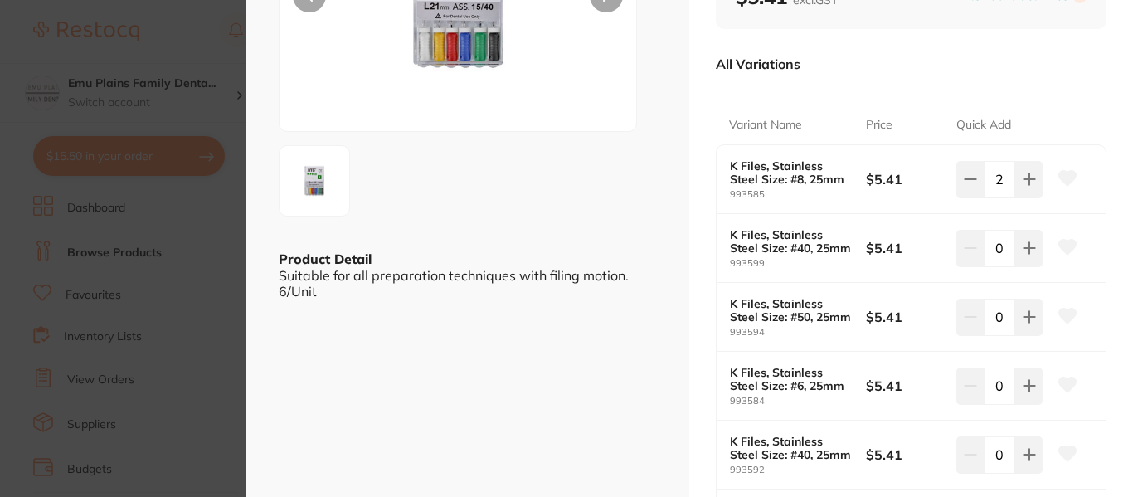
scroll to position [239, 0]
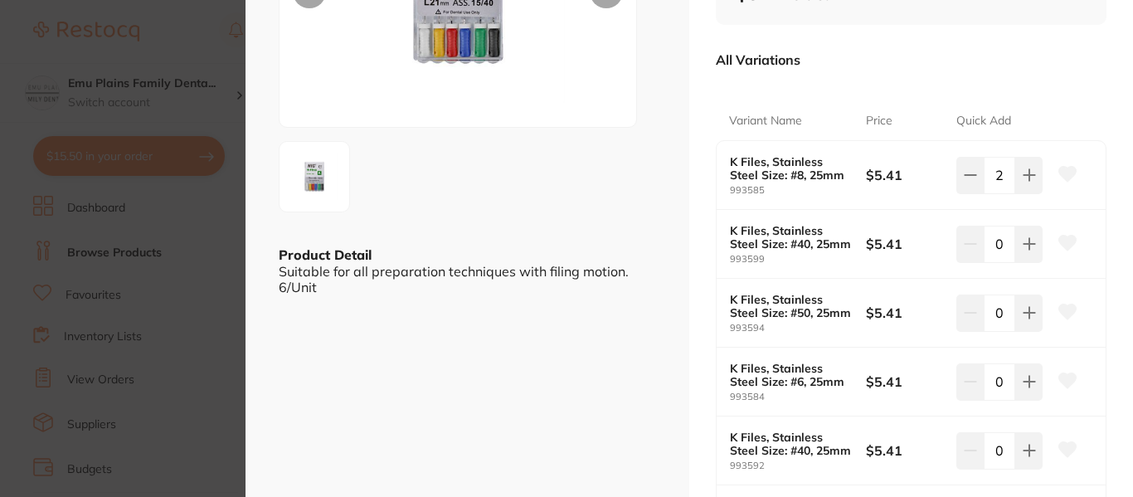
click at [1024, 382] on icon at bounding box center [1029, 382] width 11 height 11
type input "2"
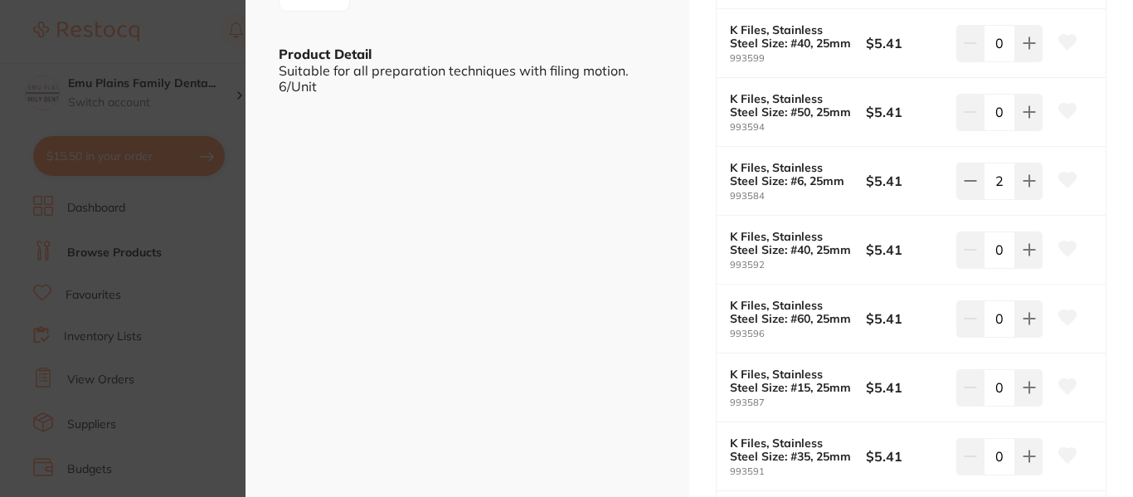
scroll to position [452, 0]
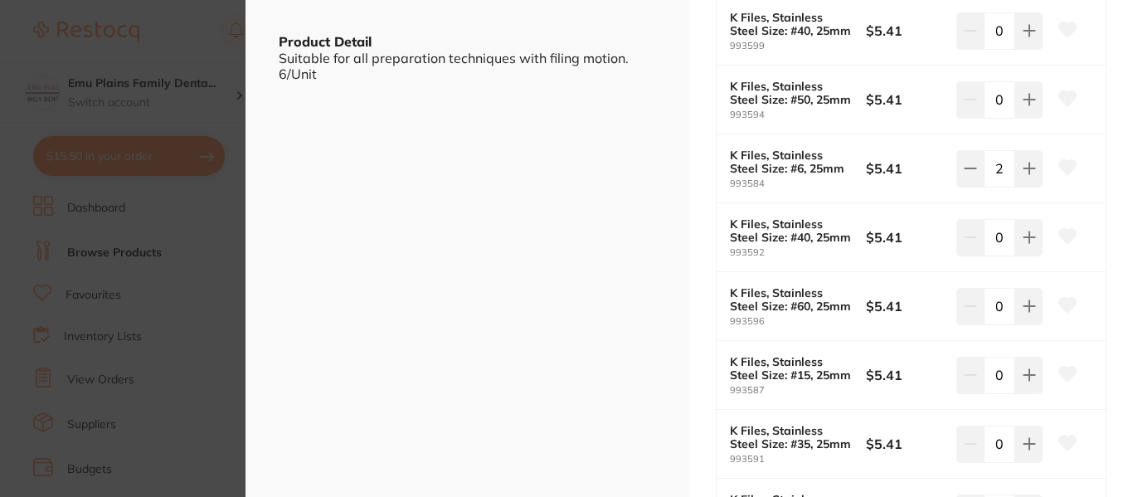
click at [1027, 368] on icon at bounding box center [1029, 374] width 13 height 13
type input "2"
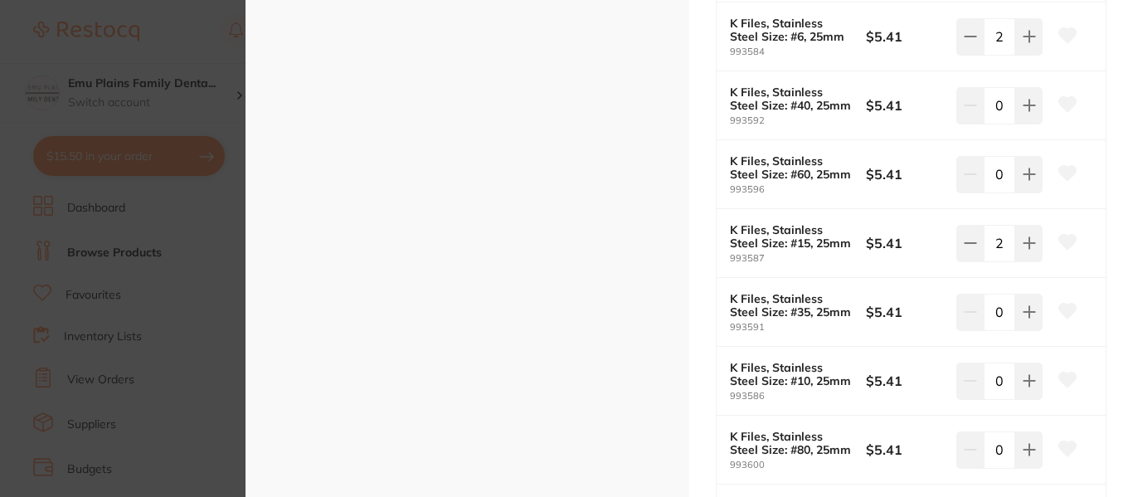
scroll to position [588, 0]
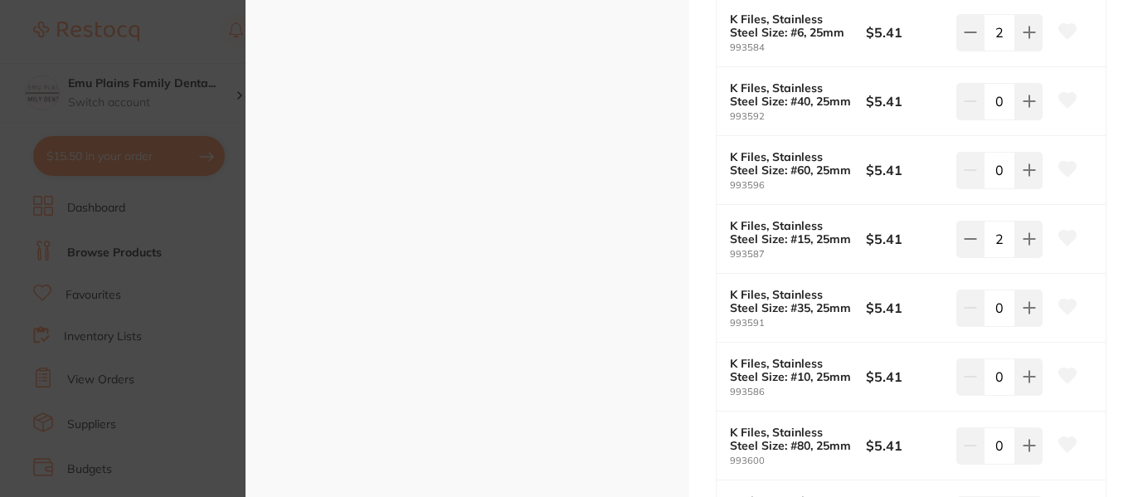
click at [1028, 379] on icon at bounding box center [1029, 376] width 13 height 13
type input "2"
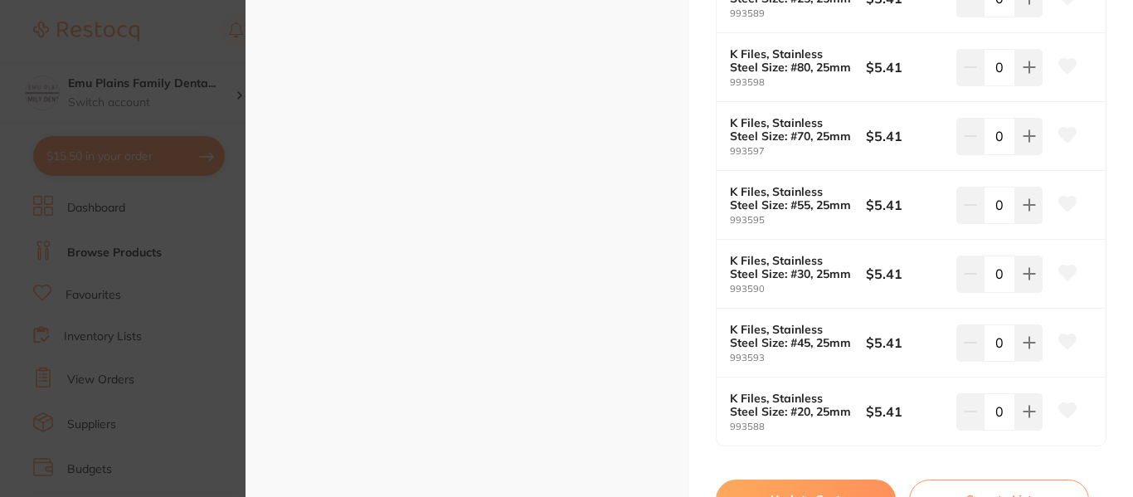
scroll to position [1105, 0]
click at [1028, 417] on icon at bounding box center [1029, 410] width 13 height 13
type input "1"
click at [823, 487] on button "Update Cart" at bounding box center [806, 499] width 180 height 40
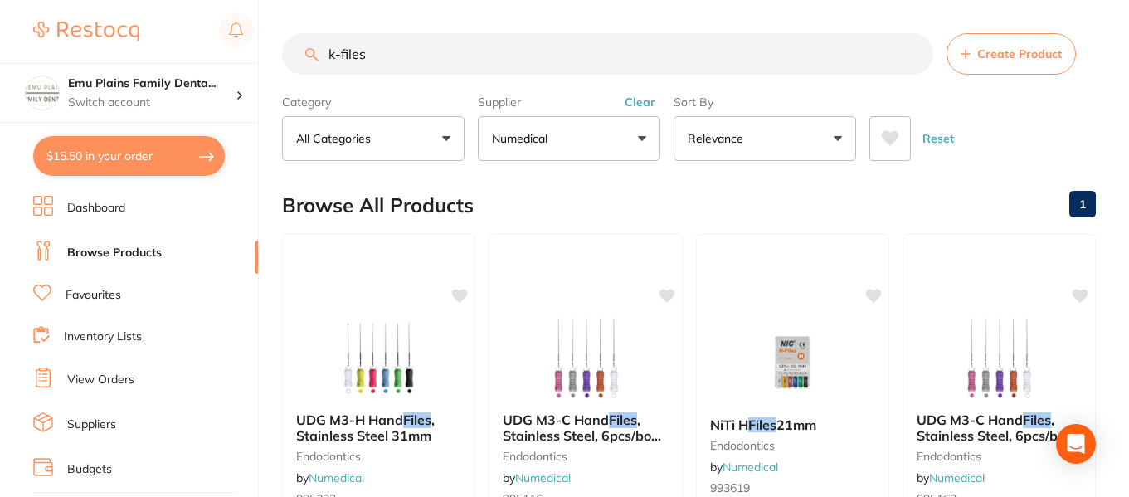
click at [910, 56] on input "k-files" at bounding box center [607, 53] width 651 height 41
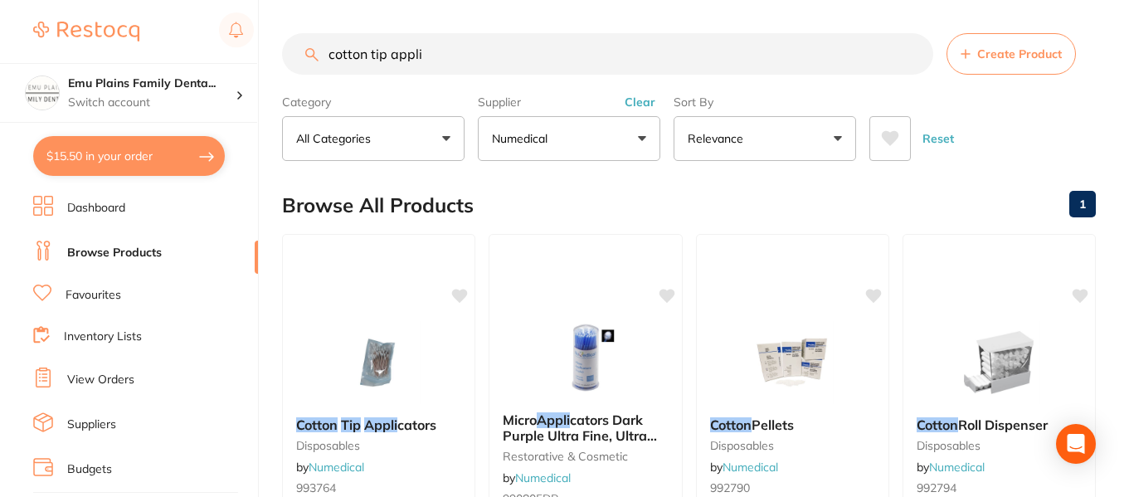
type input "cotton tip appli"
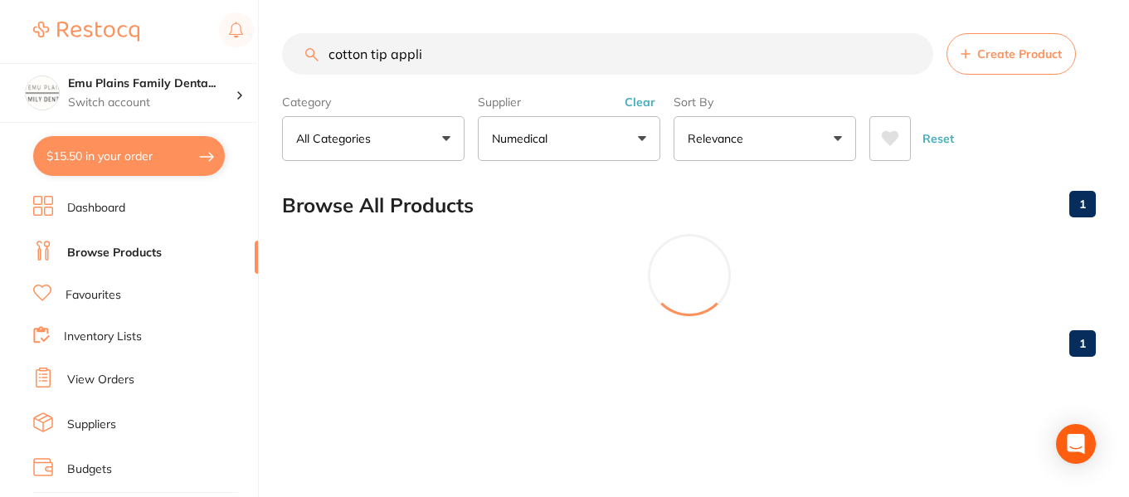
click at [421, 338] on section "Browse All Products 1 1" at bounding box center [689, 274] width 814 height 192
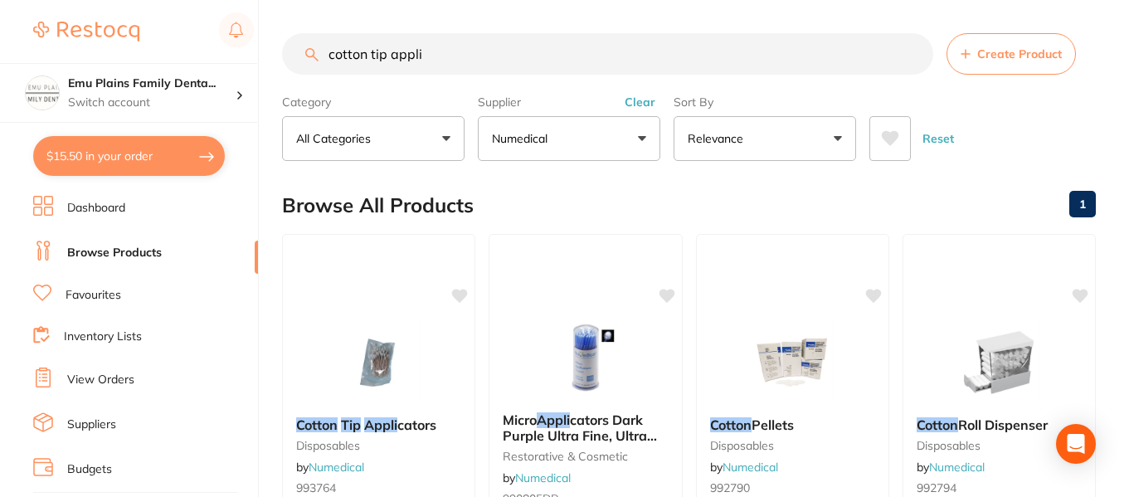
click at [377, 304] on div "Cotton Tip Appli cators disposables by Numedical 993764 2 options available fro…" at bounding box center [378, 472] width 193 height 477
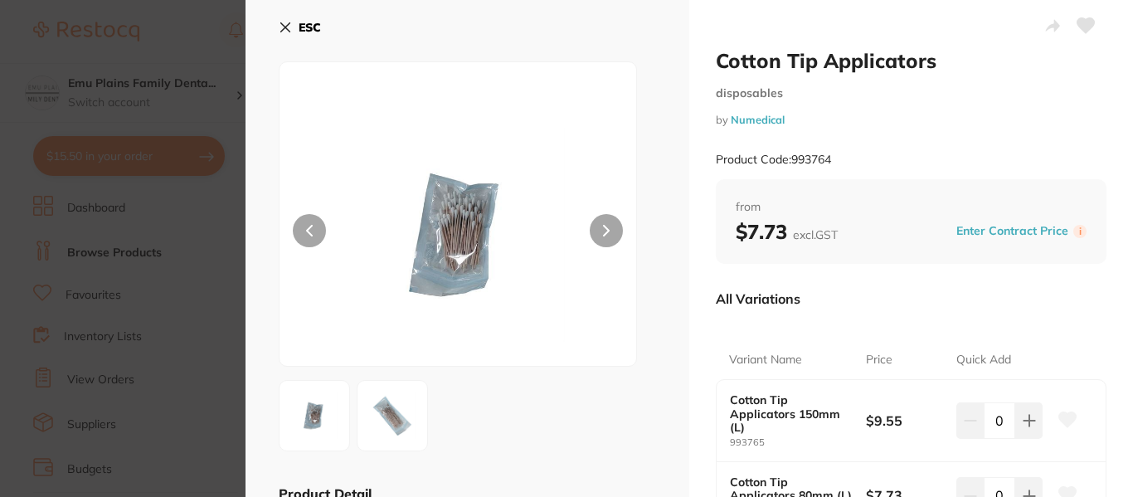
scroll to position [155, 0]
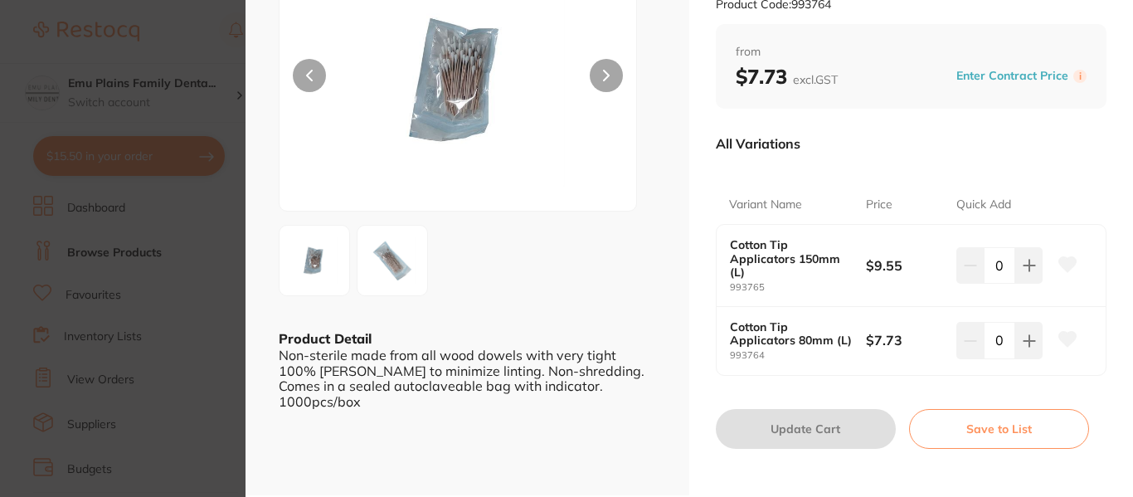
click at [1035, 339] on button at bounding box center [1029, 340] width 27 height 37
type input "1"
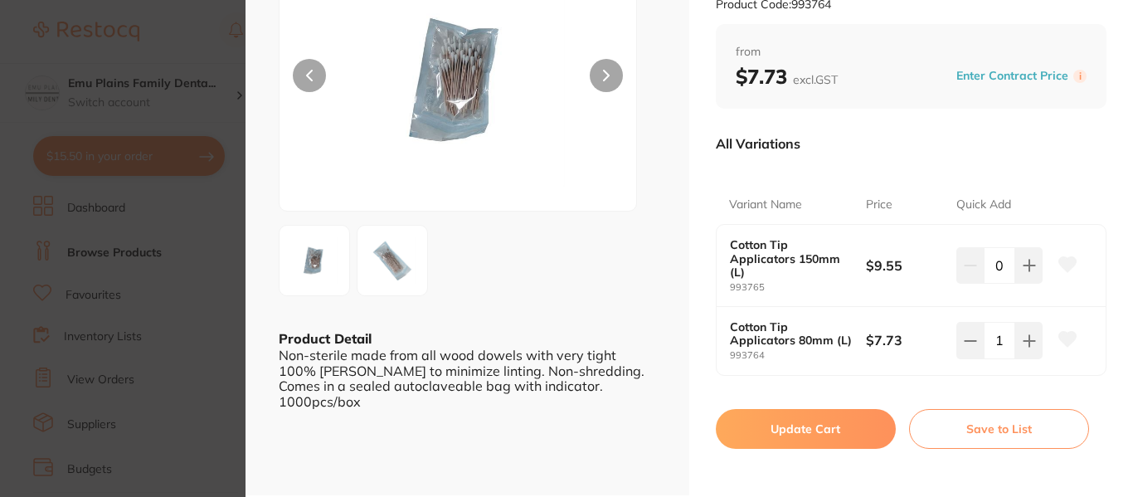
click at [837, 423] on button "Update Cart" at bounding box center [806, 429] width 180 height 40
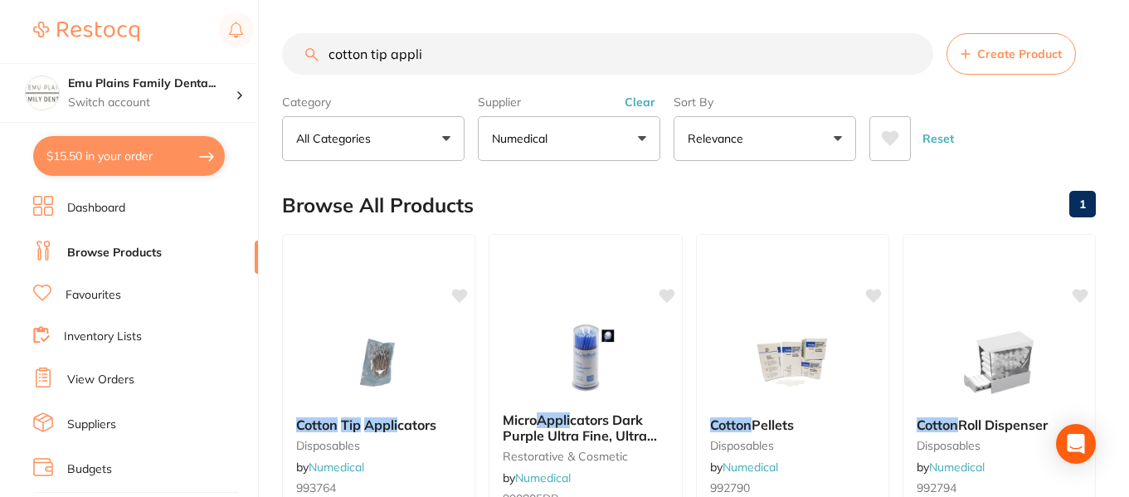
click at [913, 53] on input "cotton tip appli" at bounding box center [607, 53] width 651 height 41
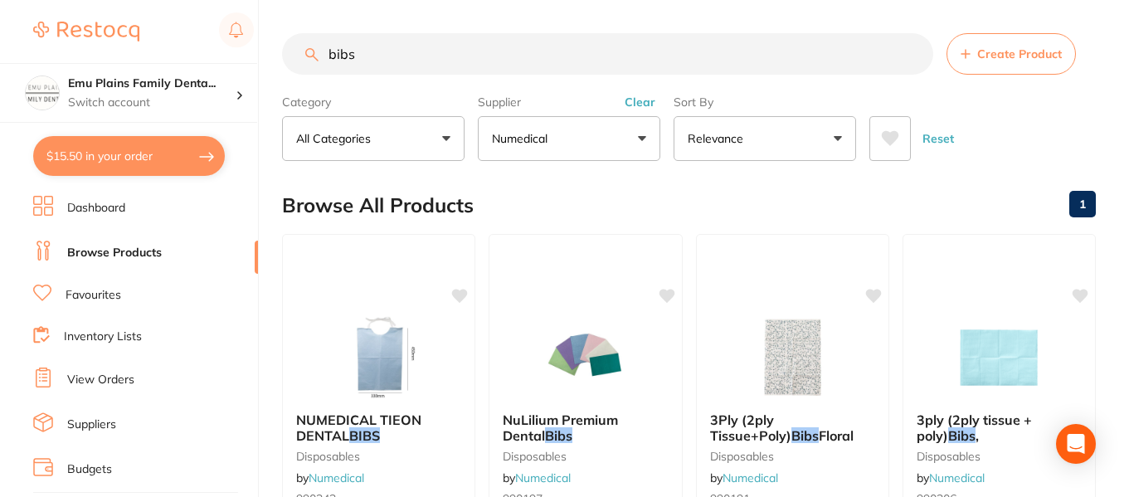
type input "bibs"
click at [990, 352] on img at bounding box center [999, 357] width 108 height 83
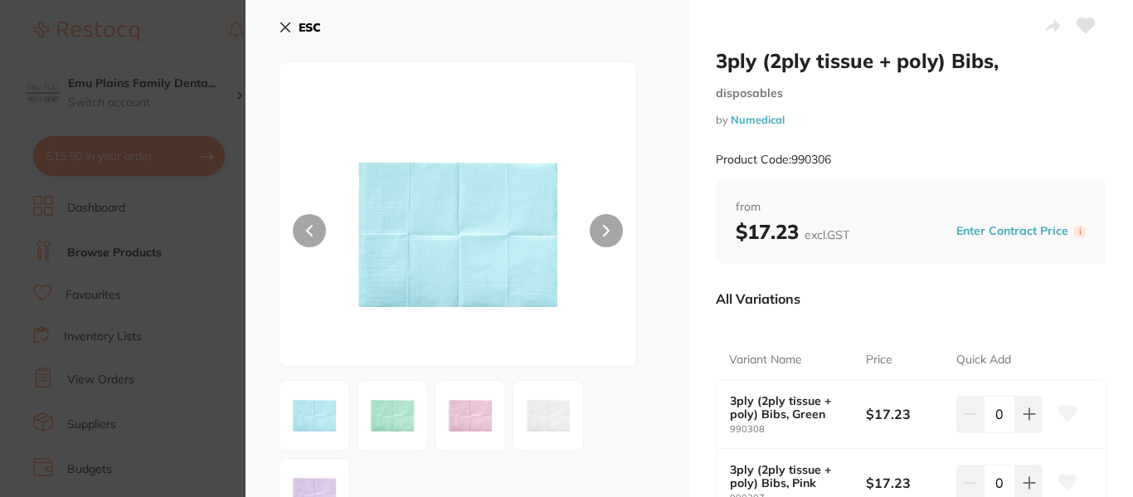
scroll to position [161, 0]
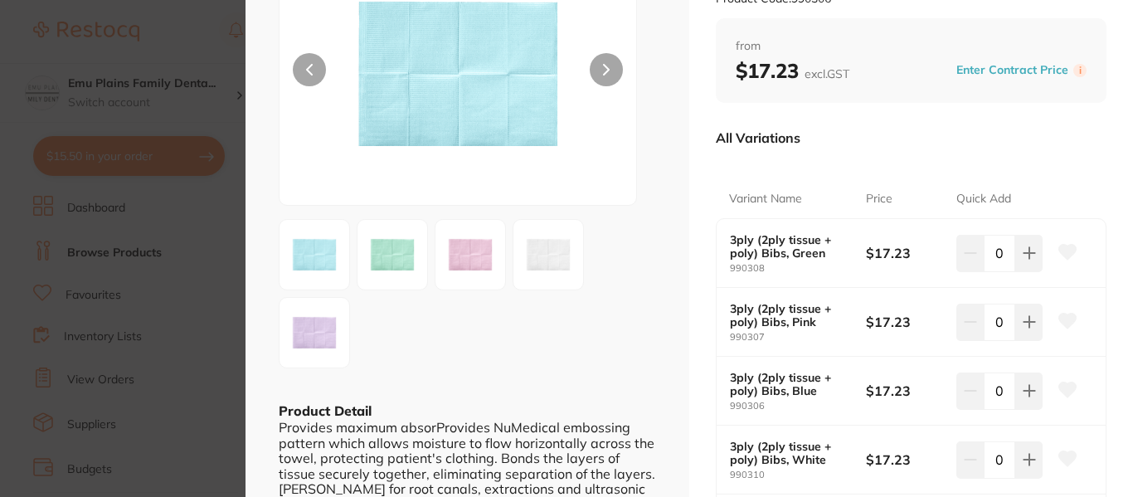
click at [1031, 397] on icon at bounding box center [1029, 390] width 13 height 13
type input "1"
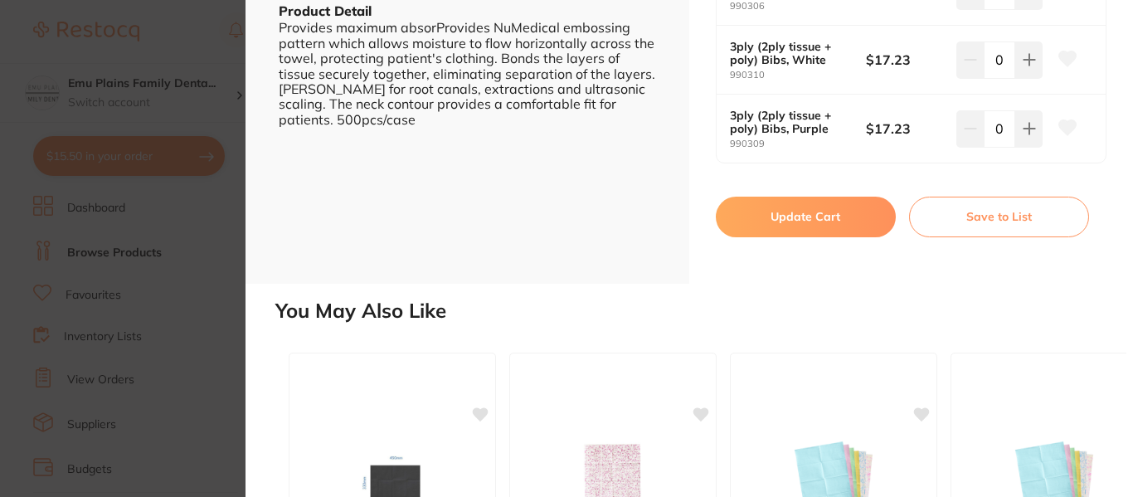
scroll to position [562, 0]
click at [813, 208] on button "Update Cart" at bounding box center [806, 216] width 180 height 40
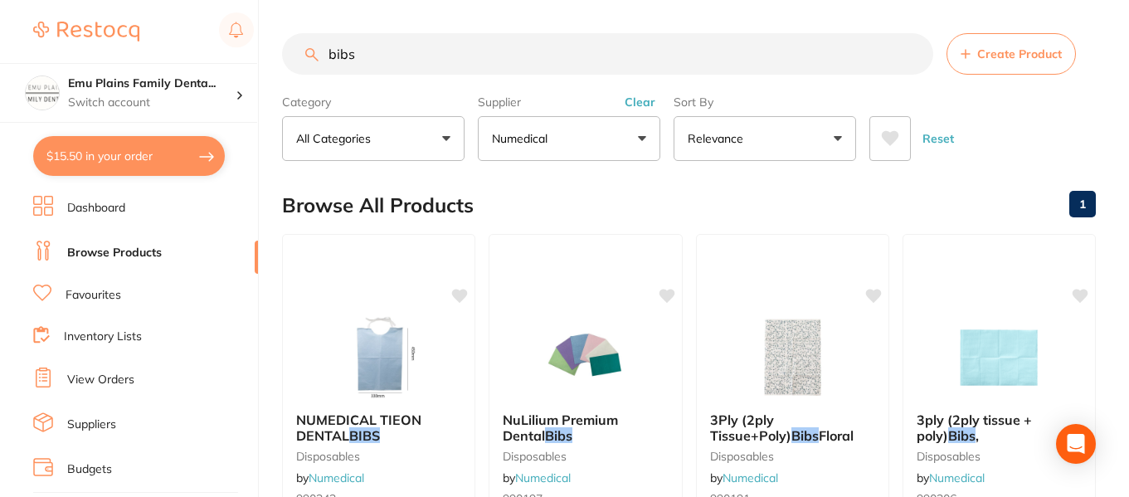
click at [163, 153] on button "$15.50 in your order" at bounding box center [129, 156] width 192 height 40
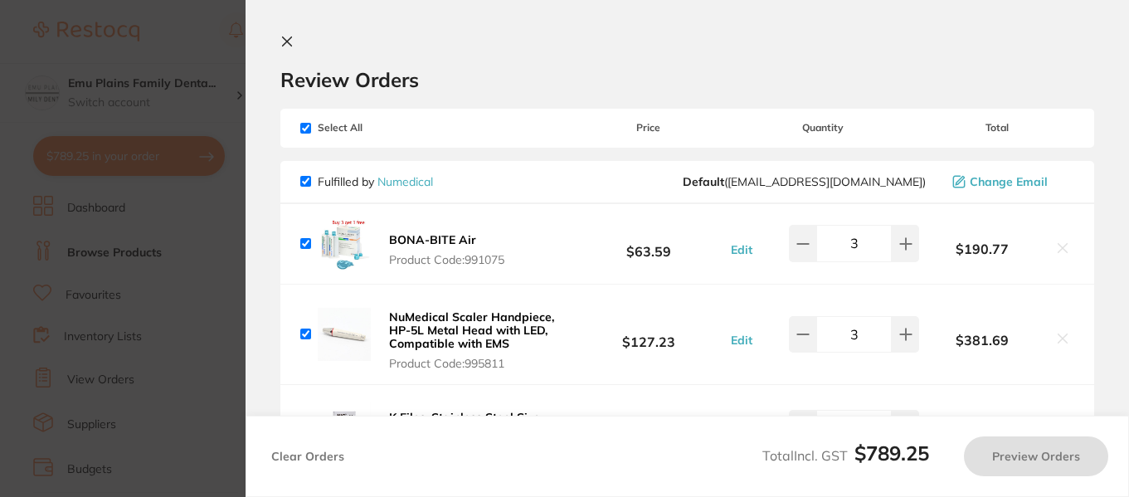
checkbox input "true"
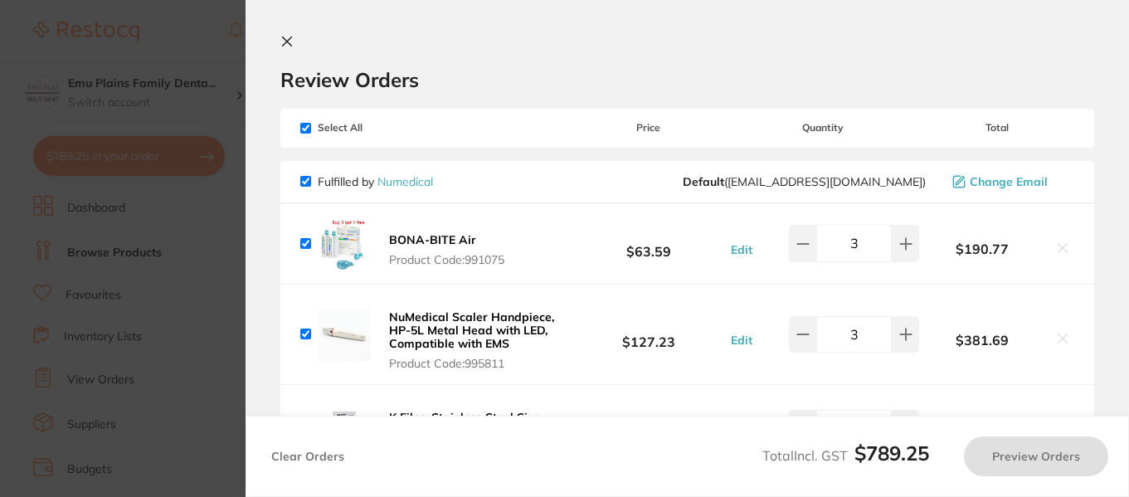
checkbox input "true"
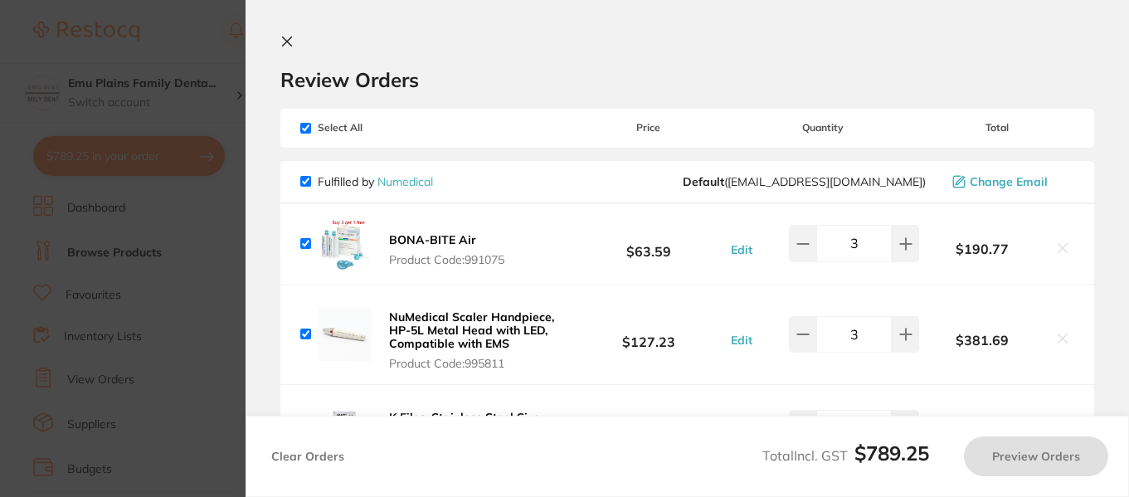
checkbox input "true"
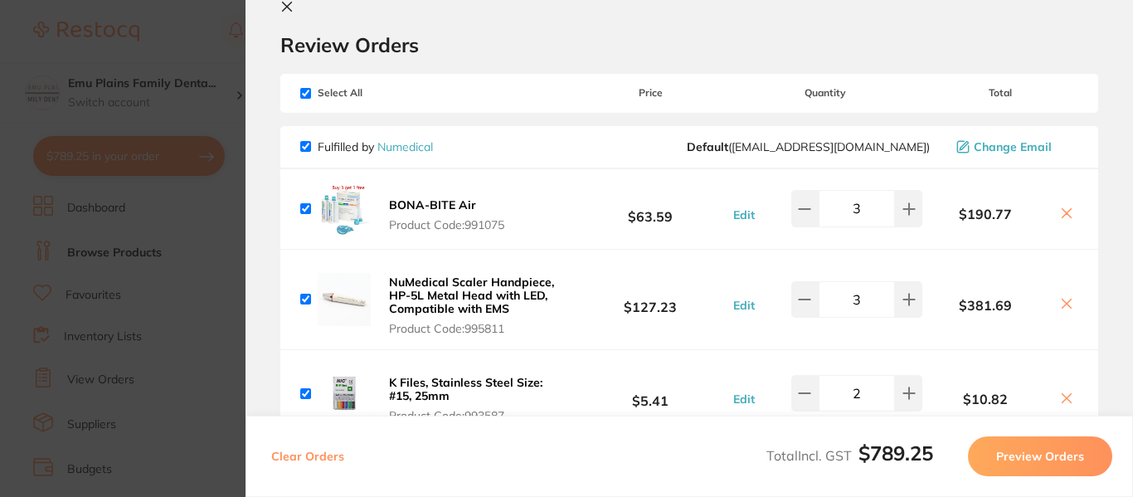
scroll to position [34, 0]
click at [802, 212] on icon at bounding box center [804, 209] width 13 height 13
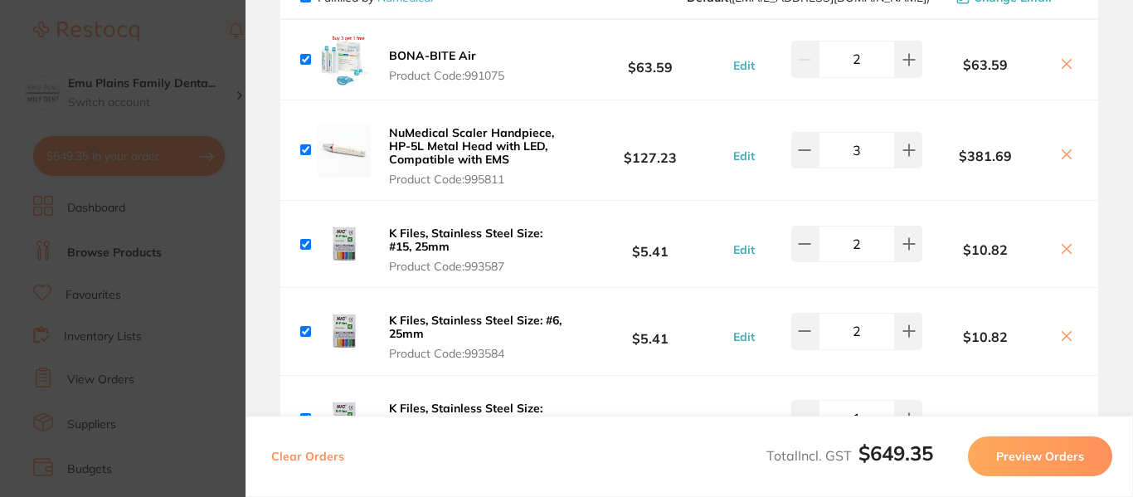
type input "1"
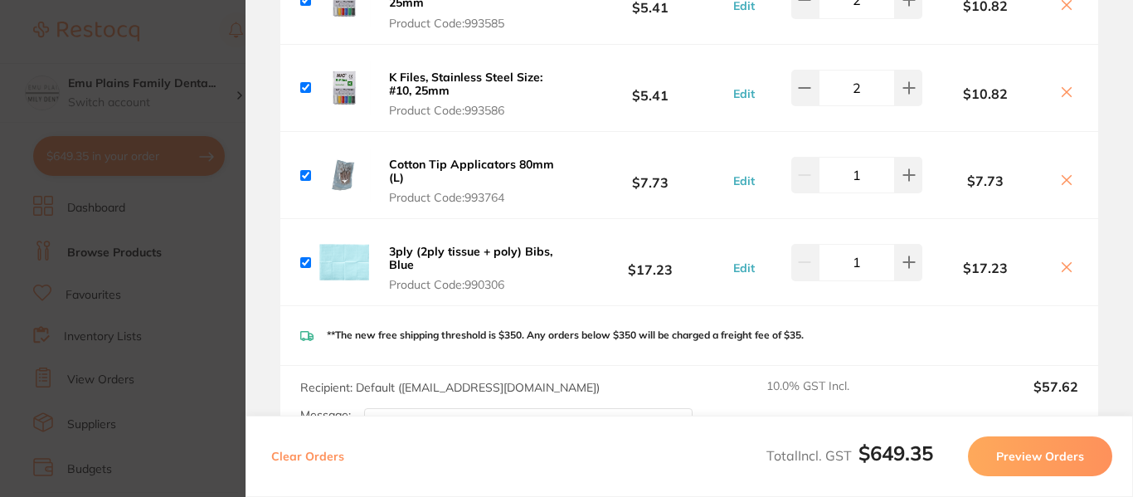
scroll to position [864, 0]
click at [1065, 266] on icon at bounding box center [1067, 267] width 9 height 9
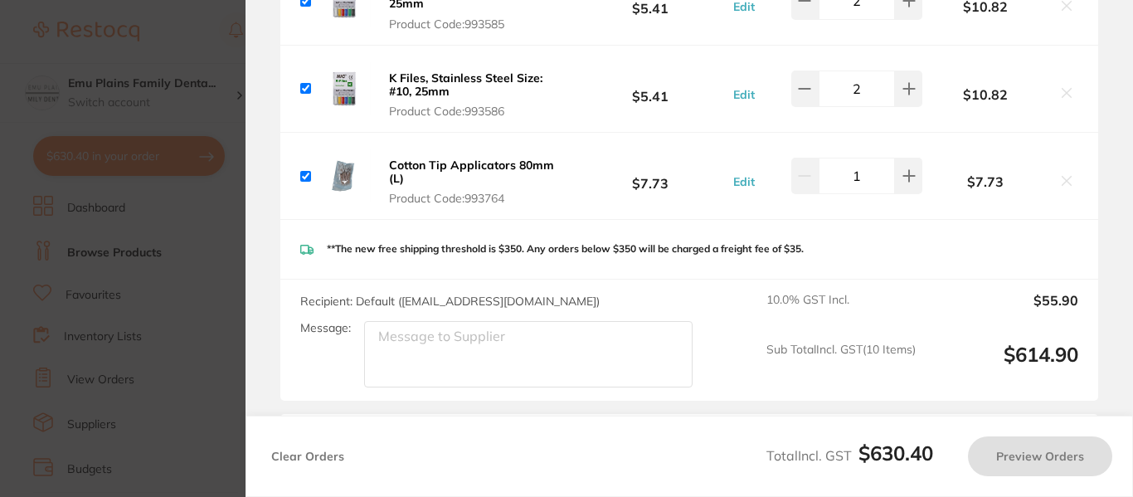
checkbox input "true"
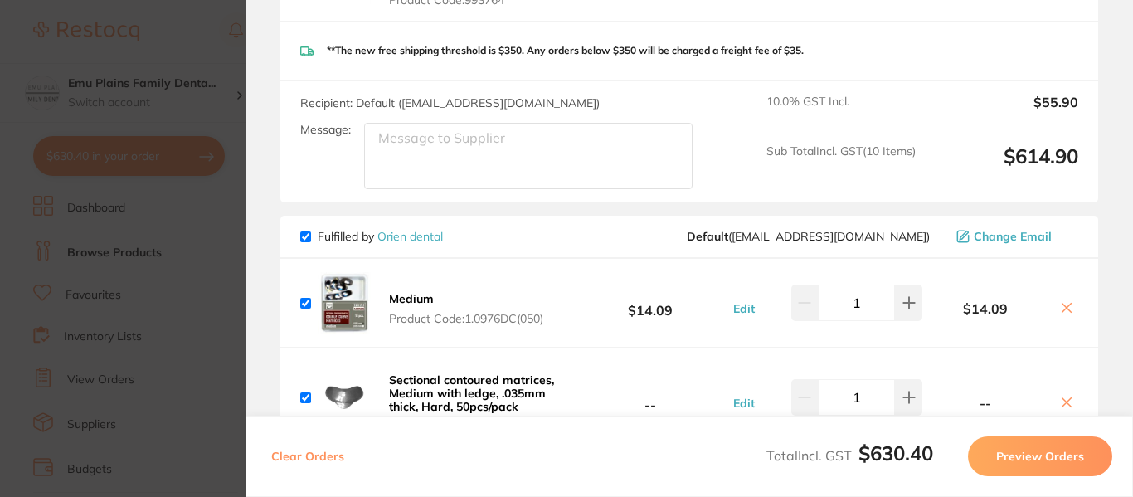
scroll to position [1063, 0]
click at [309, 236] on input "checkbox" at bounding box center [305, 236] width 11 height 11
checkbox input "false"
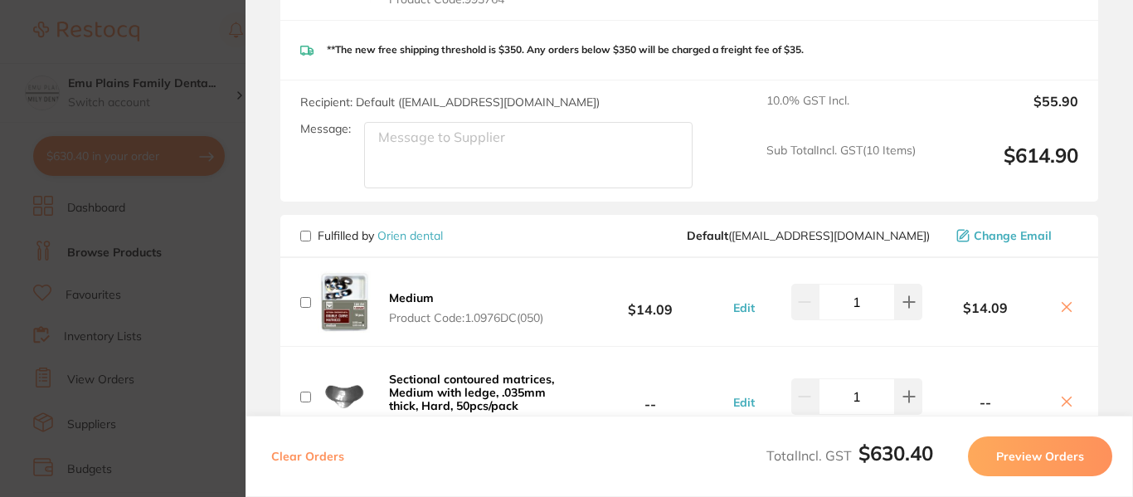
checkbox input "false"
click at [306, 236] on input "checkbox" at bounding box center [305, 236] width 11 height 11
checkbox input "true"
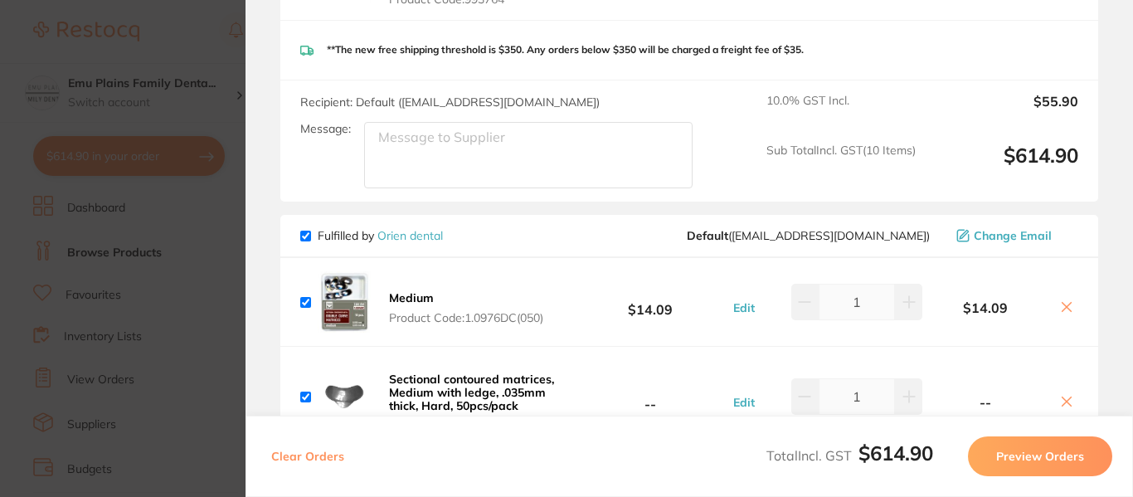
checkbox input "true"
click at [300, 234] on div "Fulfilled by Orien dental Default ( [EMAIL_ADDRESS][DOMAIN_NAME] ) Change Email" at bounding box center [689, 236] width 818 height 43
click at [311, 237] on span "Fulfilled by Orien dental" at bounding box center [371, 235] width 143 height 15
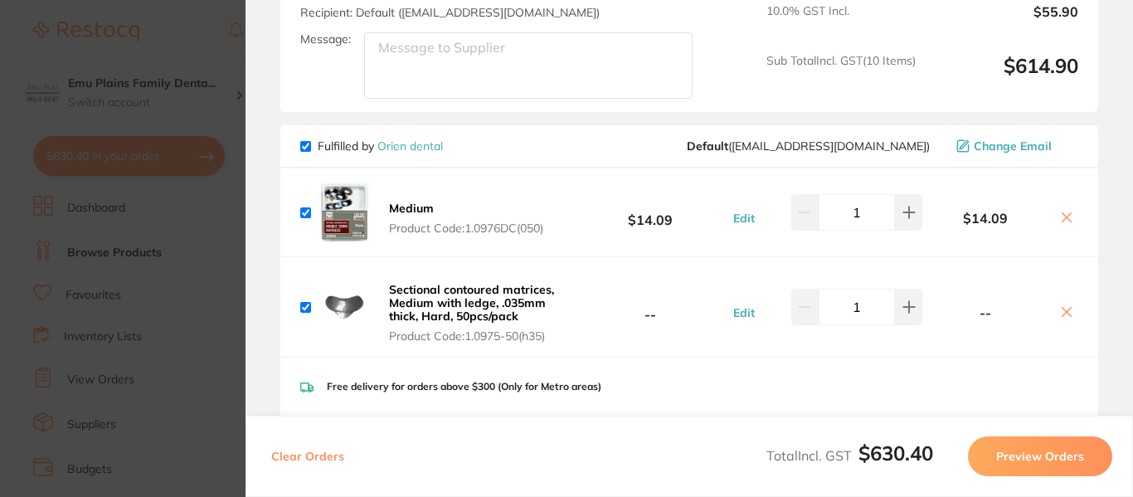
scroll to position [1150, 0]
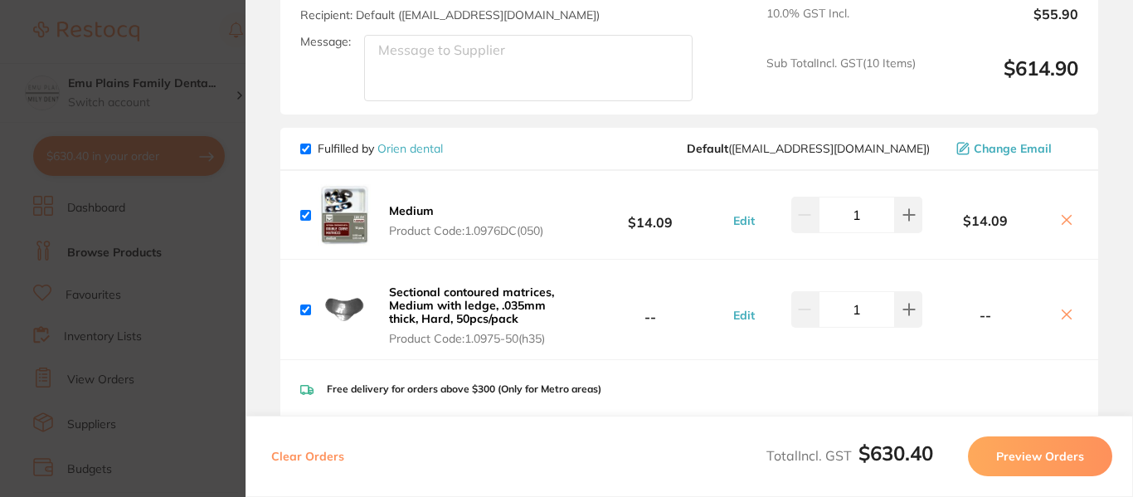
click at [309, 149] on input "checkbox" at bounding box center [305, 149] width 11 height 11
checkbox input "false"
click at [305, 212] on input "checkbox" at bounding box center [305, 215] width 11 height 11
checkbox input "true"
checkbox input "false"
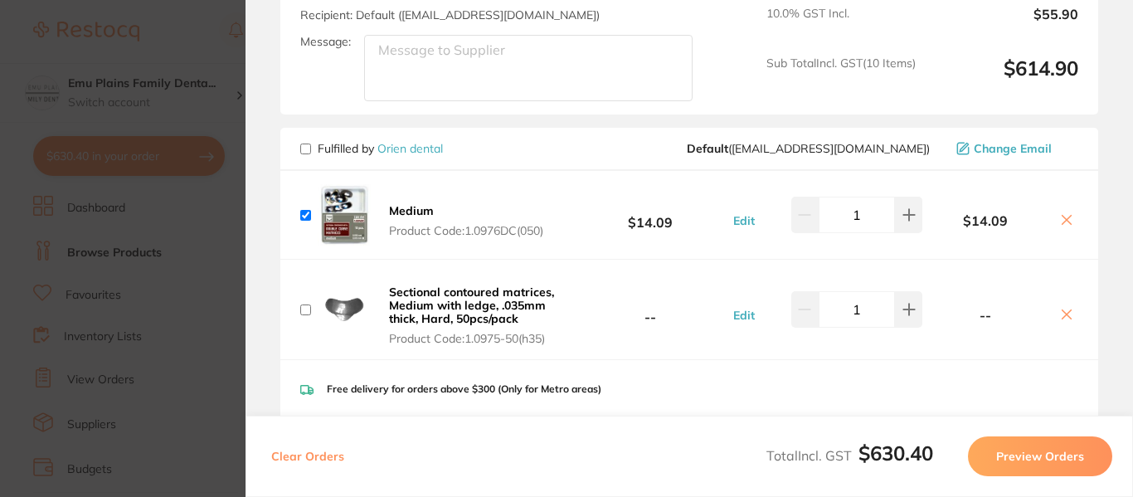
checkbox input "false"
click at [303, 214] on input "checkbox" at bounding box center [305, 215] width 11 height 11
checkbox input "false"
click at [1057, 456] on button "Preview Orders" at bounding box center [1040, 456] width 144 height 40
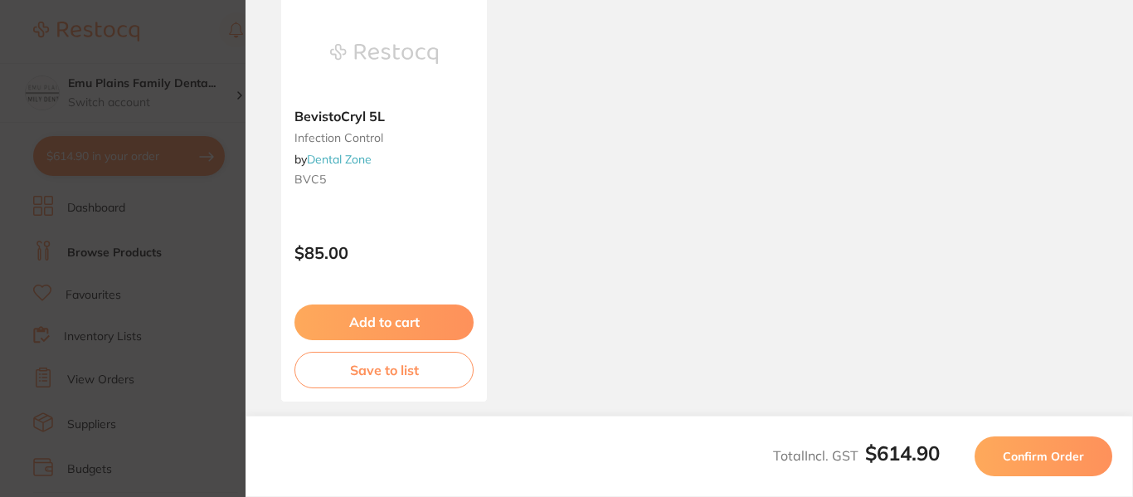
scroll to position [1710, 0]
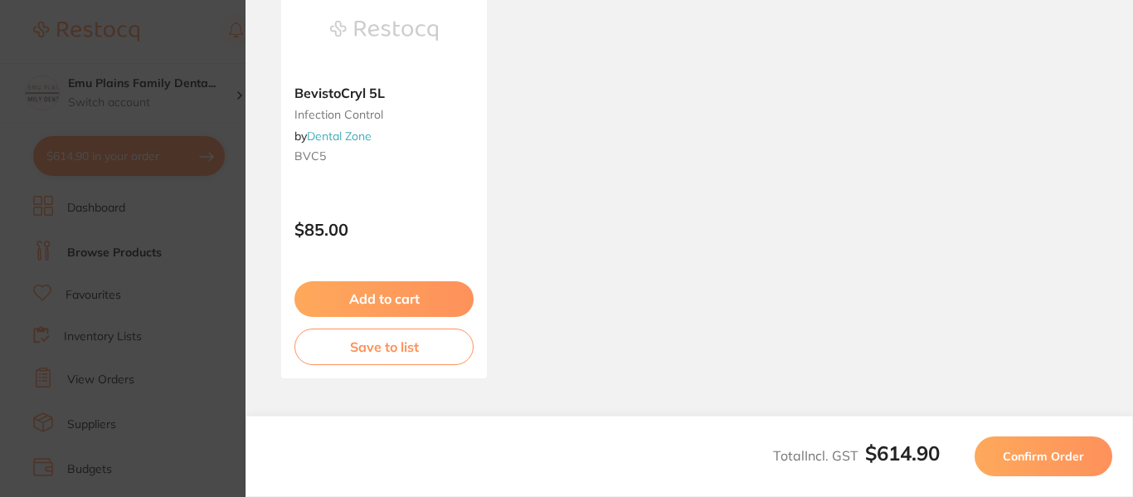
click at [1032, 456] on span "Confirm Order" at bounding box center [1043, 456] width 81 height 15
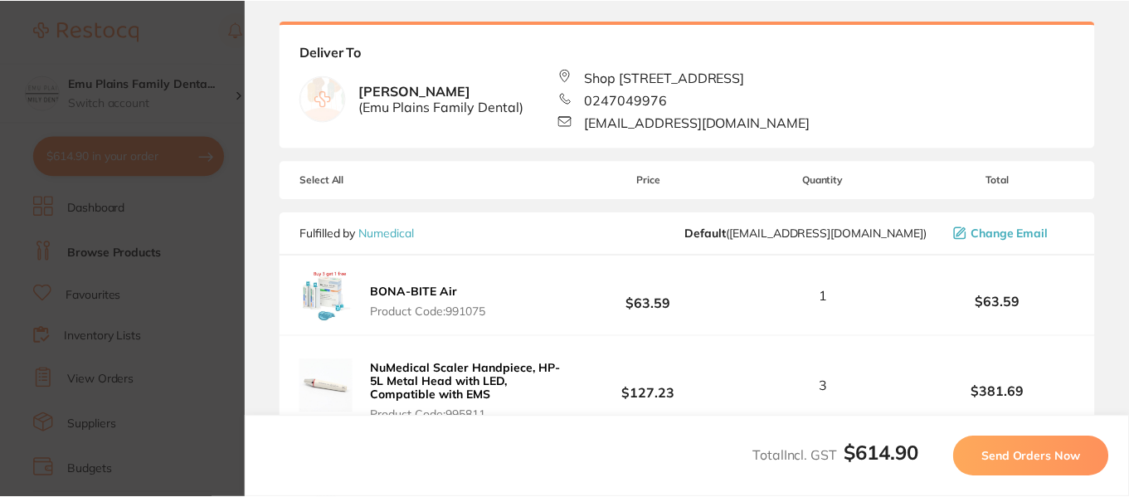
scroll to position [0, 0]
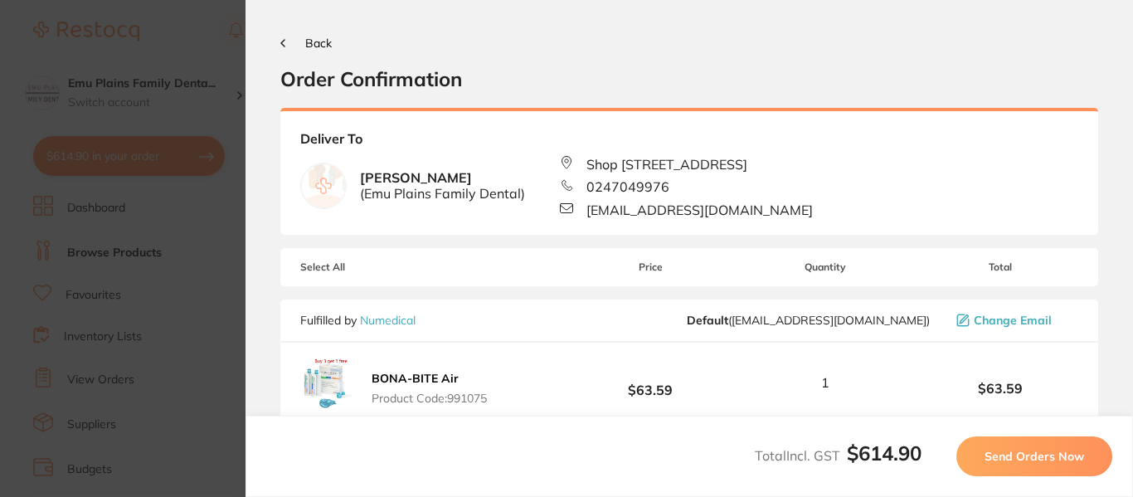
click at [1032, 456] on span "Send Orders Now" at bounding box center [1035, 456] width 100 height 15
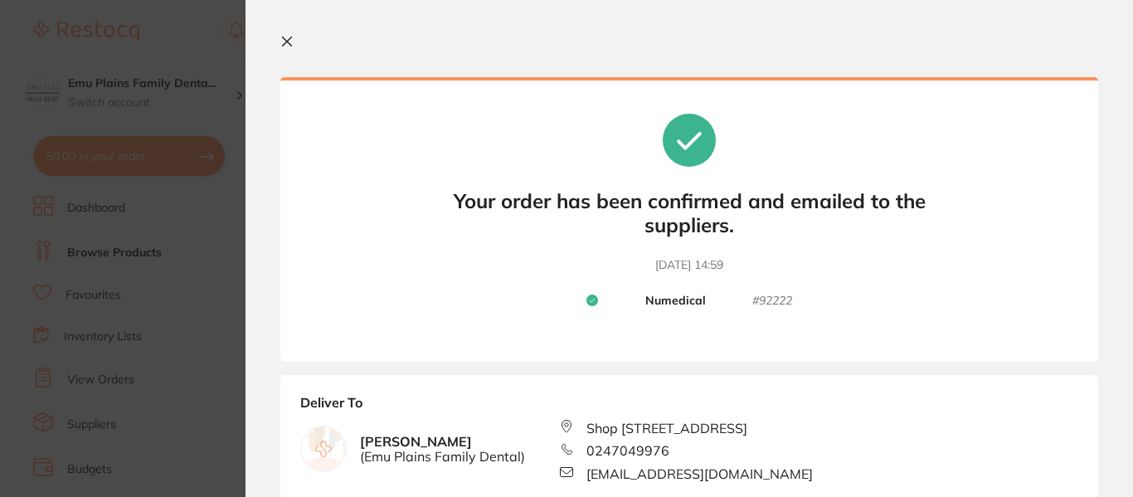
click at [289, 39] on icon at bounding box center [287, 41] width 9 height 9
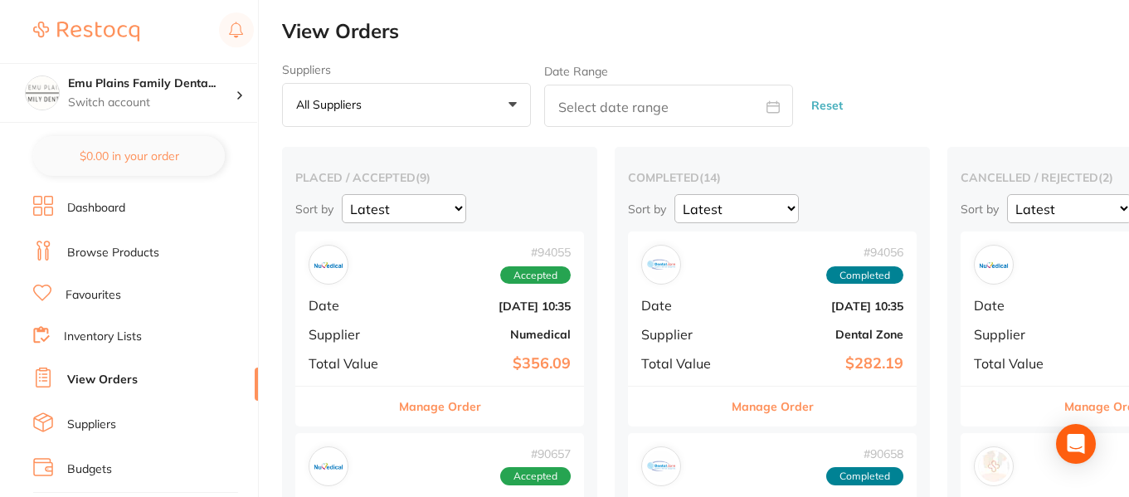
checkbox input "false"
